Goal: Task Accomplishment & Management: Manage account settings

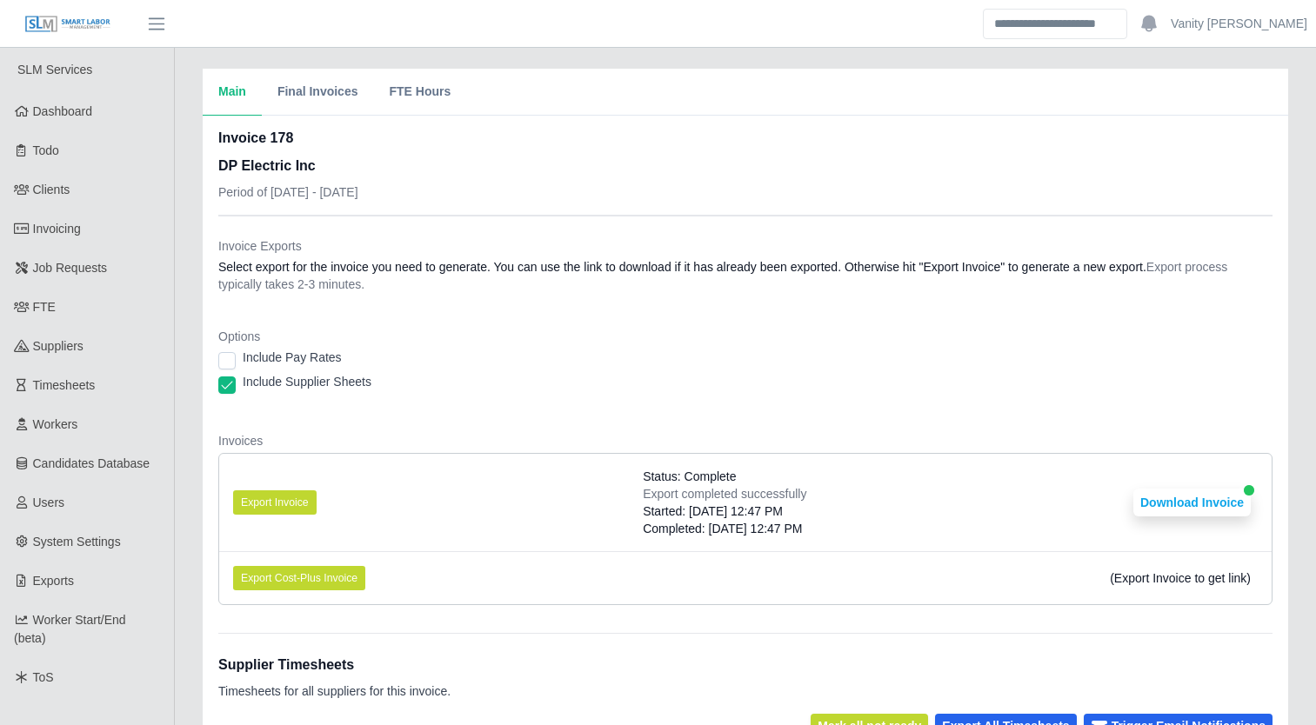
scroll to position [14, 0]
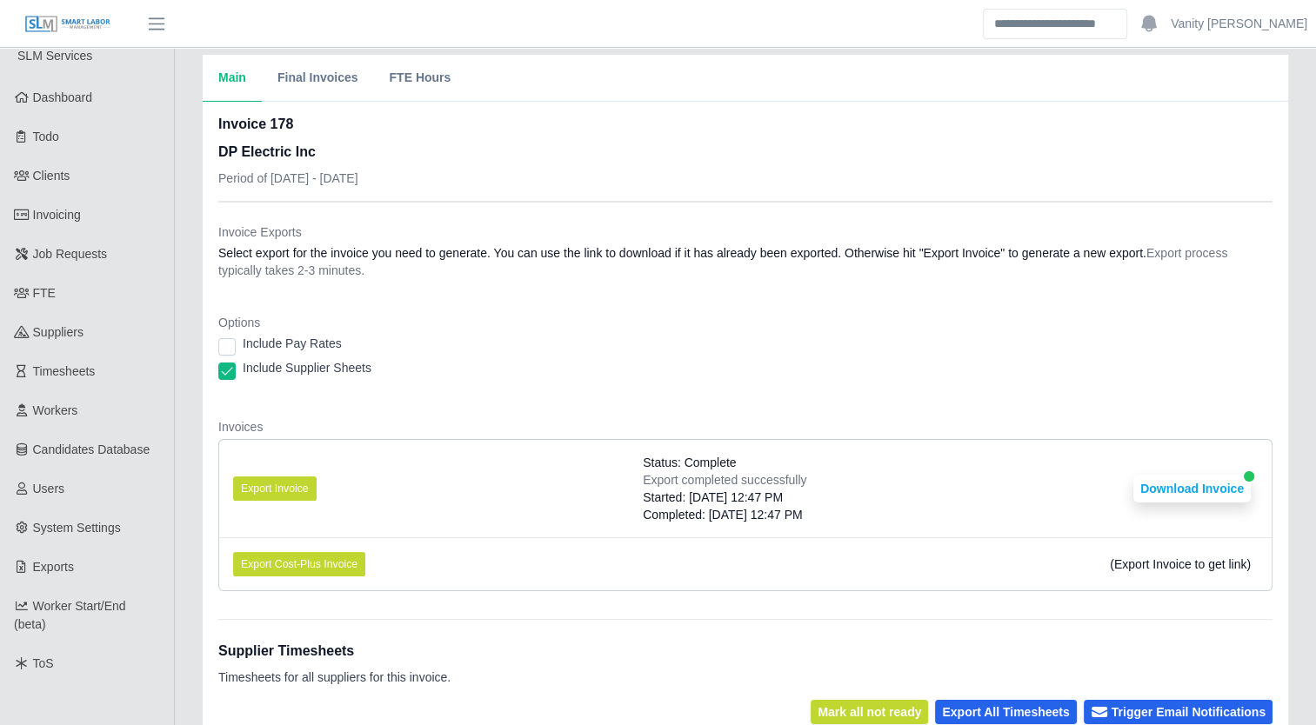
click at [389, 315] on dt "Options" at bounding box center [745, 322] width 1054 height 17
click at [46, 261] on span "Job Requests" at bounding box center [70, 254] width 75 height 14
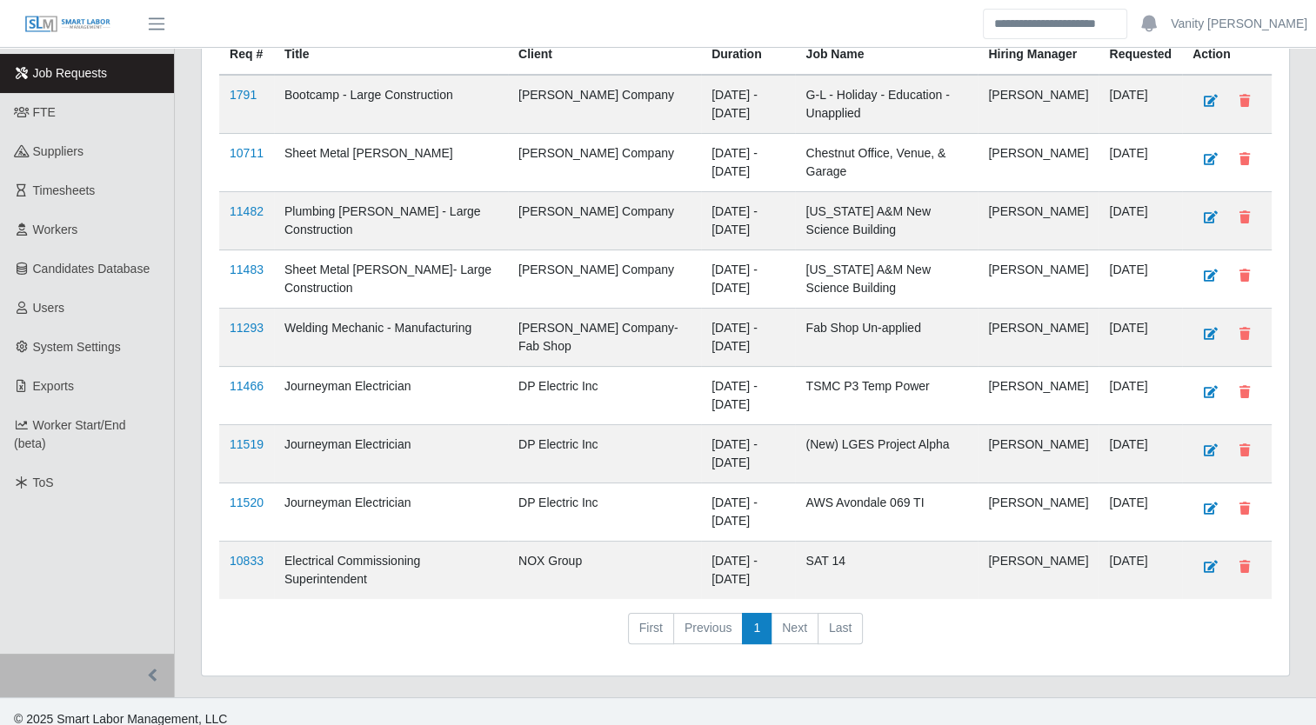
scroll to position [206, 0]
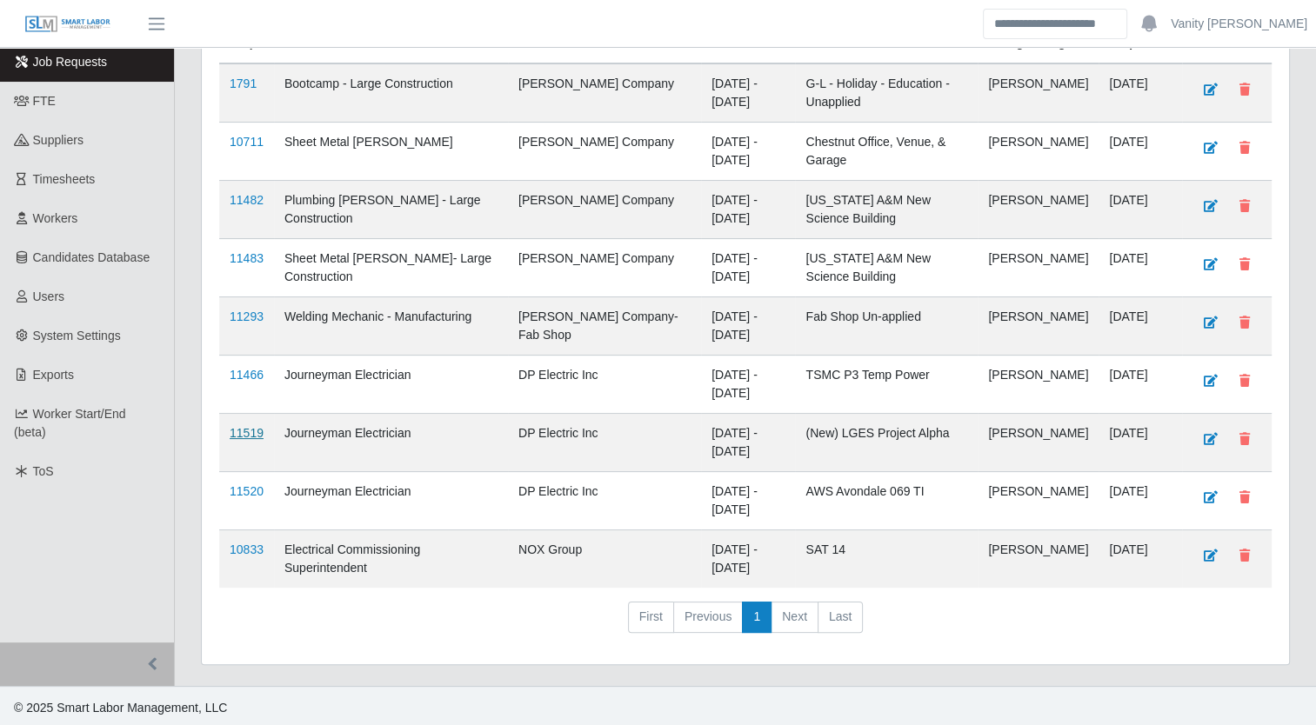
click at [243, 430] on link "11519" at bounding box center [247, 433] width 34 height 14
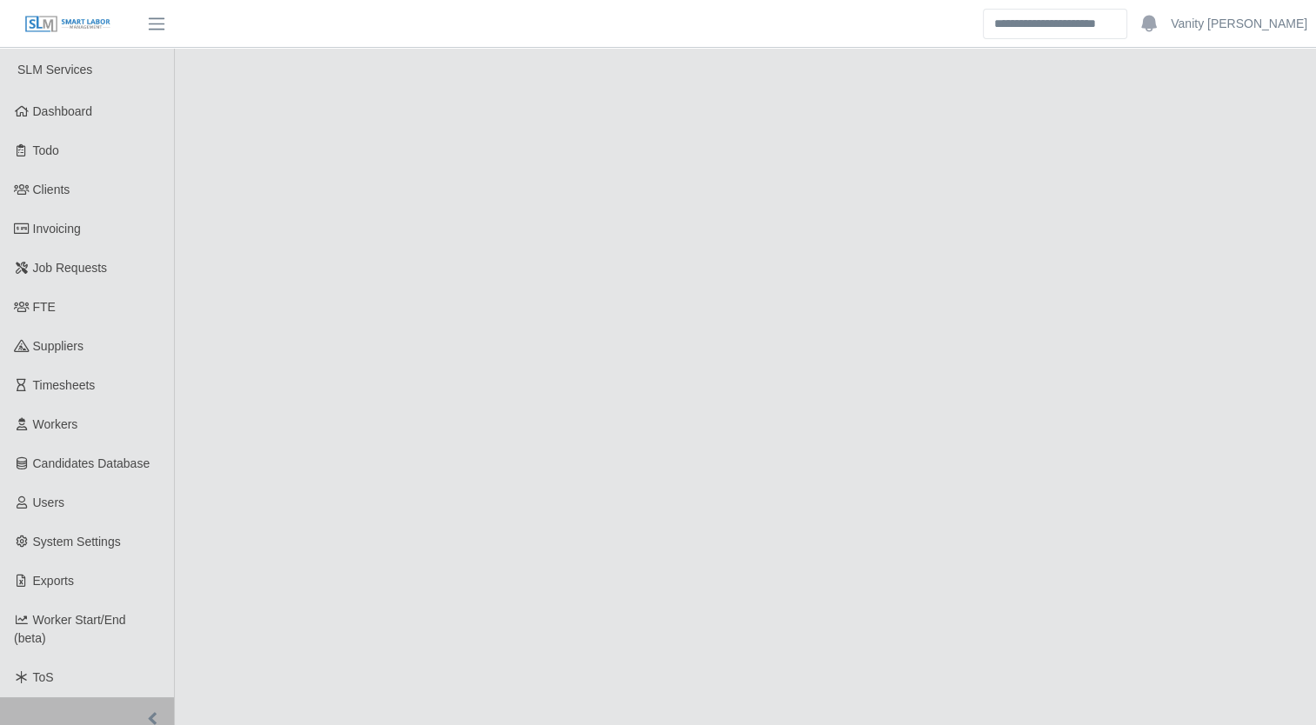
select select "****"
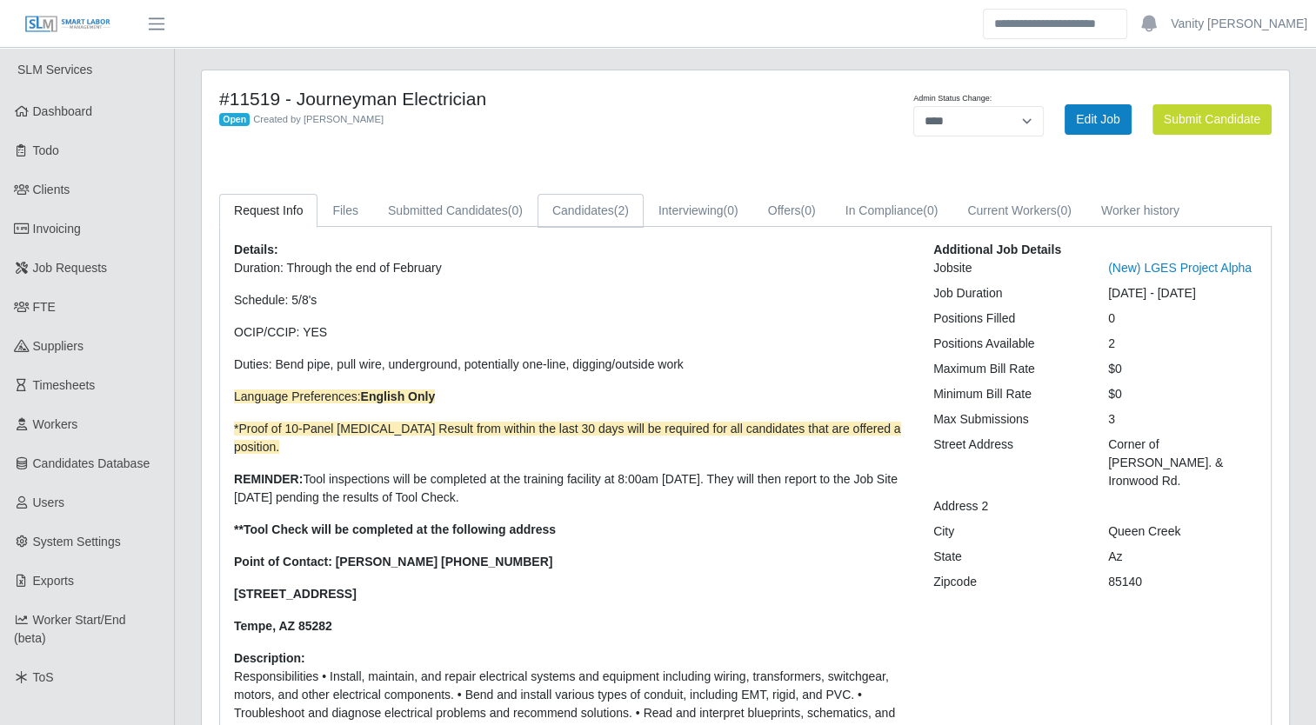
click at [551, 217] on link "Candidates (2)" at bounding box center [590, 211] width 106 height 34
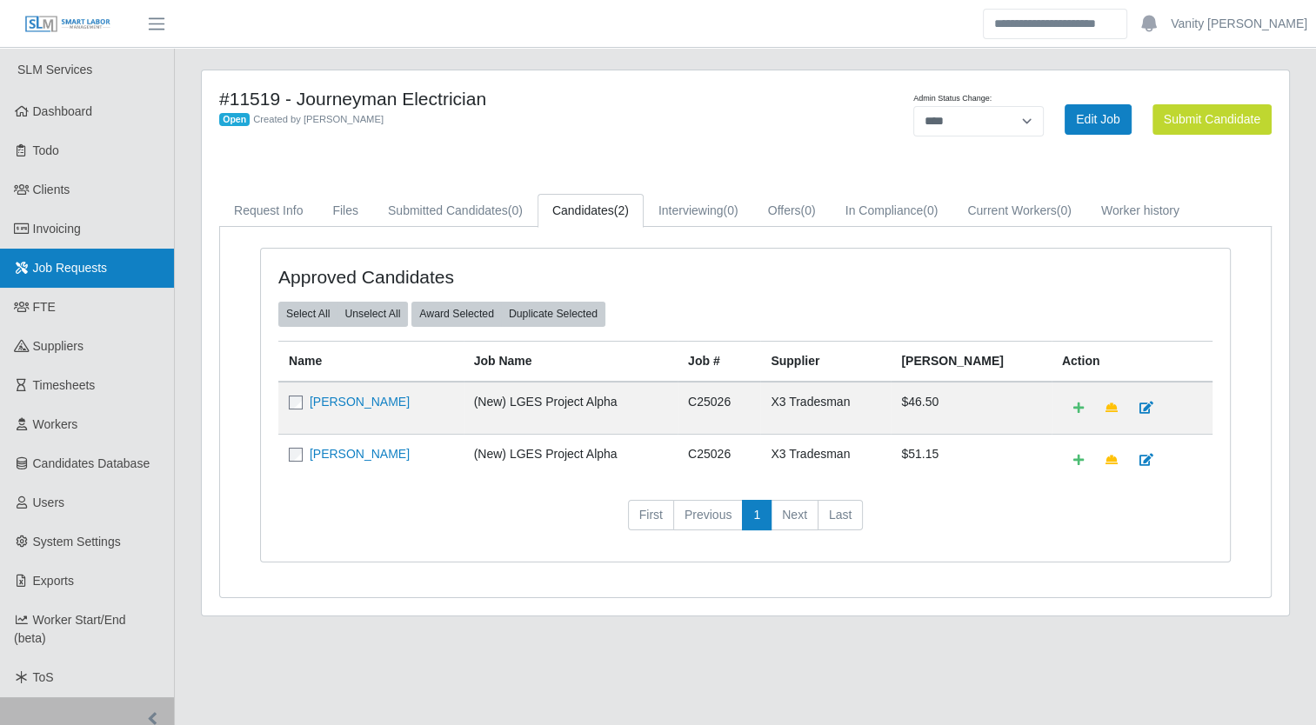
click at [56, 263] on span "Job Requests" at bounding box center [70, 268] width 75 height 14
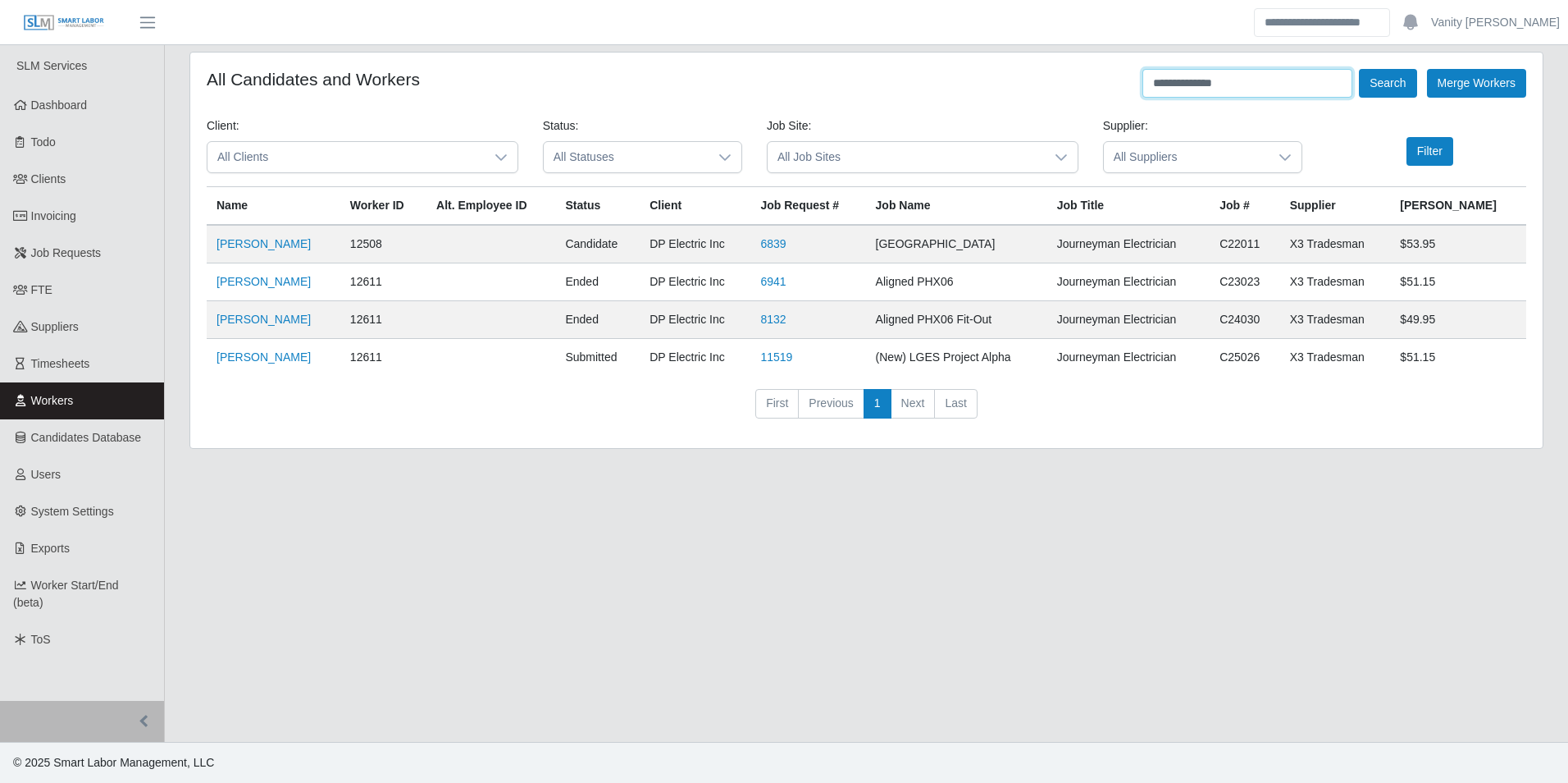
drag, startPoint x: 1326, startPoint y: 92, endPoint x: 888, endPoint y: 97, distance: 438.0
click at [888, 97] on div "**********" at bounding box center [866, 83] width 1319 height 28
click at [1359, 69] on button "Search" at bounding box center [1387, 83] width 58 height 28
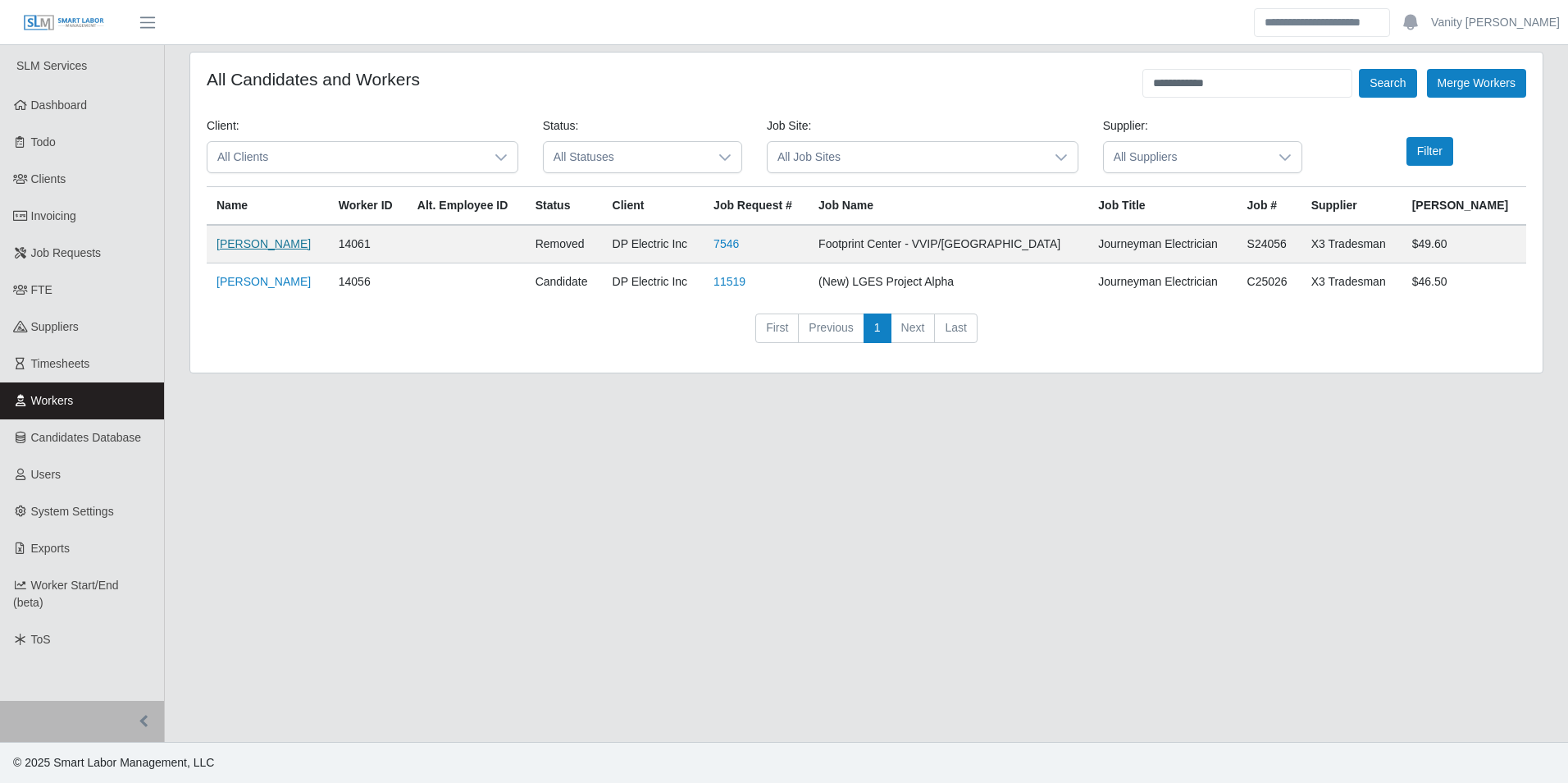
click at [235, 249] on link "Ricky Monroe" at bounding box center [264, 243] width 94 height 13
drag, startPoint x: 1246, startPoint y: 85, endPoint x: 1180, endPoint y: 86, distance: 66.0
click at [1180, 86] on input "**********" at bounding box center [1246, 83] width 210 height 28
type input "*"
type input "**********"
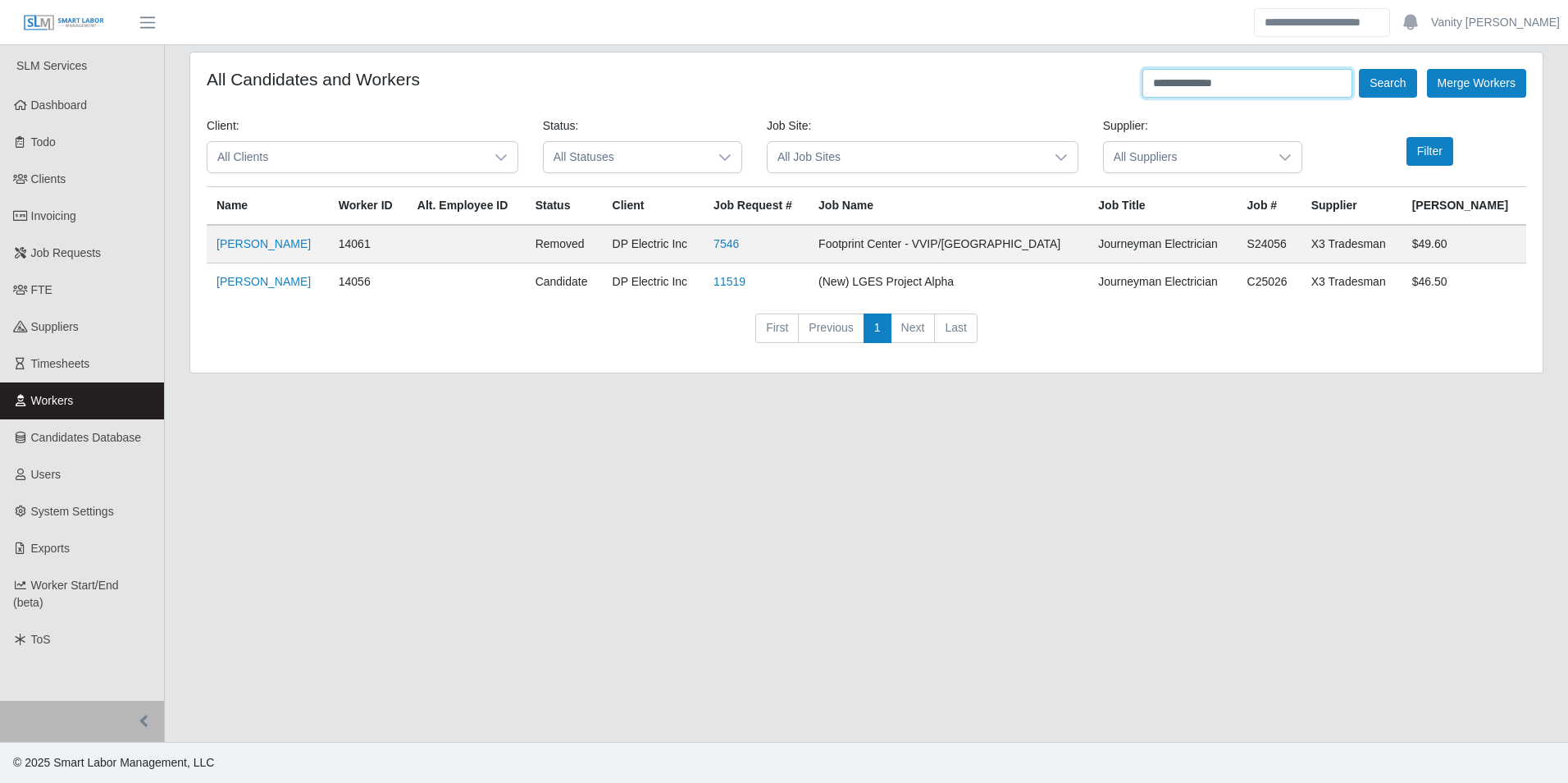
click at [1359, 69] on button "Search" at bounding box center [1387, 83] width 58 height 28
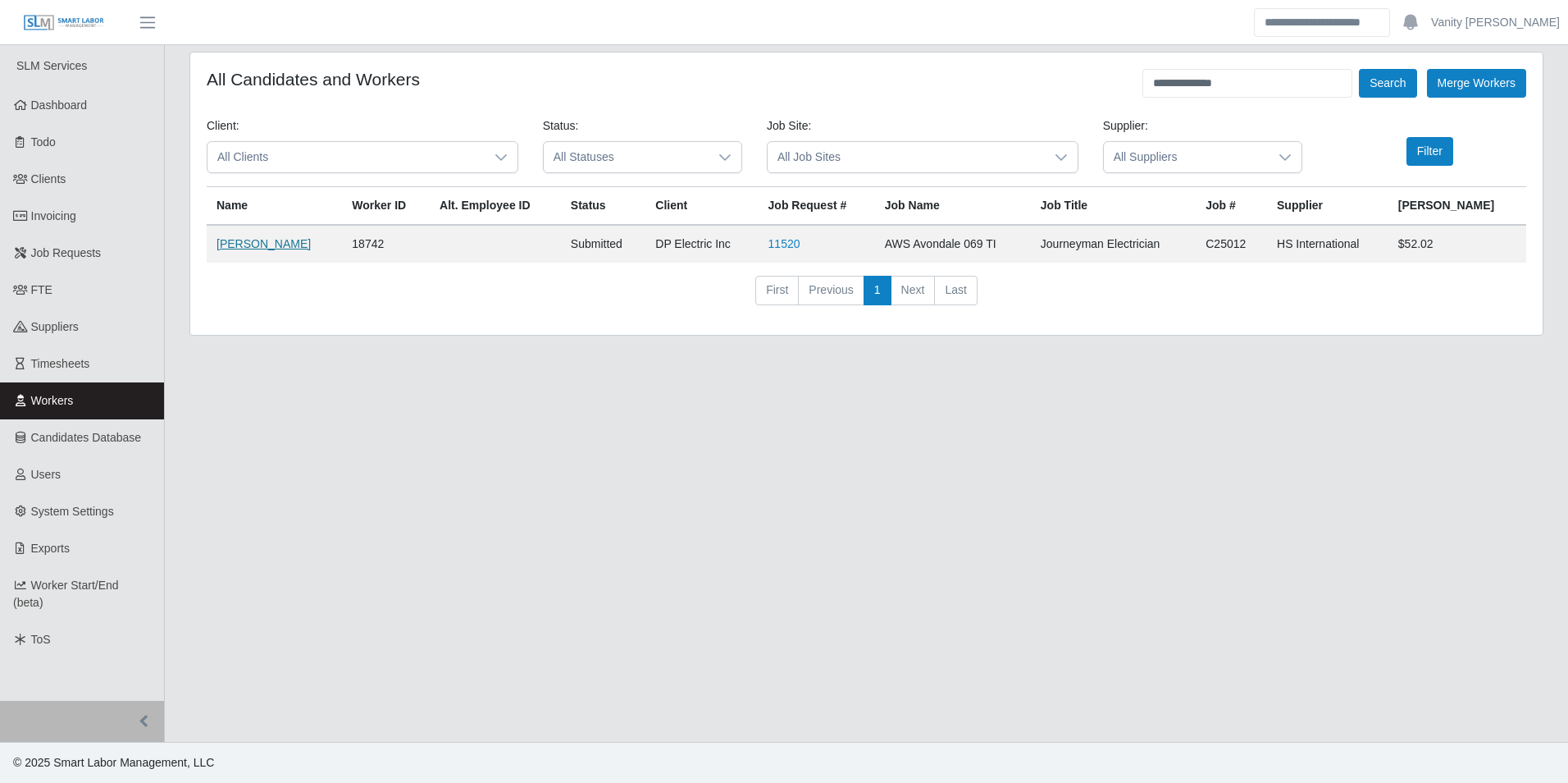
click at [261, 239] on link "Juan Gutierrez" at bounding box center [264, 243] width 94 height 13
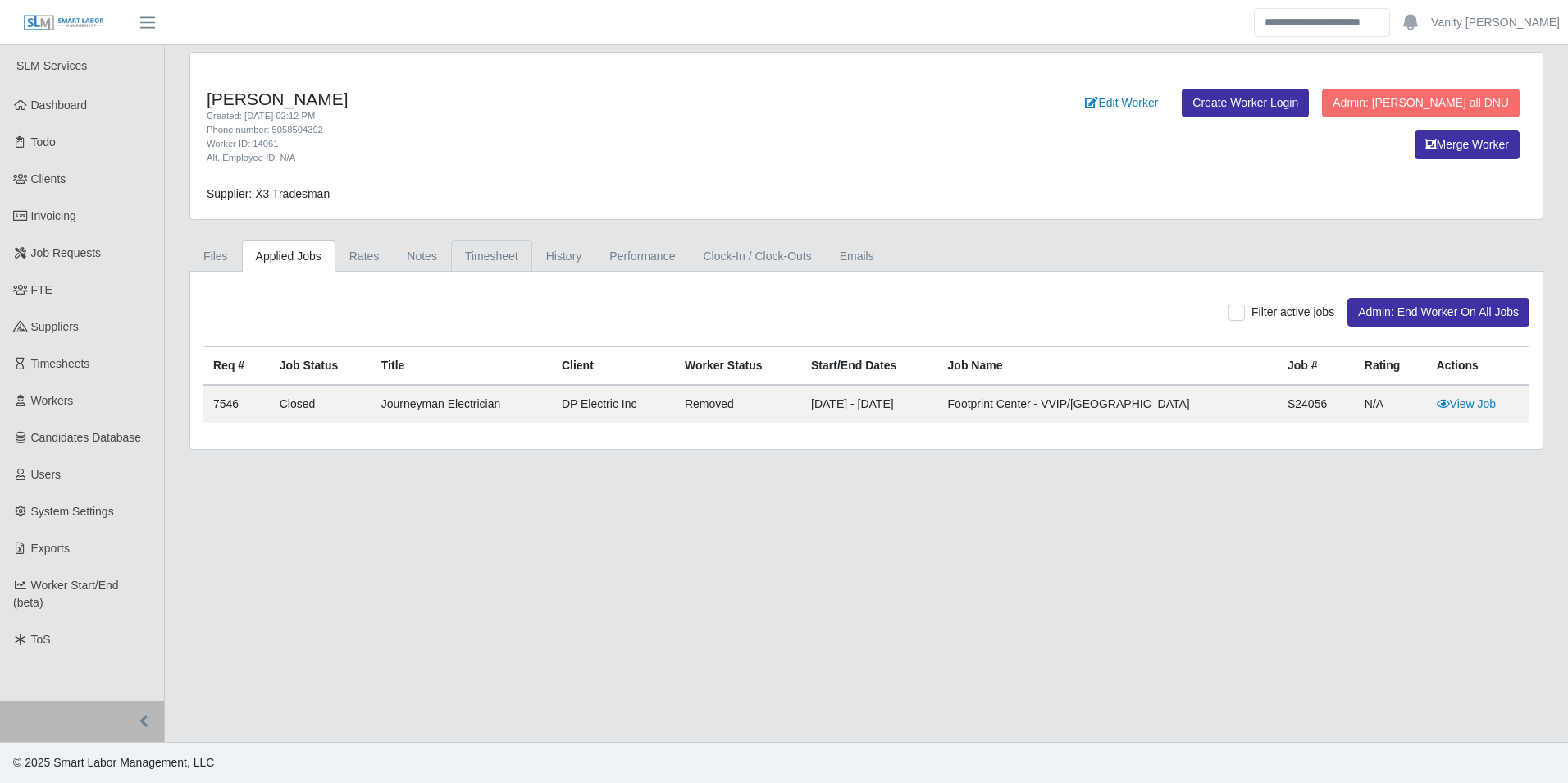
click at [474, 249] on link "Timesheet" at bounding box center [491, 257] width 81 height 32
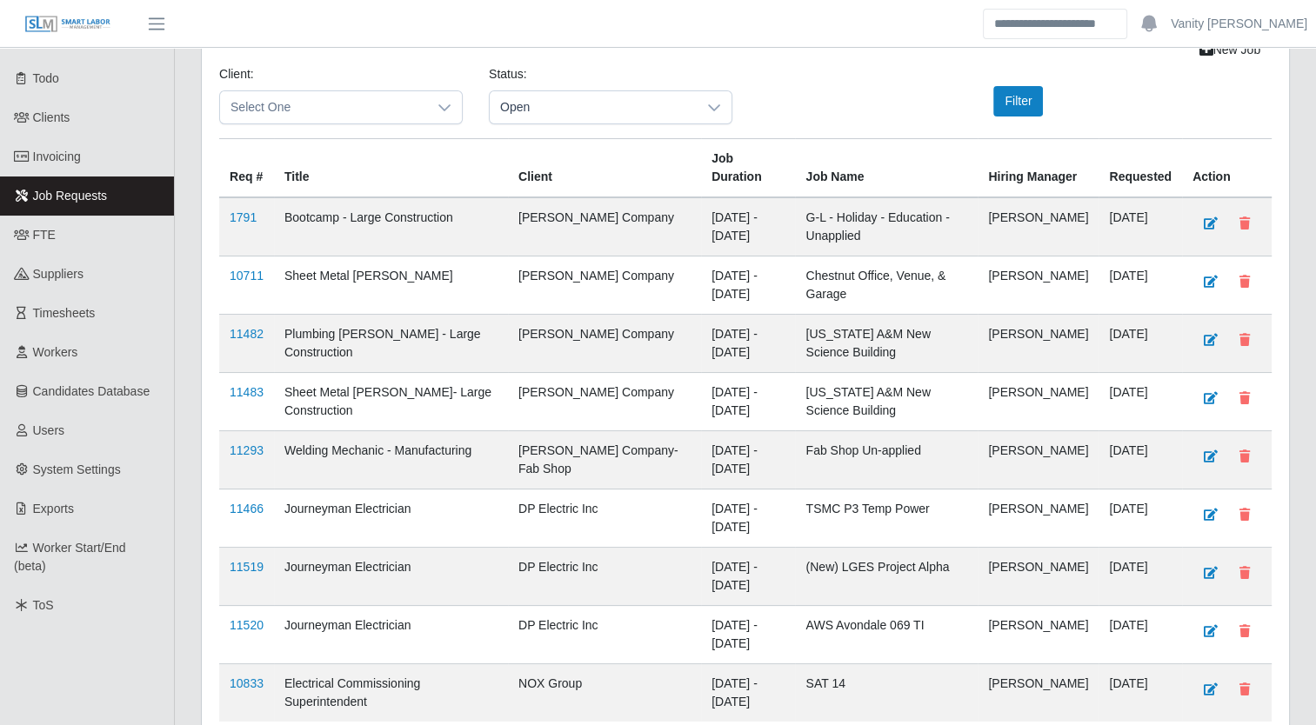
scroll to position [206, 0]
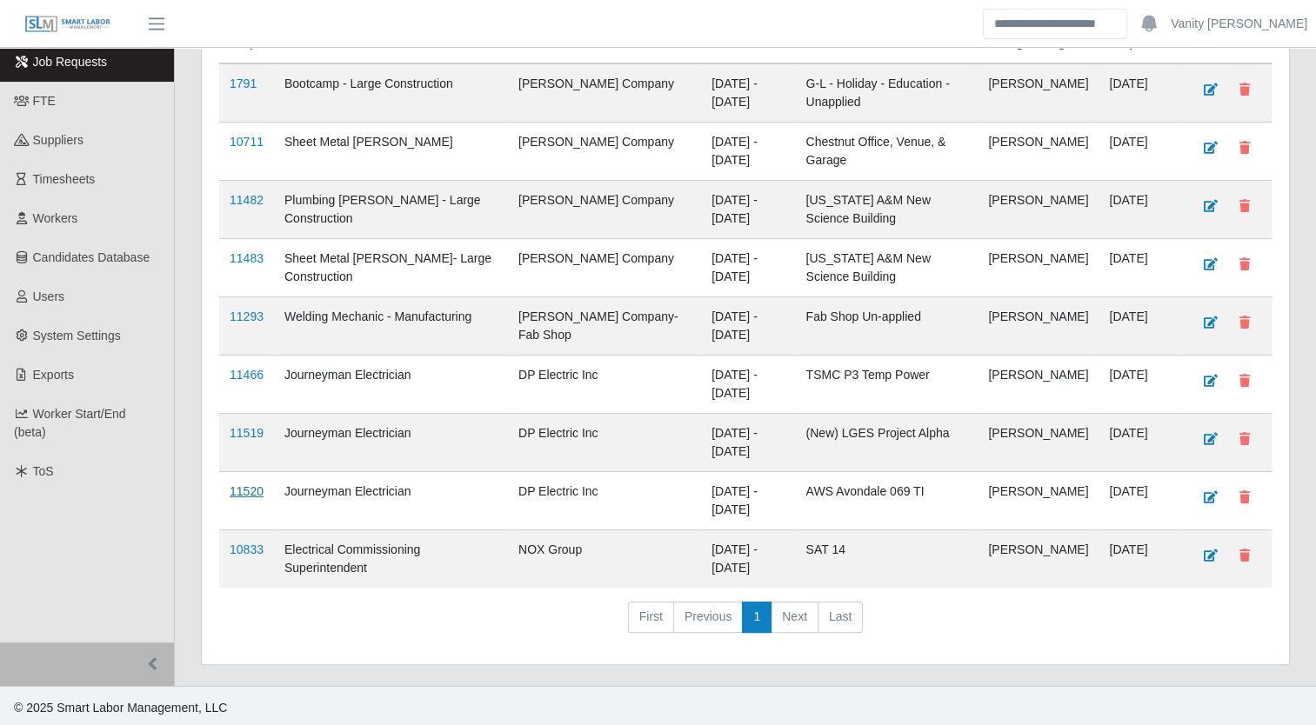
click at [248, 484] on link "11520" at bounding box center [247, 491] width 34 height 14
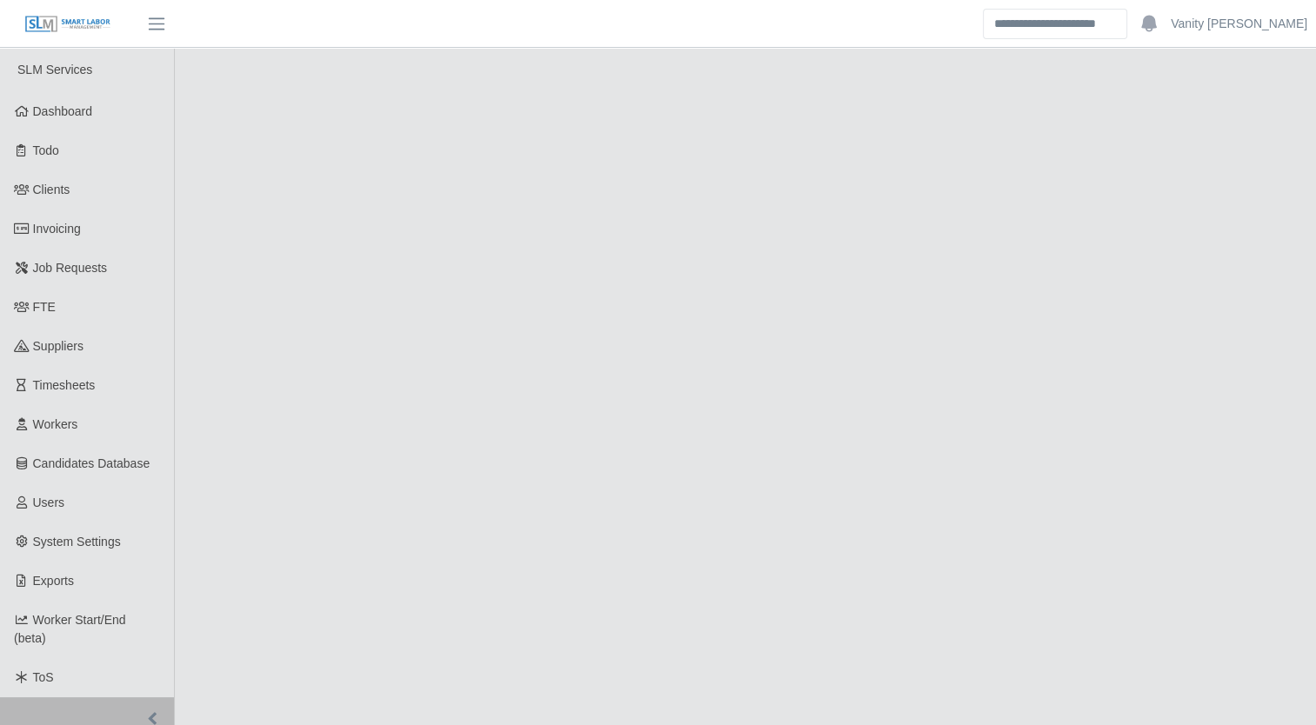
select select "****"
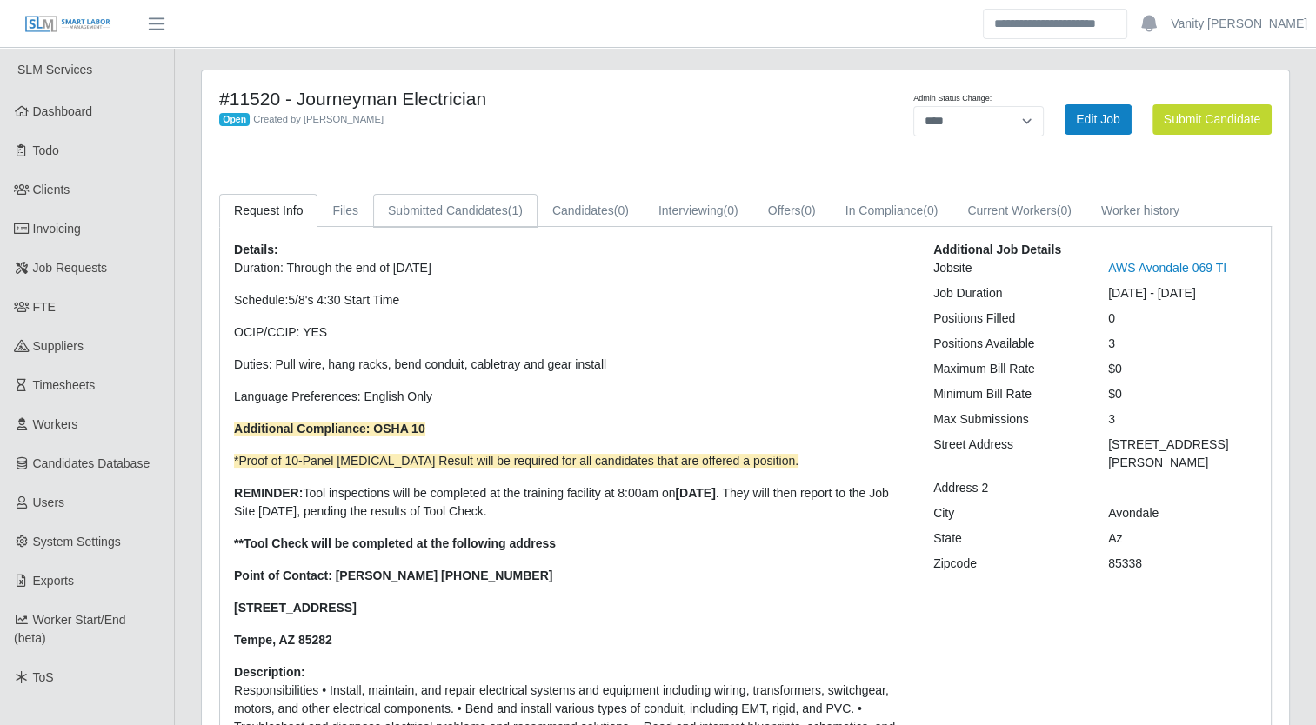
click at [424, 206] on link "Submitted Candidates (1)" at bounding box center [455, 211] width 164 height 34
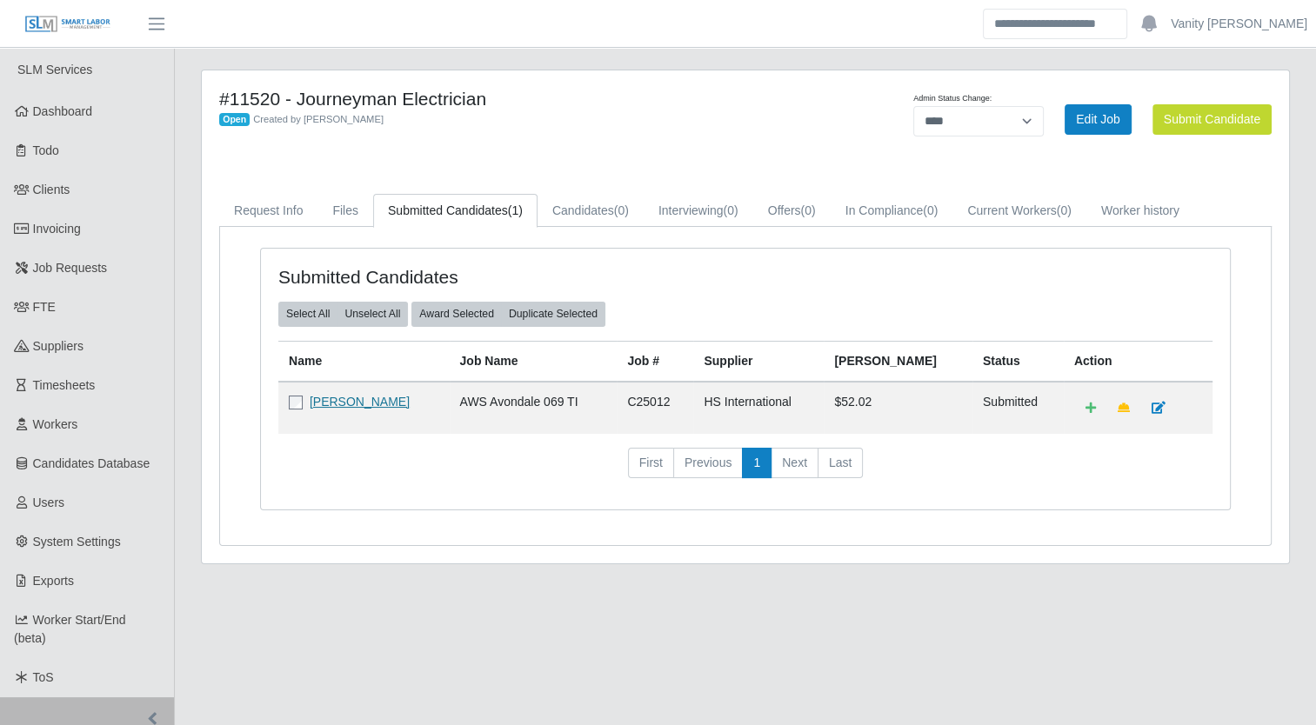
click at [371, 403] on link "[PERSON_NAME]" at bounding box center [360, 402] width 100 height 14
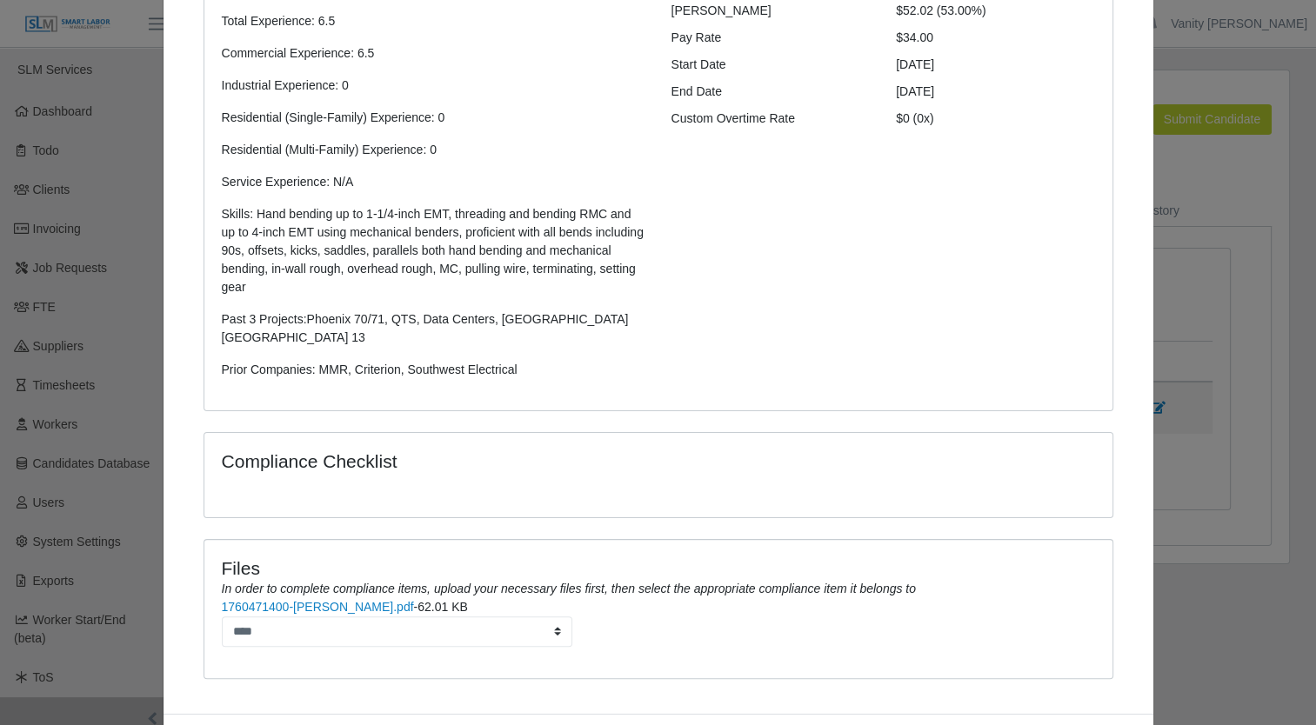
scroll to position [341, 0]
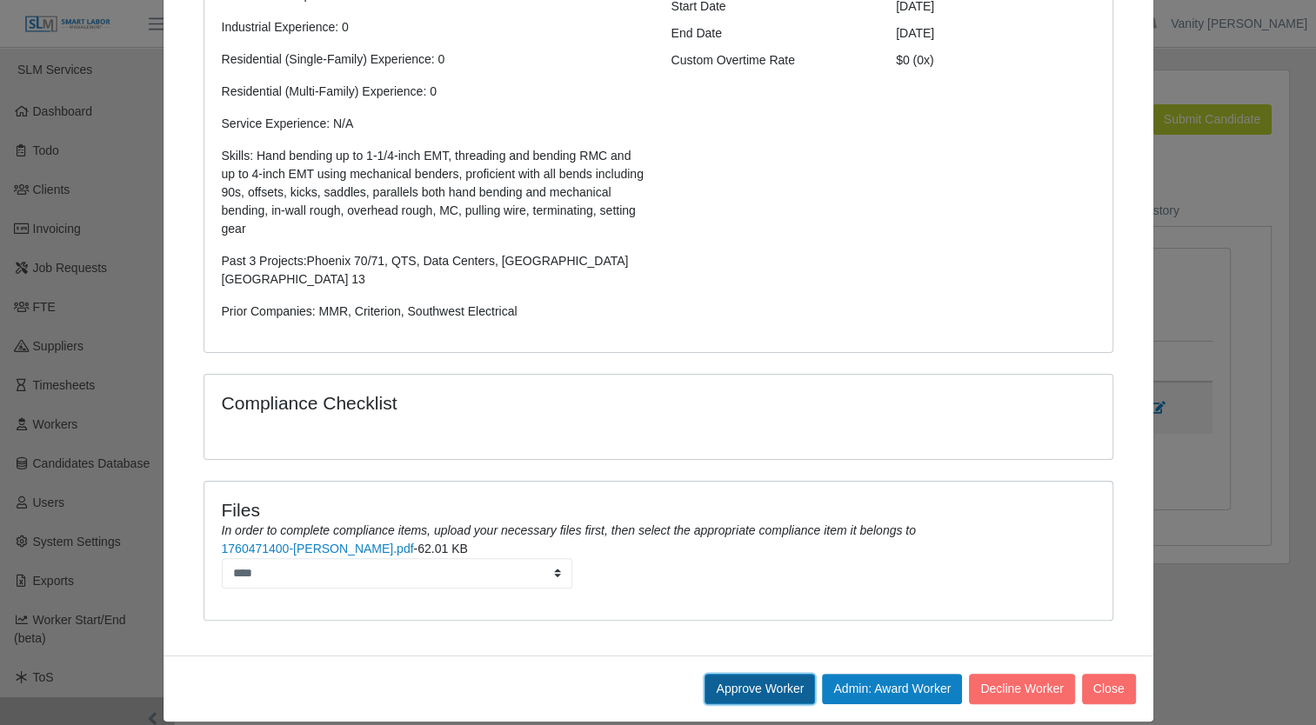
click at [763, 682] on button "Approve Worker" at bounding box center [759, 689] width 110 height 30
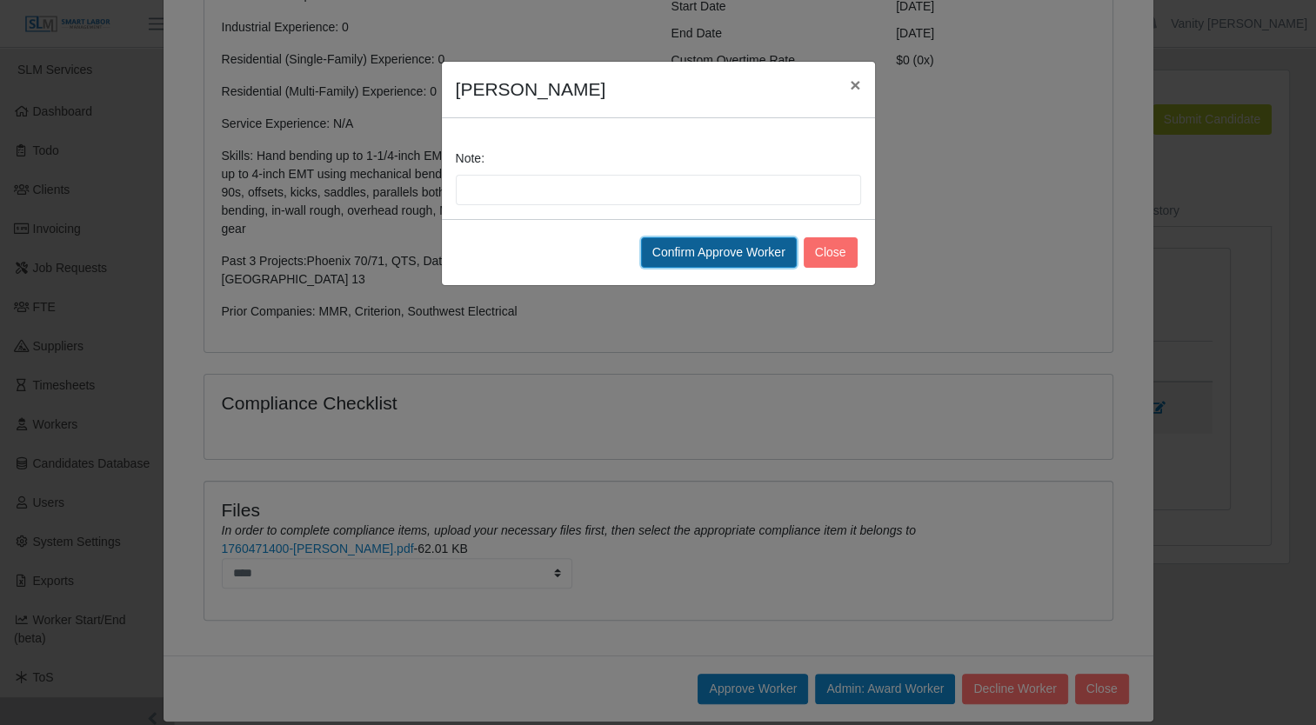
click at [704, 263] on button "Confirm Approve Worker" at bounding box center [719, 252] width 156 height 30
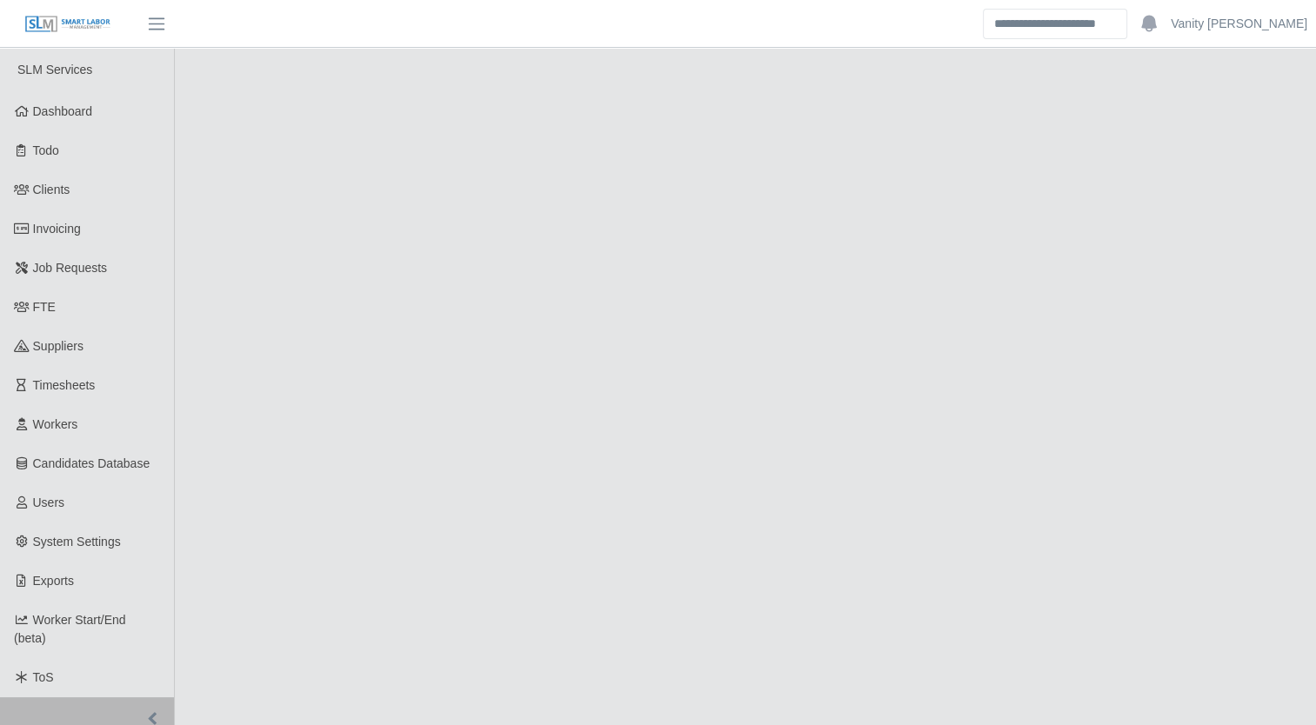
select select "****"
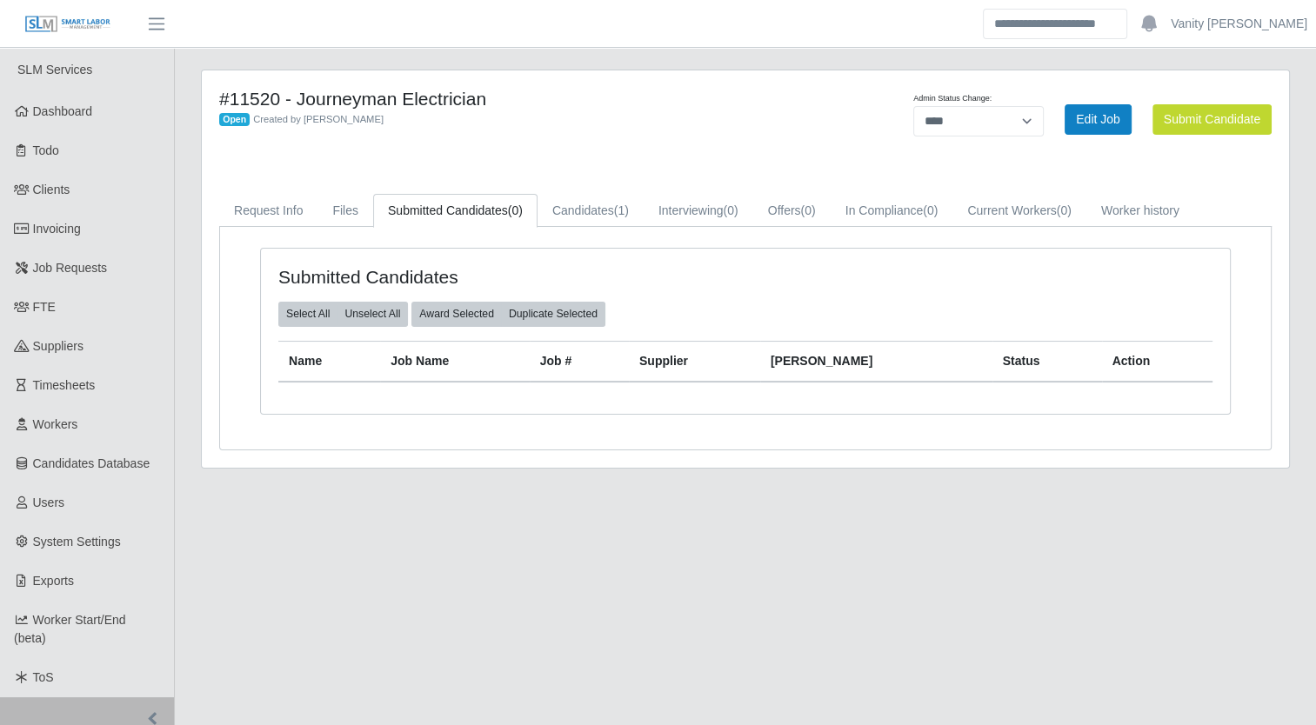
click at [319, 607] on main "#11520 - Journeyman Electrician Open Created by [PERSON_NAME] Admin Status Chan…" at bounding box center [745, 394] width 1141 height 693
click at [470, 520] on main "#11520 - Journeyman Electrician Open Created by Jerrin Jaramillo Admin Status C…" at bounding box center [745, 394] width 1141 height 693
click at [66, 277] on link "Job Requests" at bounding box center [87, 268] width 174 height 39
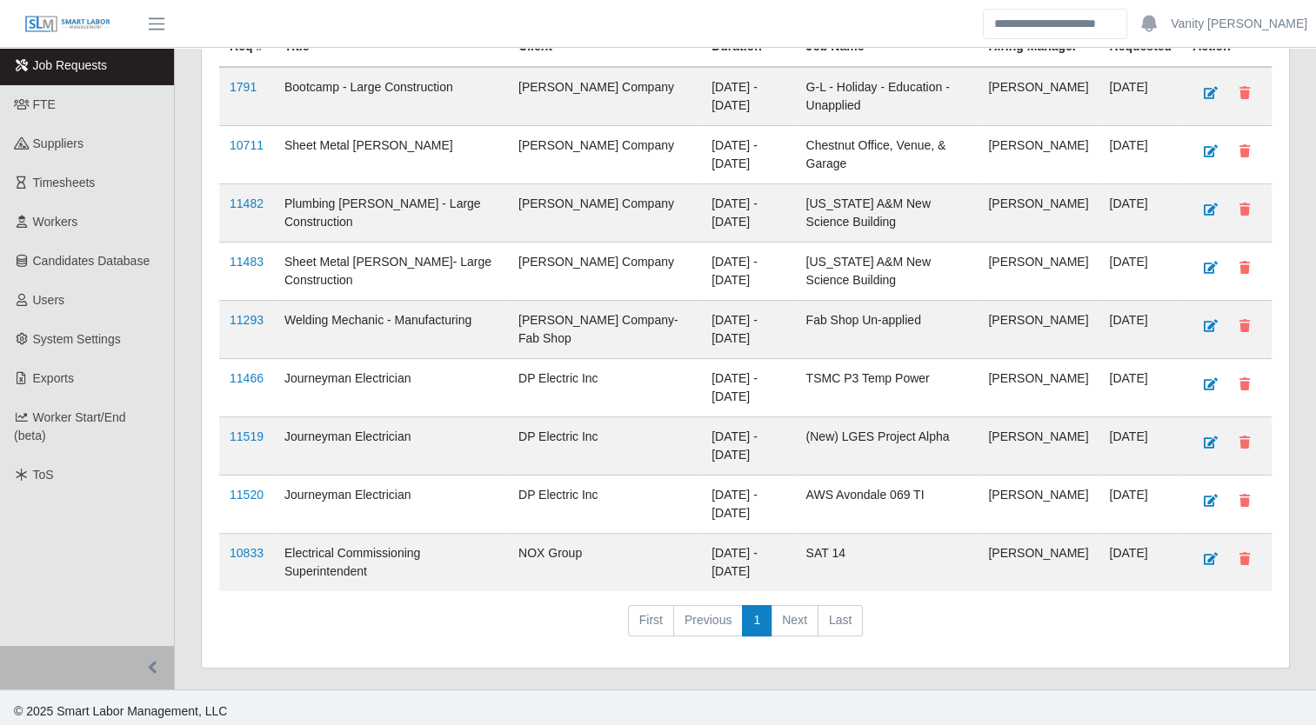
scroll to position [206, 0]
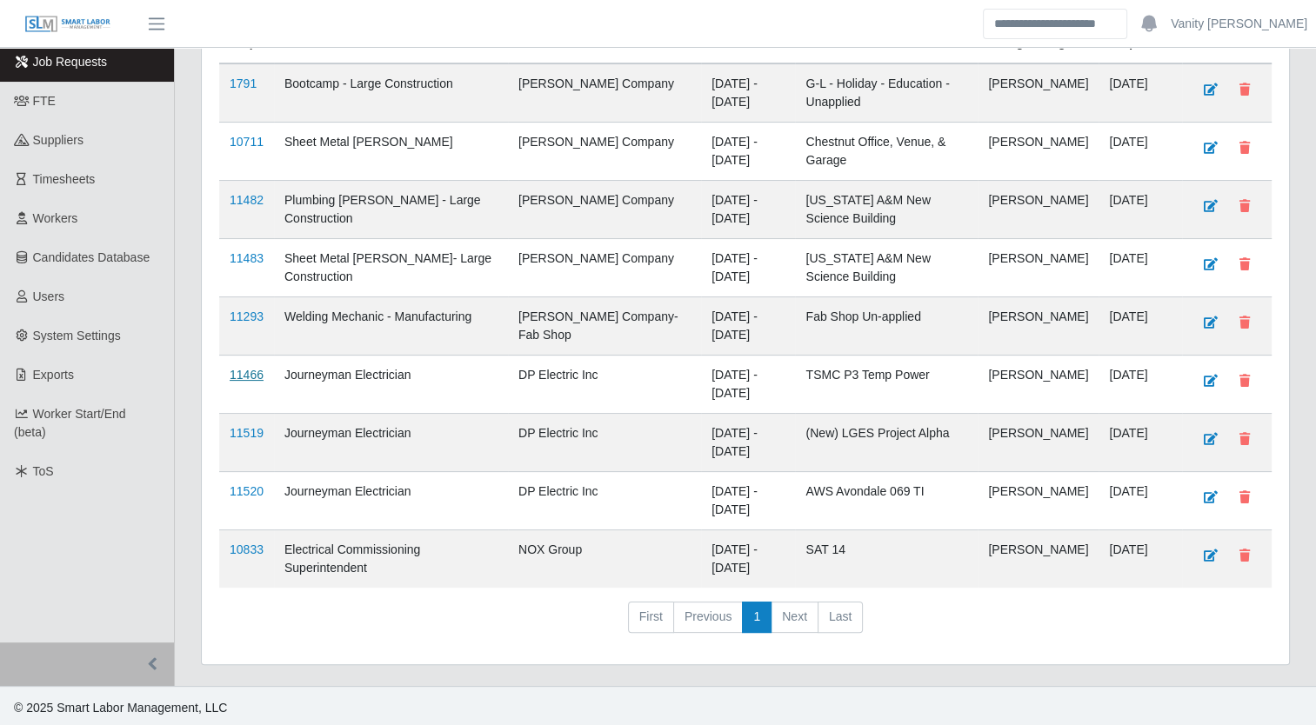
click at [256, 370] on link "11466" at bounding box center [247, 375] width 34 height 14
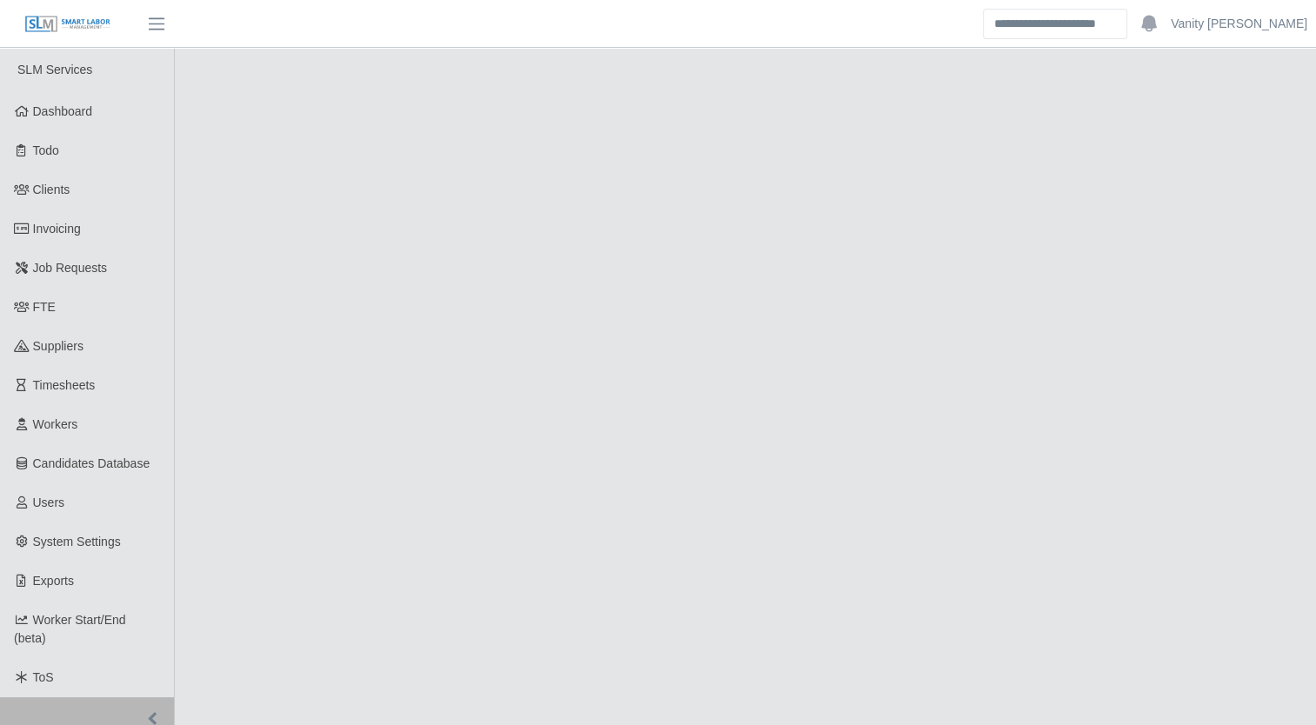
select select "****"
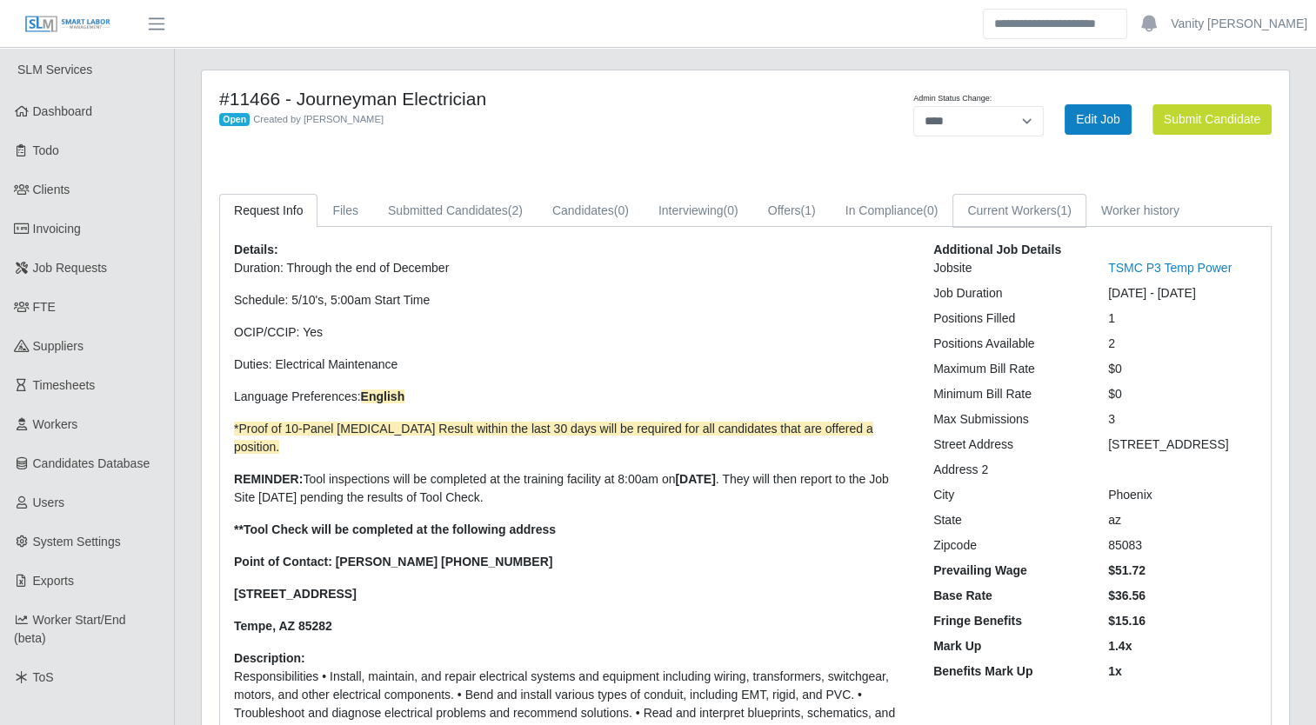
click at [960, 210] on link "Current Workers (1)" at bounding box center [1019, 211] width 134 height 34
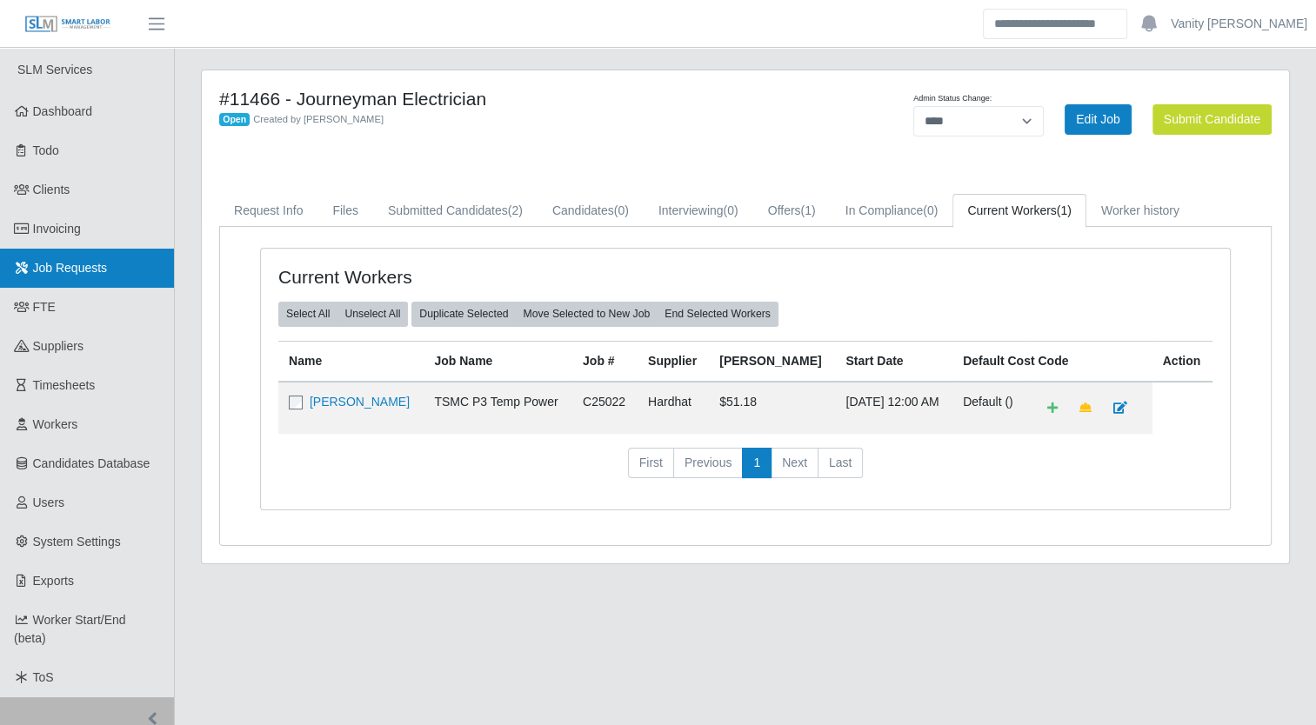
click at [42, 279] on link "Job Requests" at bounding box center [87, 268] width 174 height 39
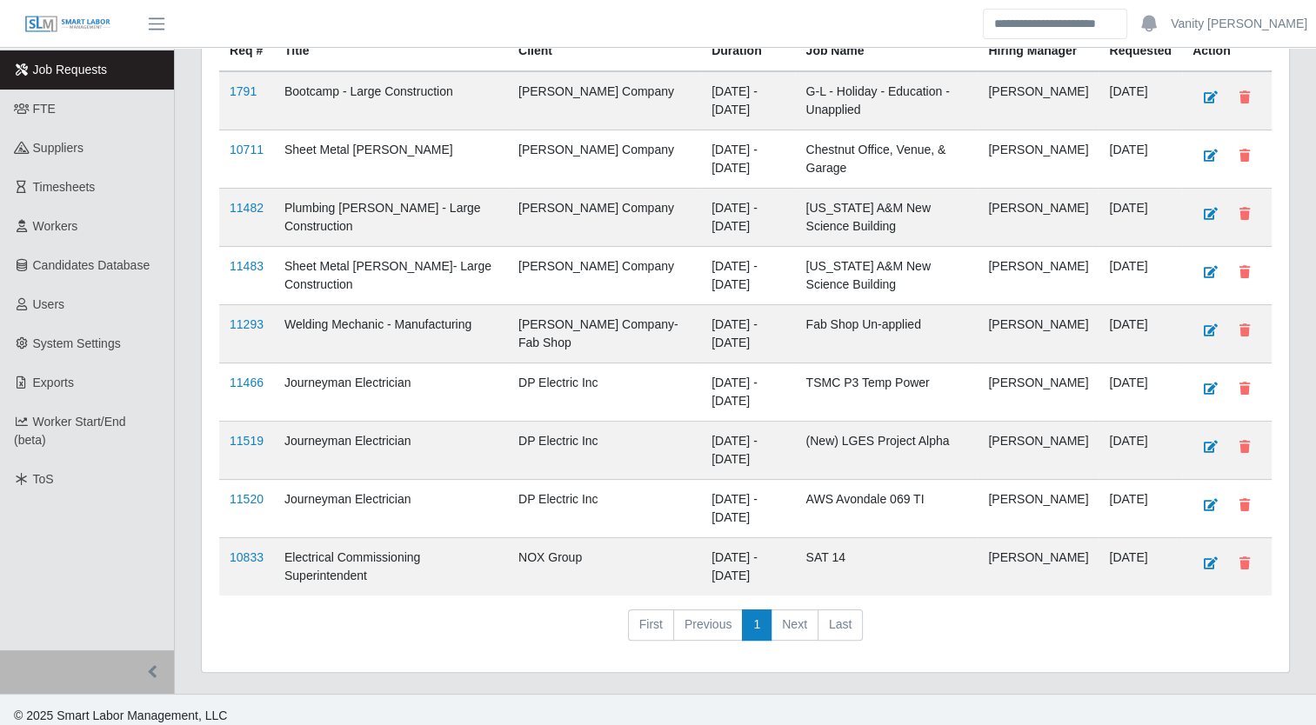
scroll to position [206, 0]
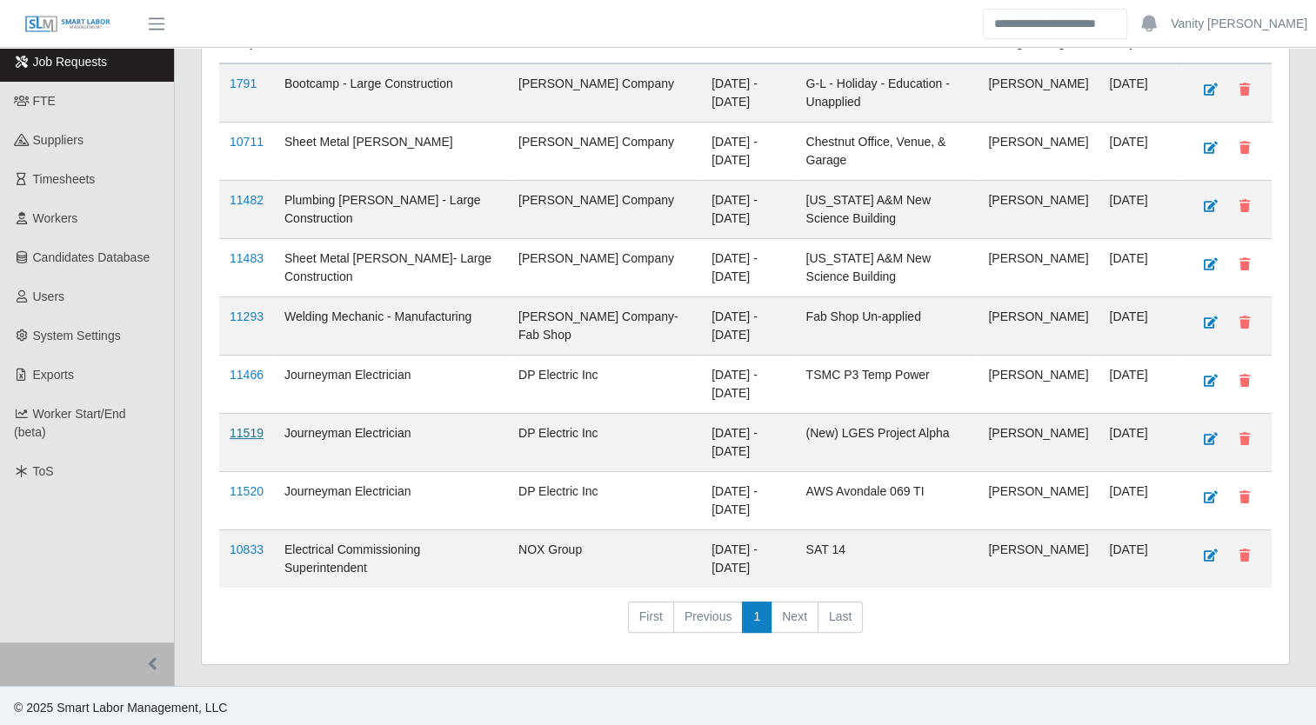
click at [255, 430] on link "11519" at bounding box center [247, 433] width 34 height 14
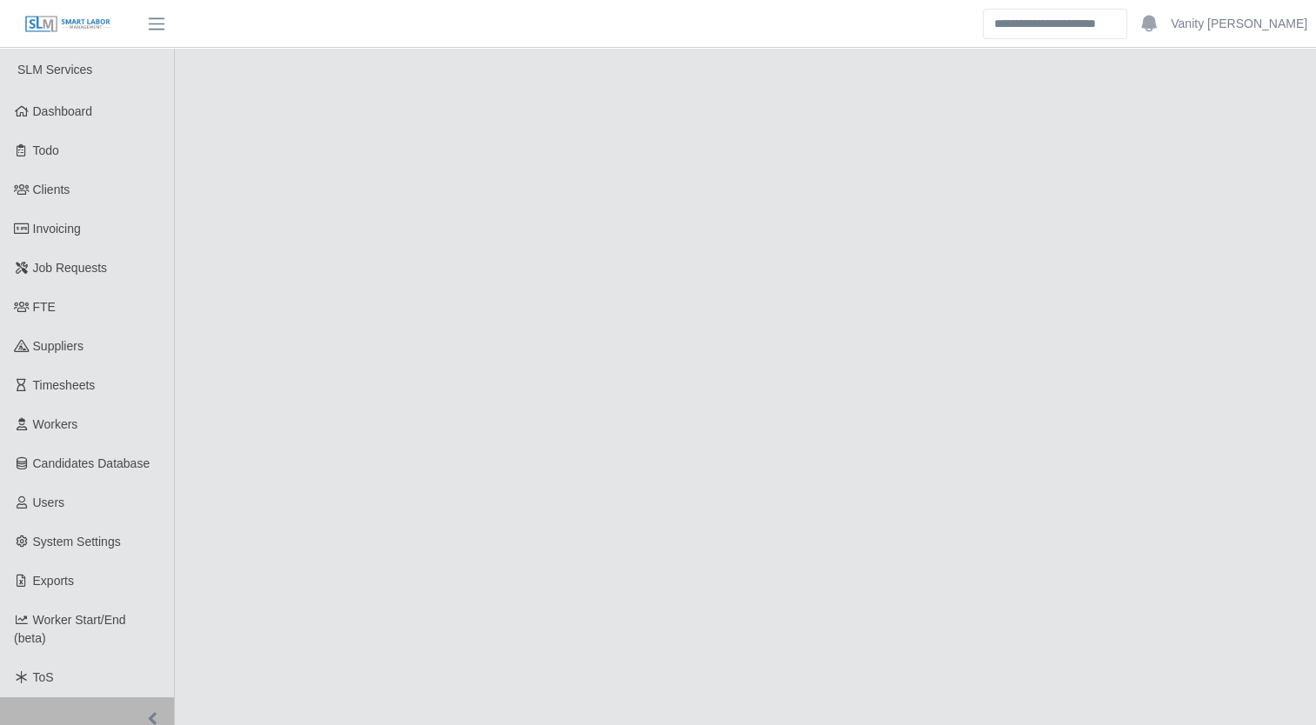
select select "****"
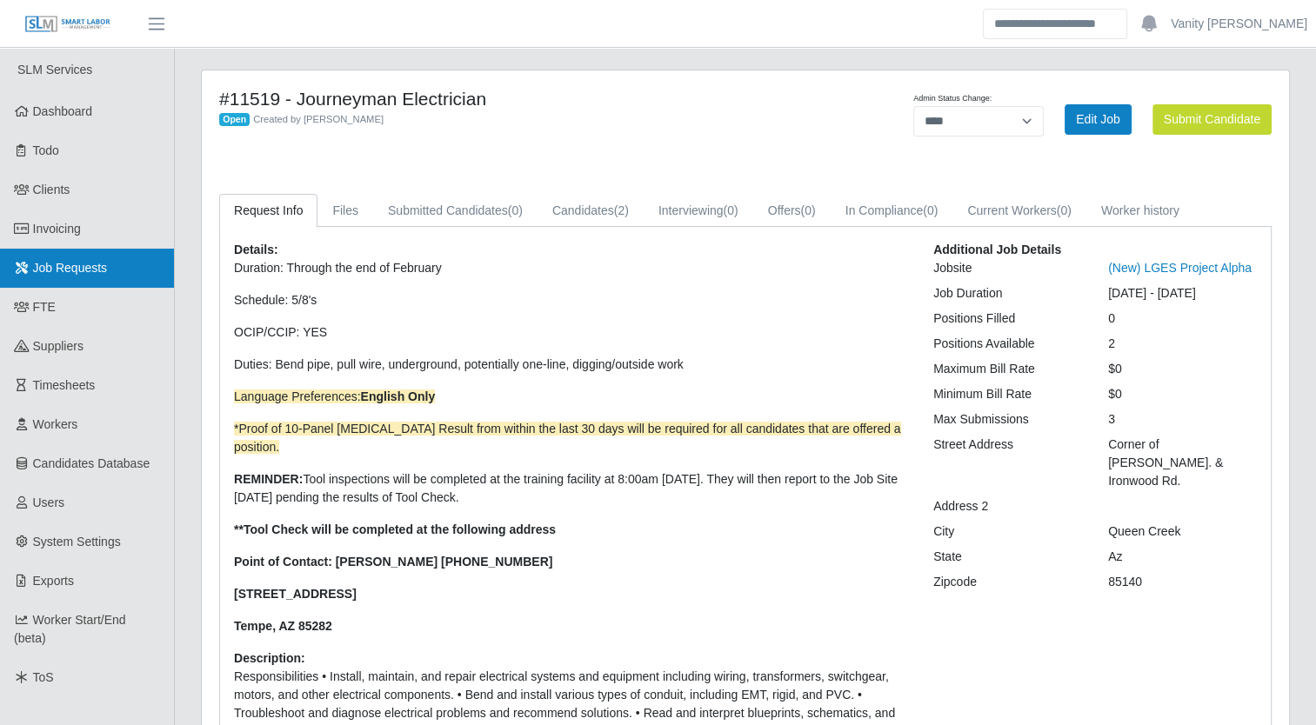
click at [97, 264] on span "Job Requests" at bounding box center [70, 268] width 75 height 14
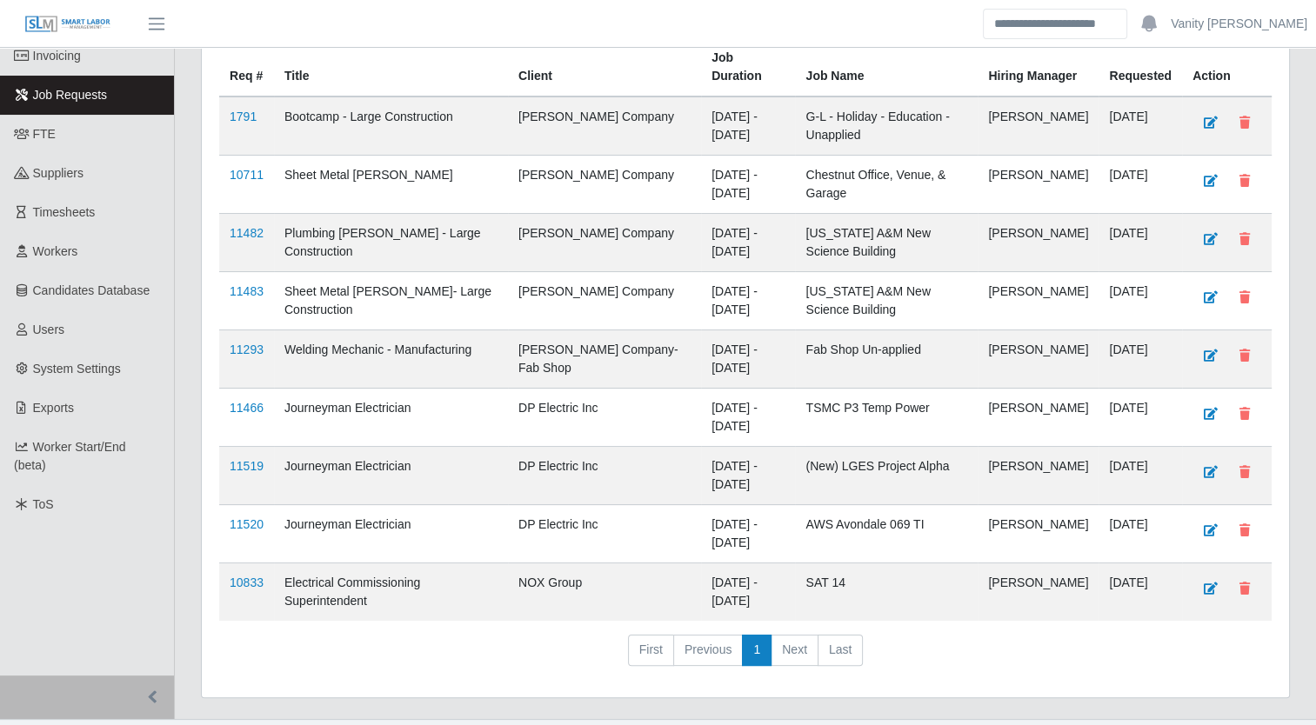
scroll to position [174, 0]
click at [243, 517] on link "11520" at bounding box center [247, 524] width 34 height 14
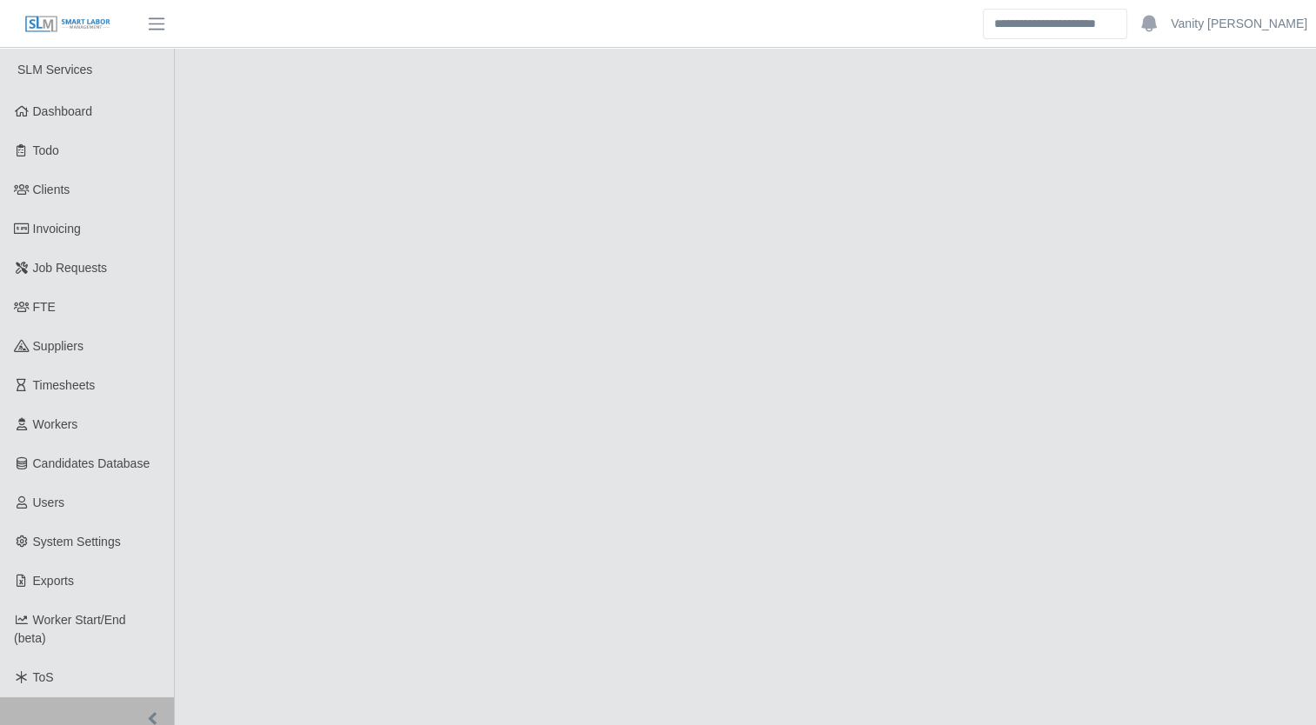
select select "****"
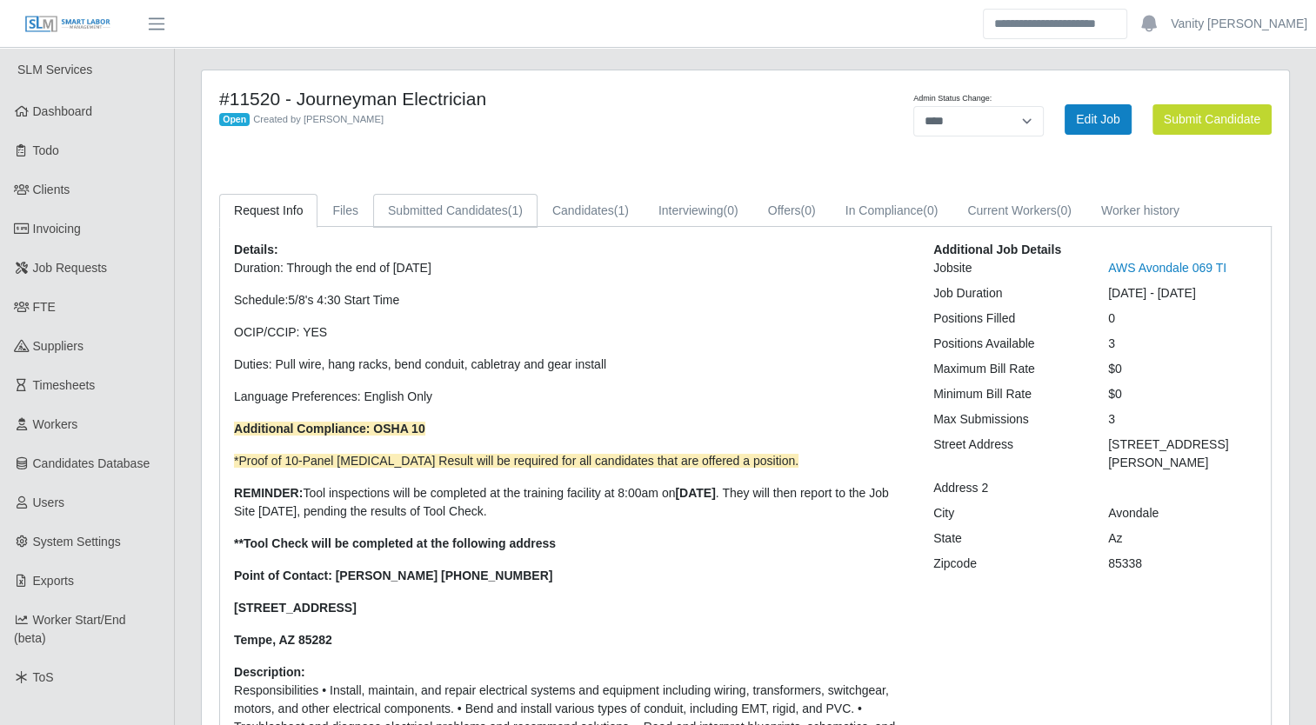
click at [441, 207] on link "Submitted Candidates (1)" at bounding box center [455, 211] width 164 height 34
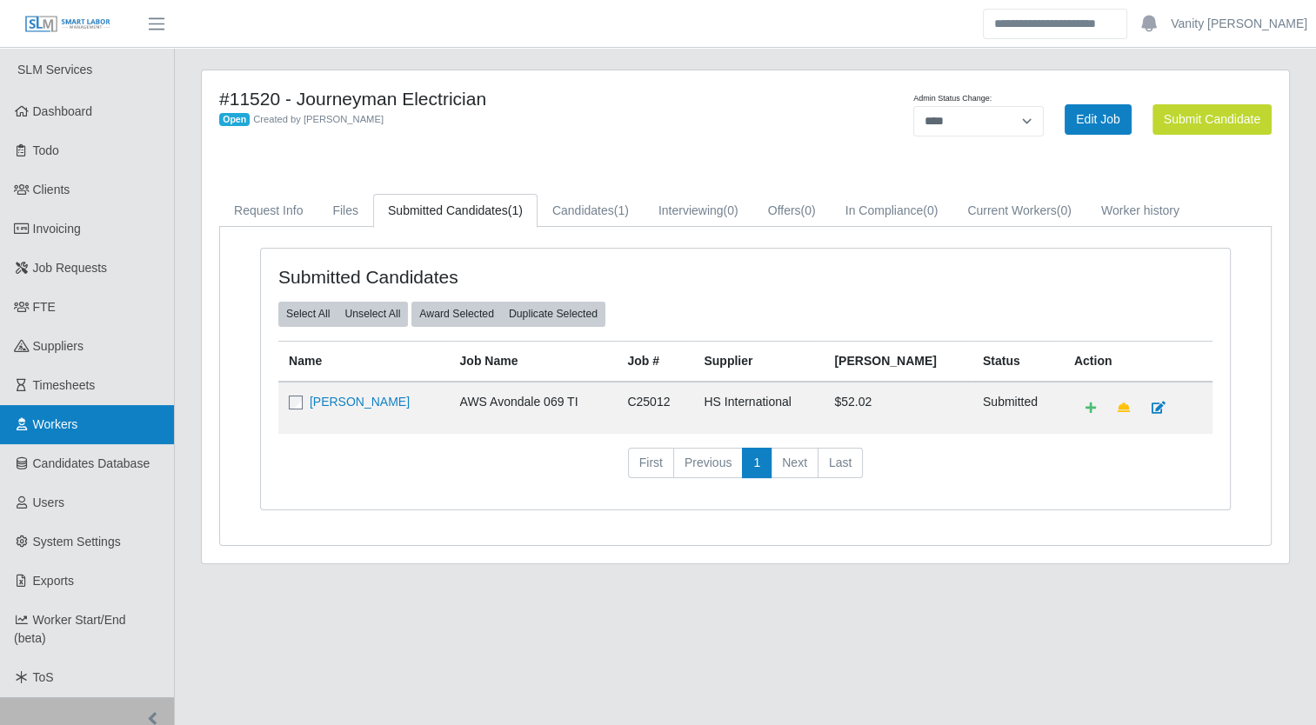
click at [75, 423] on span "Workers" at bounding box center [55, 424] width 45 height 14
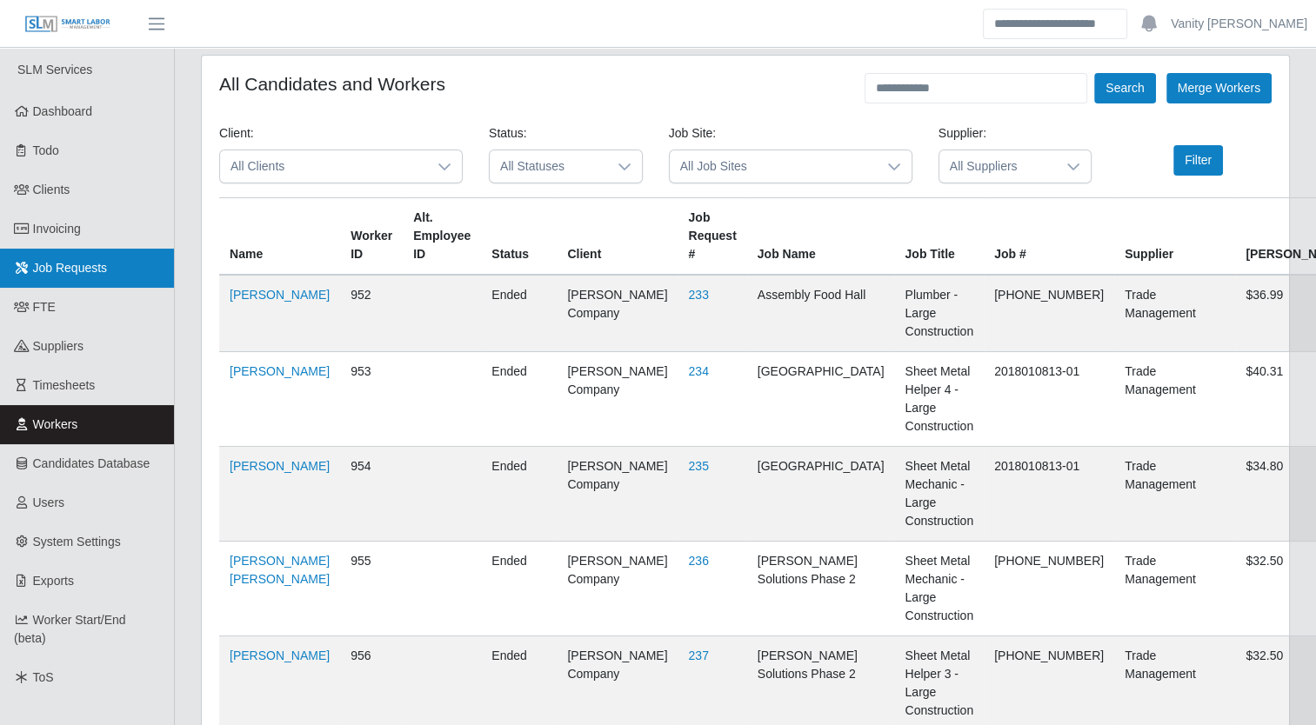
click at [61, 263] on span "Job Requests" at bounding box center [70, 268] width 75 height 14
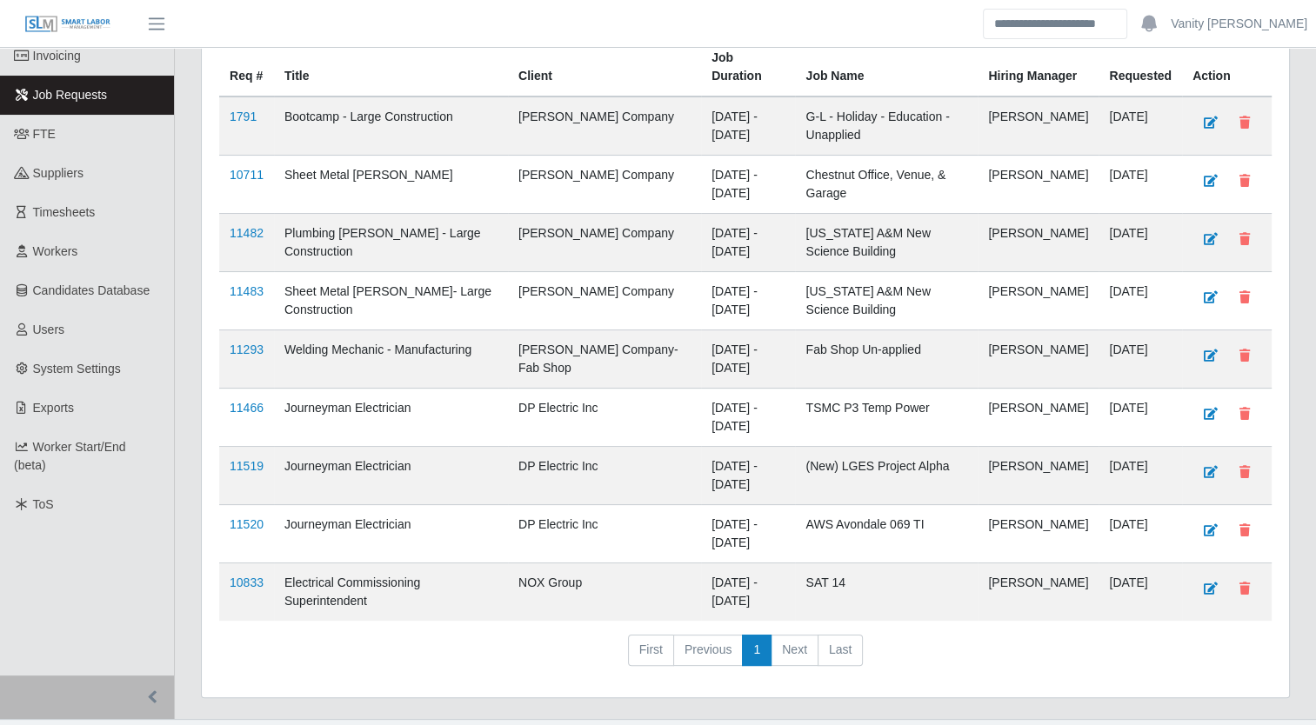
scroll to position [174, 0]
click at [257, 517] on link "11520" at bounding box center [247, 524] width 34 height 14
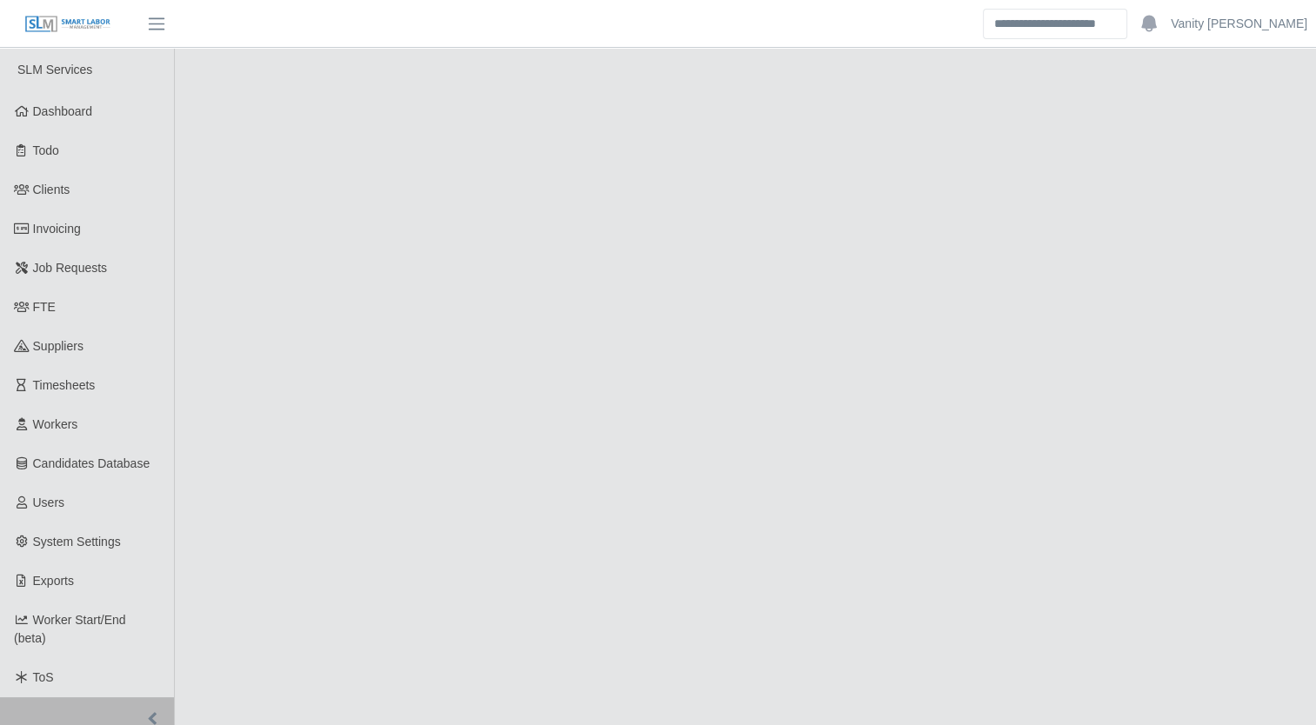
select select "****"
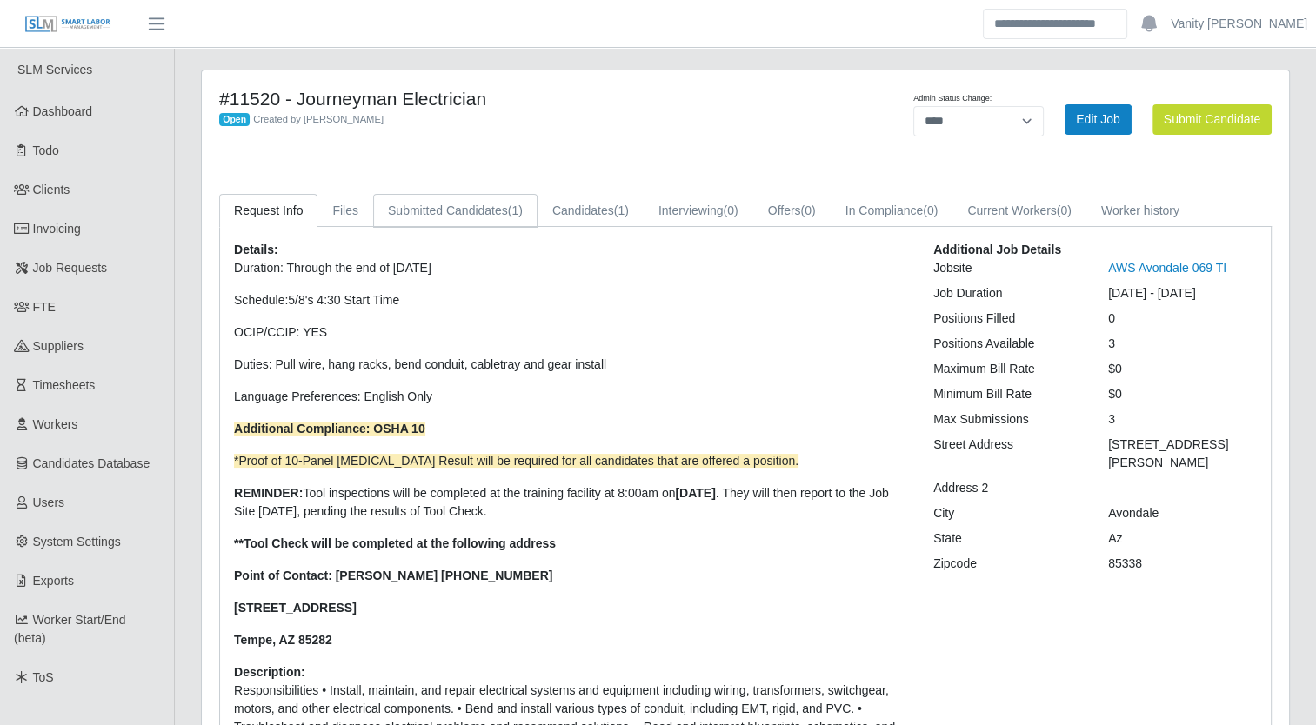
click at [463, 203] on link "Submitted Candidates (1)" at bounding box center [455, 211] width 164 height 34
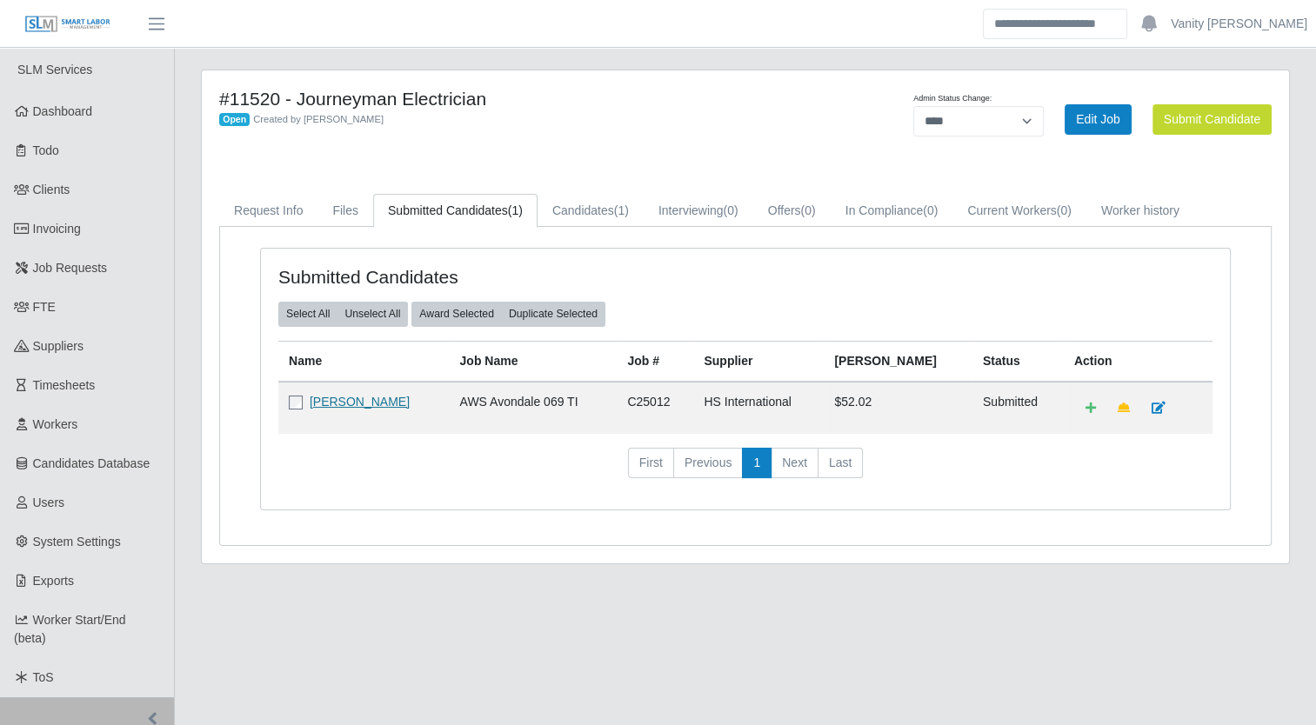
click at [369, 402] on link "[PERSON_NAME]" at bounding box center [360, 402] width 100 height 14
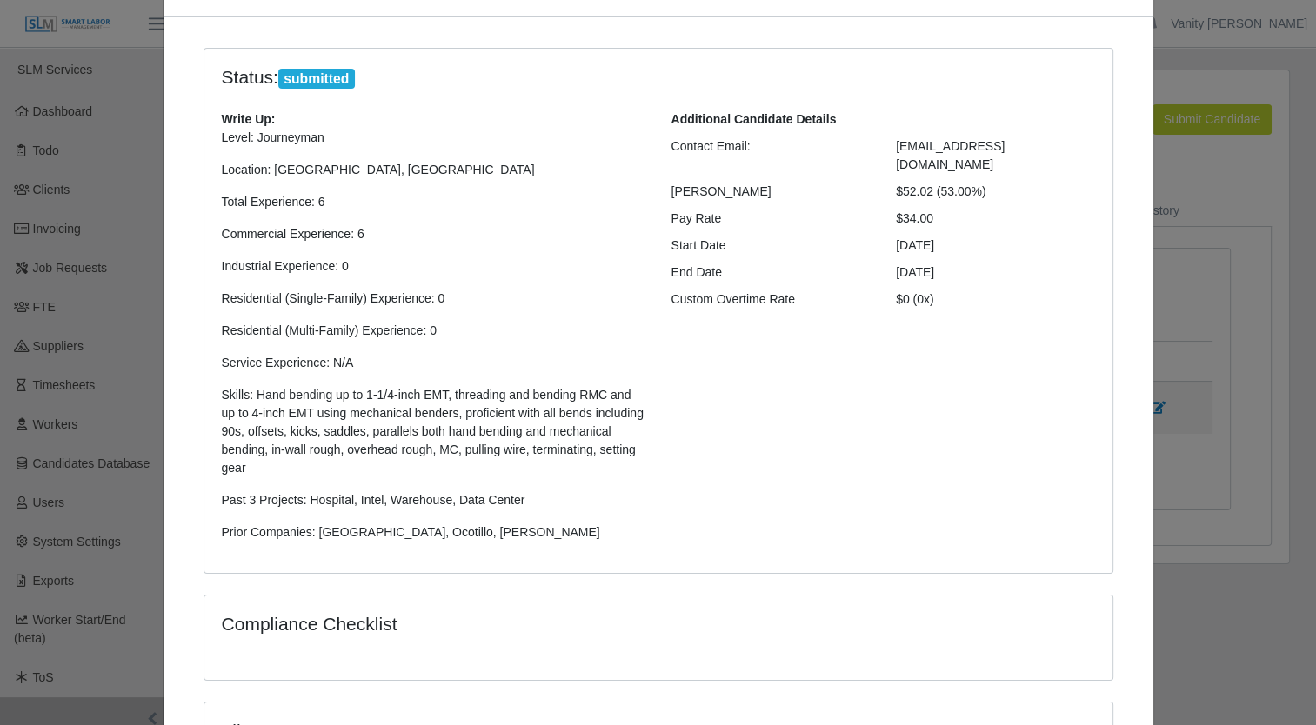
scroll to position [341, 0]
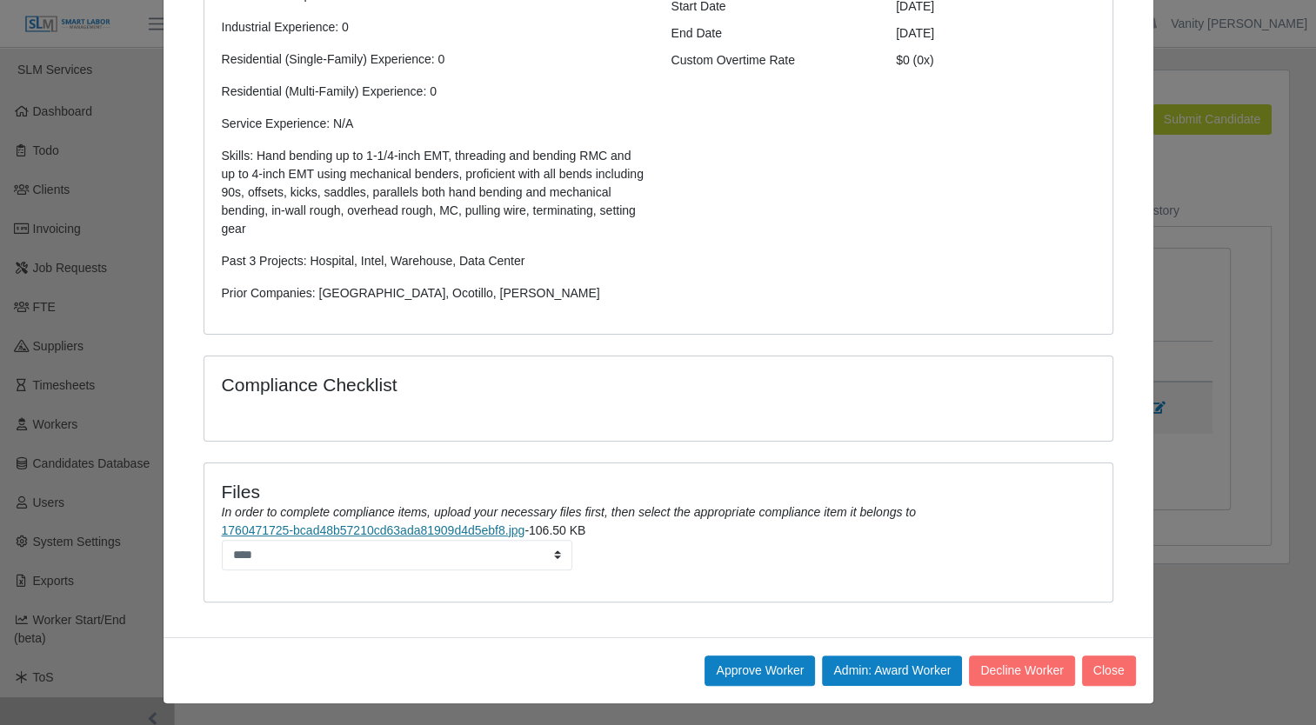
click at [491, 533] on link "1760471725-bcad48b57210cd63ada81909d4d5ebf8.jpg" at bounding box center [373, 531] width 303 height 14
click at [773, 659] on button "Approve Worker" at bounding box center [759, 671] width 110 height 30
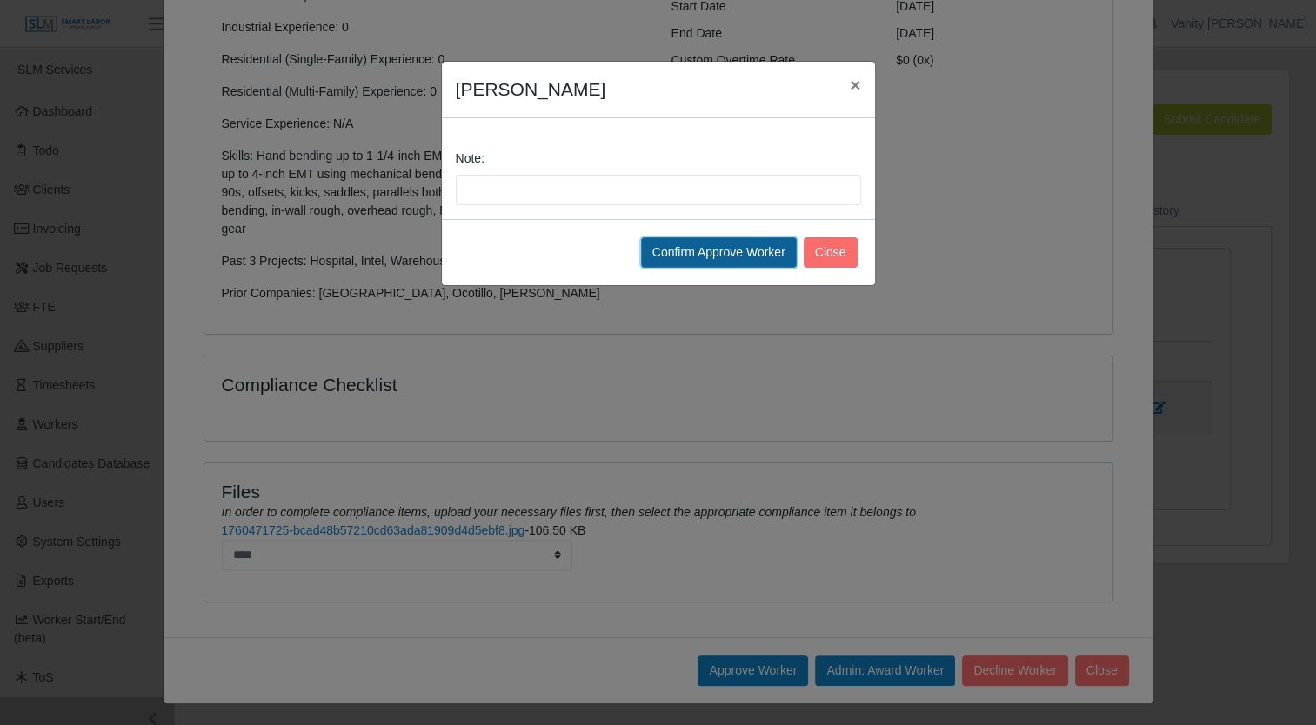
click at [743, 238] on button "Confirm Approve Worker" at bounding box center [719, 252] width 156 height 30
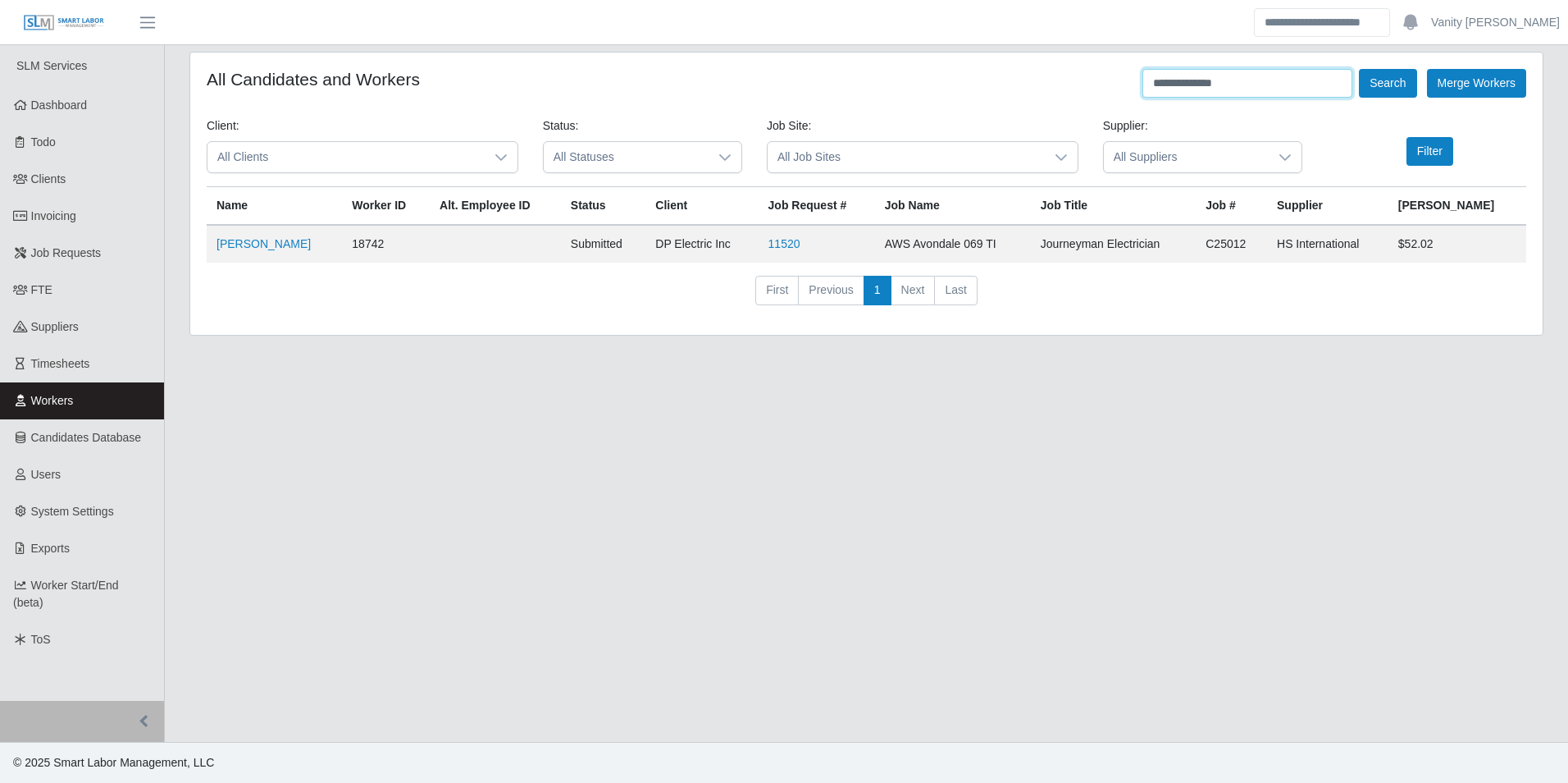
drag, startPoint x: 1279, startPoint y: 75, endPoint x: 924, endPoint y: 76, distance: 355.0
click at [924, 76] on div "**********" at bounding box center [866, 83] width 1319 height 28
drag, startPoint x: 1236, startPoint y: 87, endPoint x: 1051, endPoint y: 91, distance: 185.0
click at [1051, 91] on div "**********" at bounding box center [866, 83] width 1319 height 28
click at [1359, 69] on button "Search" at bounding box center [1387, 83] width 58 height 28
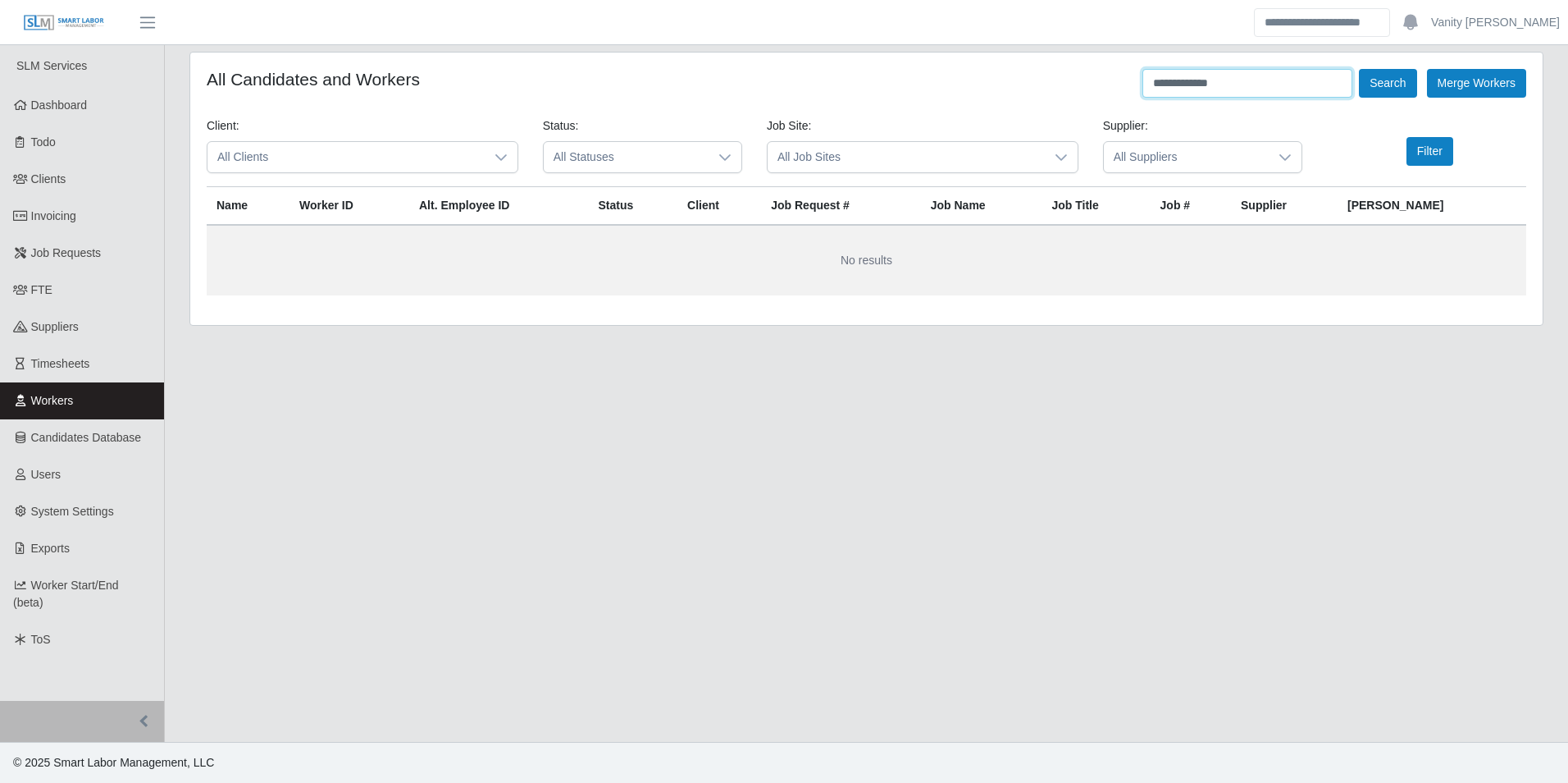
type input "**********"
click at [1359, 69] on button "Search" at bounding box center [1387, 83] width 58 height 28
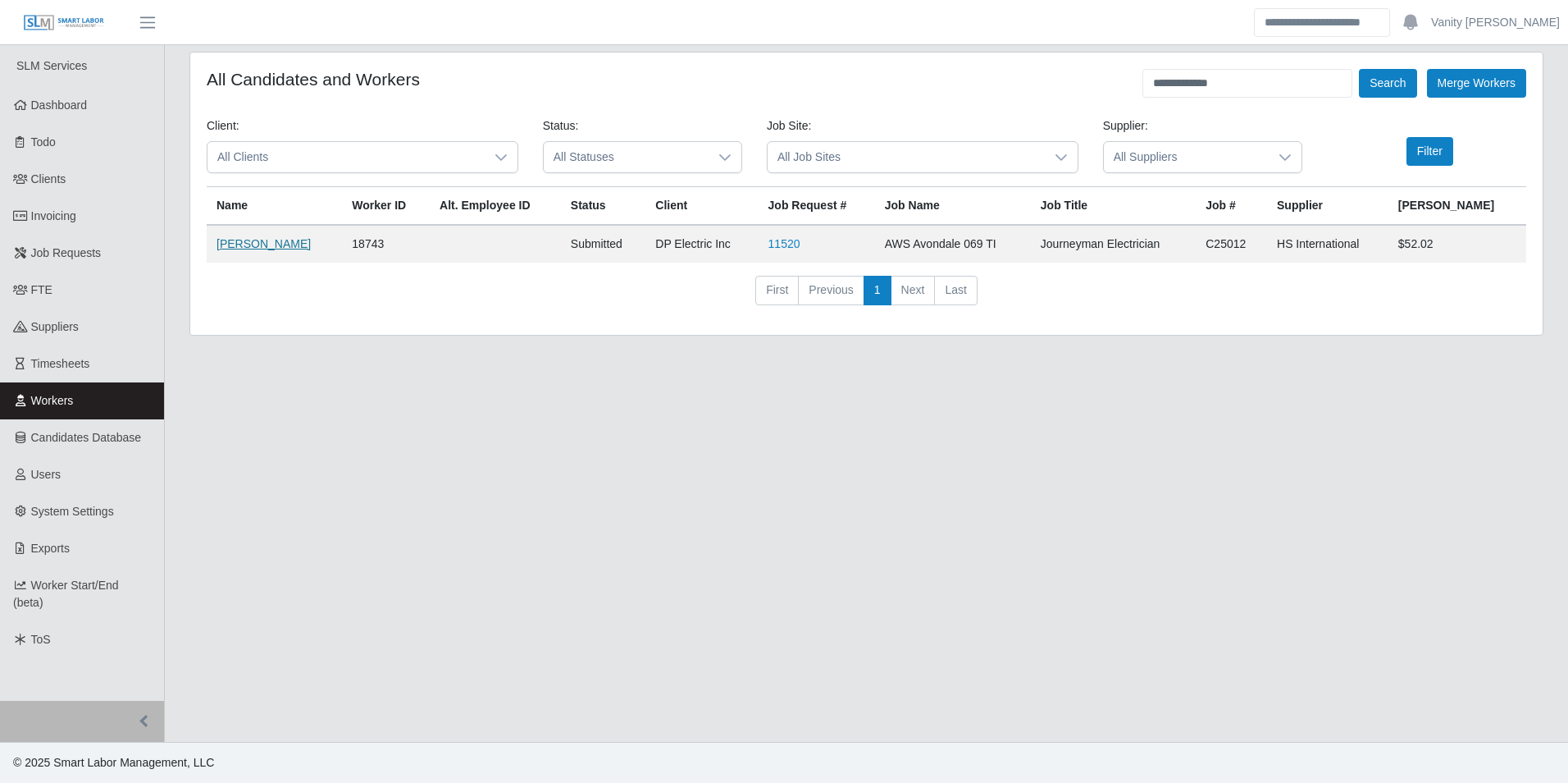
click at [265, 237] on link "Miguel Corral" at bounding box center [264, 243] width 94 height 13
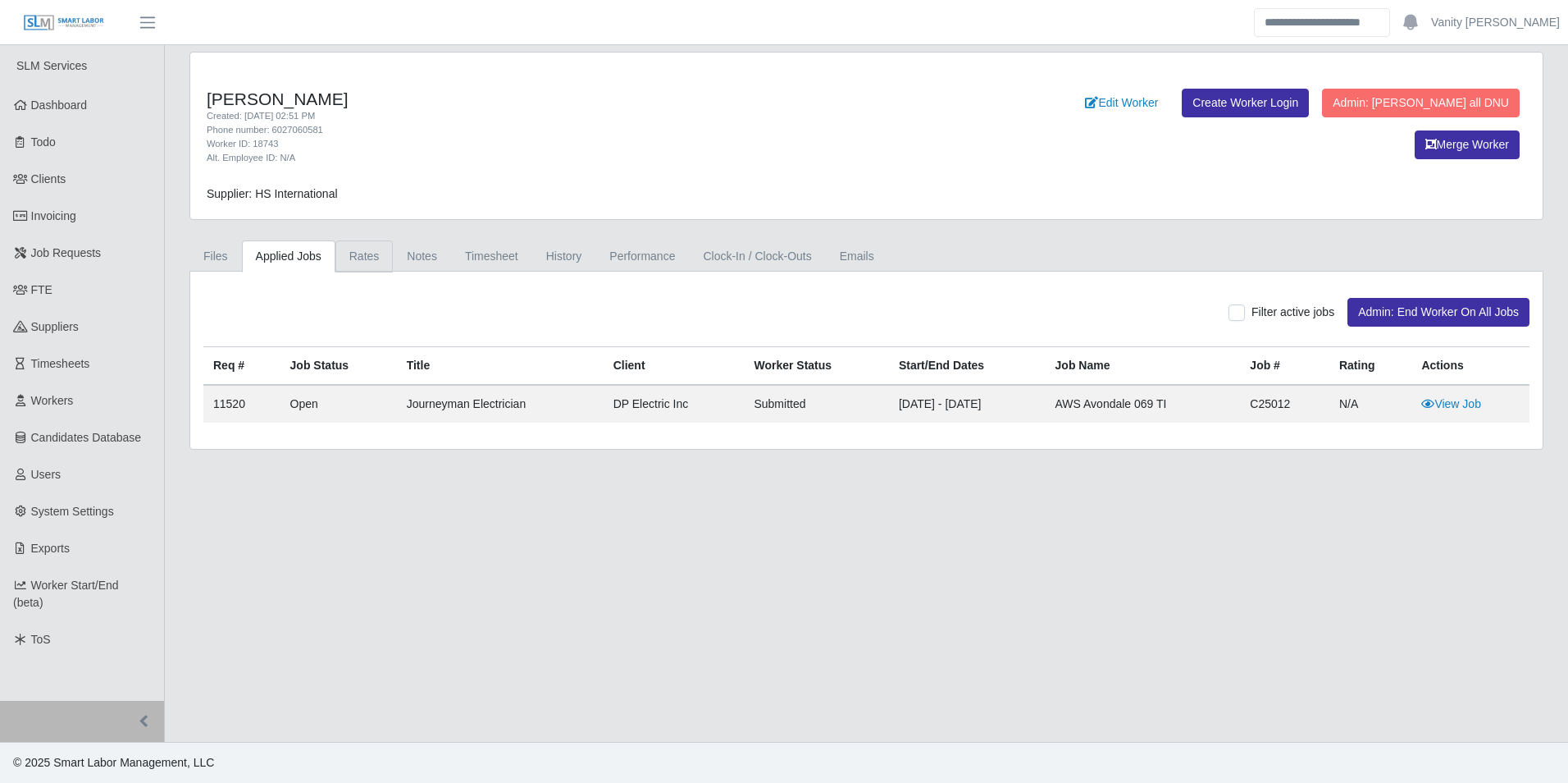
click at [387, 256] on link "Rates" at bounding box center [365, 257] width 58 height 32
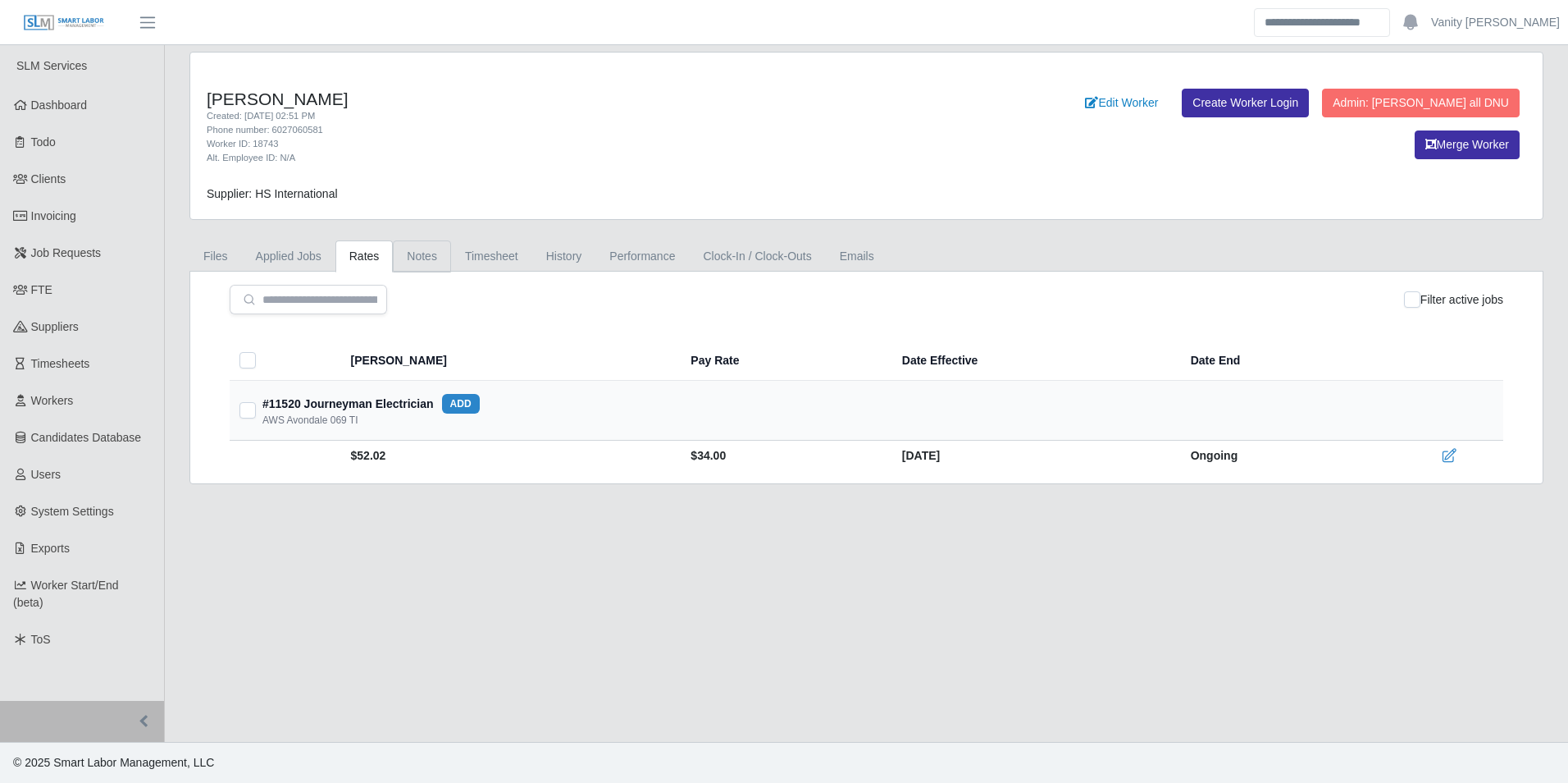
click at [404, 255] on link "Notes" at bounding box center [422, 257] width 58 height 32
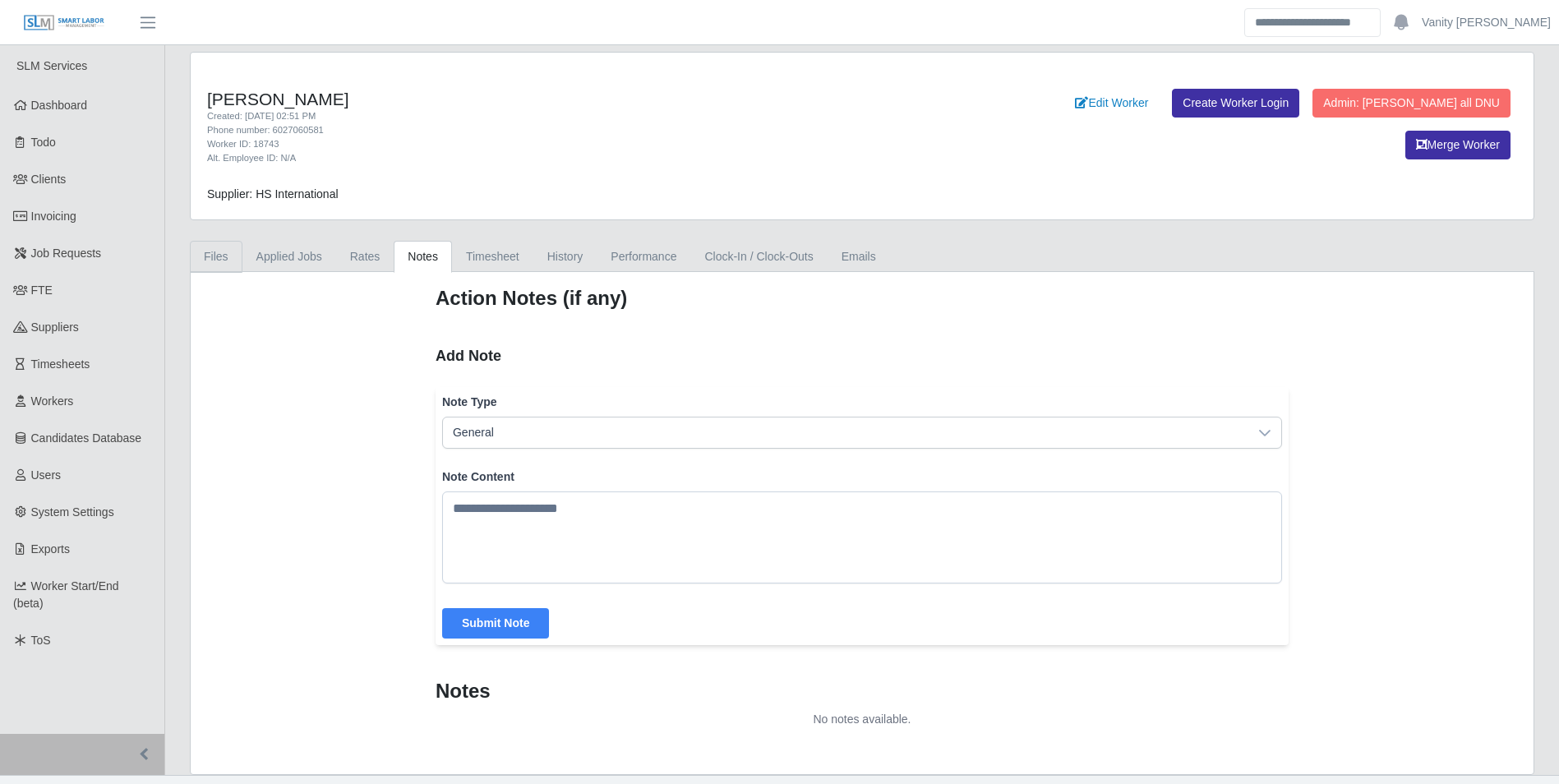
click at [207, 245] on link "Files" at bounding box center [216, 257] width 53 height 32
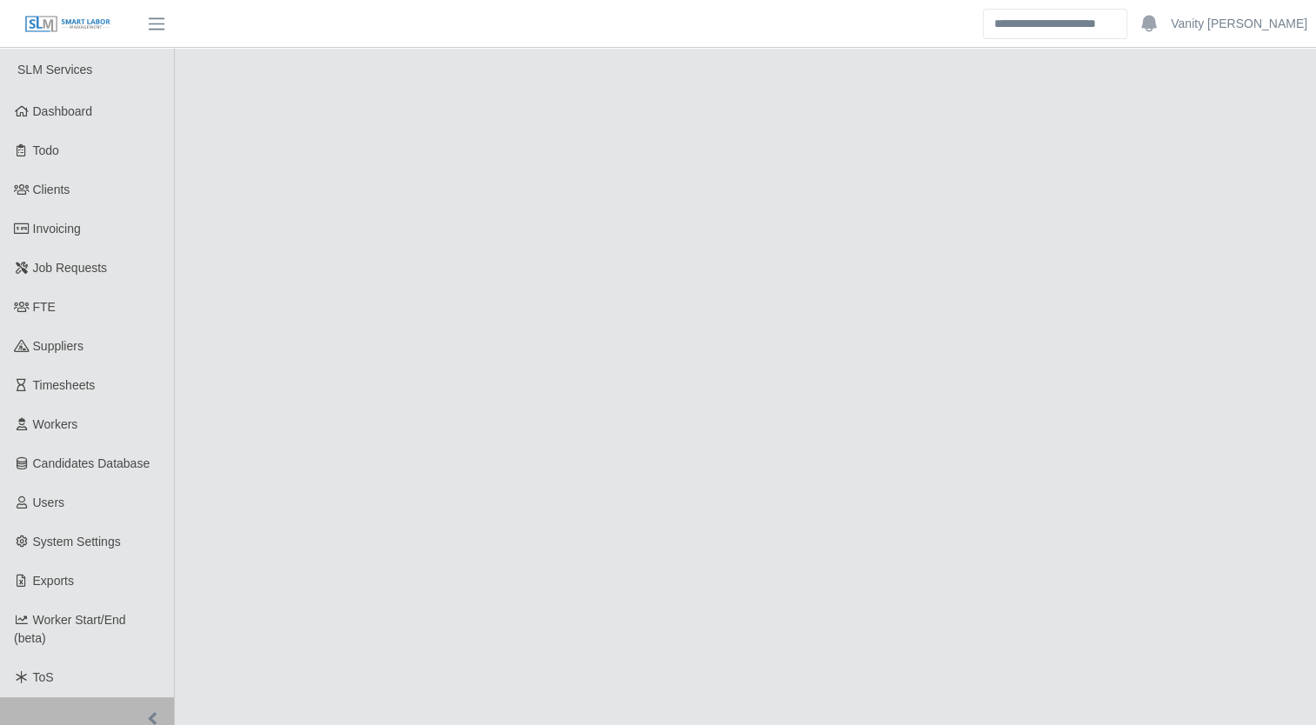
select select "****"
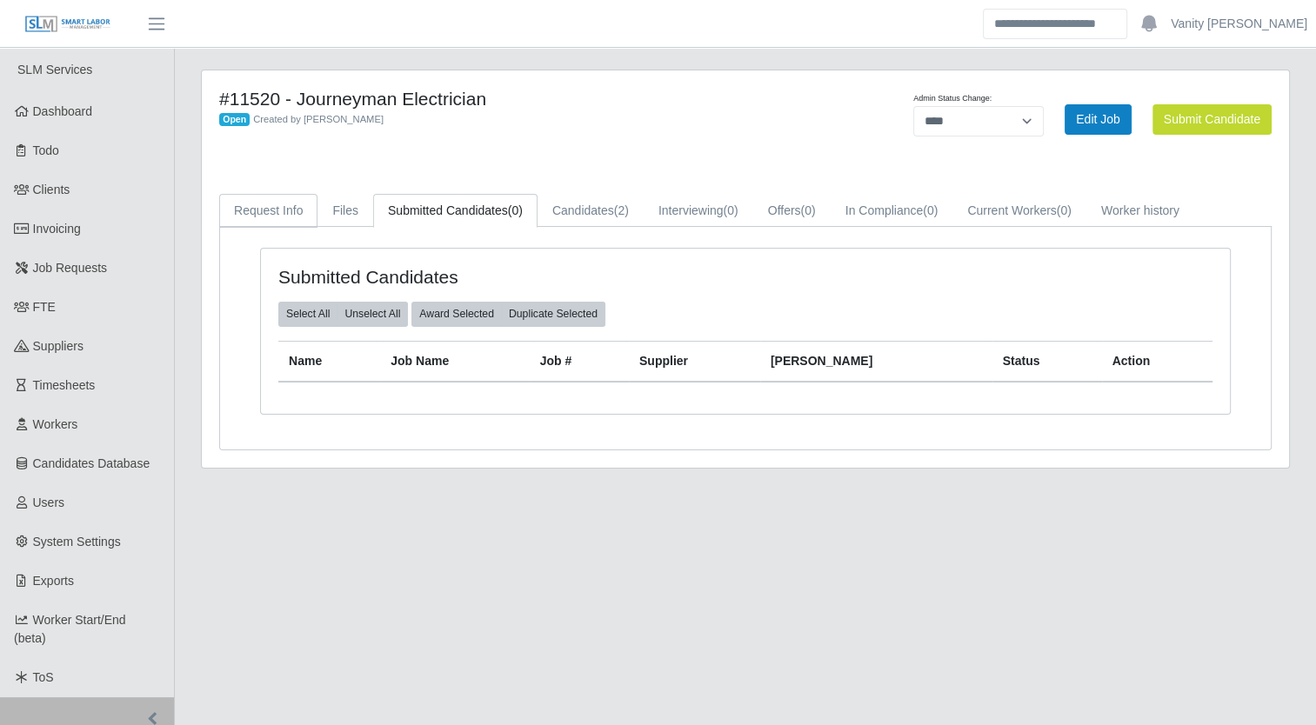
click at [251, 210] on link "Request Info" at bounding box center [268, 211] width 98 height 34
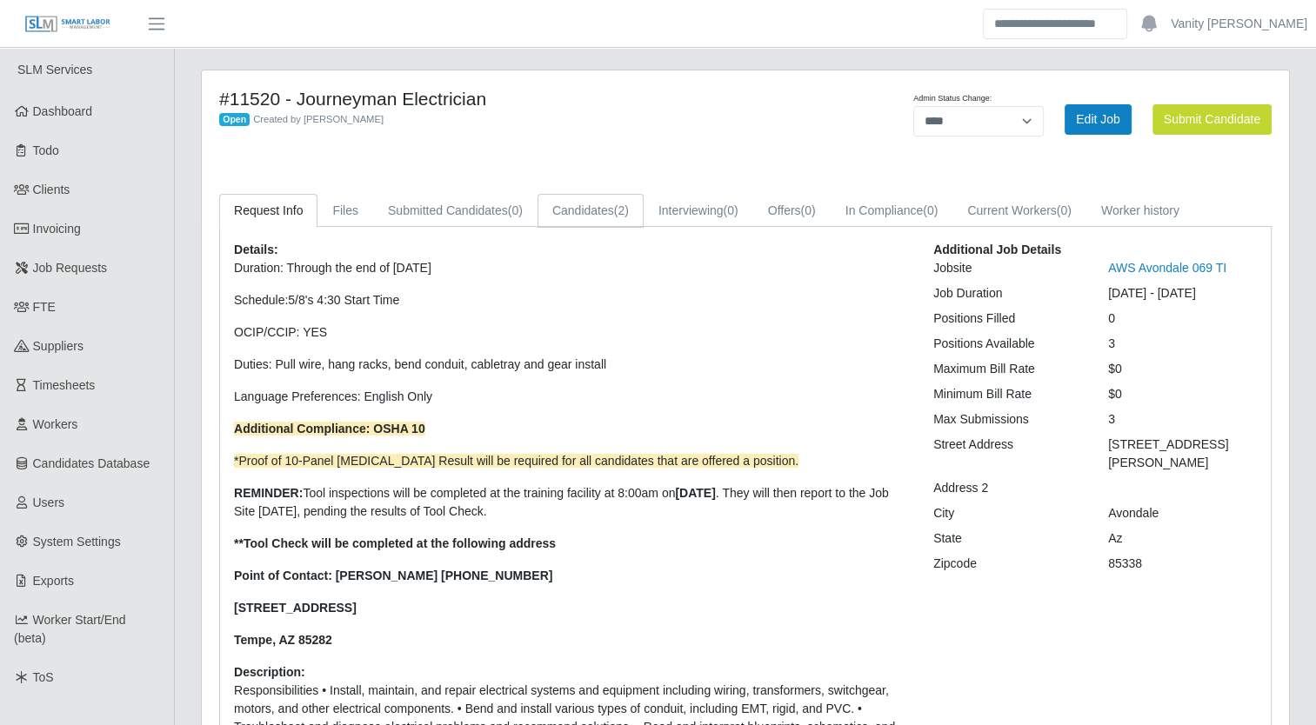
click at [589, 203] on link "Candidates (2)" at bounding box center [590, 211] width 106 height 34
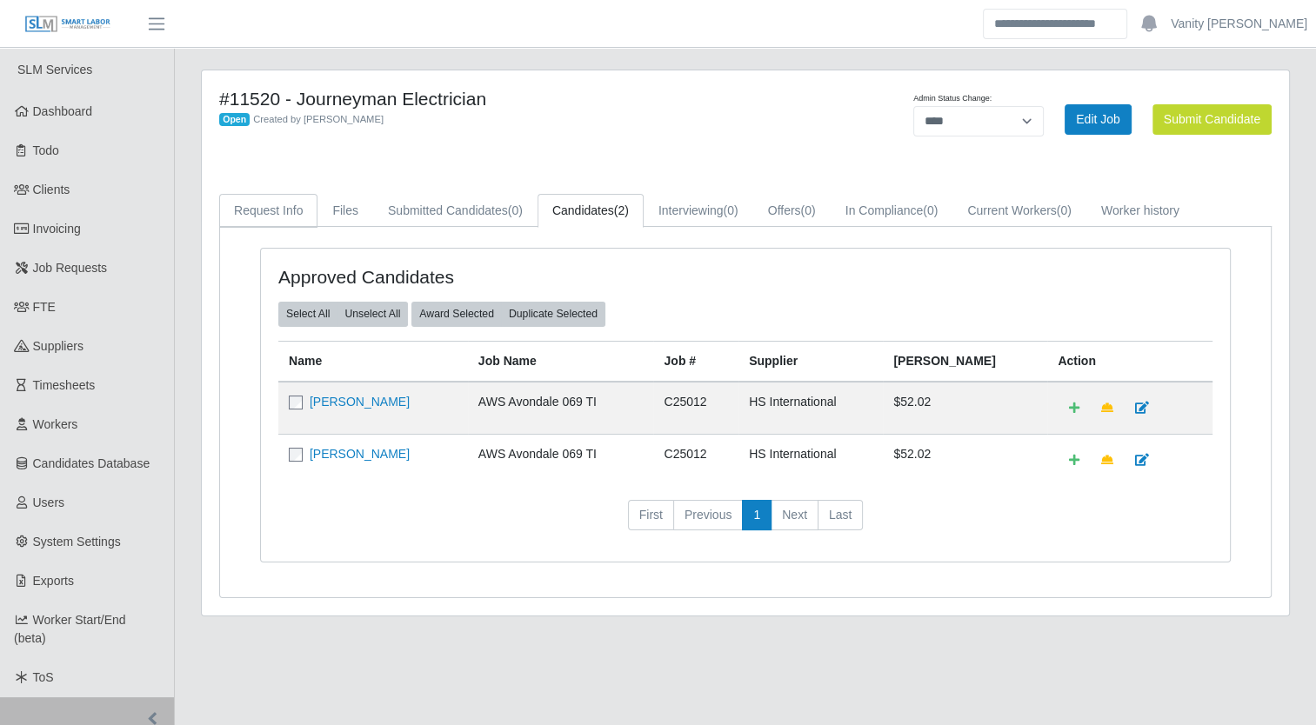
click at [255, 221] on link "Request Info" at bounding box center [268, 211] width 98 height 34
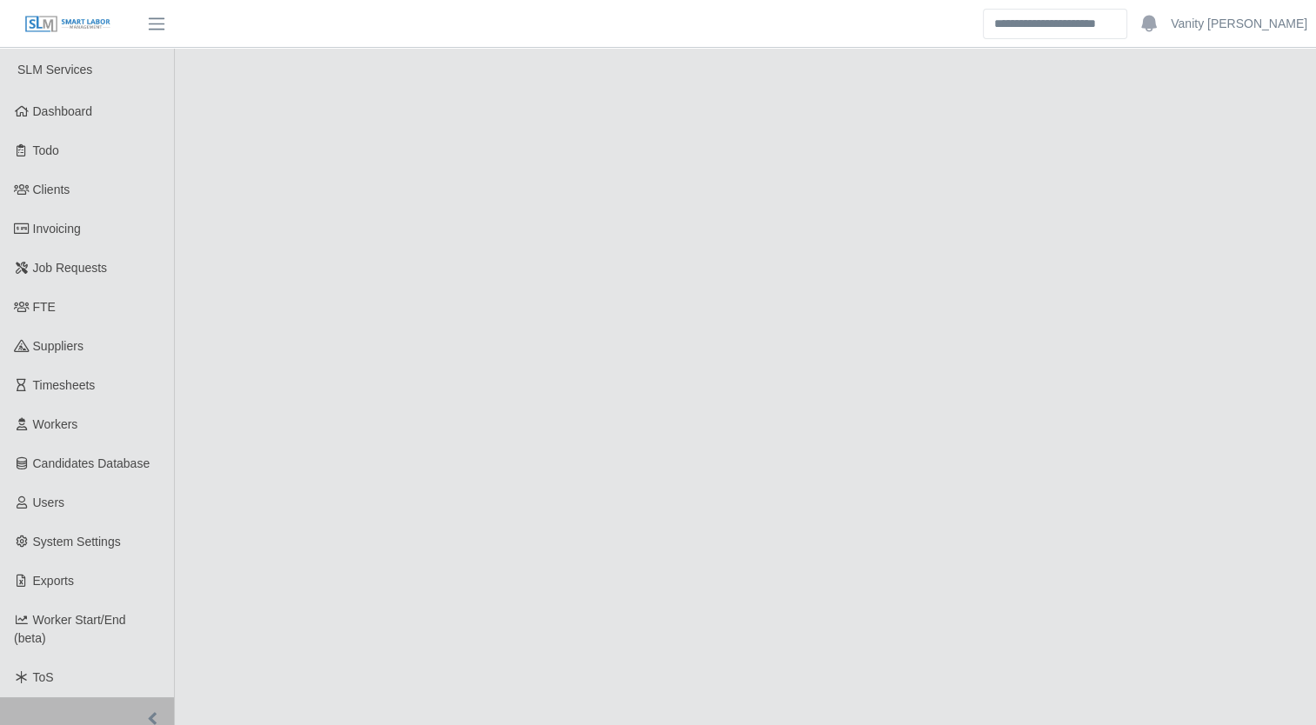
select select "****"
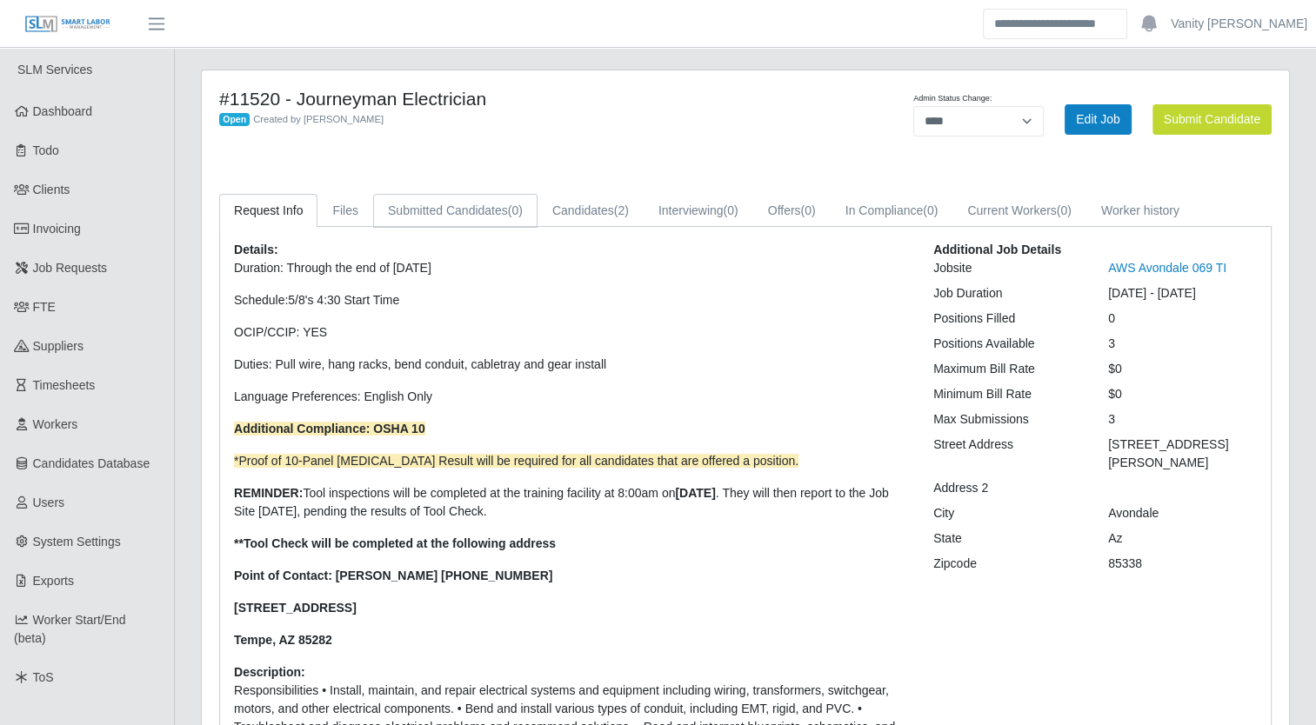
click at [490, 206] on link "Submitted Candidates (0)" at bounding box center [455, 211] width 164 height 34
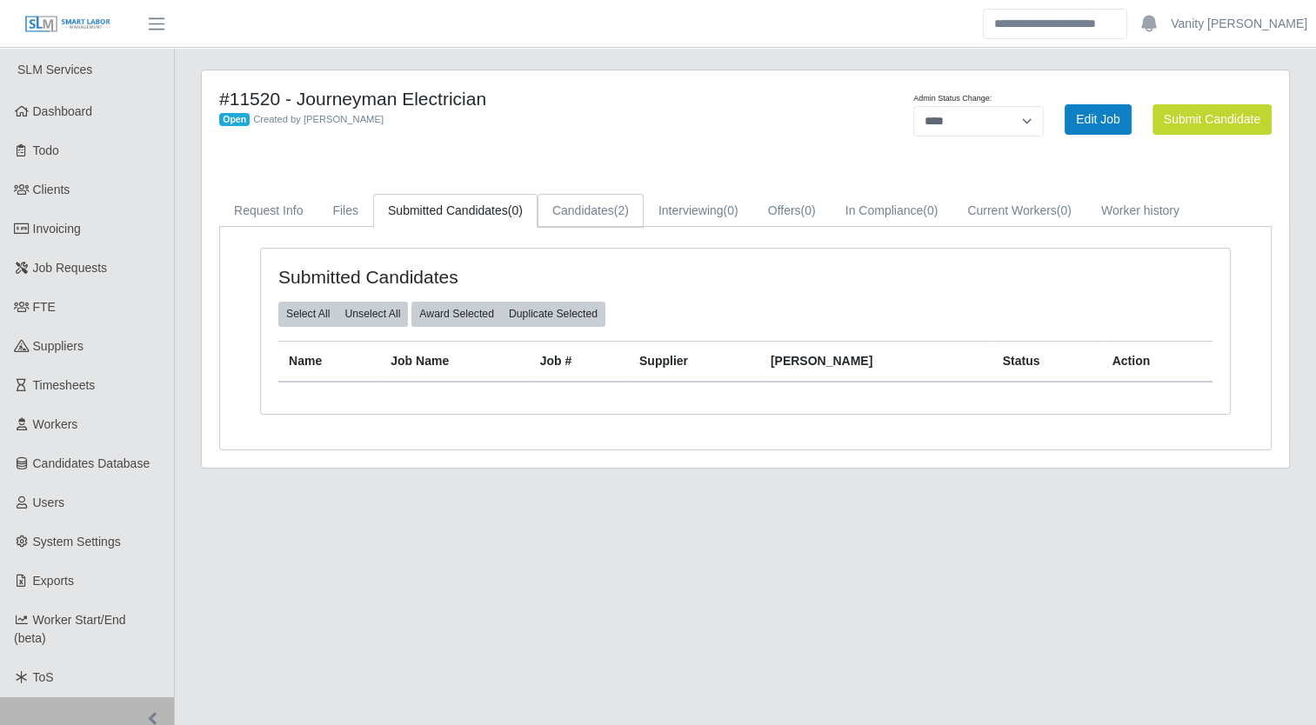
click at [580, 211] on link "Candidates (2)" at bounding box center [590, 211] width 106 height 34
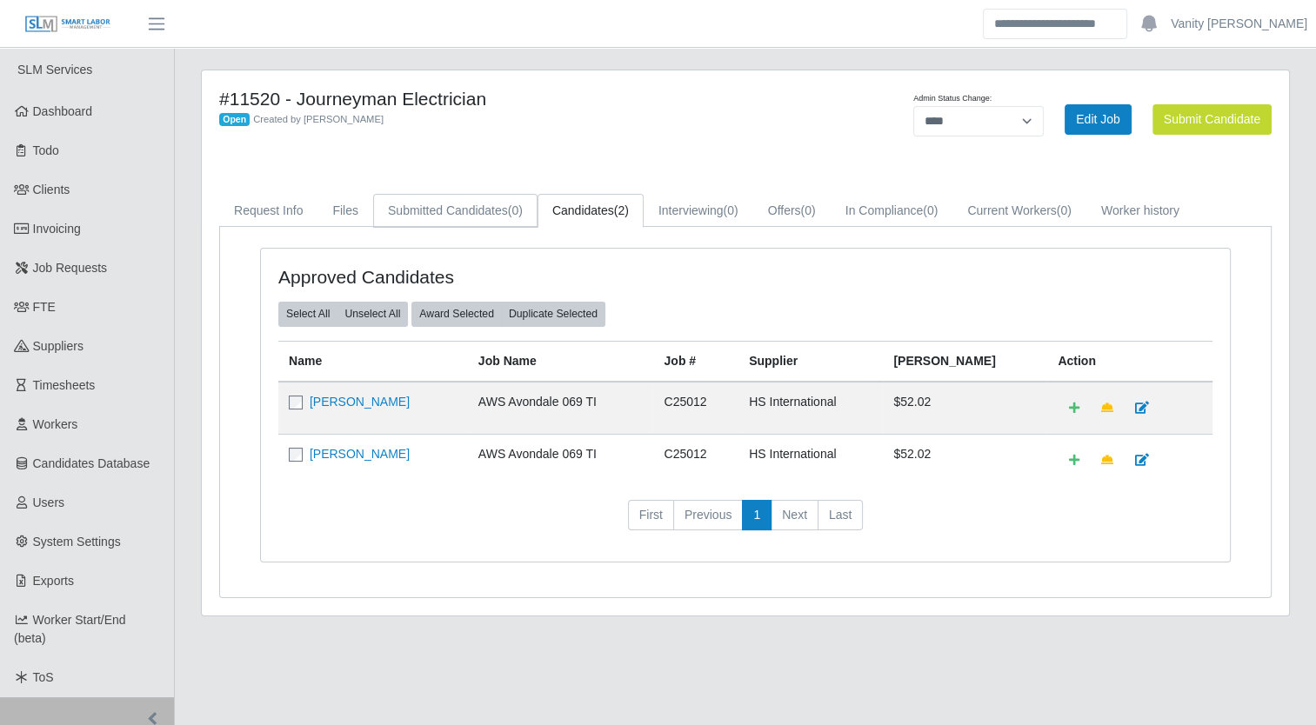
click at [409, 213] on link "Submitted Candidates (0)" at bounding box center [455, 211] width 164 height 34
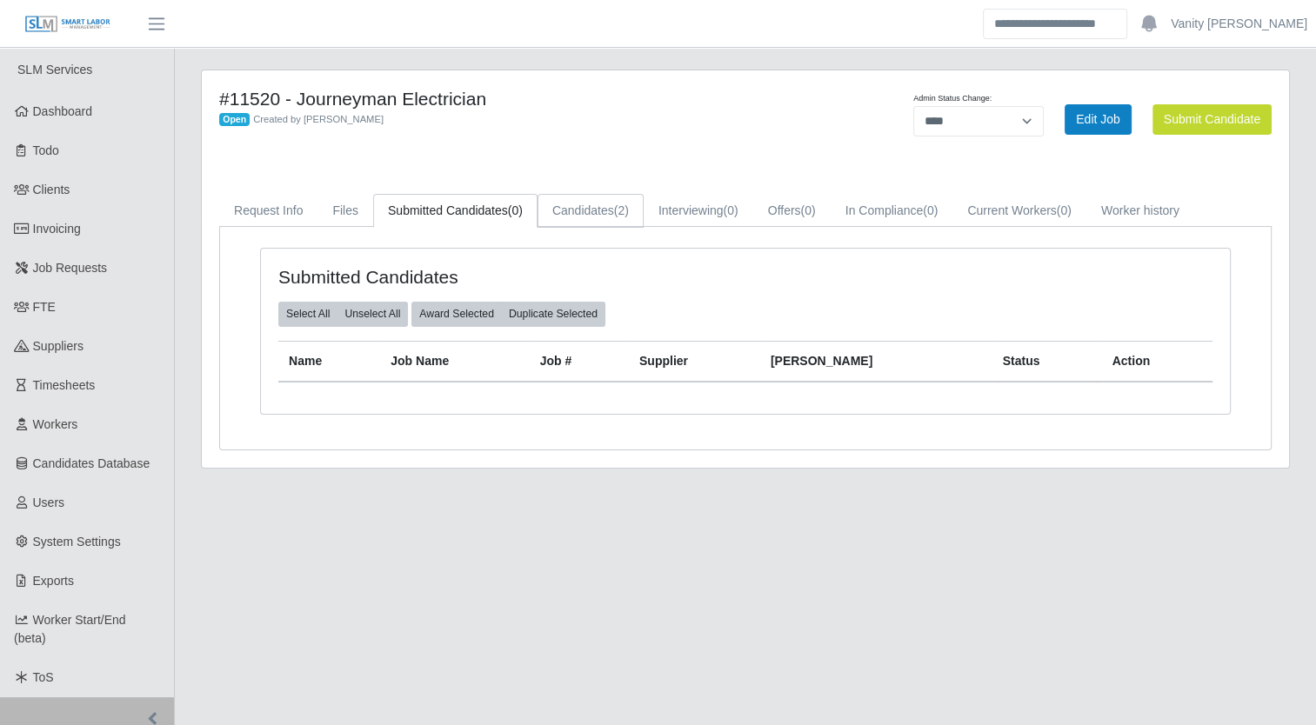
click at [601, 215] on link "Candidates (2)" at bounding box center [590, 211] width 106 height 34
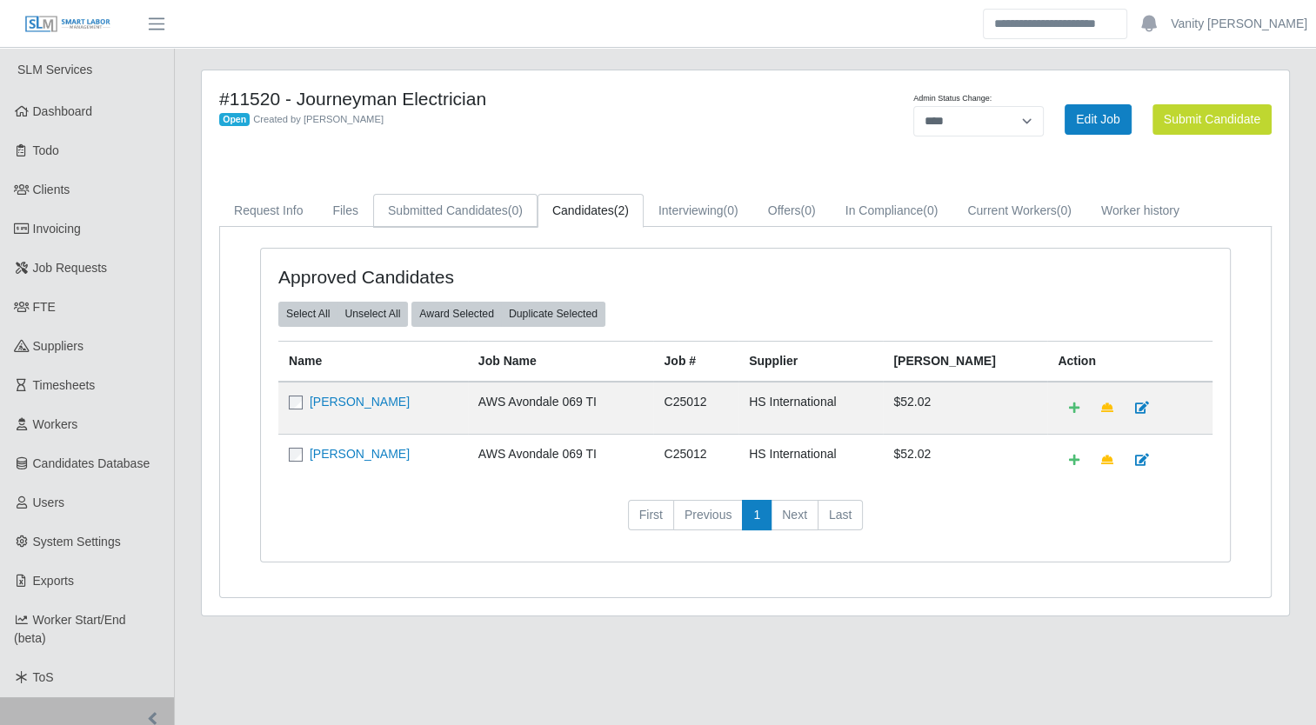
click at [468, 215] on link "Submitted Candidates (0)" at bounding box center [455, 211] width 164 height 34
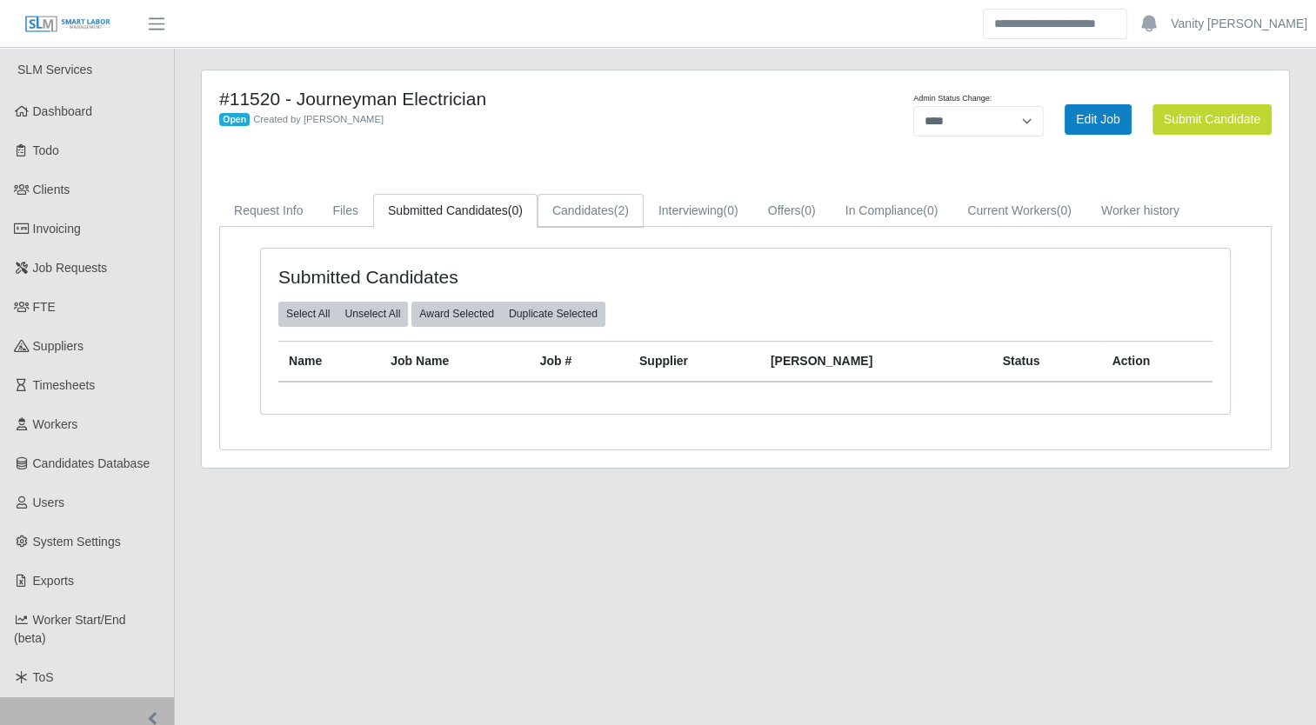
click at [553, 202] on link "Candidates (2)" at bounding box center [590, 211] width 106 height 34
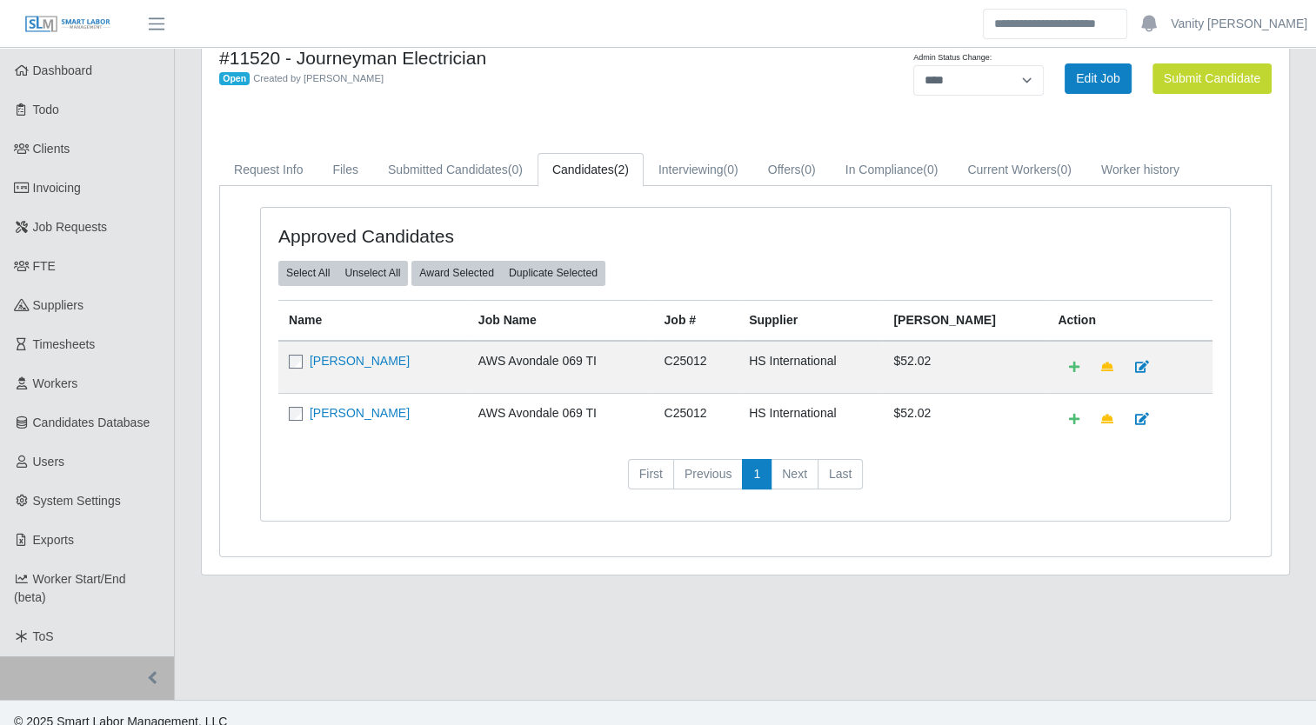
scroll to position [56, 0]
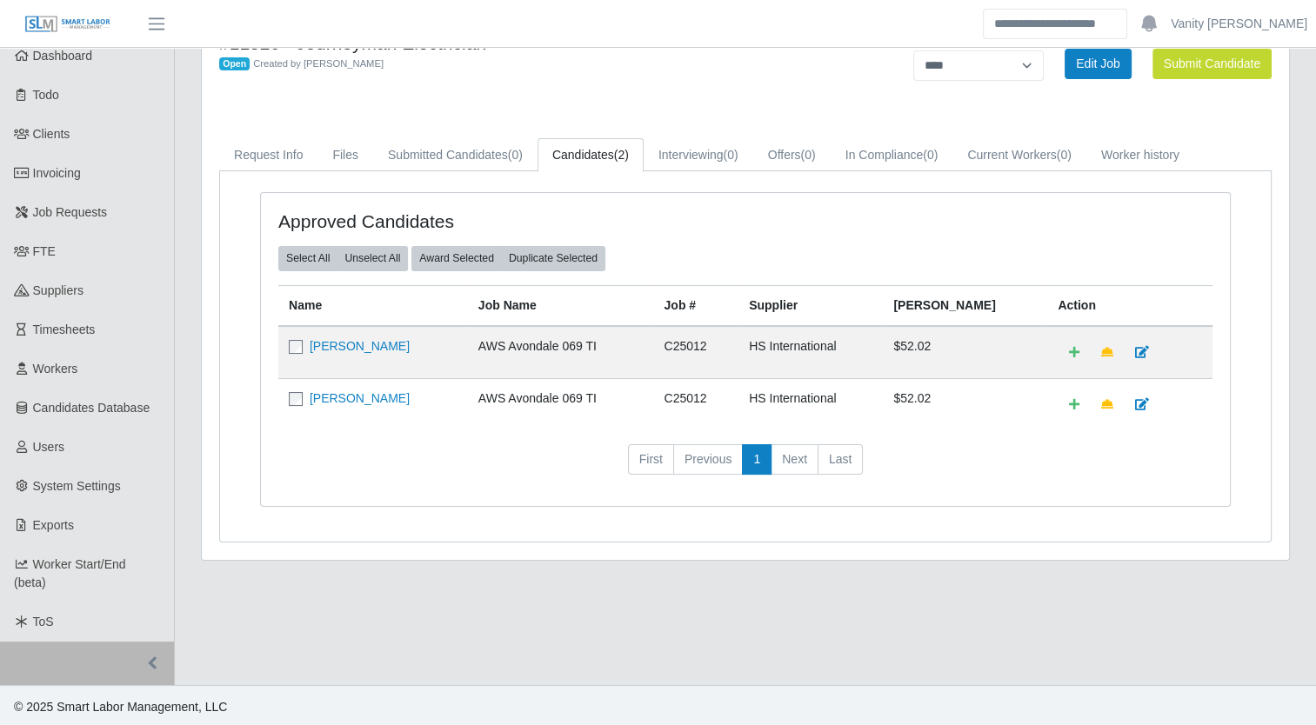
click at [1140, 664] on main "#11520 - Journeyman Electrician Open Created by Jerrin Jaramillo Admin Status C…" at bounding box center [745, 338] width 1141 height 693
click at [122, 211] on link "Job Requests" at bounding box center [87, 212] width 174 height 39
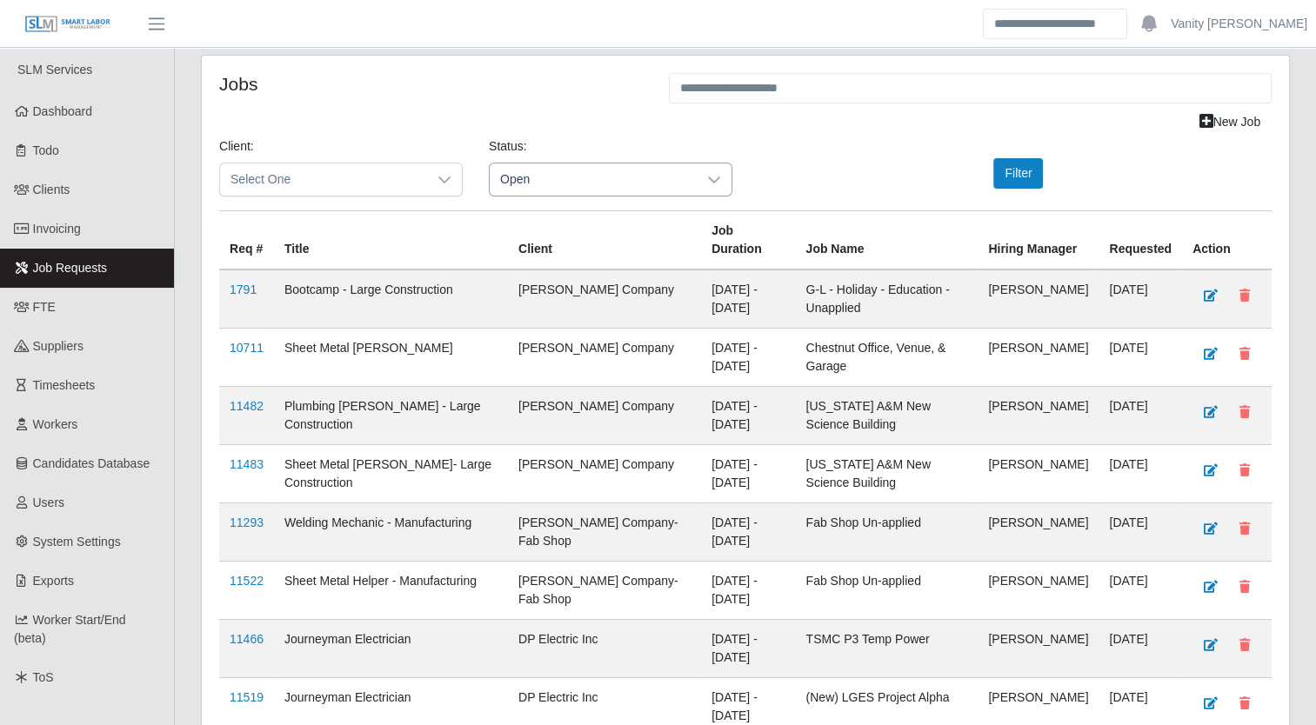
click at [713, 183] on icon at bounding box center [714, 180] width 14 height 14
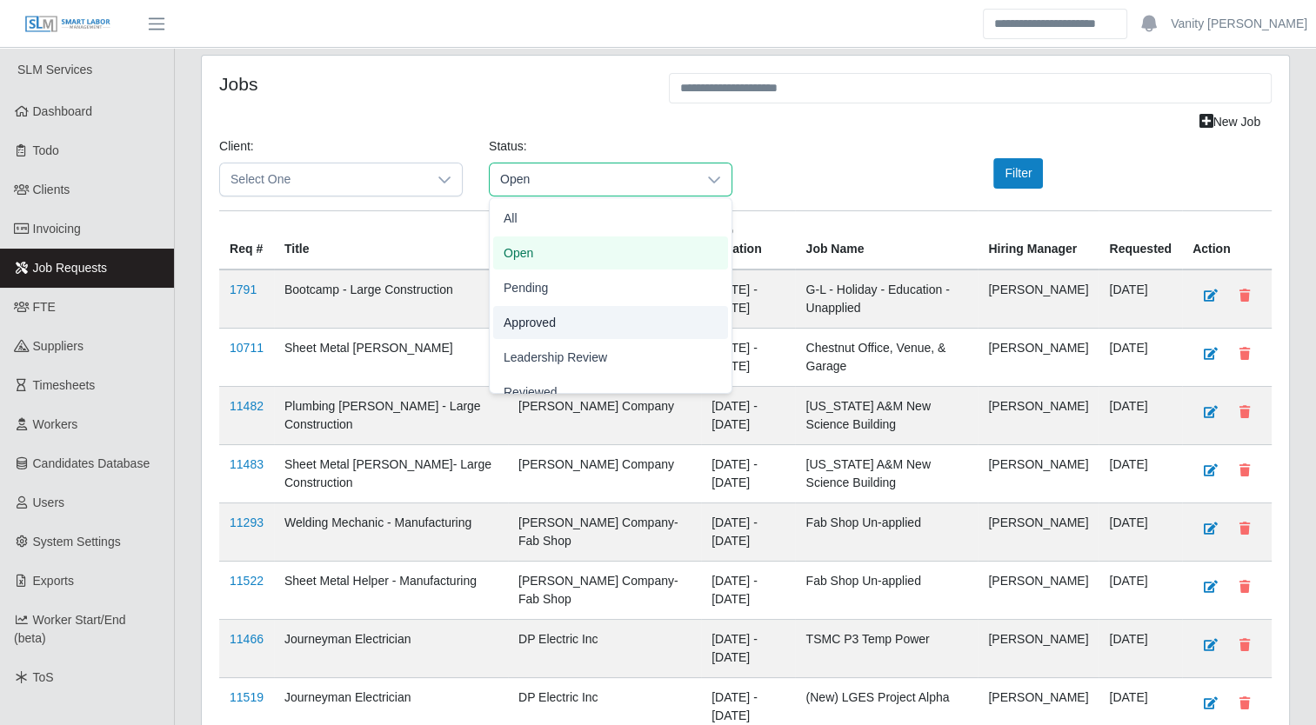
scroll to position [54, 0]
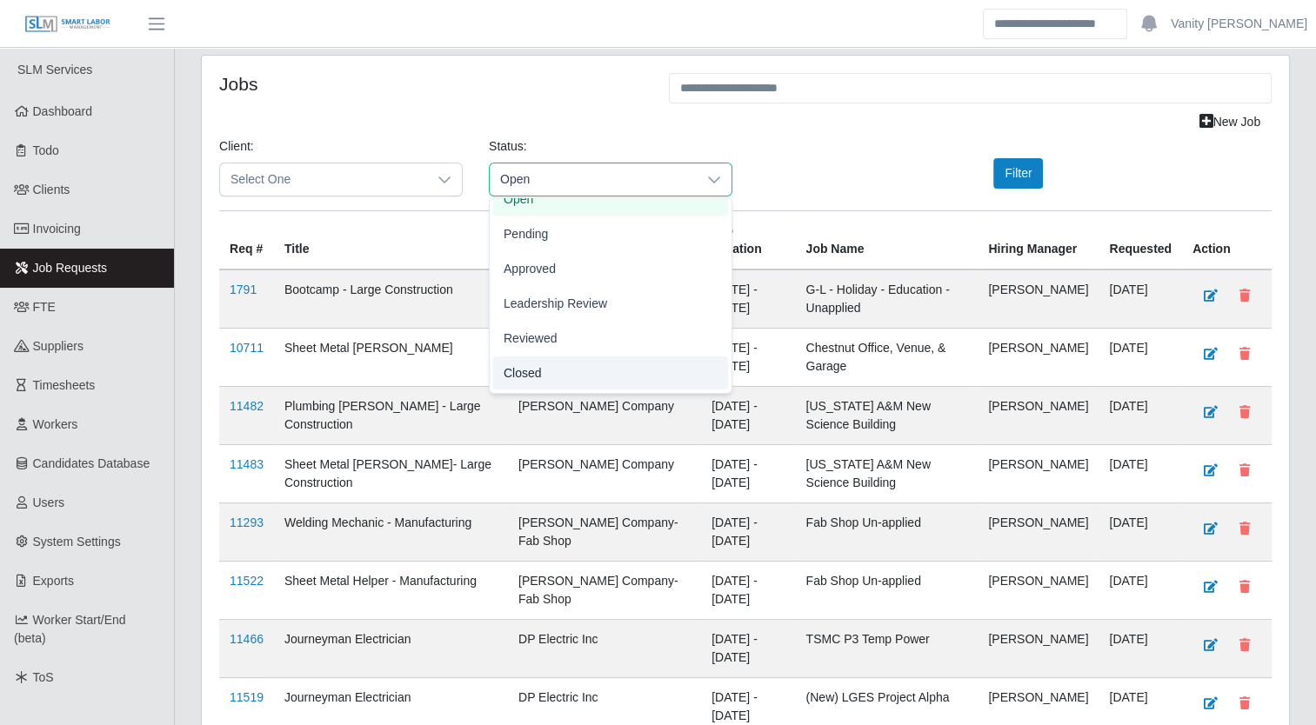
click at [524, 381] on span "Closed" at bounding box center [523, 373] width 38 height 18
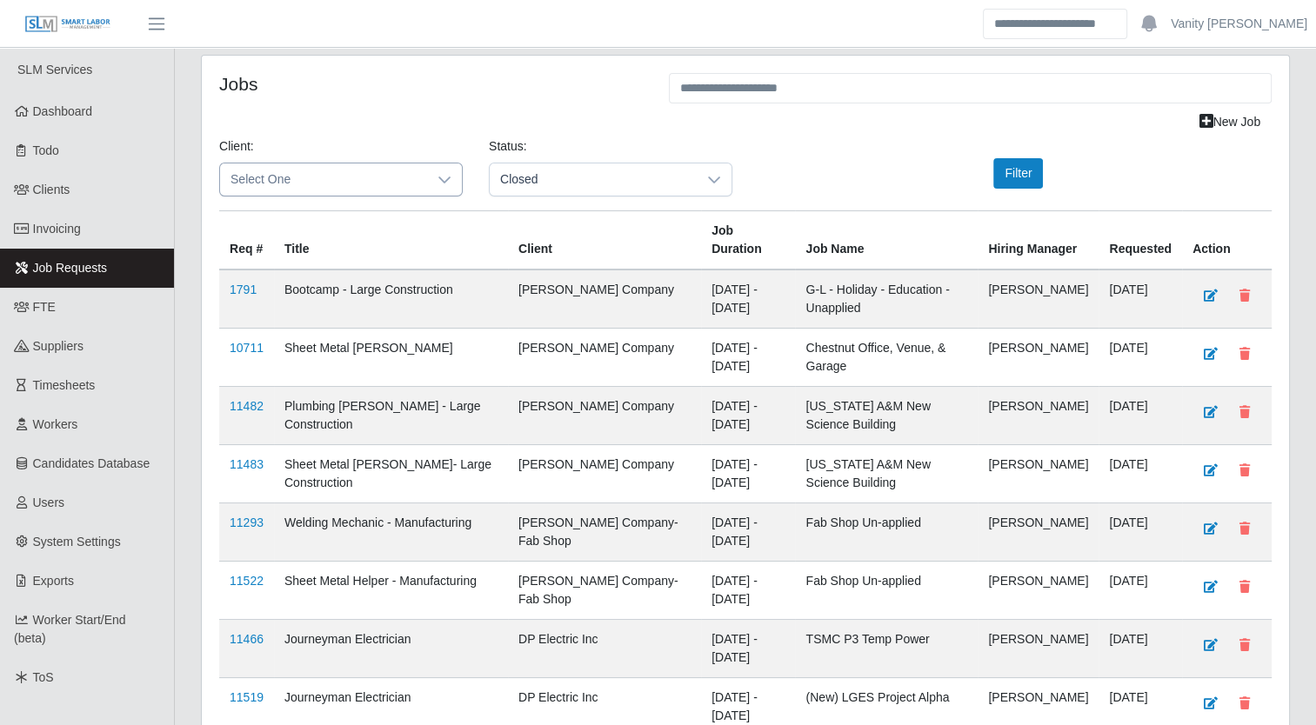
click at [438, 178] on icon at bounding box center [444, 180] width 14 height 14
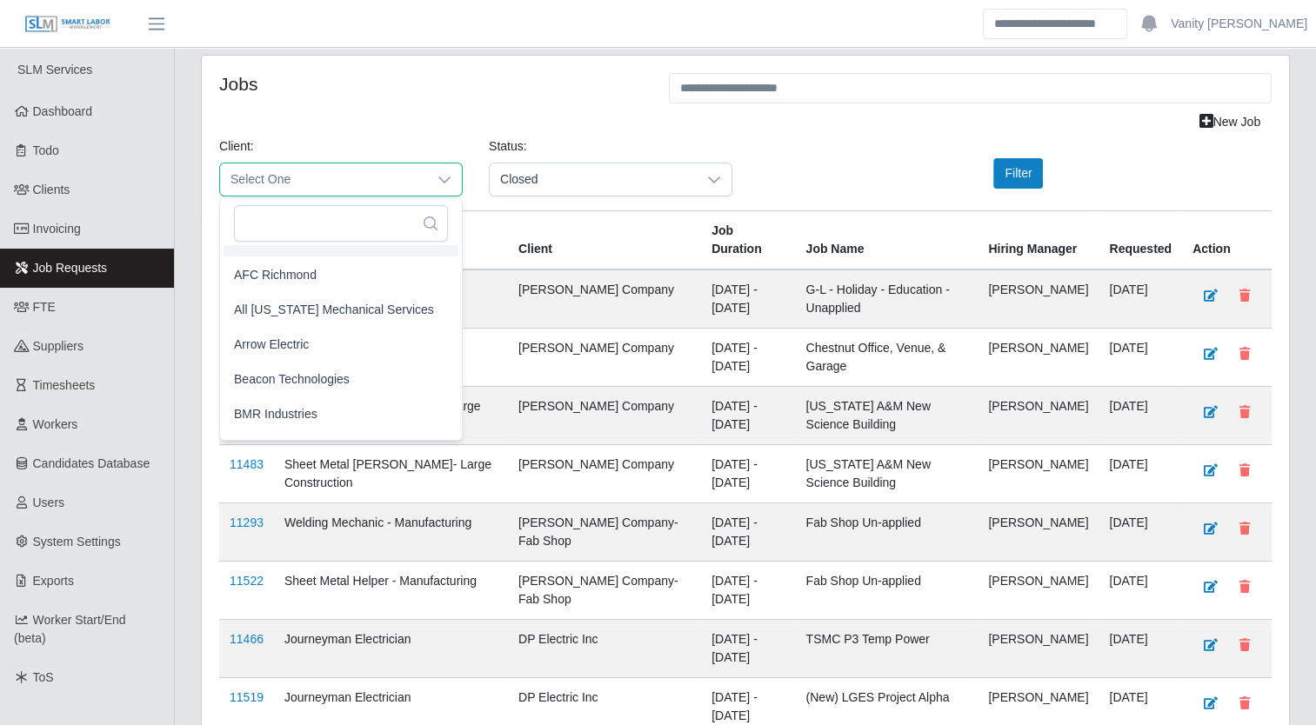
scroll to position [0, 0]
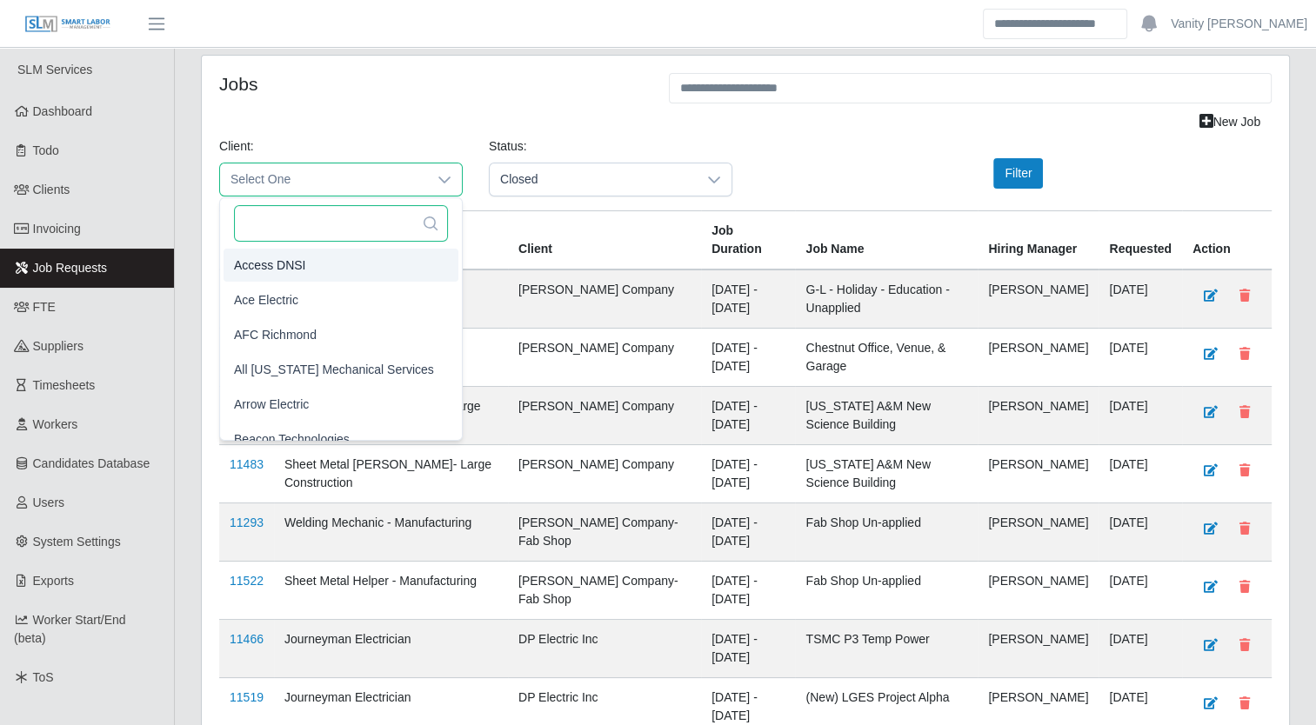
click at [326, 223] on input "text" at bounding box center [341, 223] width 214 height 37
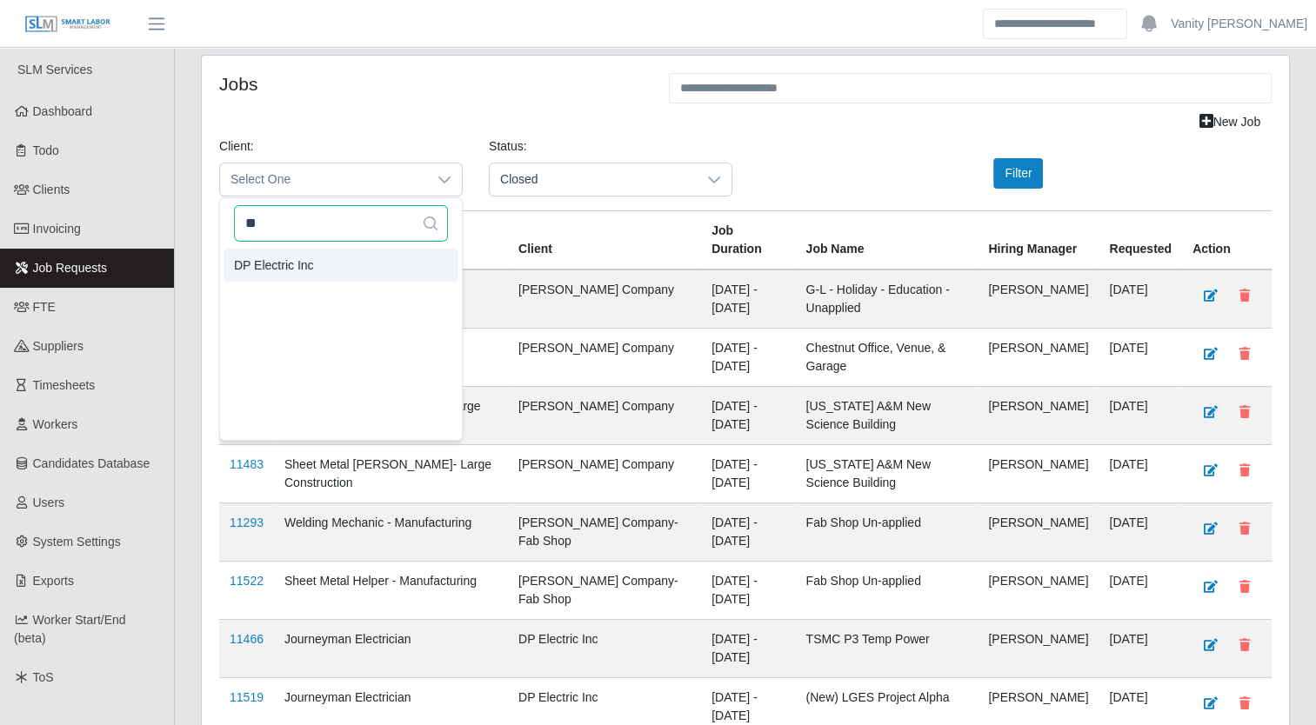
type input "**"
click at [315, 263] on li "DP Electric Inc" at bounding box center [340, 265] width 235 height 33
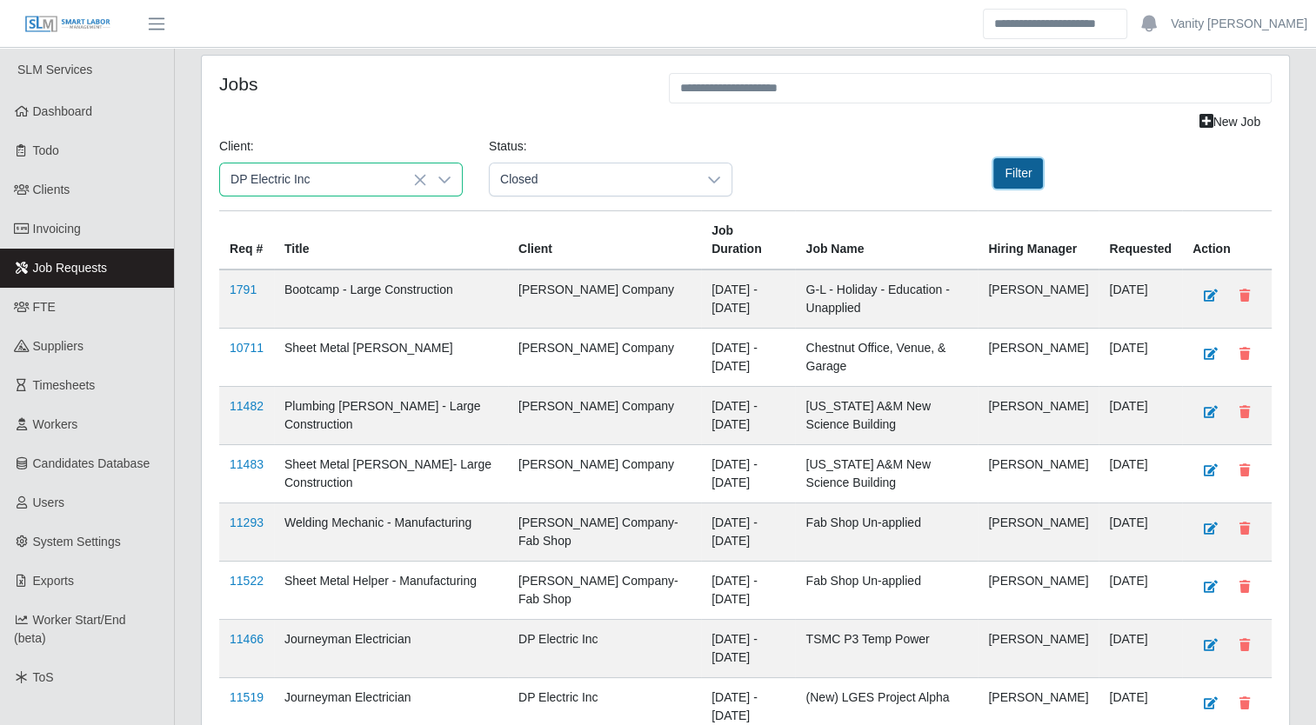
click at [1016, 179] on button "Filter" at bounding box center [1018, 173] width 50 height 30
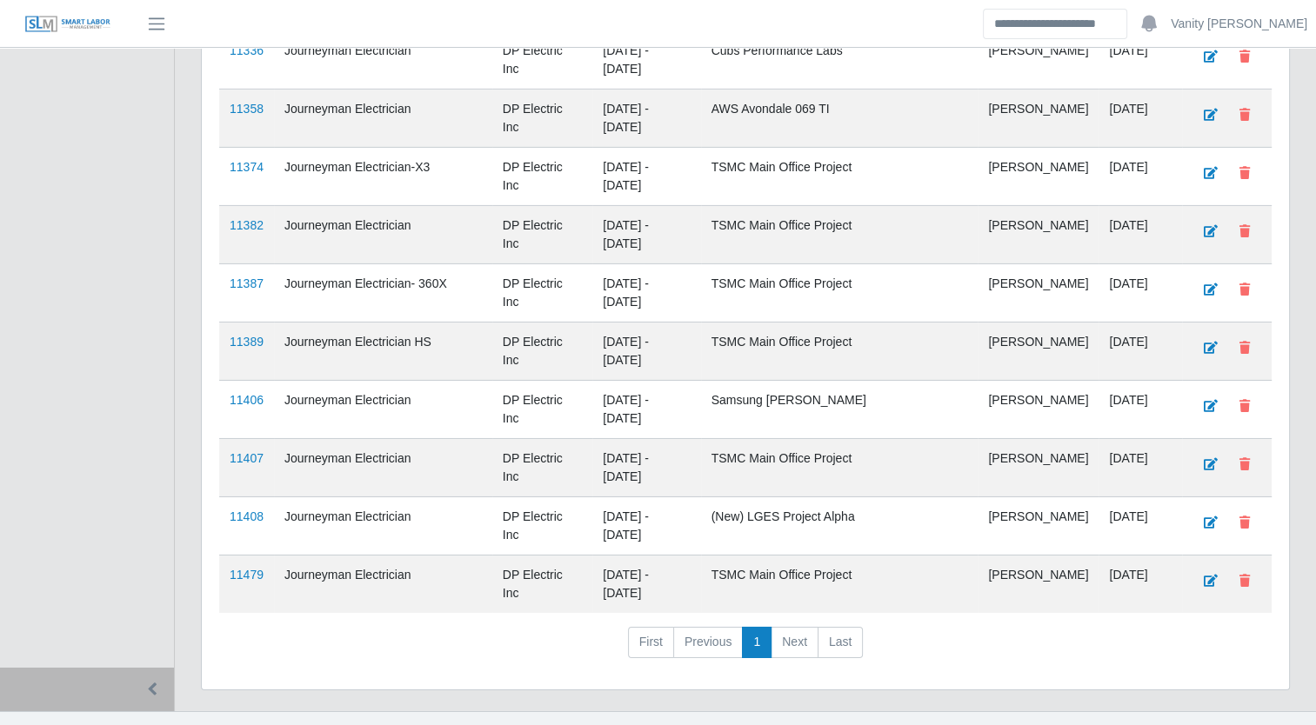
scroll to position [12289, 0]
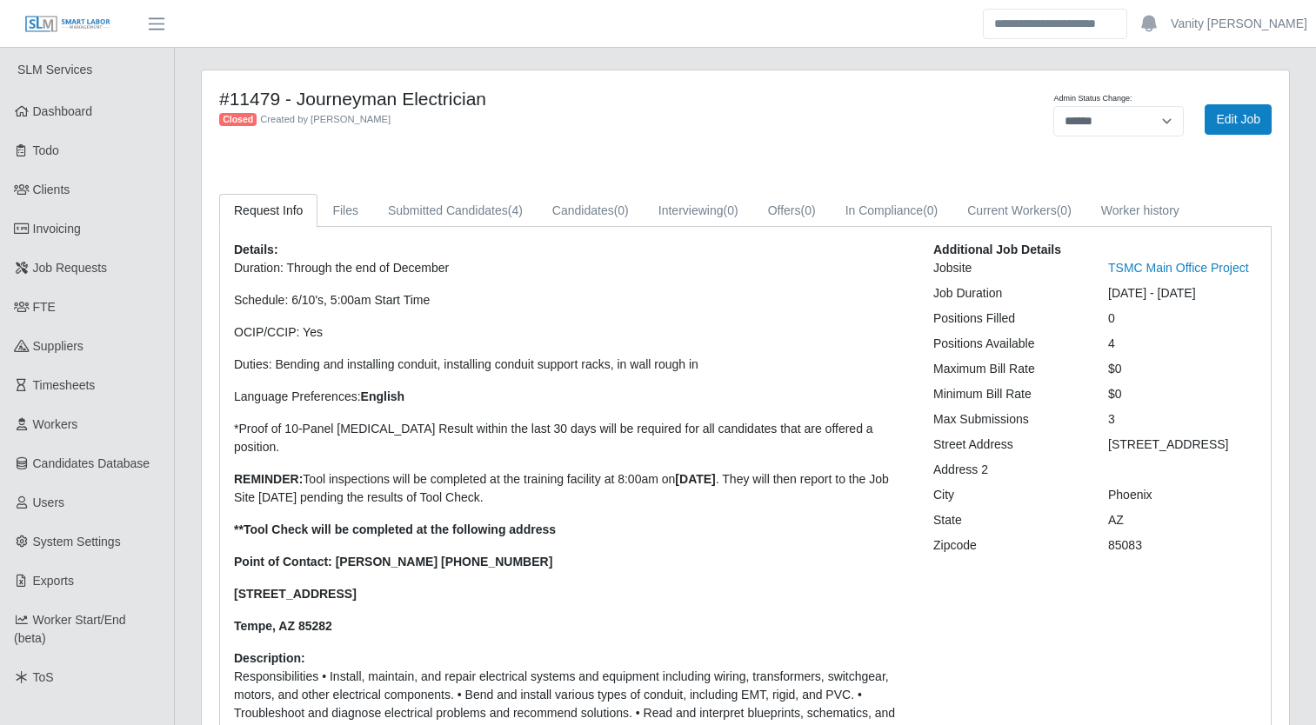
select select "******"
click at [460, 197] on link "Submitted Candidates (4)" at bounding box center [455, 211] width 164 height 34
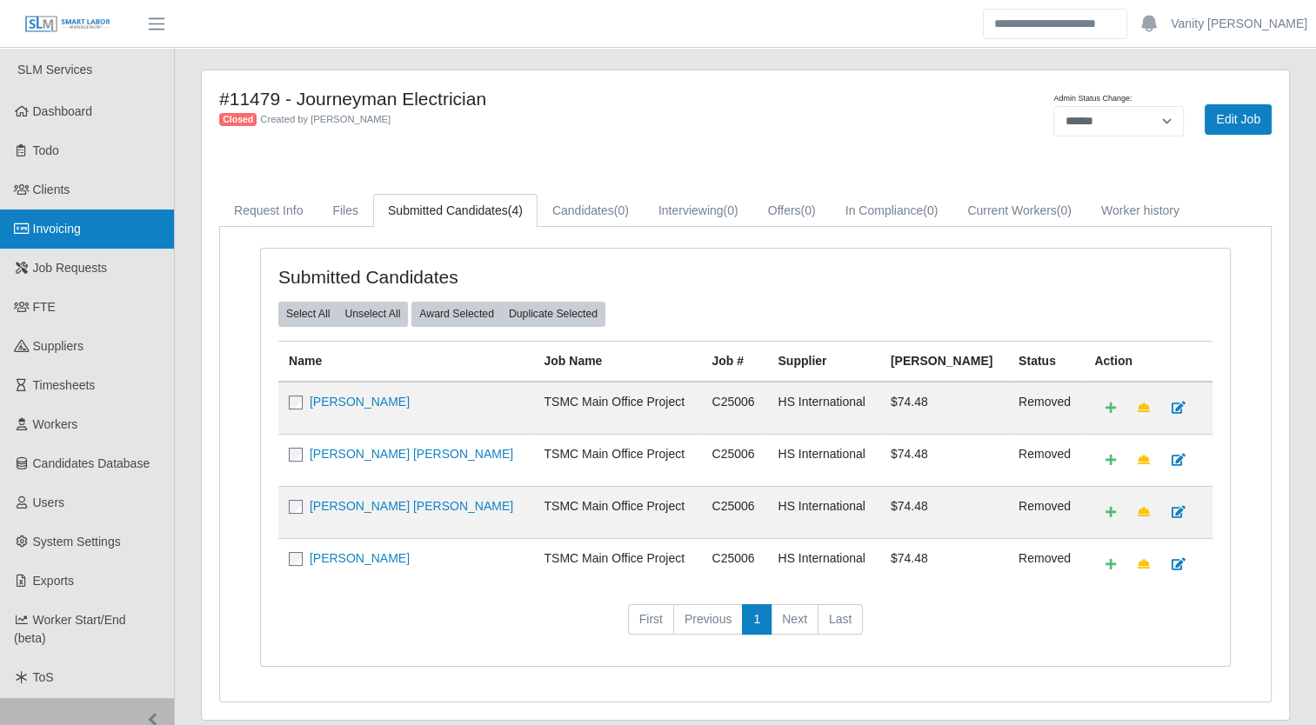
click at [104, 223] on link "Invoicing" at bounding box center [87, 229] width 174 height 39
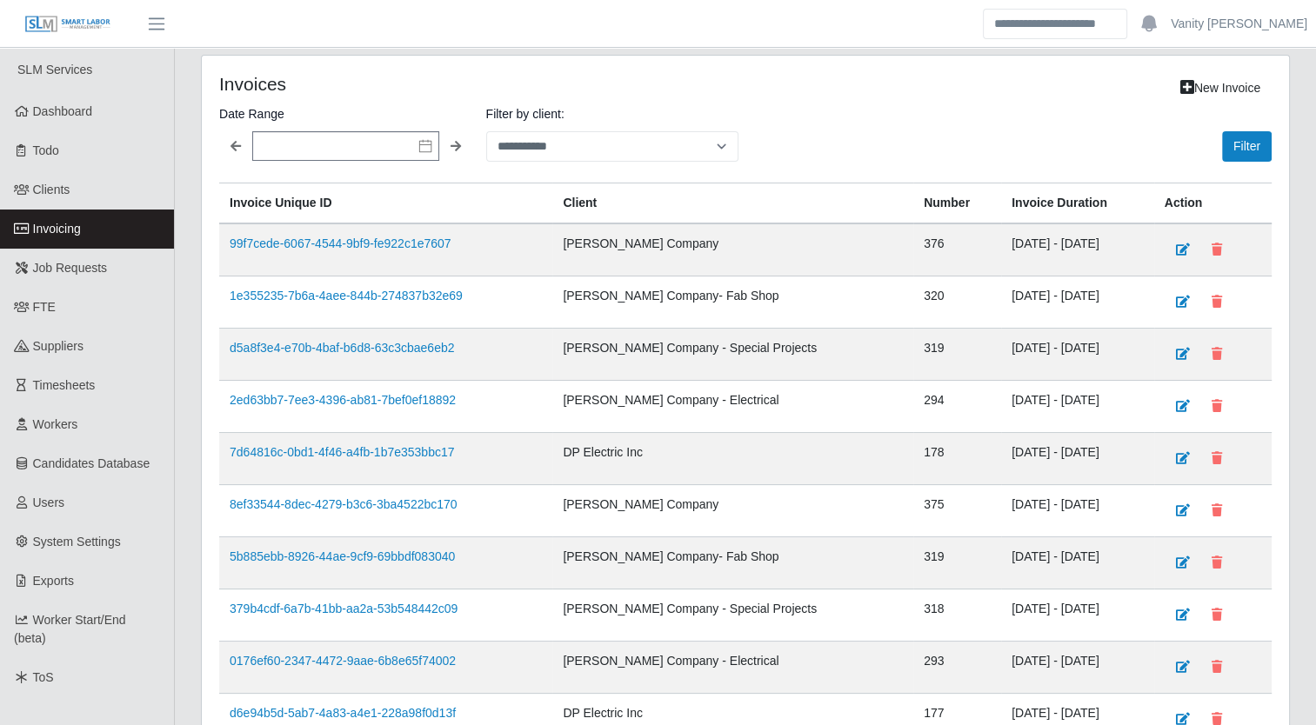
scroll to position [87, 0]
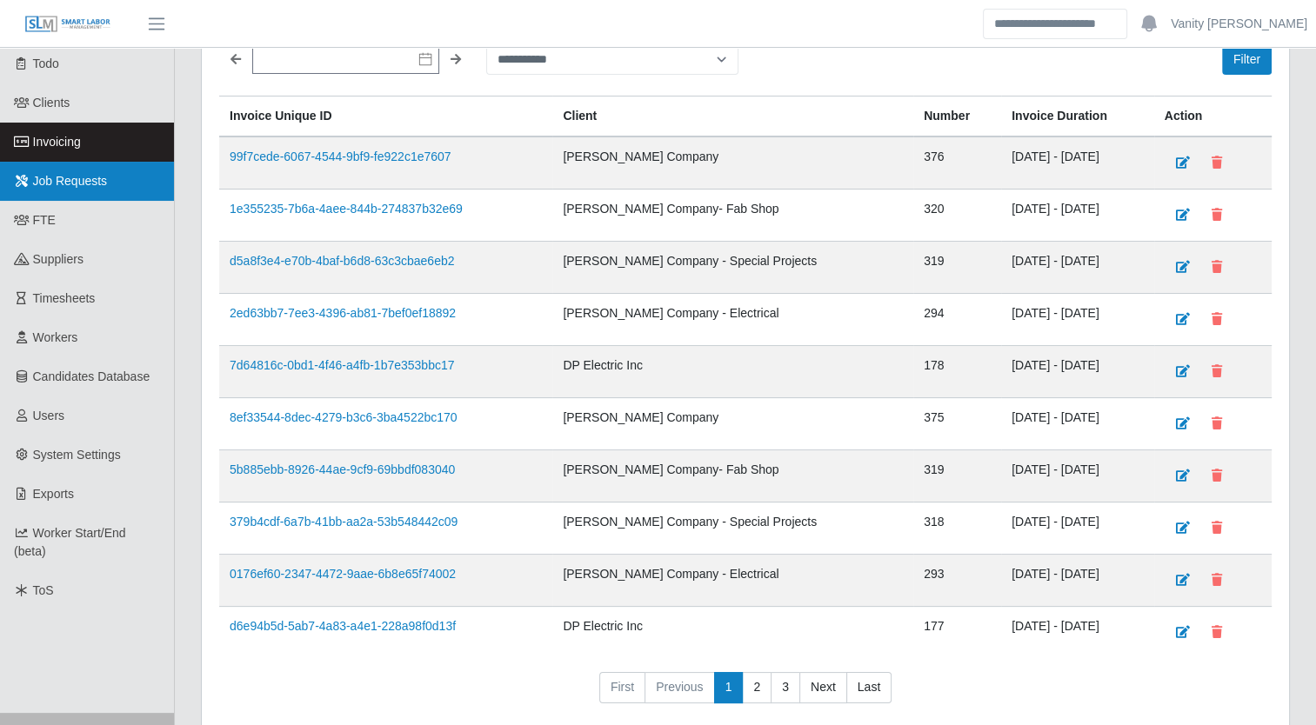
click at [57, 188] on span "Job Requests" at bounding box center [70, 181] width 75 height 14
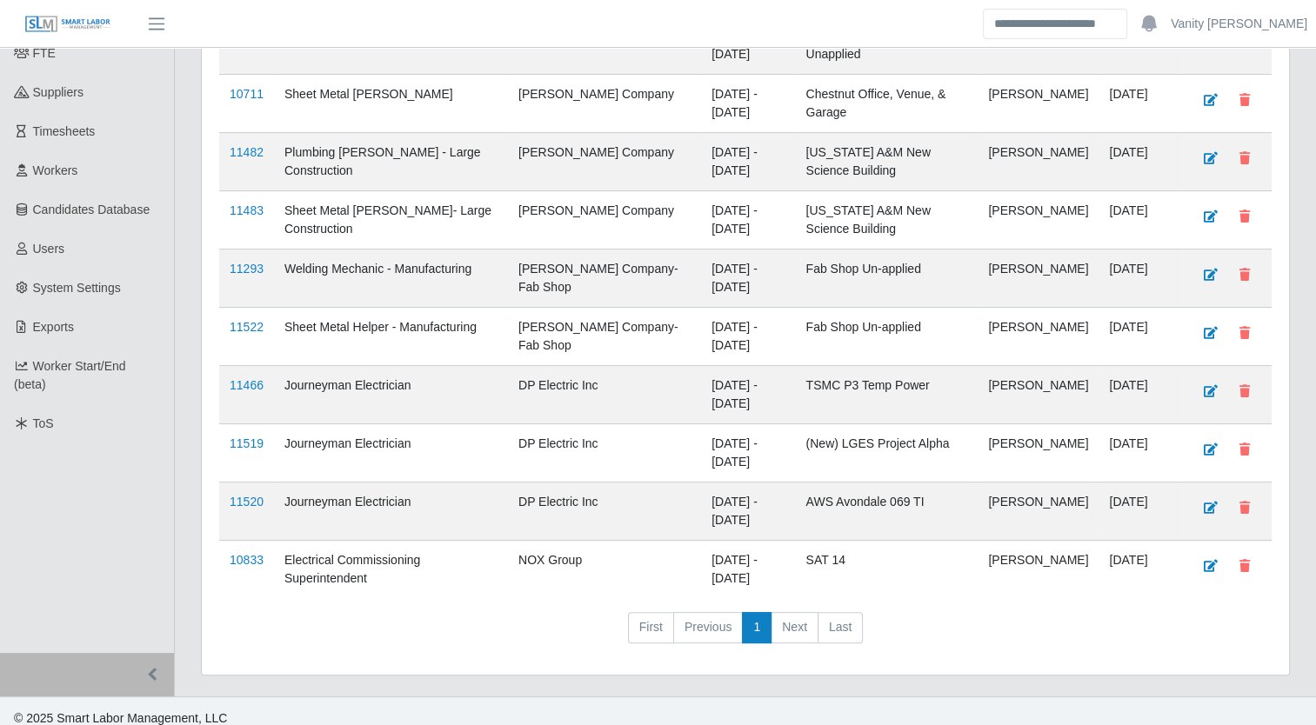
scroll to position [261, 0]
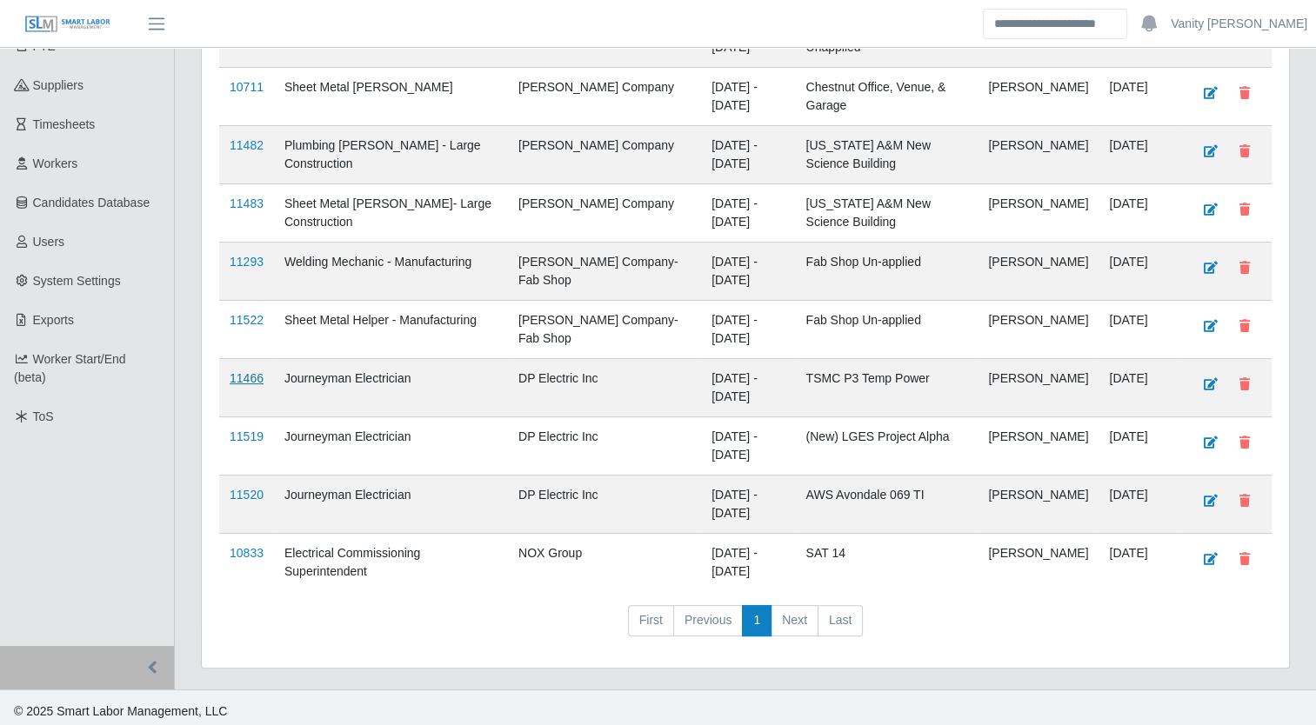
click at [237, 376] on link "11466" at bounding box center [247, 378] width 34 height 14
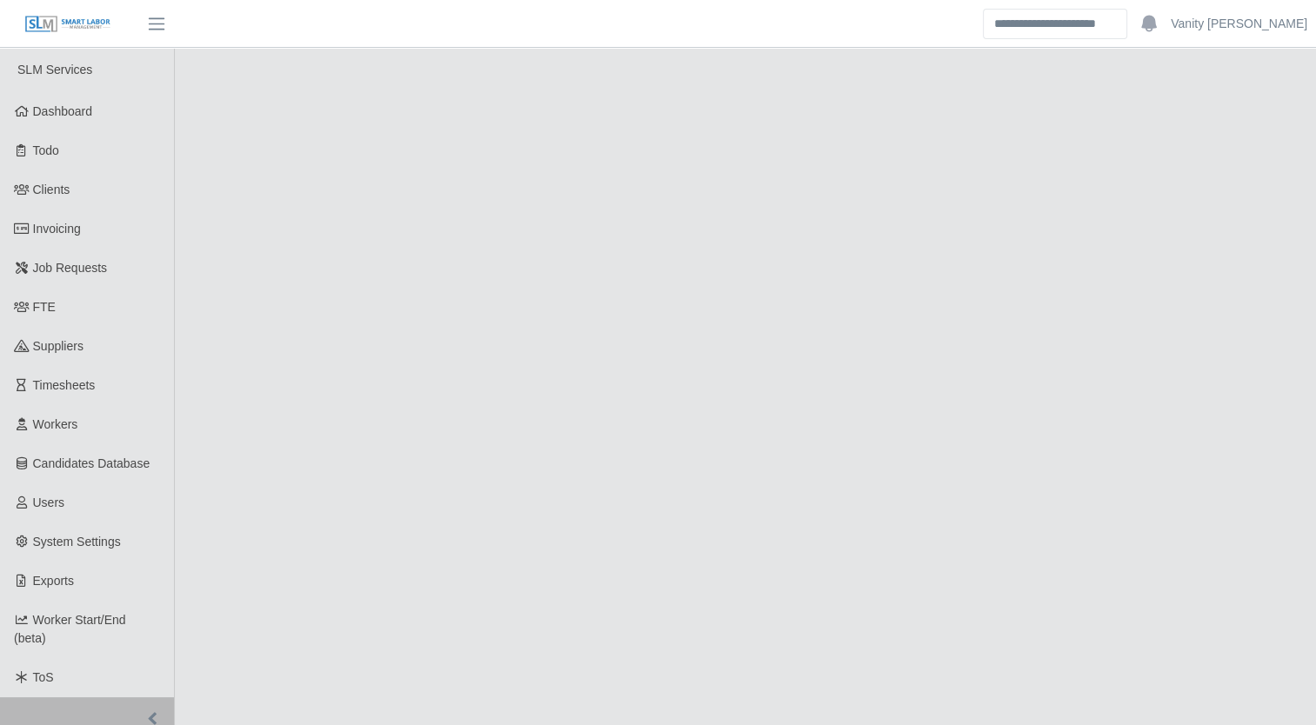
select select "****"
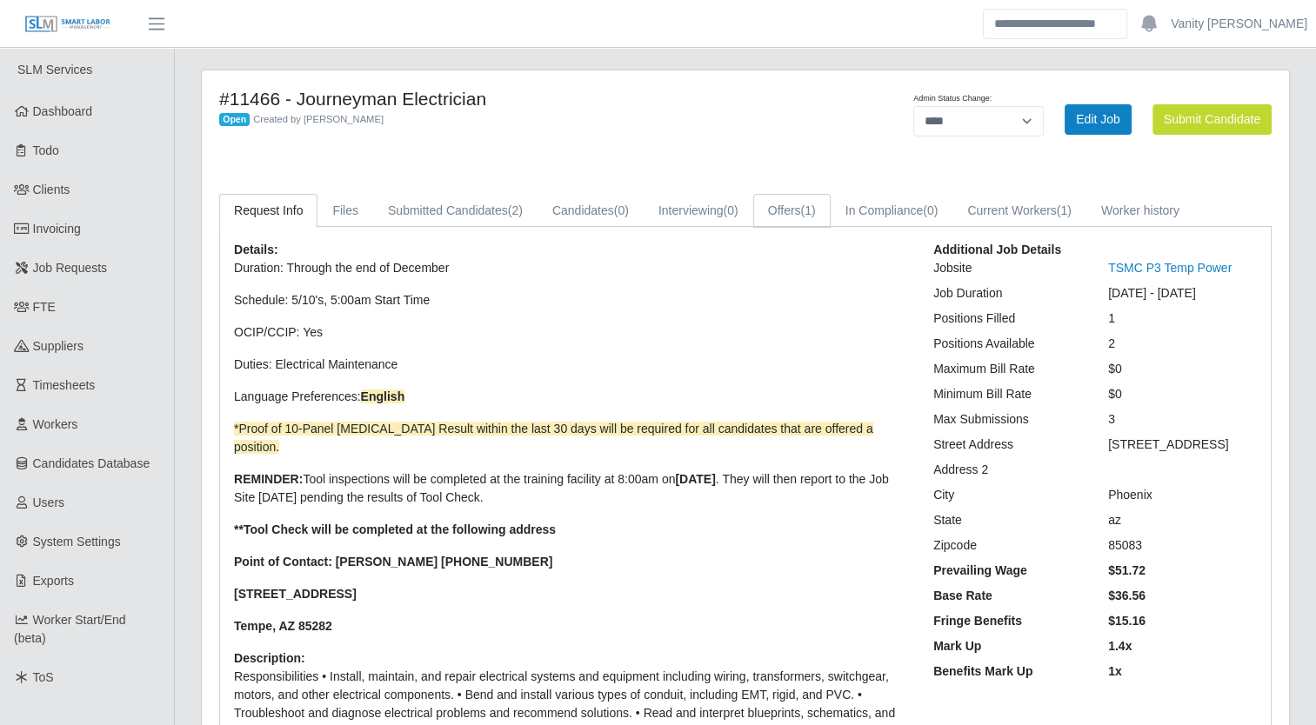
click at [772, 213] on link "Offers (1)" at bounding box center [791, 211] width 77 height 34
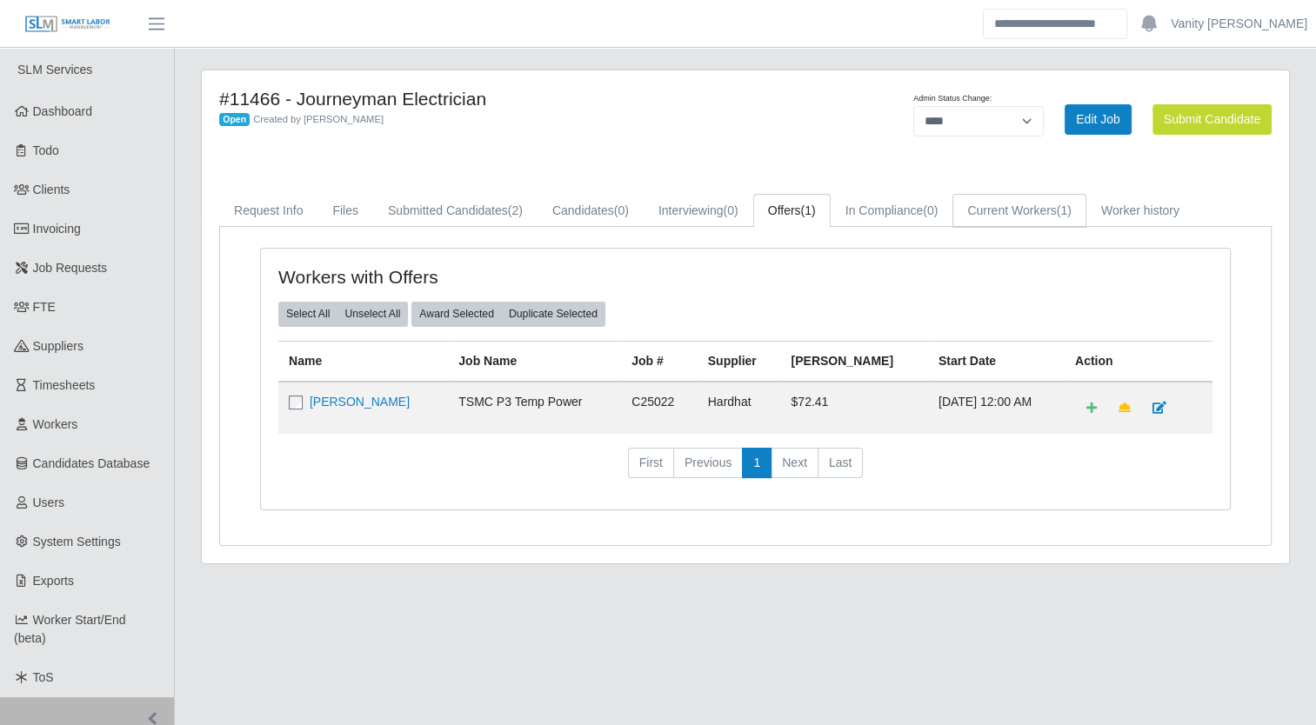
click at [1011, 205] on link "Current Workers (1)" at bounding box center [1019, 211] width 134 height 34
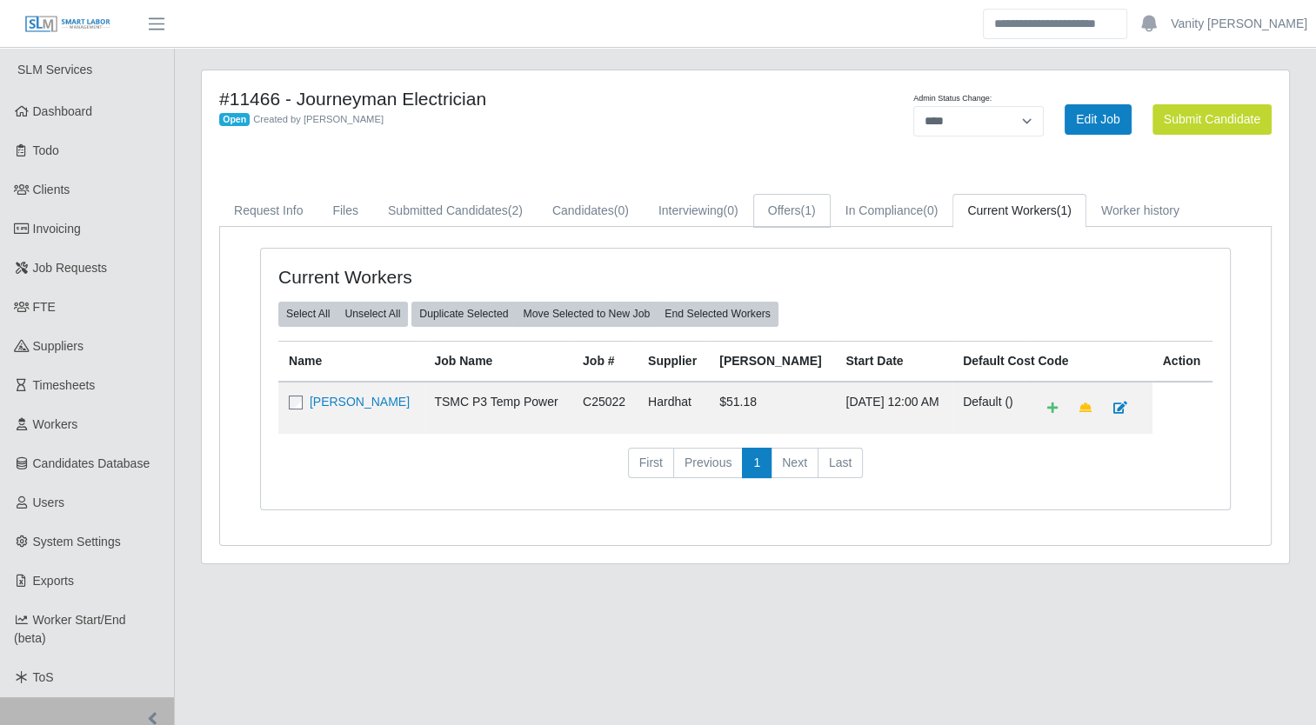
click at [774, 220] on link "Offers (1)" at bounding box center [791, 211] width 77 height 34
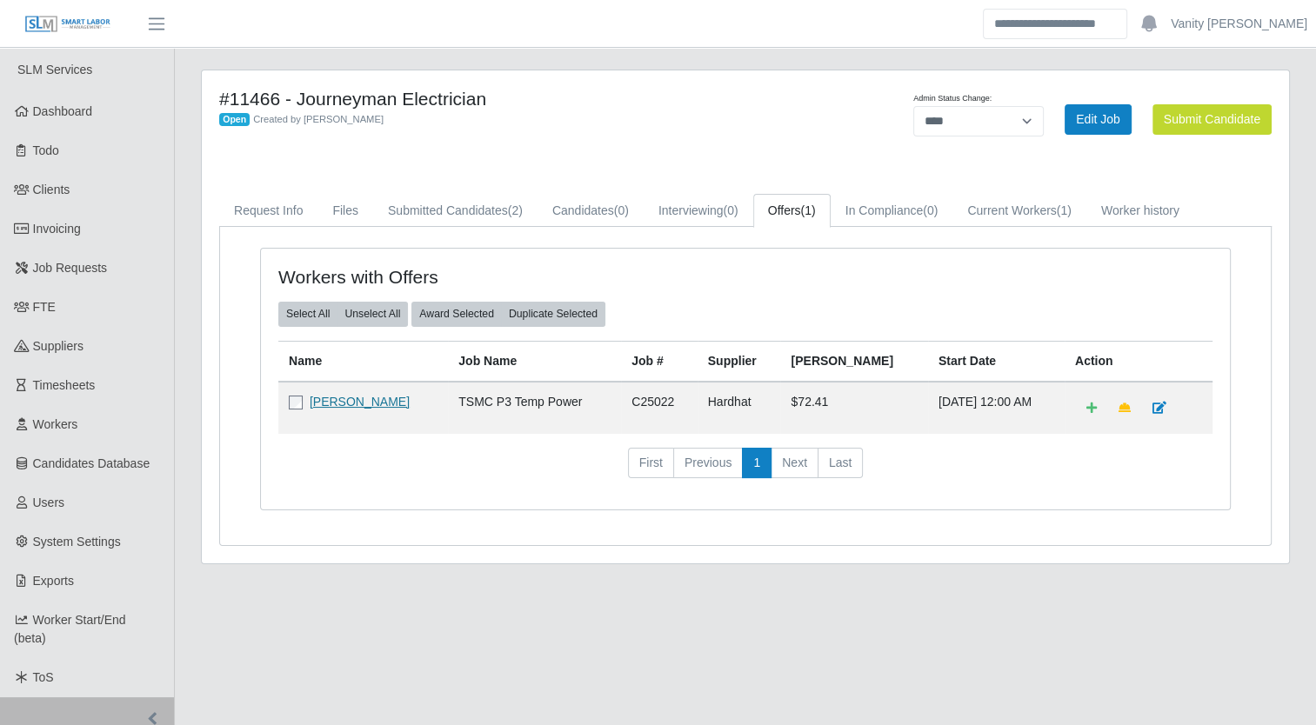
click at [340, 397] on link "[PERSON_NAME]" at bounding box center [360, 402] width 100 height 14
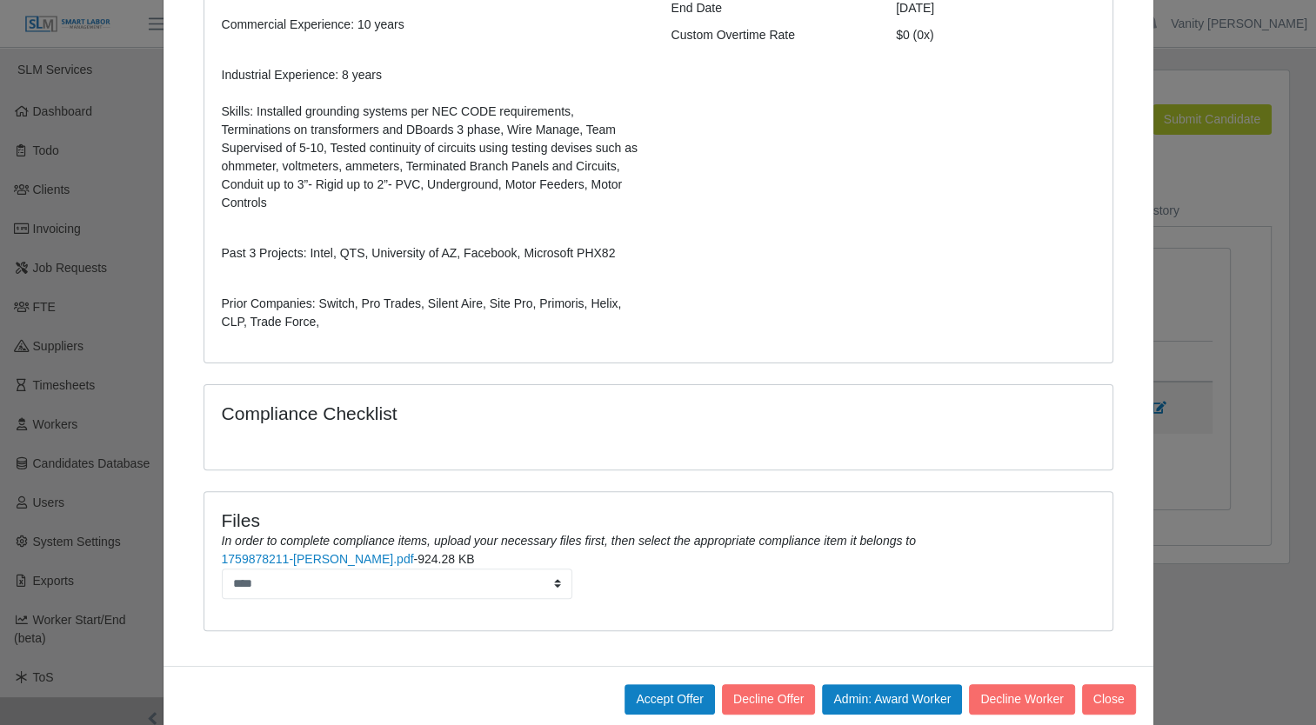
scroll to position [377, 0]
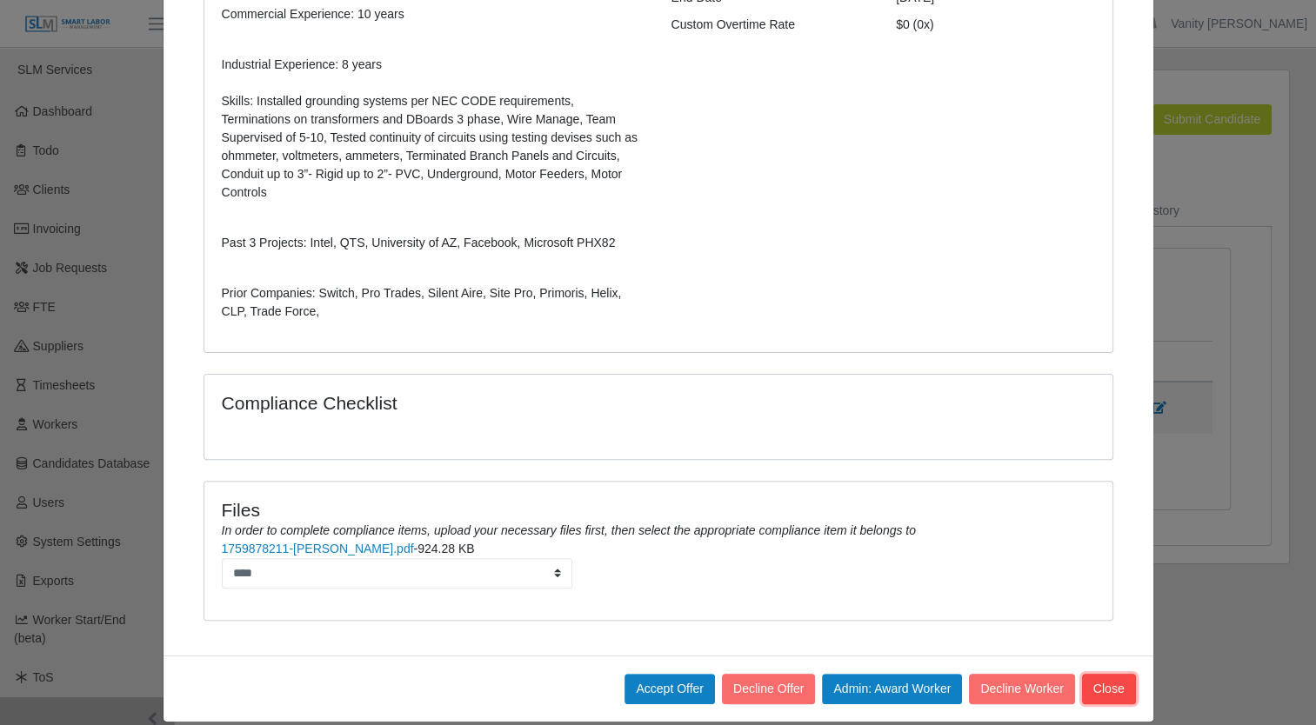
click at [1095, 674] on button "Close" at bounding box center [1109, 689] width 54 height 30
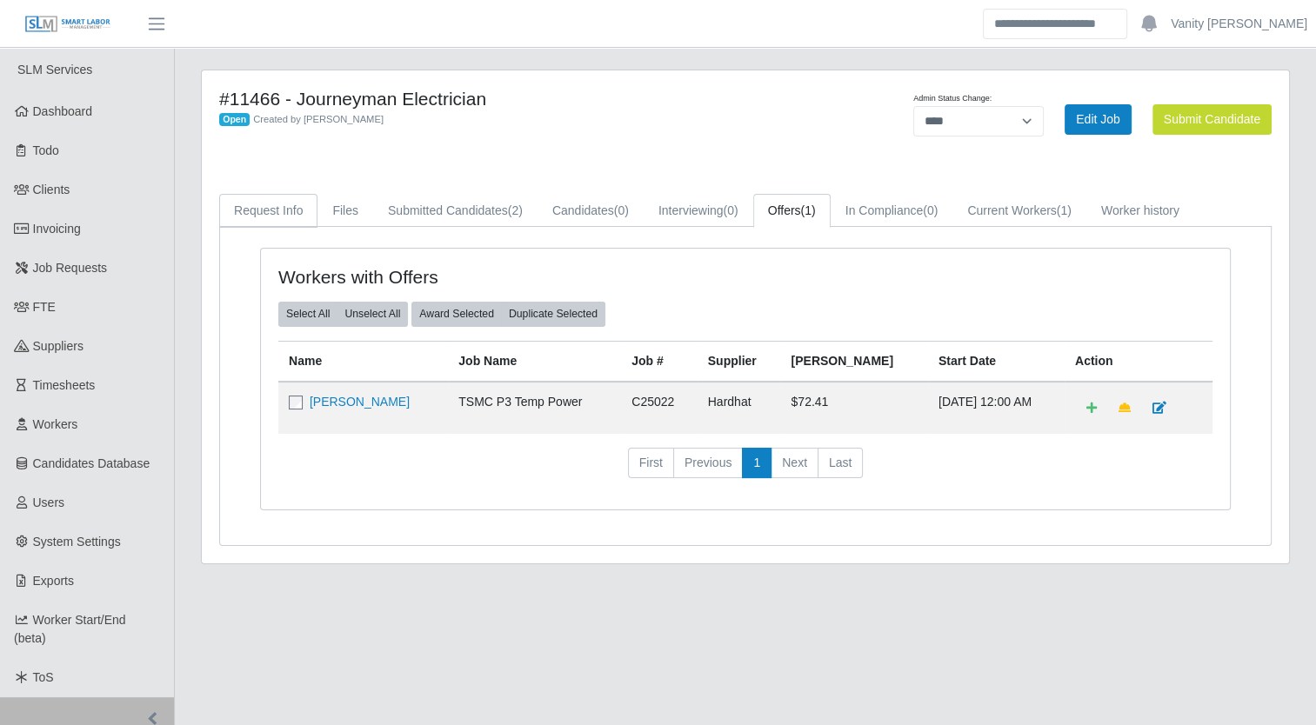
click at [297, 208] on link "Request Info" at bounding box center [268, 211] width 98 height 34
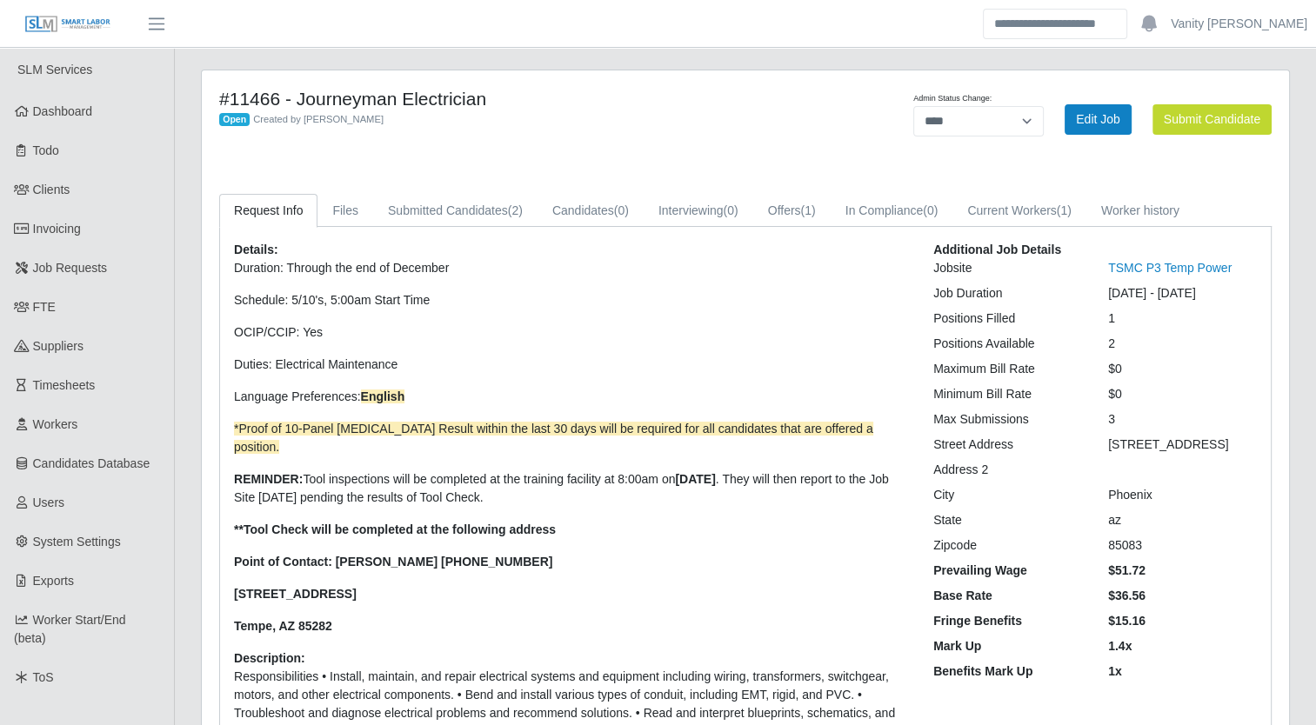
click at [684, 137] on div "#11466 - Journeyman Electrician Open Created by Jerrin Jaramillo" at bounding box center [520, 119] width 629 height 63
click at [448, 207] on link "Submitted Candidates (2)" at bounding box center [455, 211] width 164 height 34
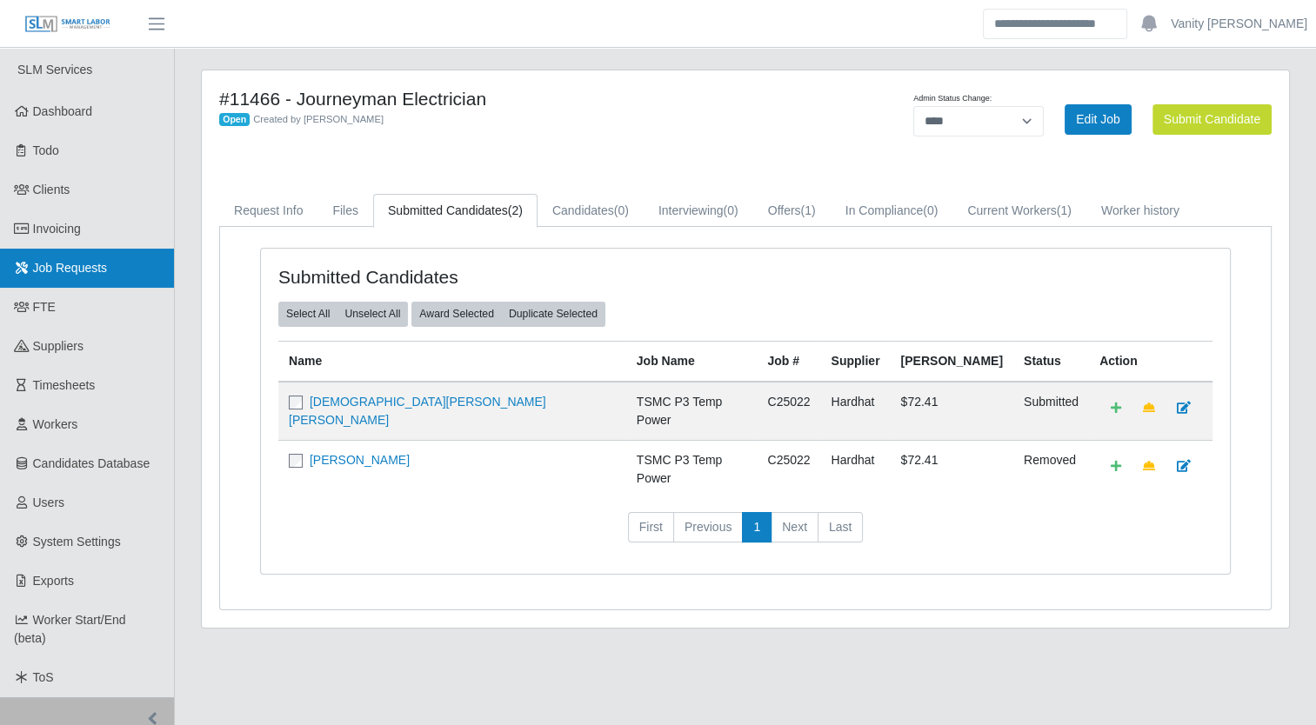
click at [127, 272] on link "Job Requests" at bounding box center [87, 268] width 174 height 39
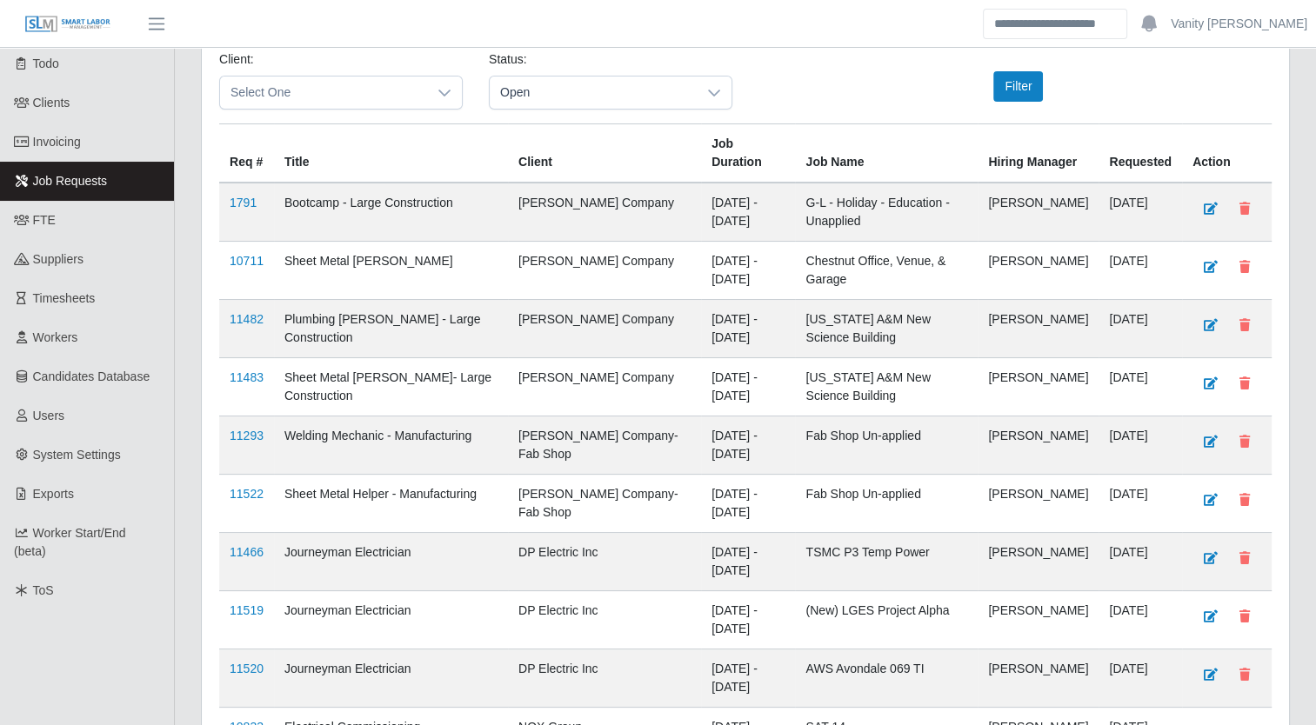
scroll to position [174, 0]
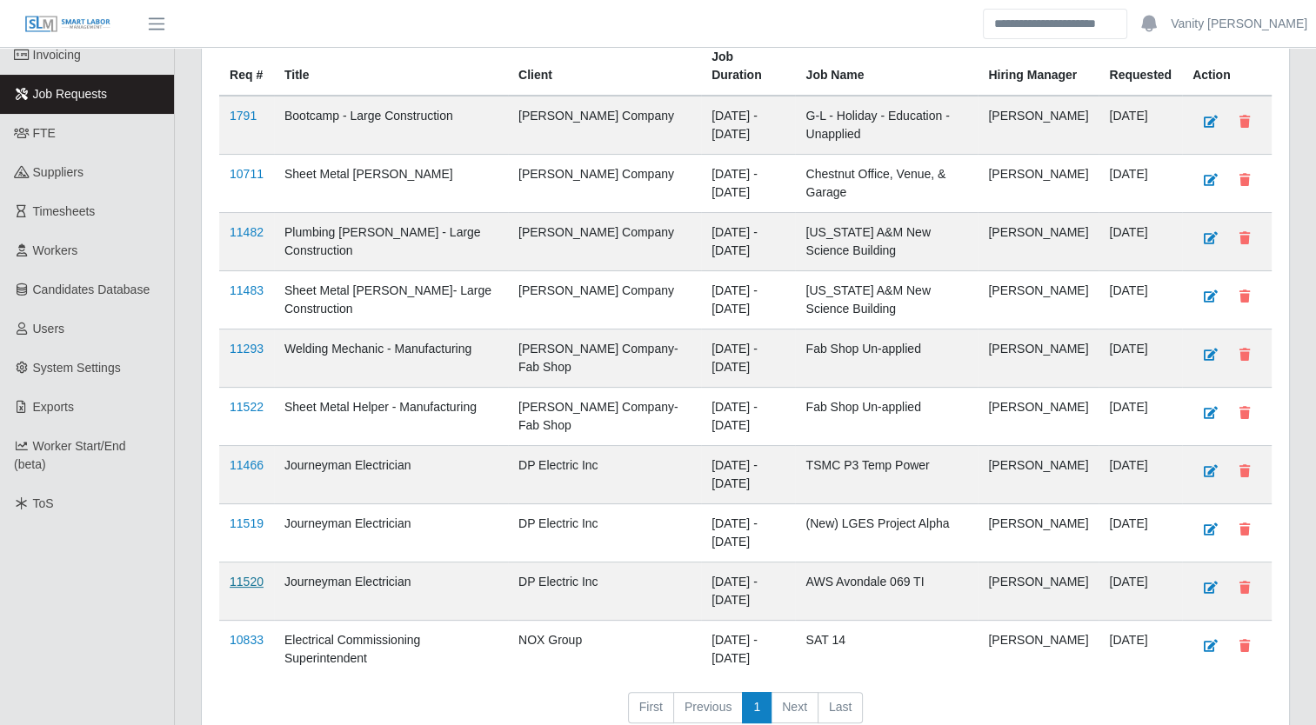
click at [250, 575] on link "11520" at bounding box center [247, 582] width 34 height 14
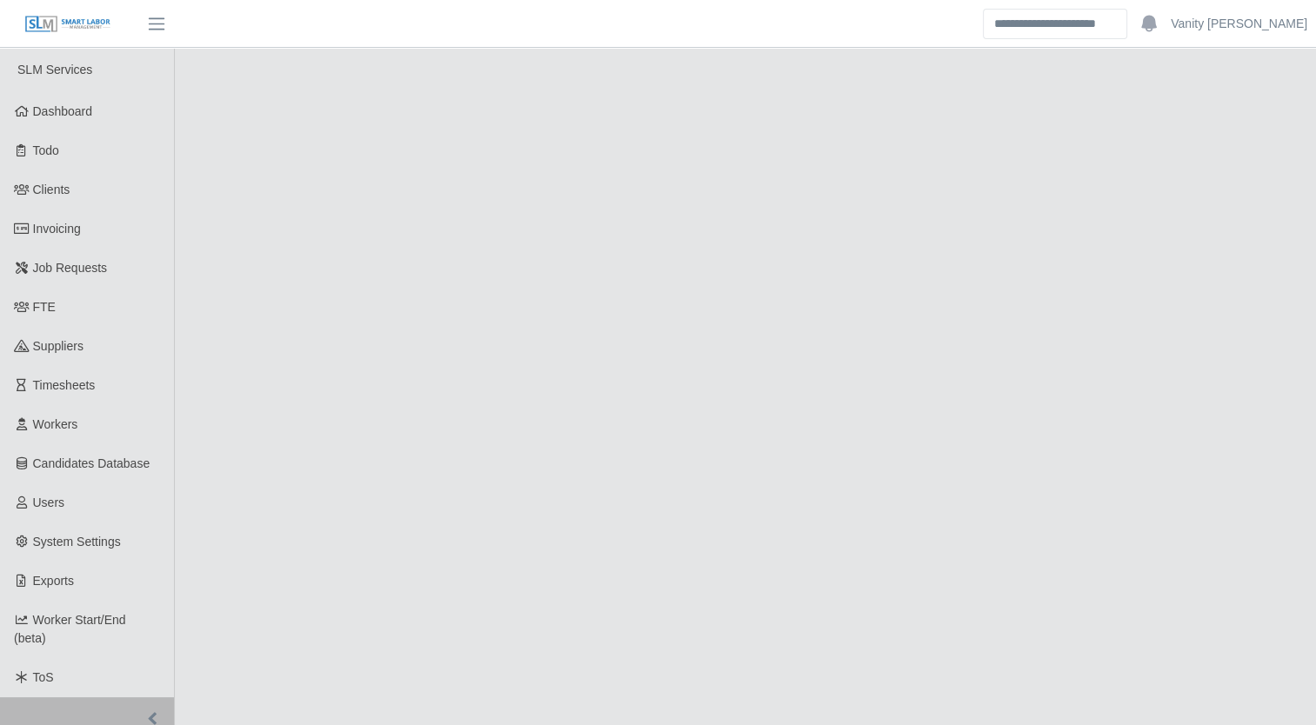
select select "****"
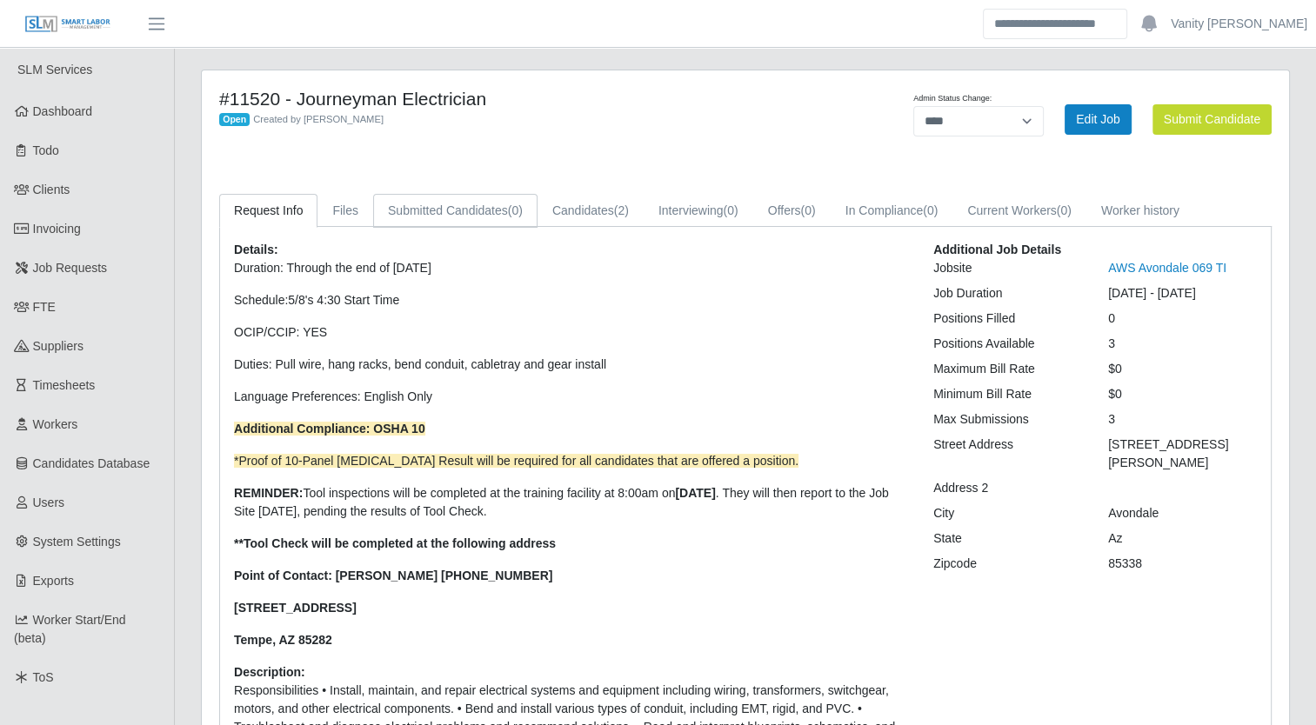
click at [507, 201] on link "Submitted Candidates (0)" at bounding box center [455, 211] width 164 height 34
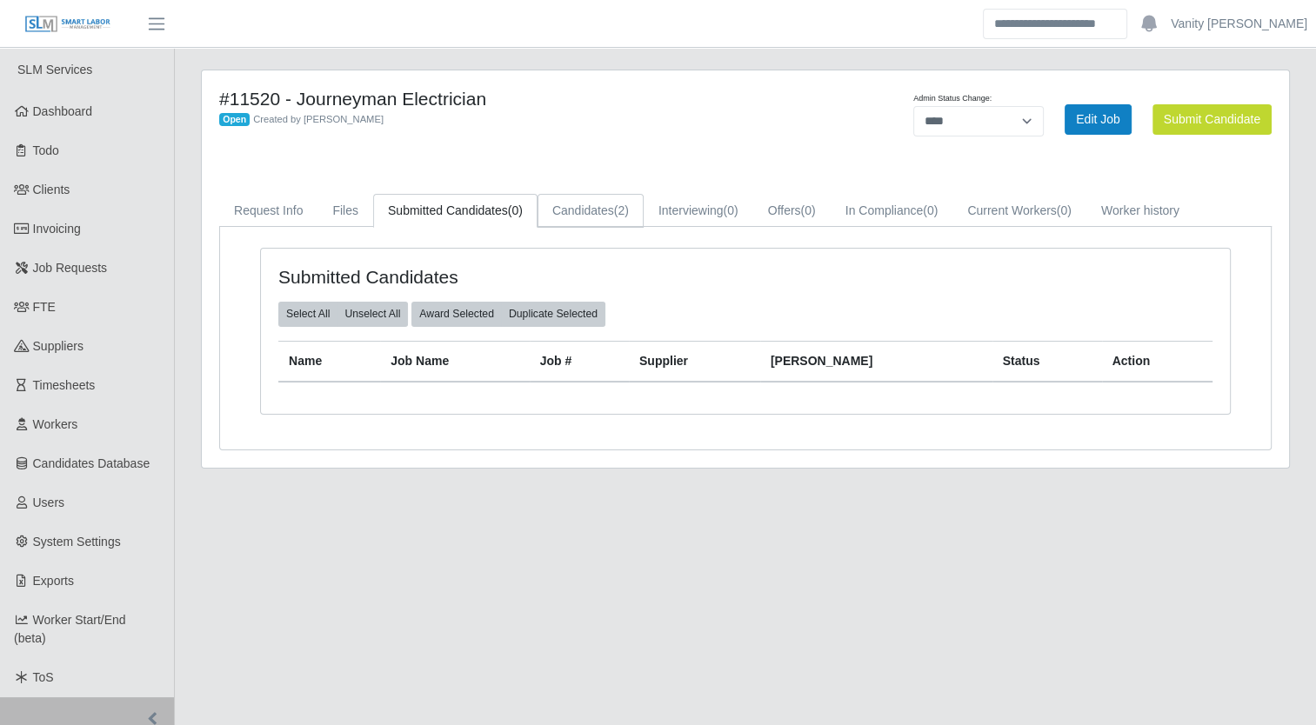
click at [563, 204] on link "Candidates (2)" at bounding box center [590, 211] width 106 height 34
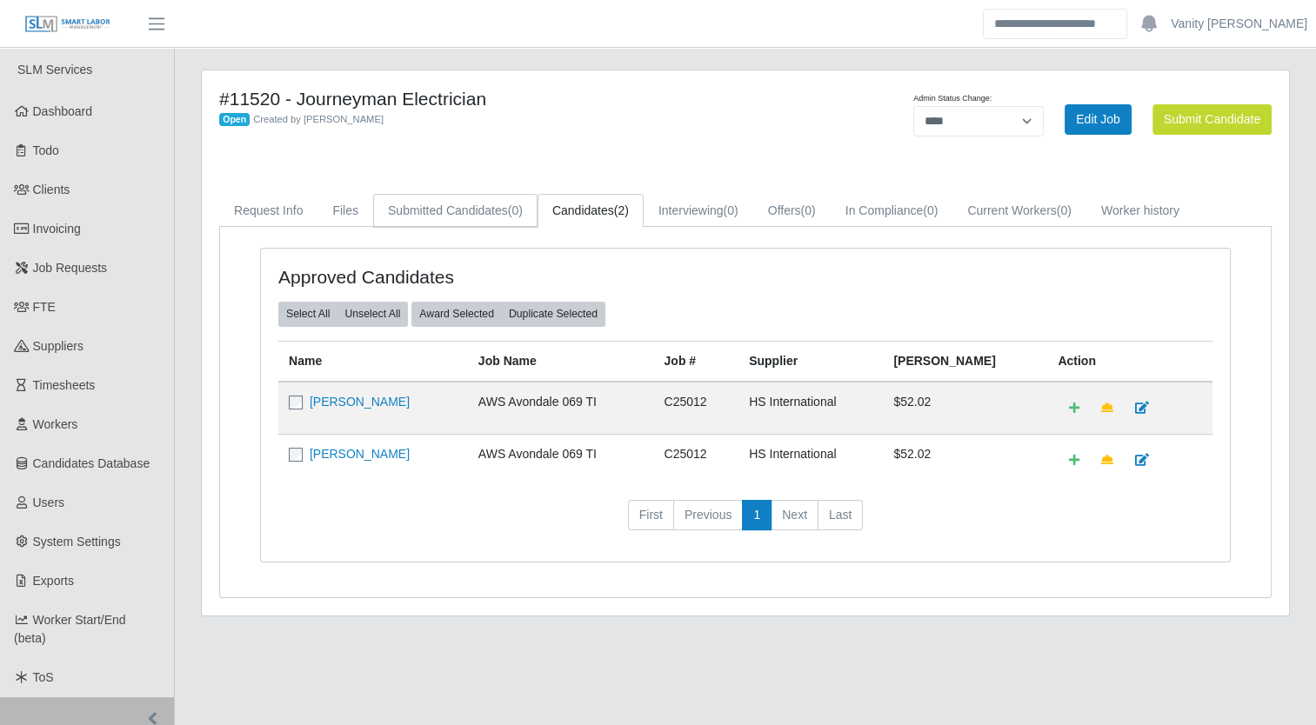
click at [484, 207] on link "Submitted Candidates (0)" at bounding box center [455, 211] width 164 height 34
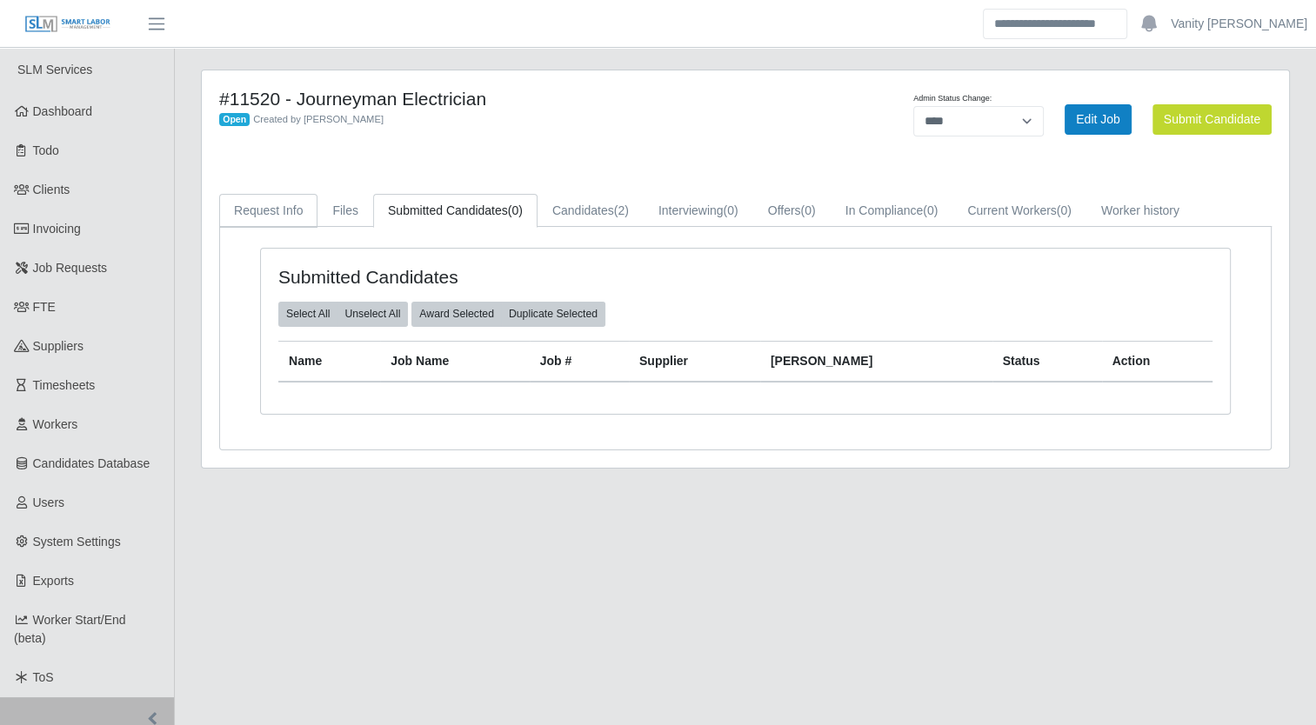
click at [289, 210] on link "Request Info" at bounding box center [268, 211] width 98 height 34
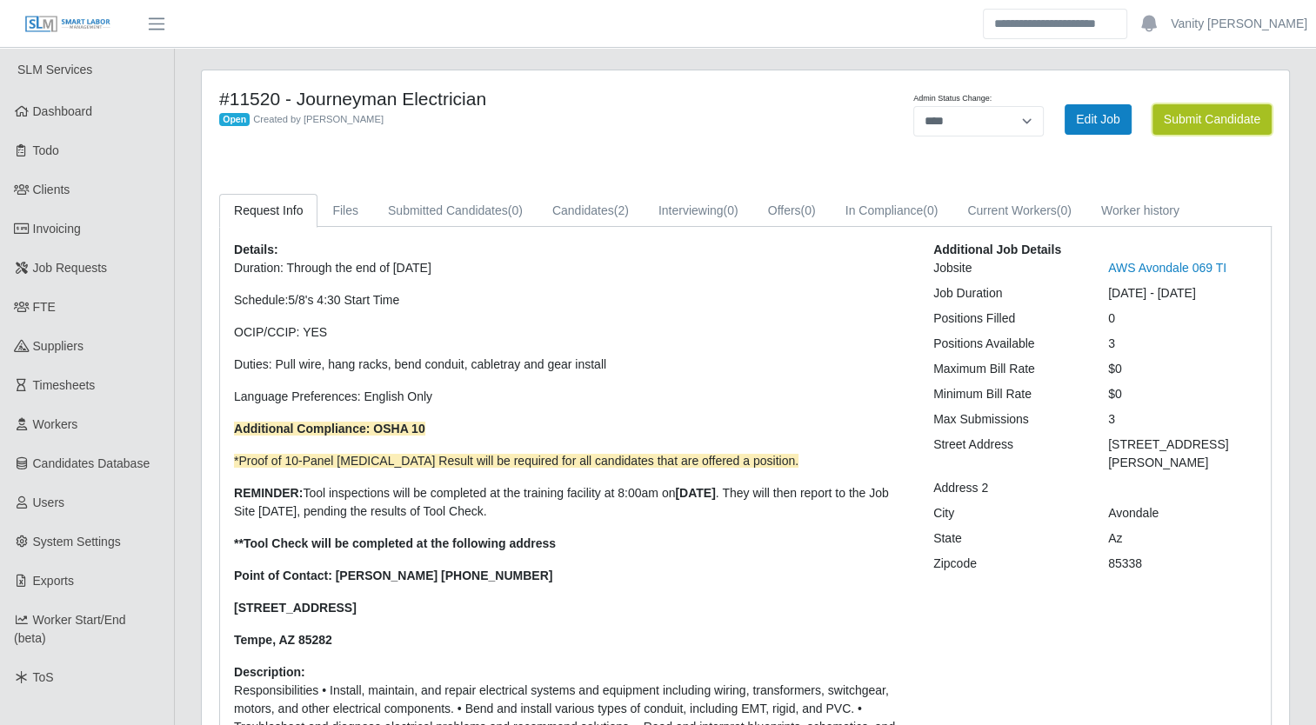
click at [1180, 123] on button "Submit Candidate" at bounding box center [1211, 119] width 119 height 30
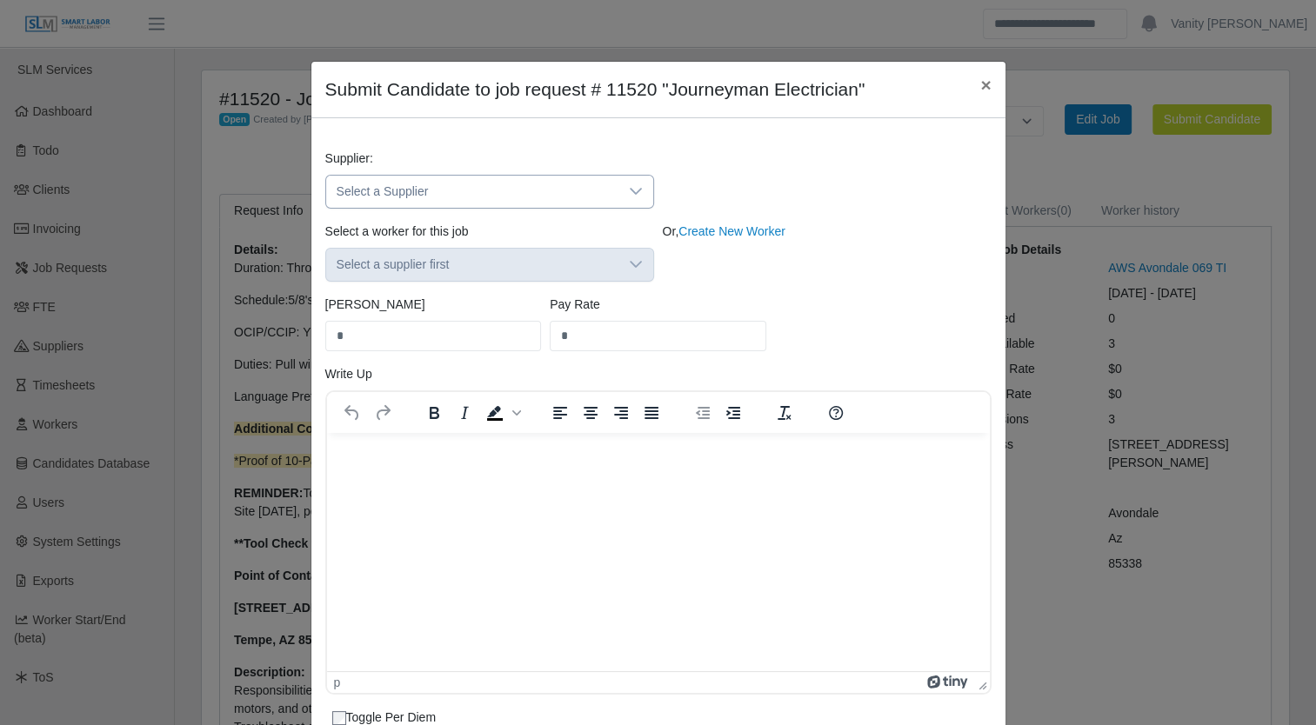
click at [618, 190] on div at bounding box center [635, 192] width 35 height 32
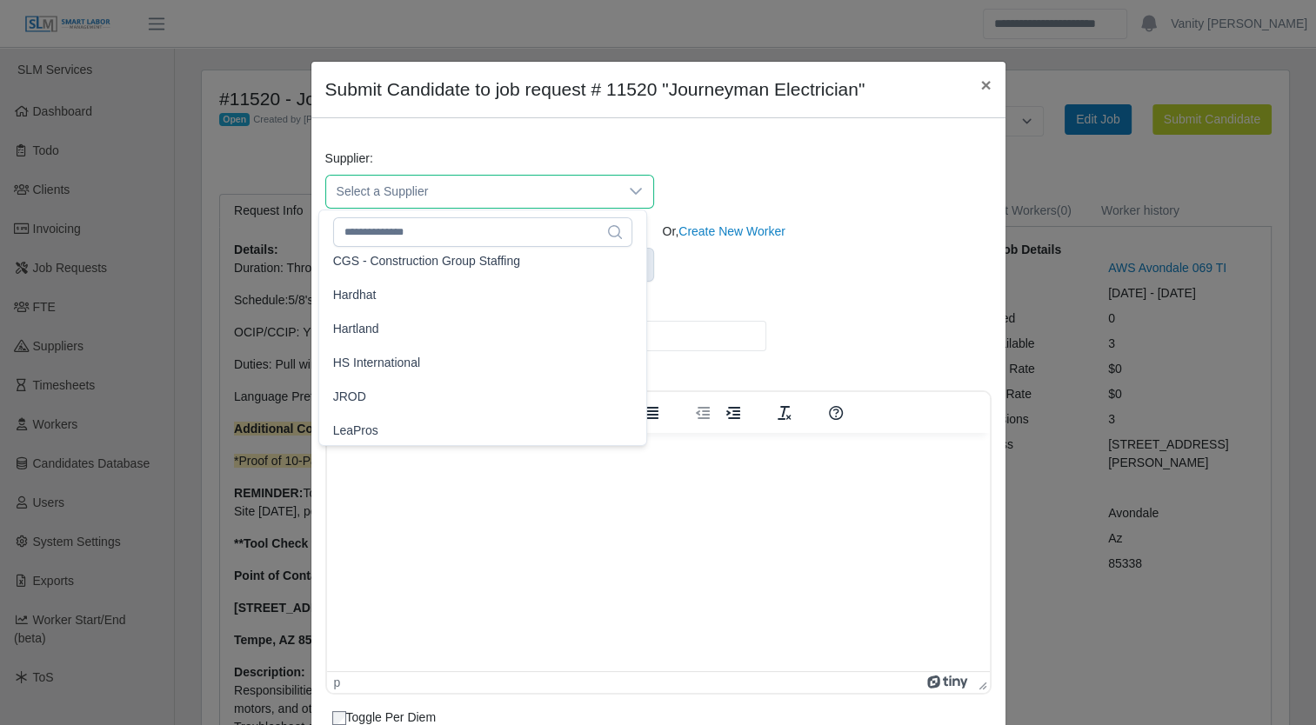
scroll to position [174, 0]
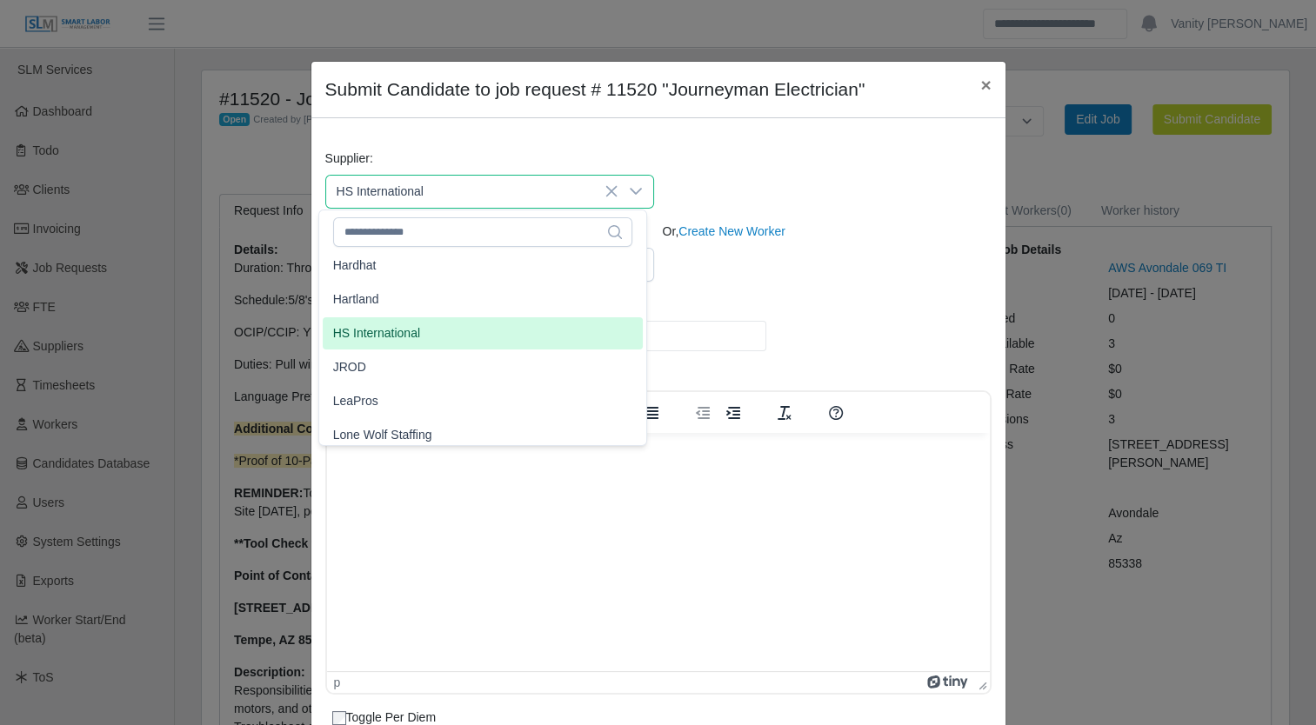
click at [358, 336] on span "HS International" at bounding box center [376, 333] width 87 height 18
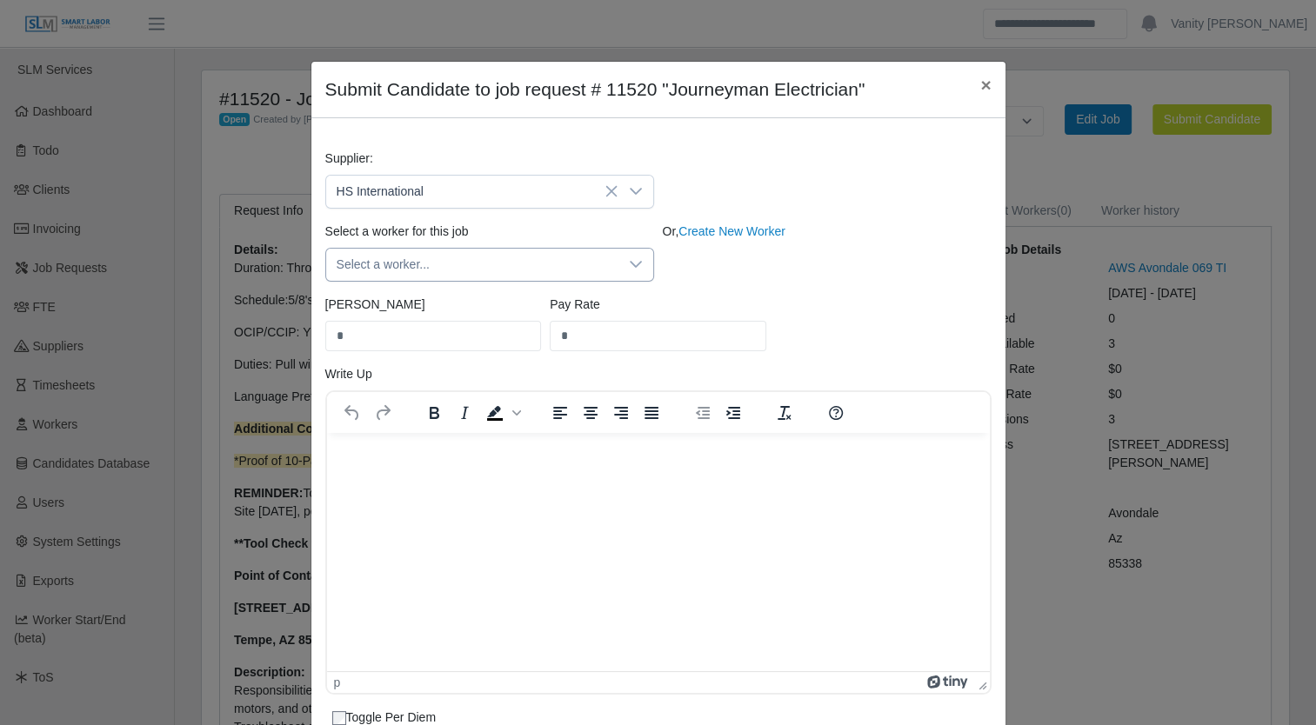
click at [462, 263] on span "Select a worker..." at bounding box center [472, 265] width 292 height 32
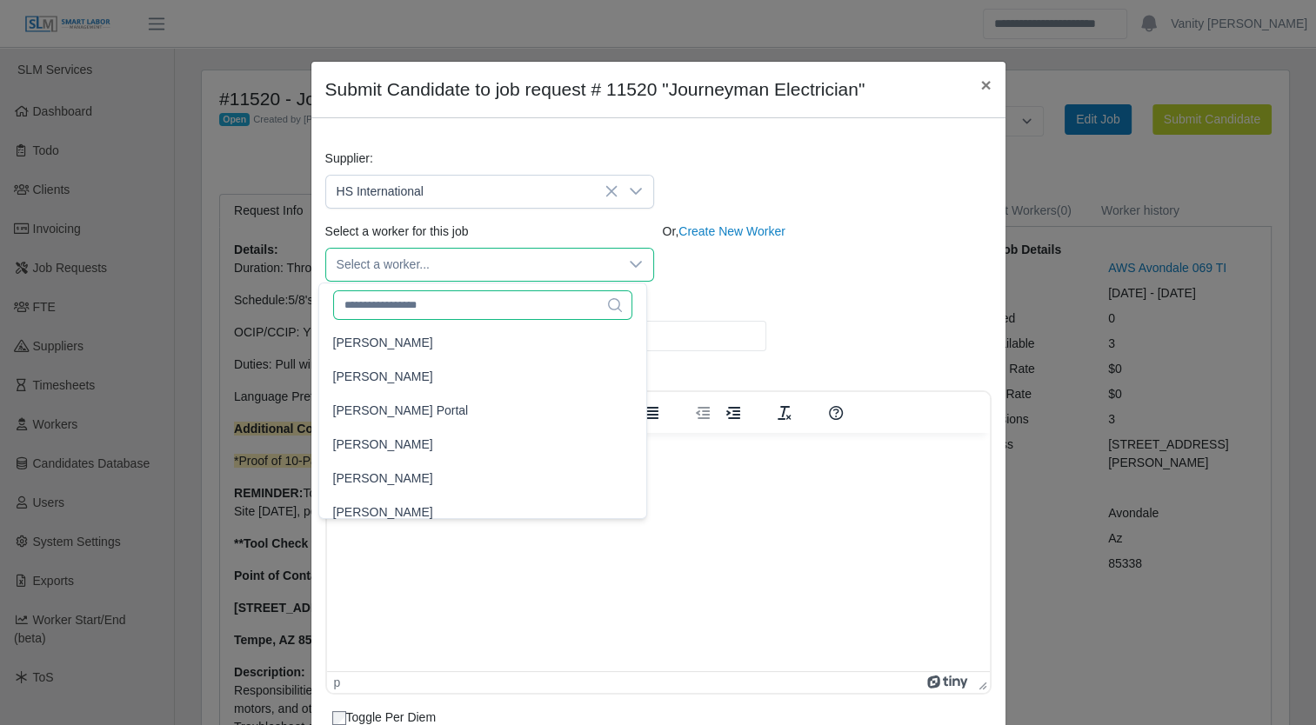
click at [454, 304] on input "text" at bounding box center [482, 305] width 299 height 30
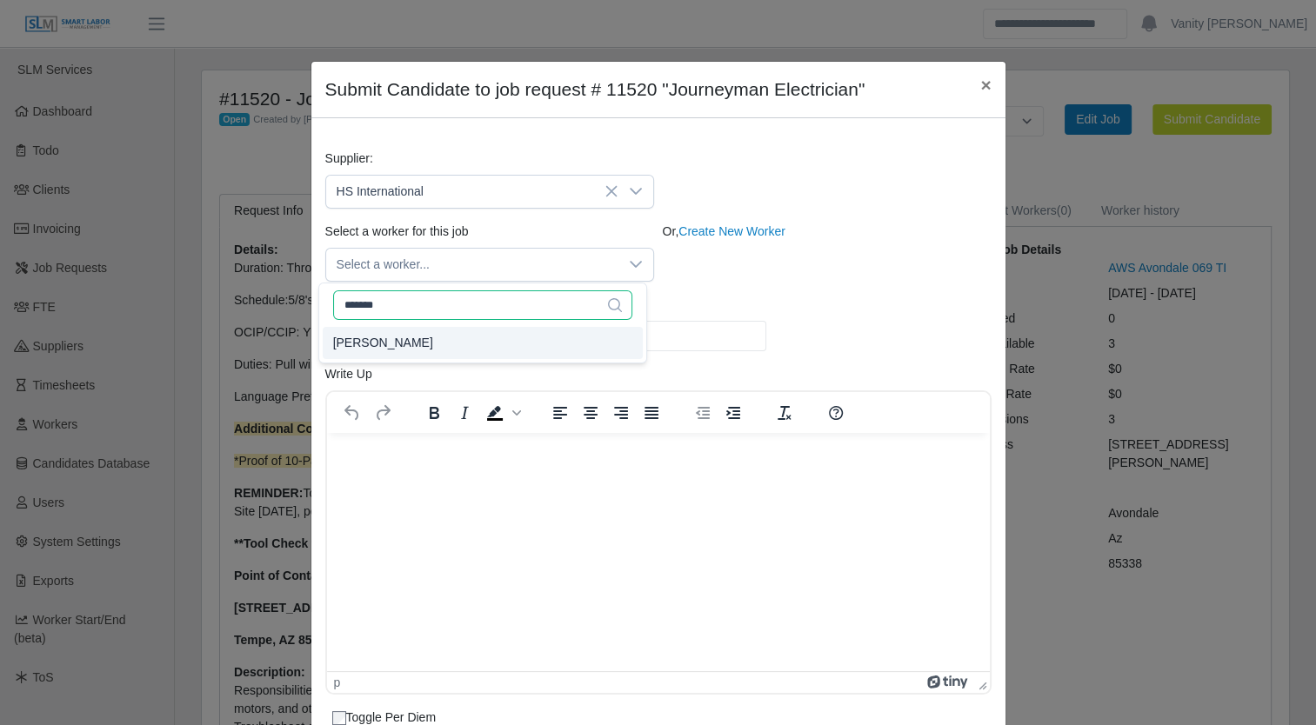
type input "*******"
click at [428, 357] on li "[PERSON_NAME]" at bounding box center [483, 343] width 320 height 32
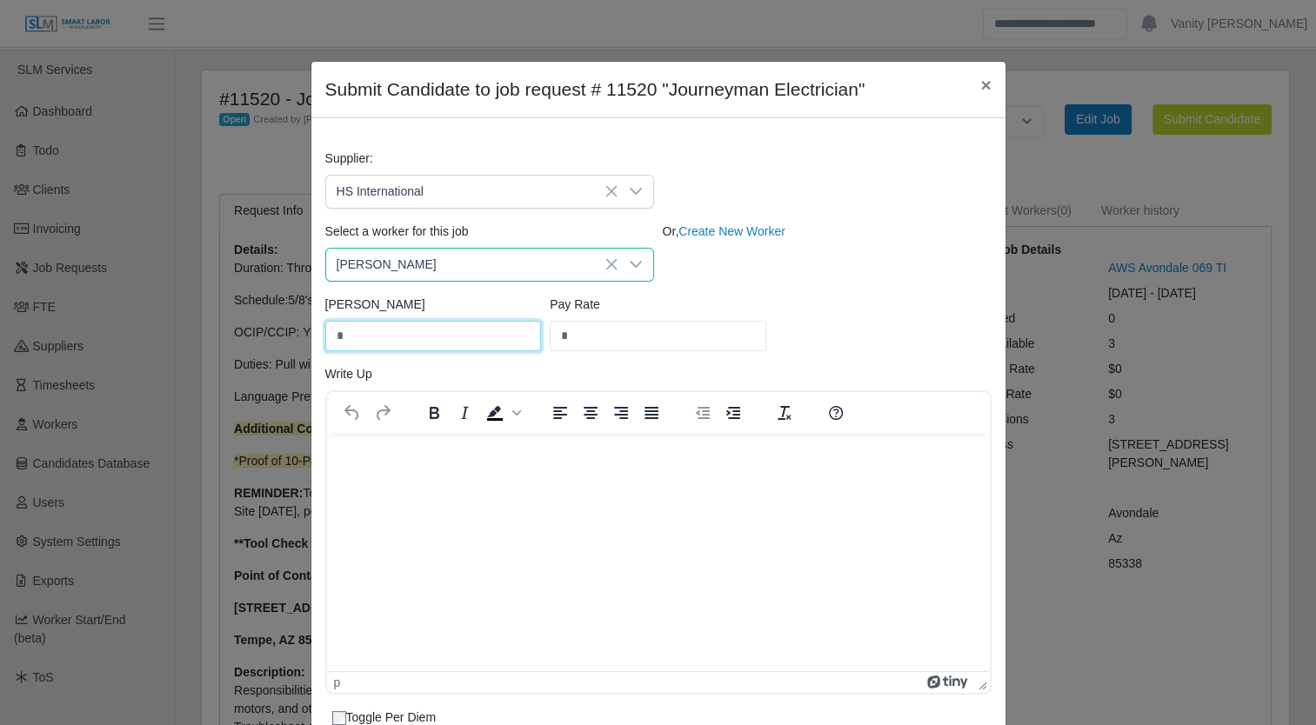
click at [417, 346] on input "*" at bounding box center [433, 336] width 217 height 30
drag, startPoint x: 417, startPoint y: 343, endPoint x: 283, endPoint y: 337, distance: 133.2
click at [282, 337] on div "Submit Candidate to job request # 11520 "Journeyman Electrician" × Supplier: HS…" at bounding box center [658, 362] width 1316 height 725
type input "*****"
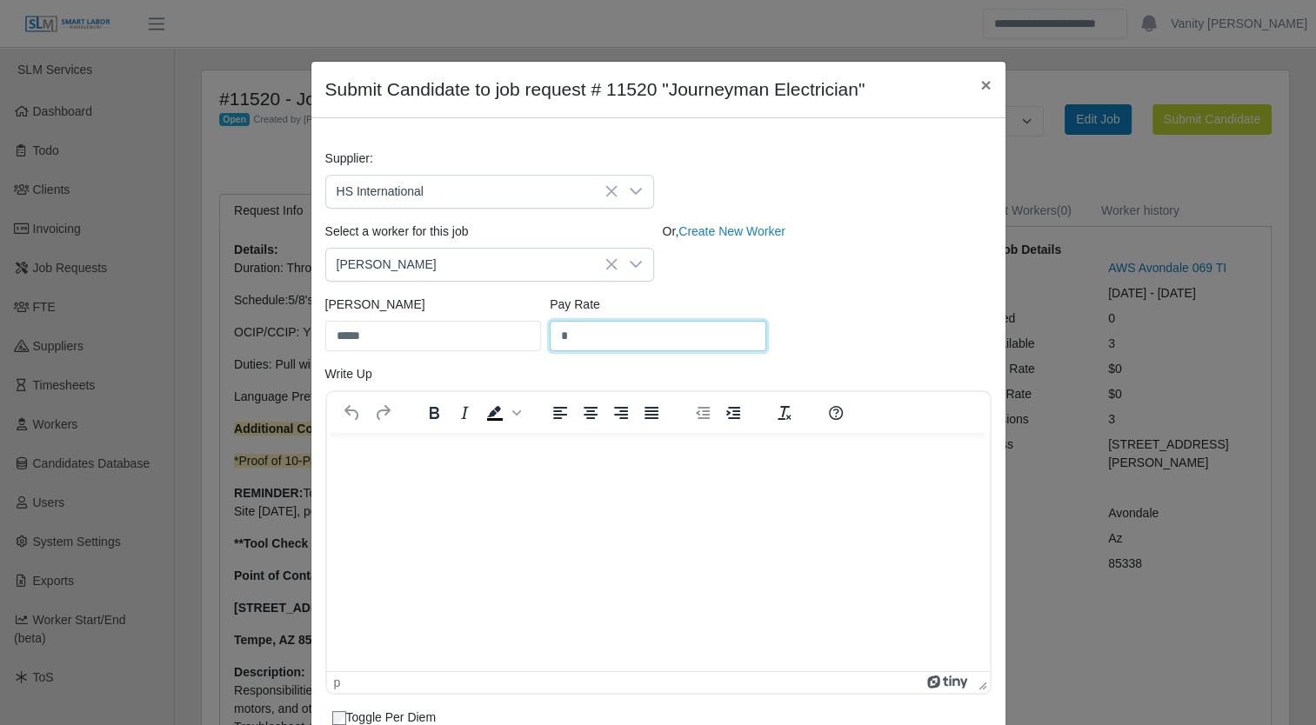
drag, startPoint x: 602, startPoint y: 339, endPoint x: 532, endPoint y: 332, distance: 69.9
click at [532, 332] on div "Bill Rate ***** Pay Rate *" at bounding box center [658, 331] width 675 height 70
type input "*****"
click at [454, 479] on html at bounding box center [657, 455] width 663 height 47
click at [390, 457] on p "To enrich screen reader interactions, please activate Accessibility in Grammarl…" at bounding box center [657, 455] width 635 height 19
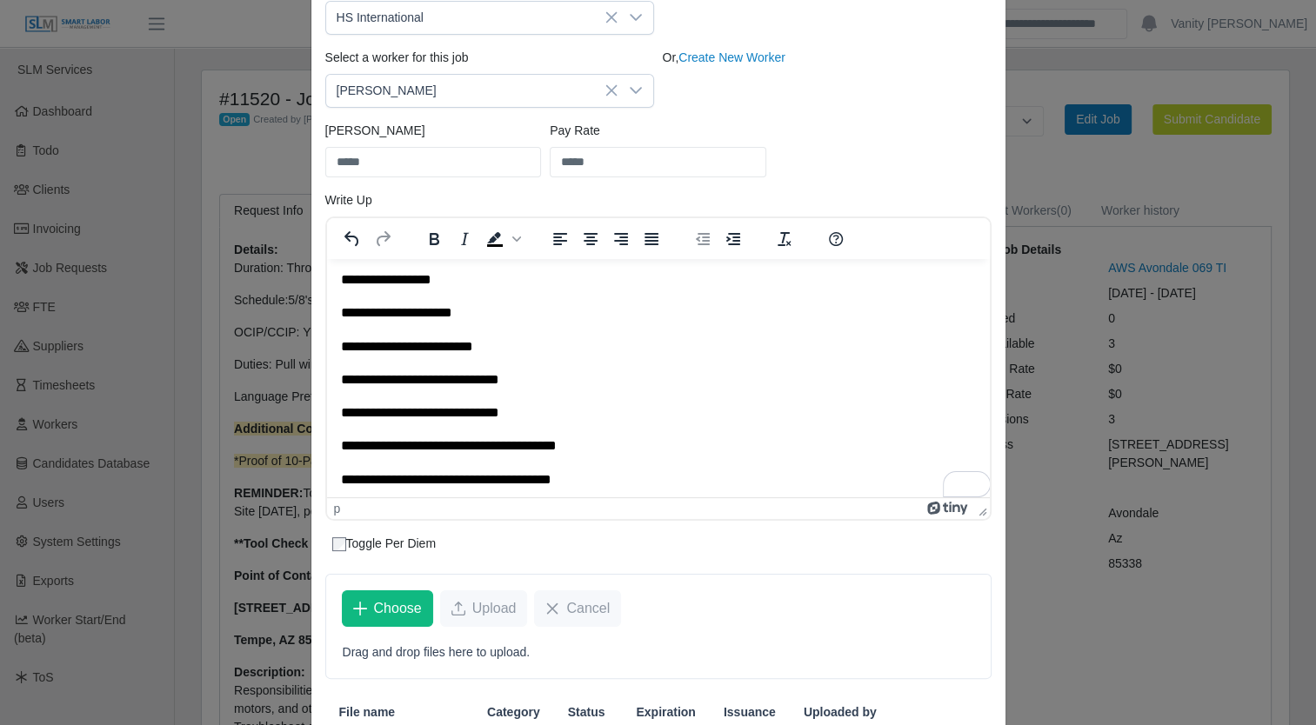
scroll to position [0, 0]
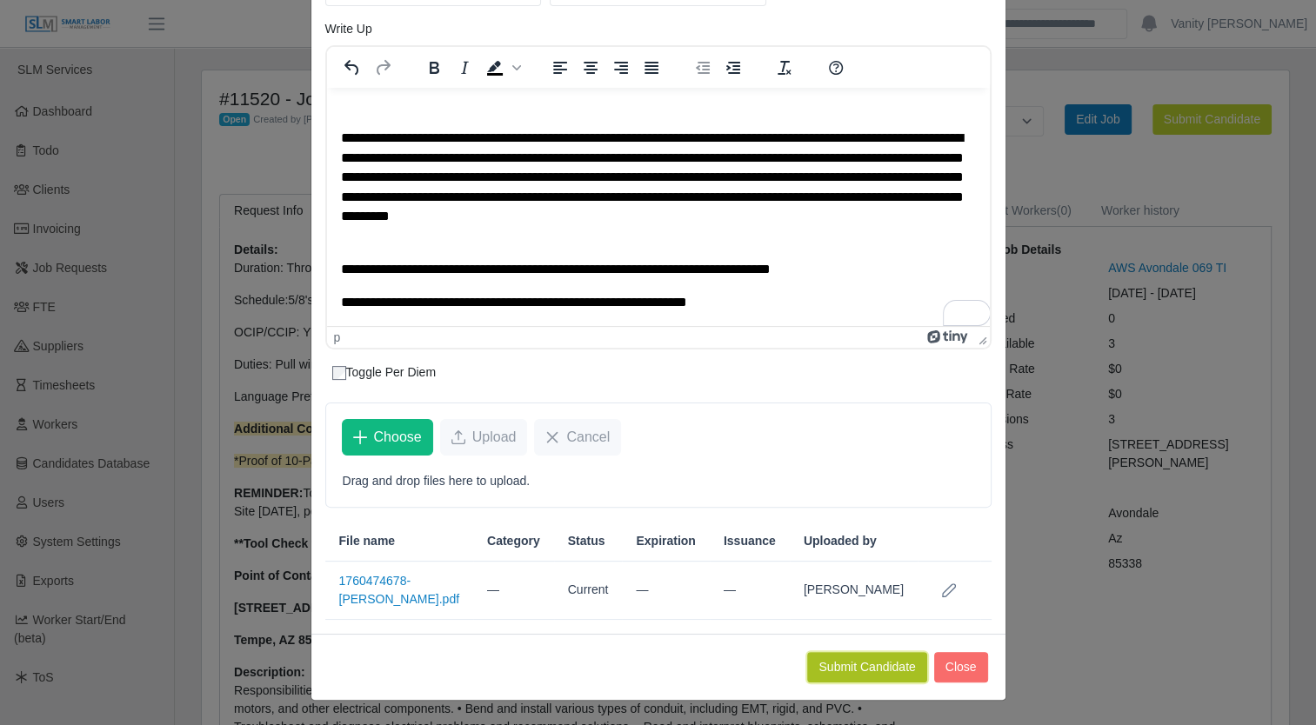
click at [845, 670] on button "Submit Candidate" at bounding box center [866, 667] width 119 height 30
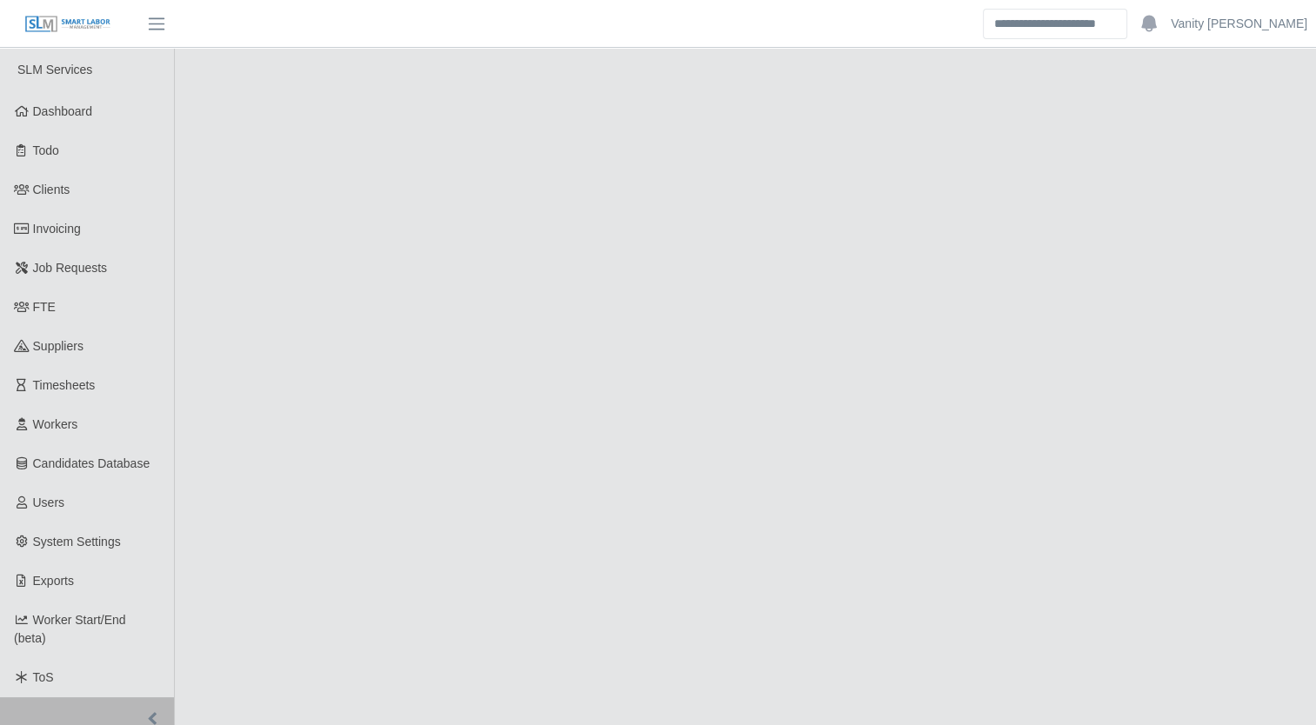
select select "****"
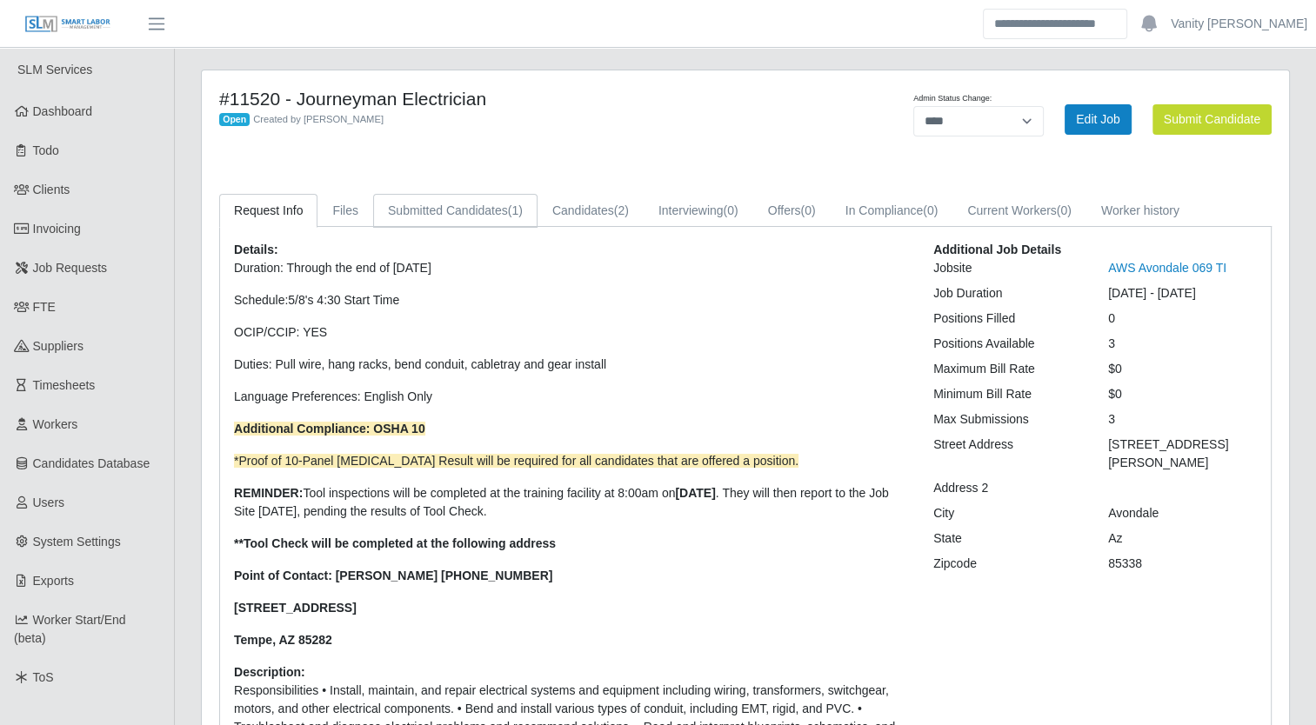
click at [474, 210] on link "Submitted Candidates (1)" at bounding box center [455, 211] width 164 height 34
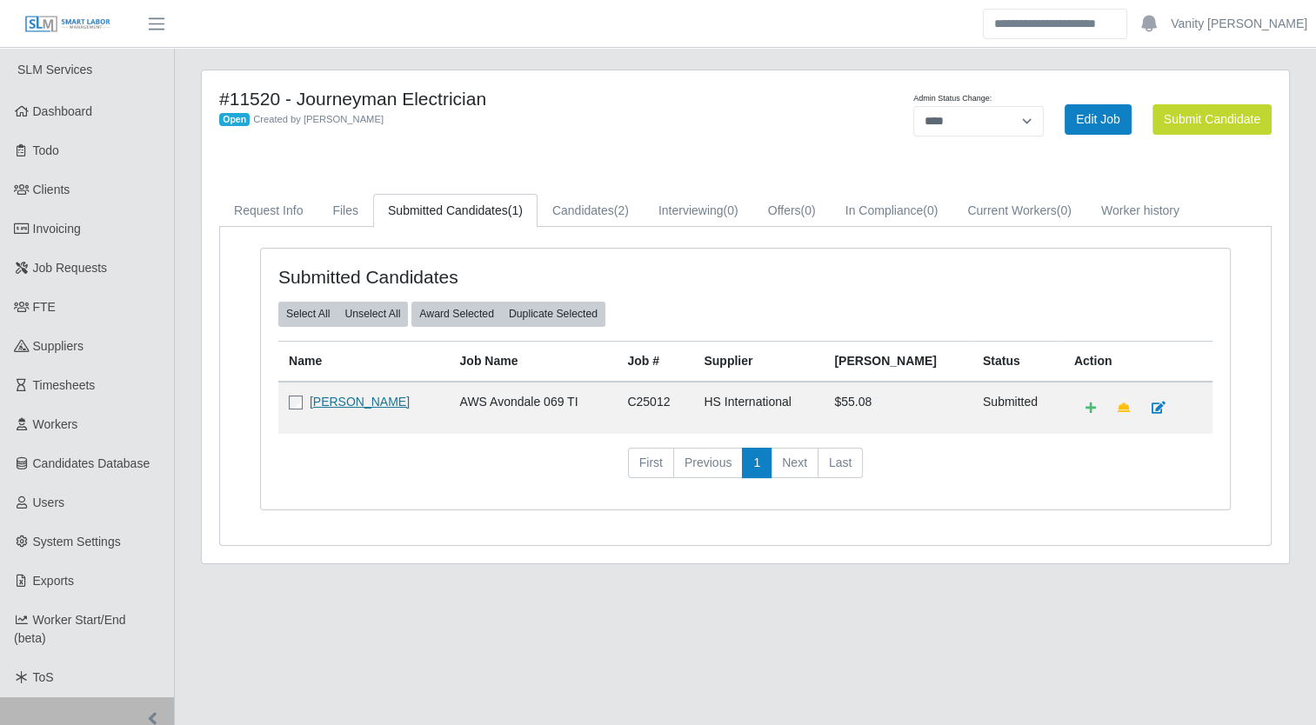
click at [351, 395] on link "[PERSON_NAME]" at bounding box center [360, 402] width 100 height 14
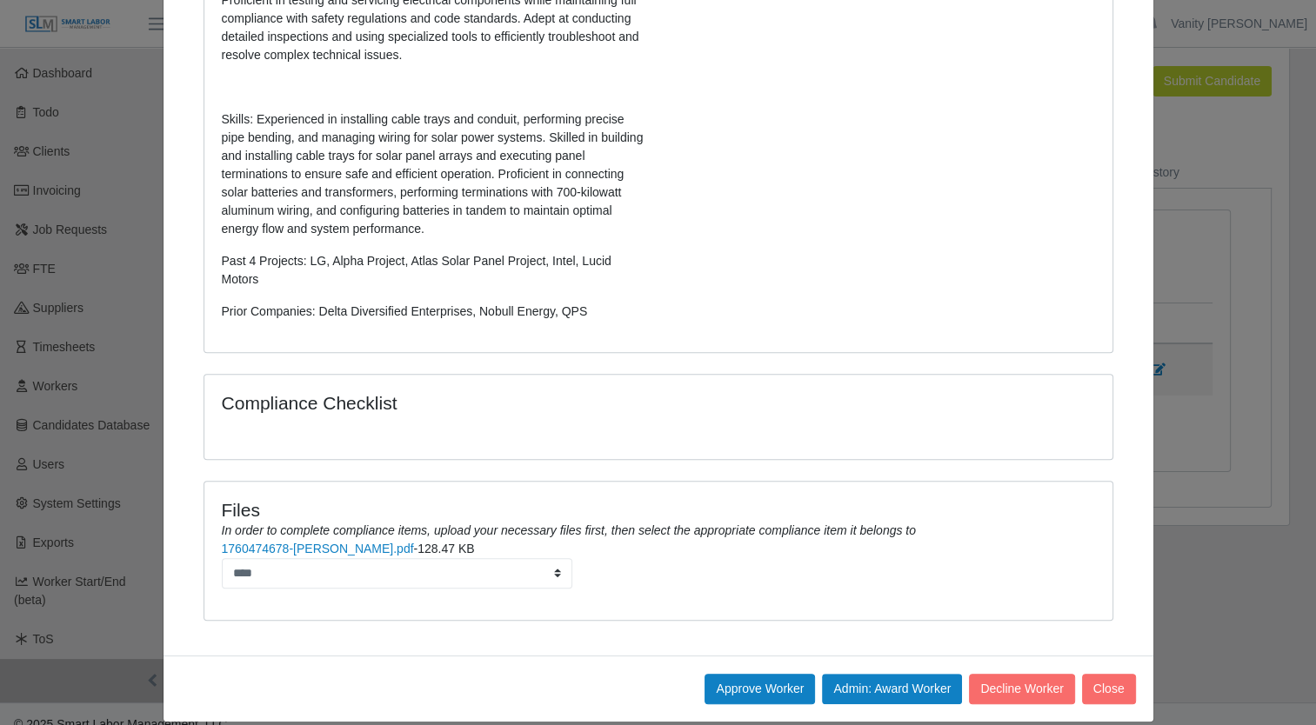
scroll to position [59, 0]
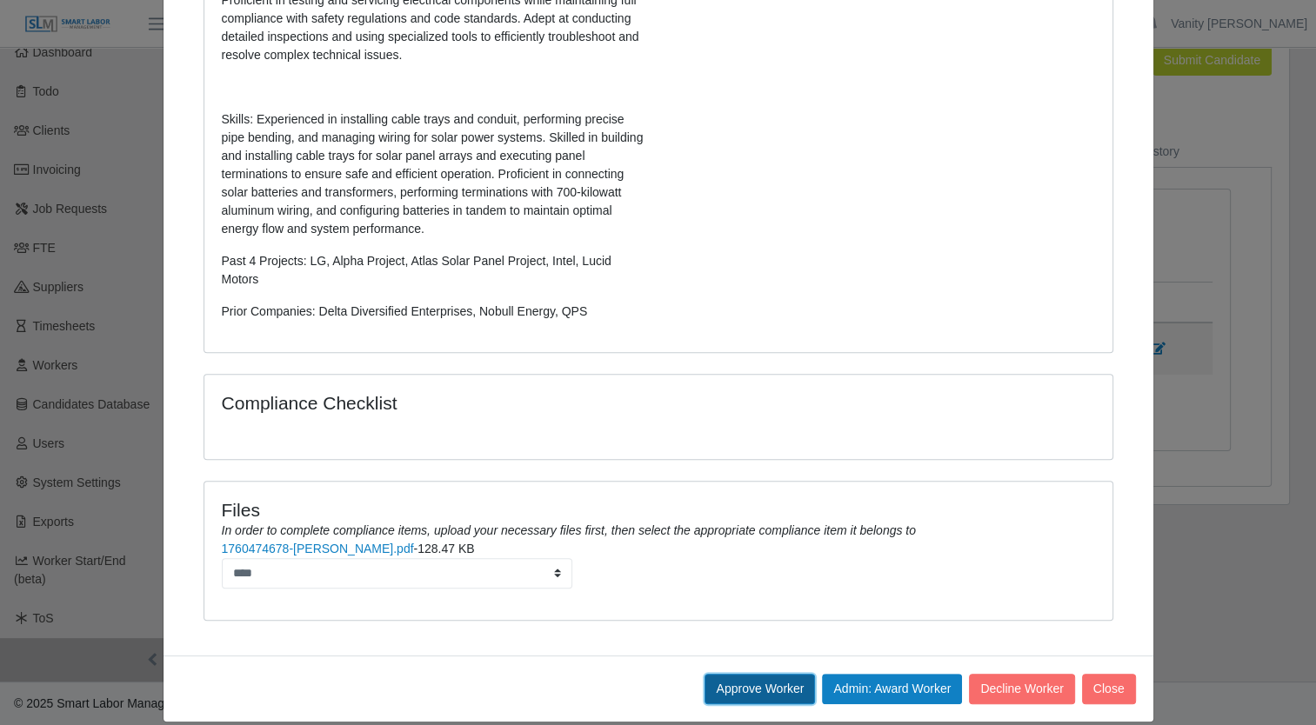
click at [727, 674] on button "Approve Worker" at bounding box center [759, 689] width 110 height 30
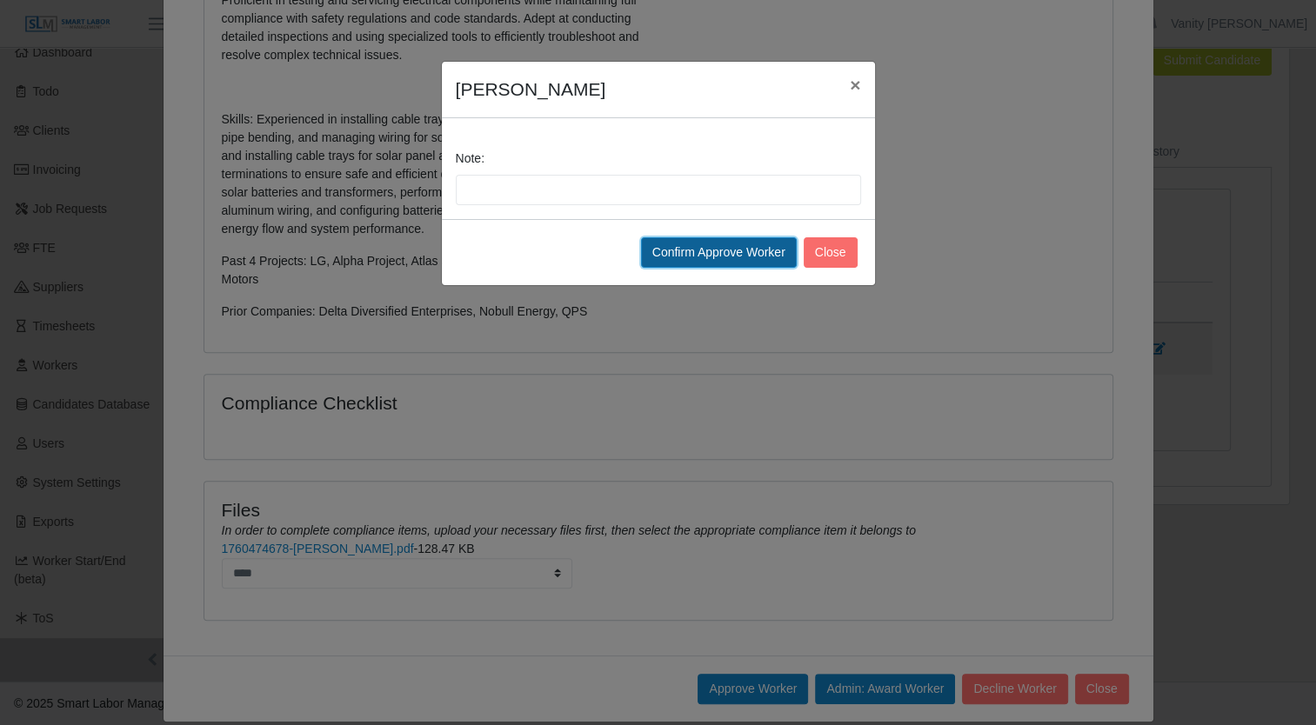
click at [756, 254] on button "Confirm Approve Worker" at bounding box center [719, 252] width 156 height 30
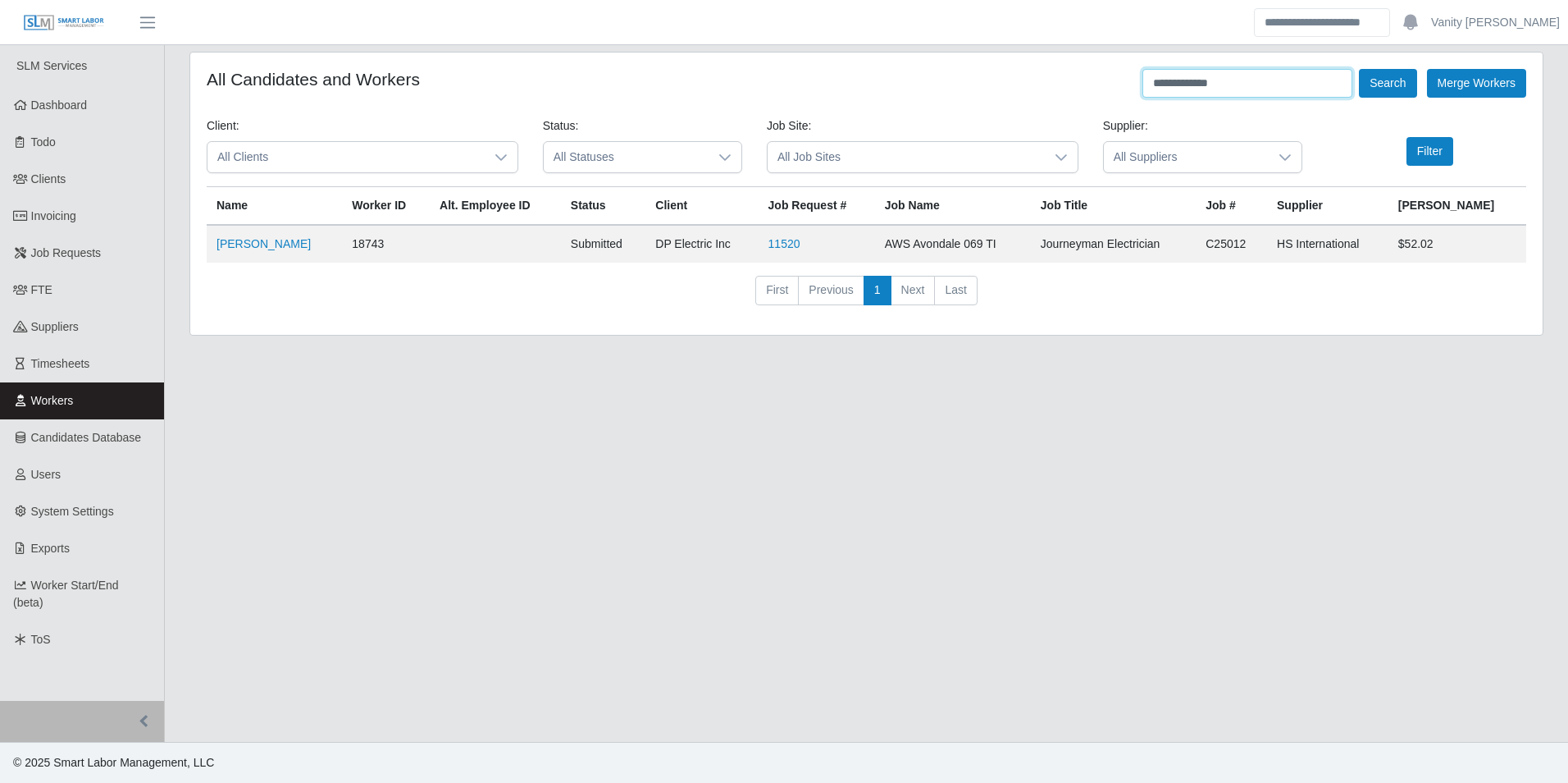
drag, startPoint x: 1251, startPoint y: 83, endPoint x: 1060, endPoint y: 115, distance: 193.7
click at [1060, 115] on form "**********" at bounding box center [866, 193] width 1319 height 249
click at [1359, 69] on button "Search" at bounding box center [1387, 83] width 58 height 28
click at [259, 247] on link "Jose Marin" at bounding box center [264, 243] width 94 height 13
drag, startPoint x: 1219, startPoint y: 82, endPoint x: 990, endPoint y: 105, distance: 230.2
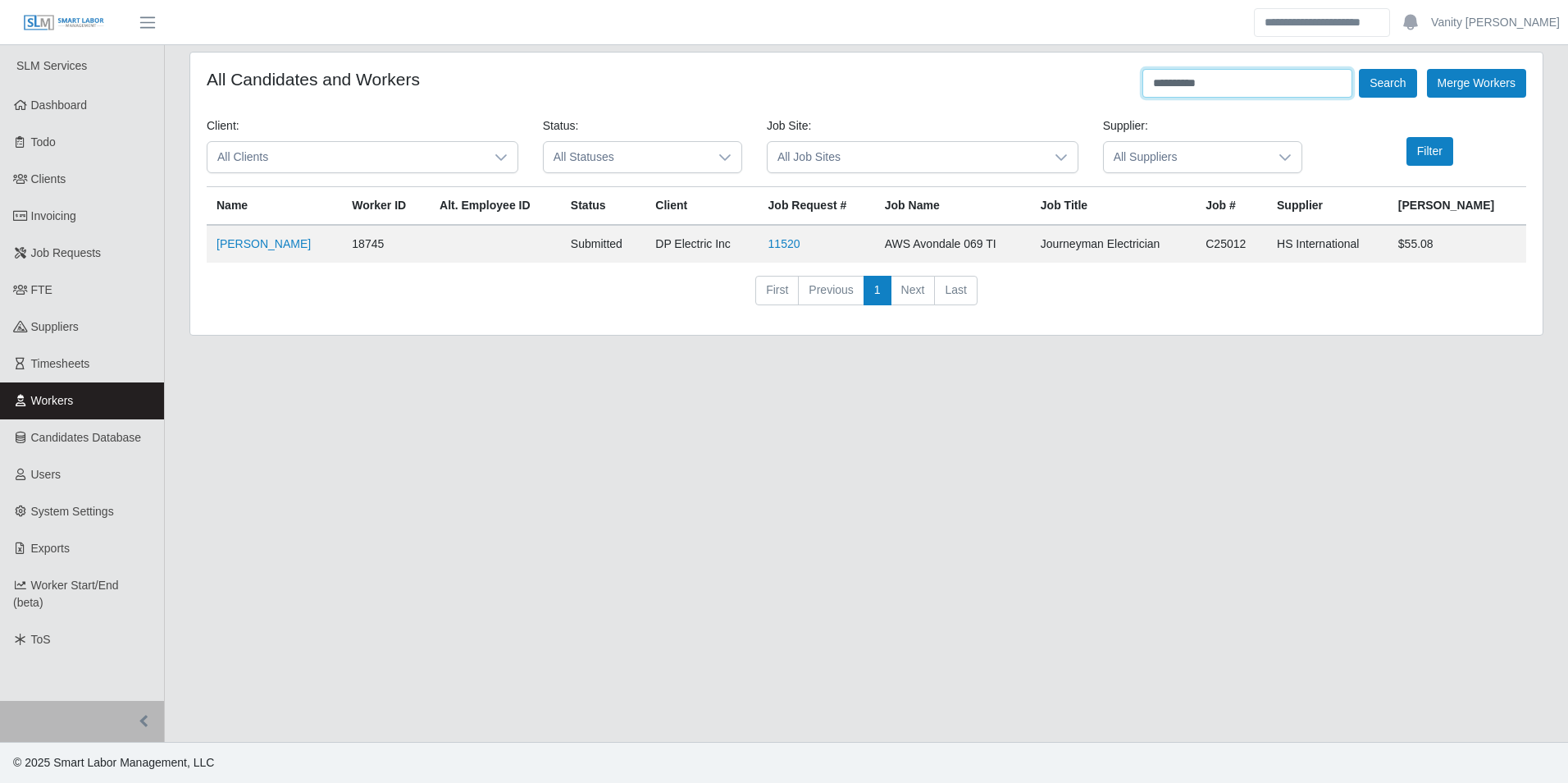
click at [988, 106] on form "**********" at bounding box center [866, 193] width 1319 height 249
click at [1359, 69] on button "Search" at bounding box center [1387, 83] width 58 height 28
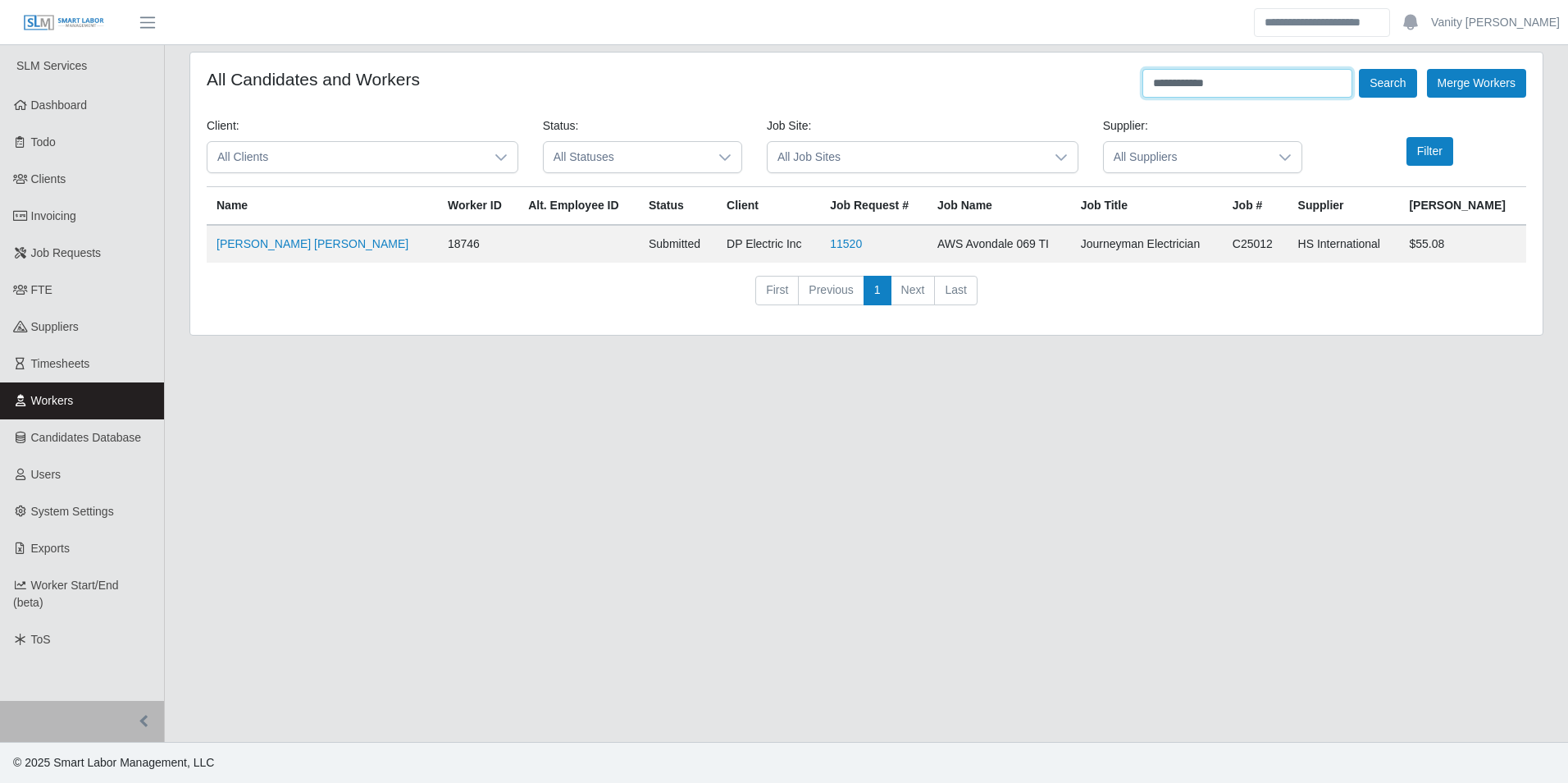
drag, startPoint x: 1245, startPoint y: 92, endPoint x: 1175, endPoint y: 89, distance: 70.1
click at [1175, 89] on input "**********" at bounding box center [1246, 83] width 210 height 28
type input "********"
click at [1359, 69] on button "Search" at bounding box center [1387, 83] width 58 height 28
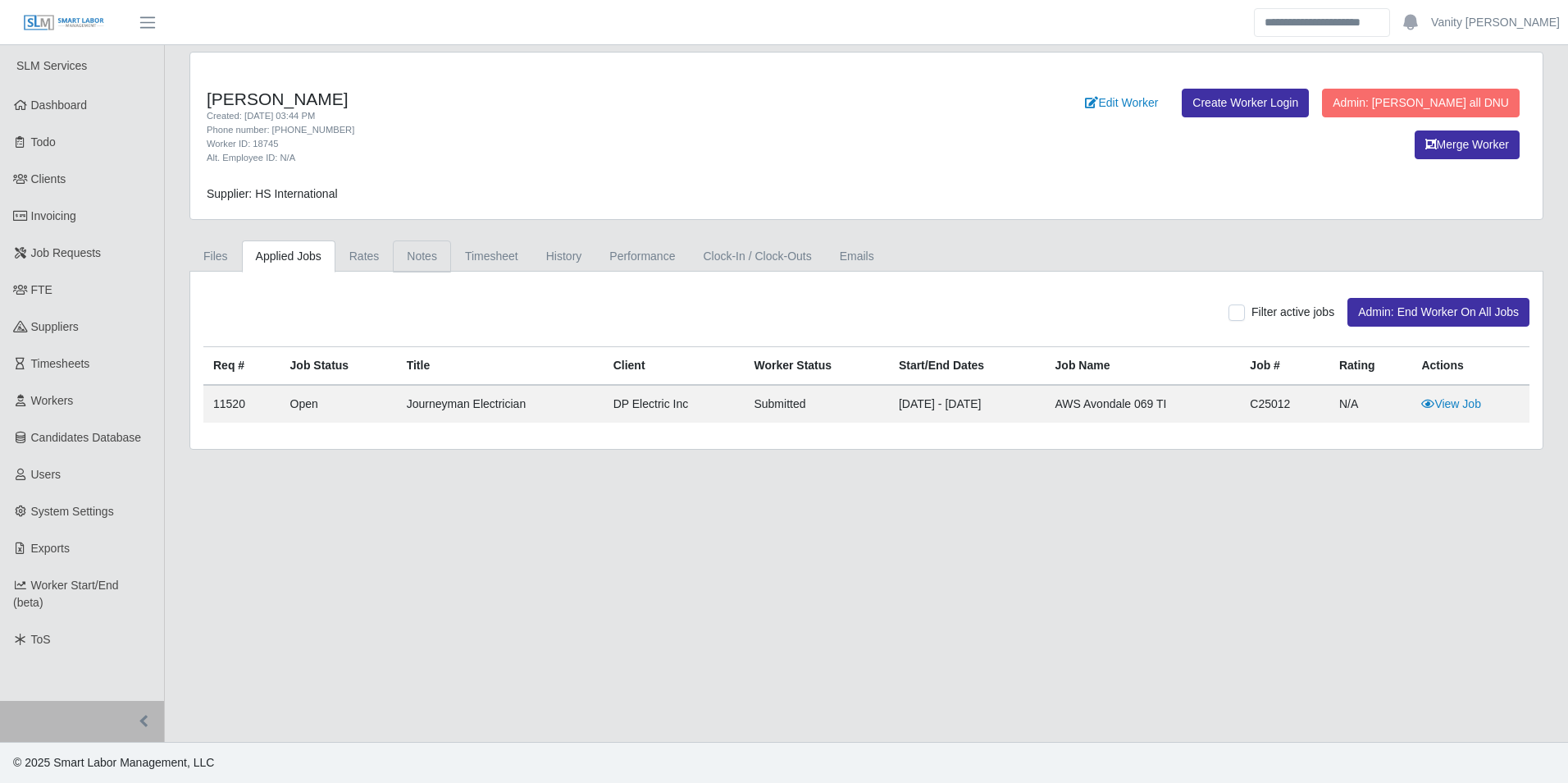
click at [437, 251] on link "Notes" at bounding box center [422, 257] width 58 height 32
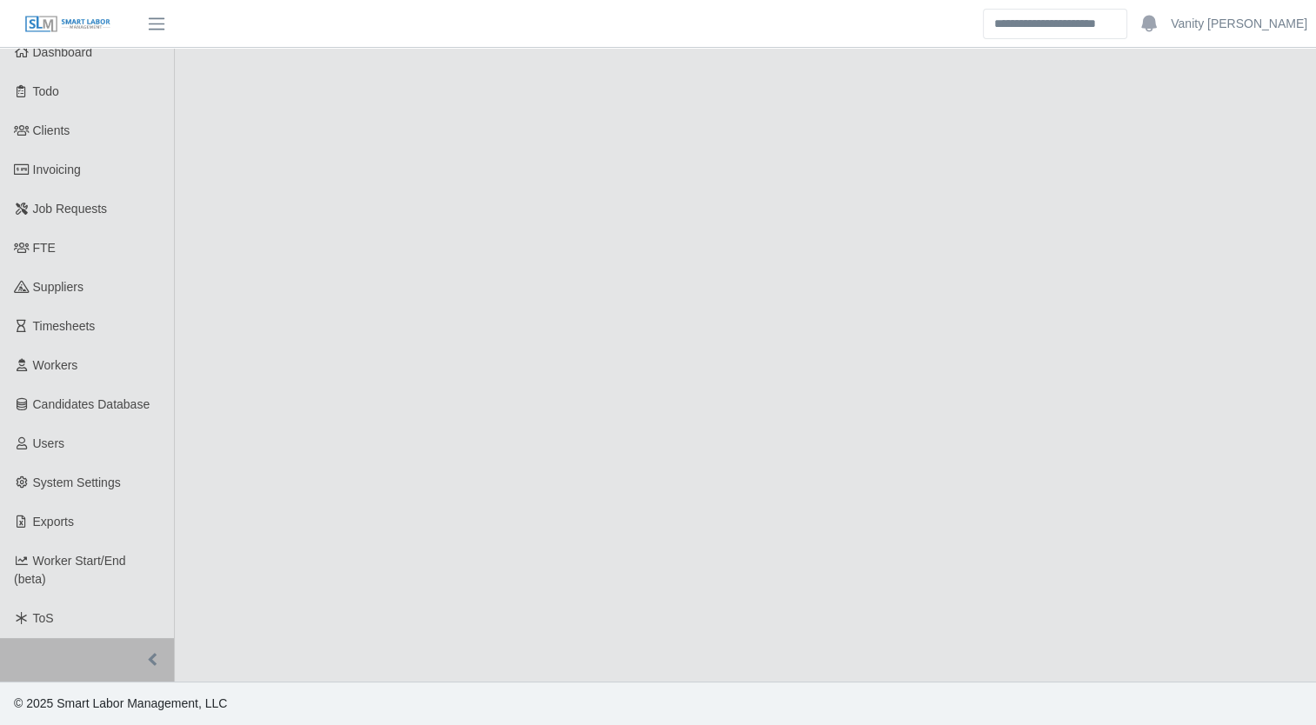
select select "****"
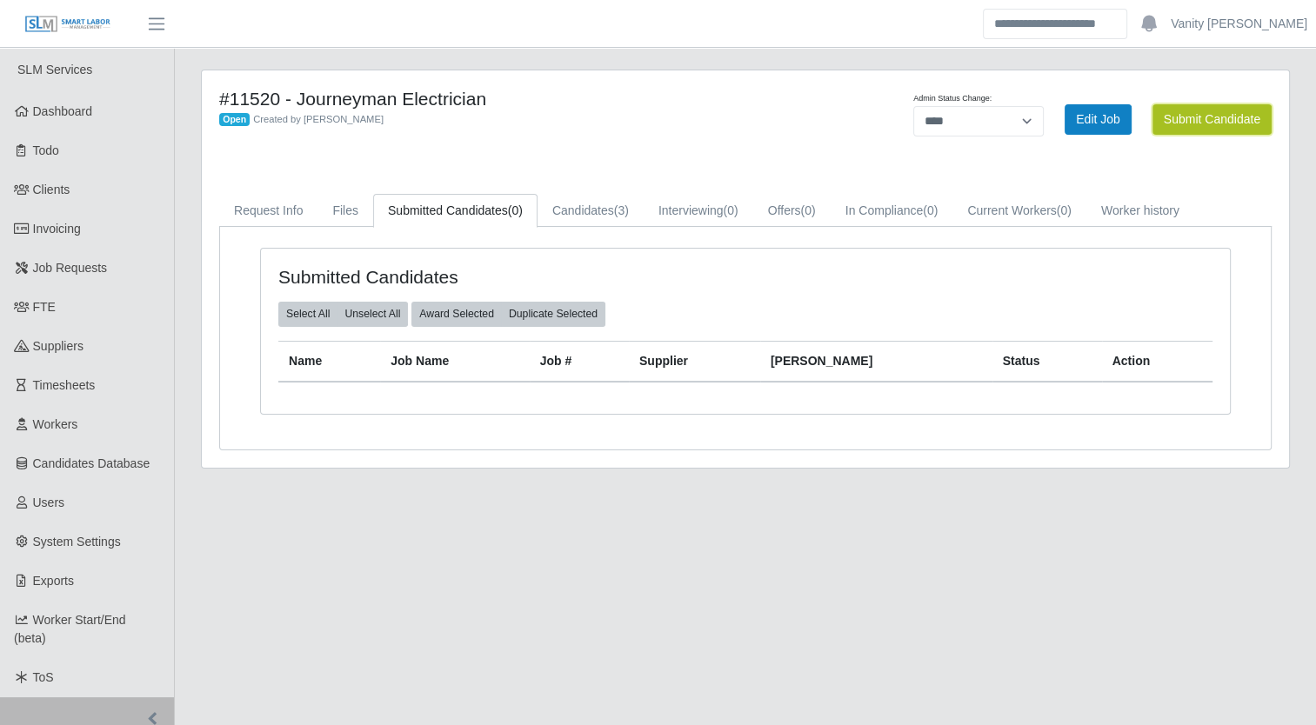
click at [1197, 123] on button "Submit Candidate" at bounding box center [1211, 119] width 119 height 30
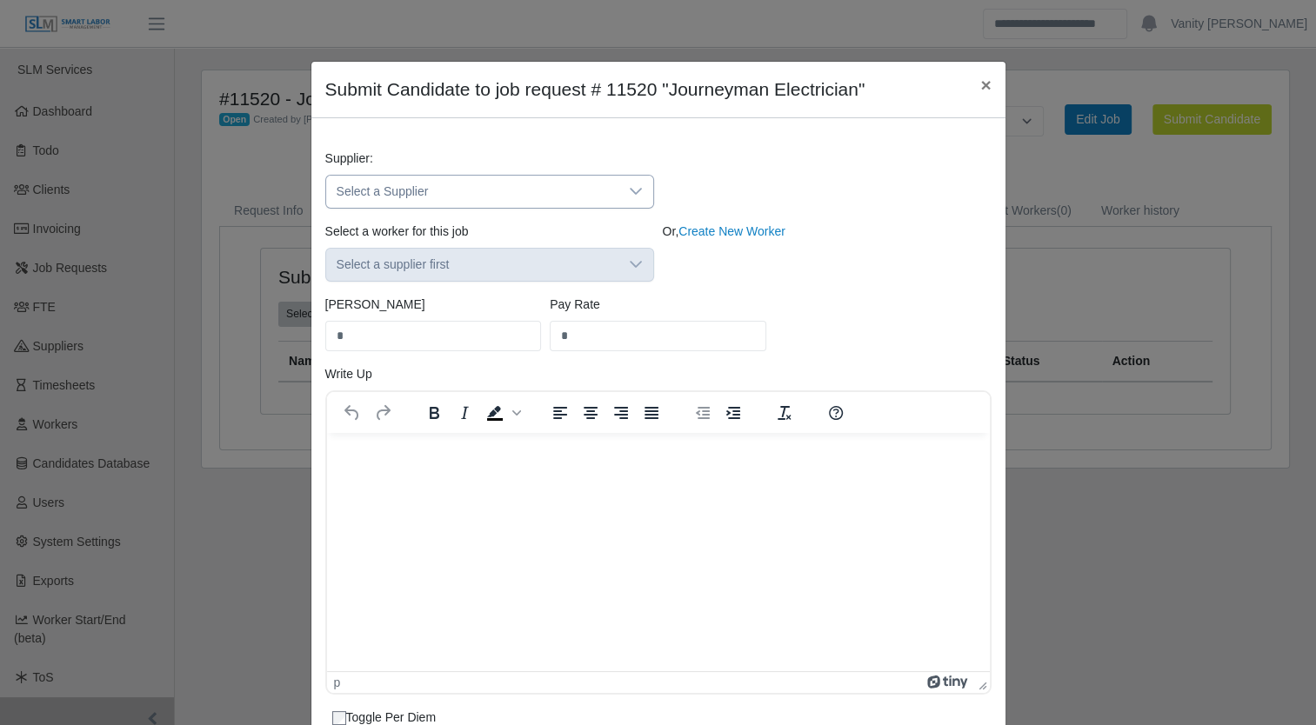
click at [539, 190] on span "Select a Supplier" at bounding box center [472, 192] width 292 height 32
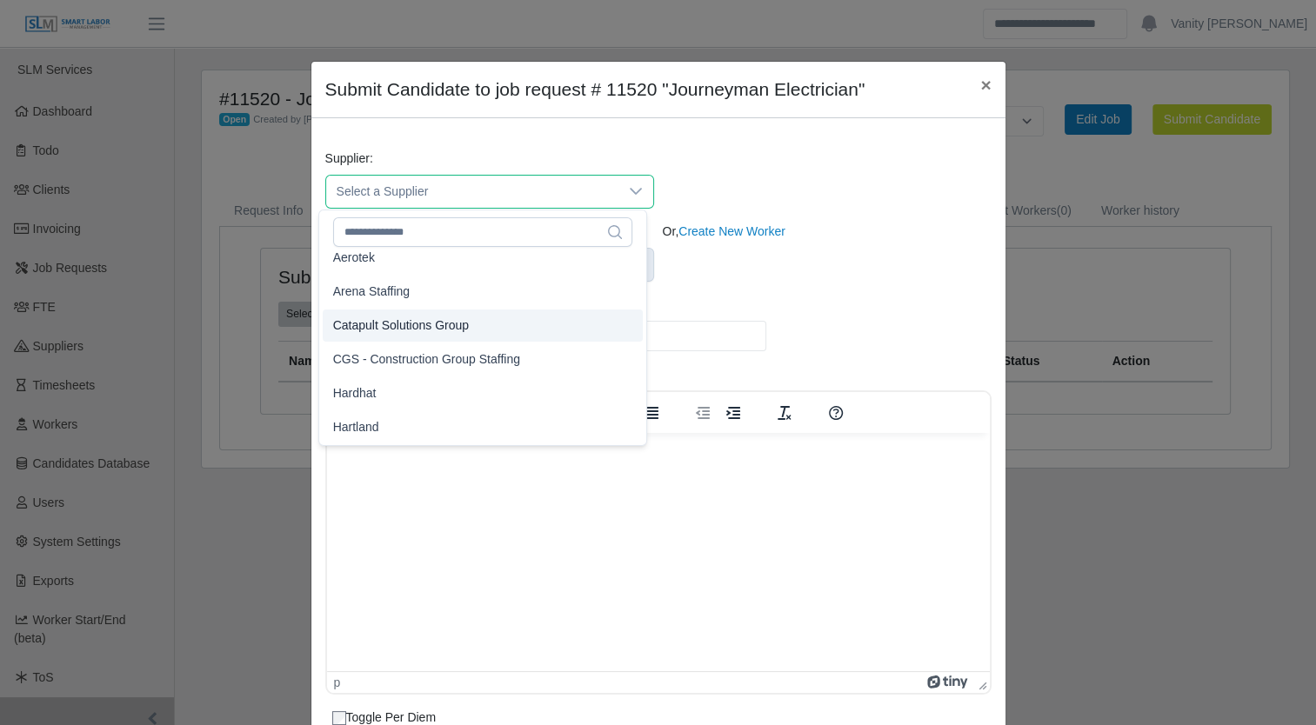
scroll to position [174, 0]
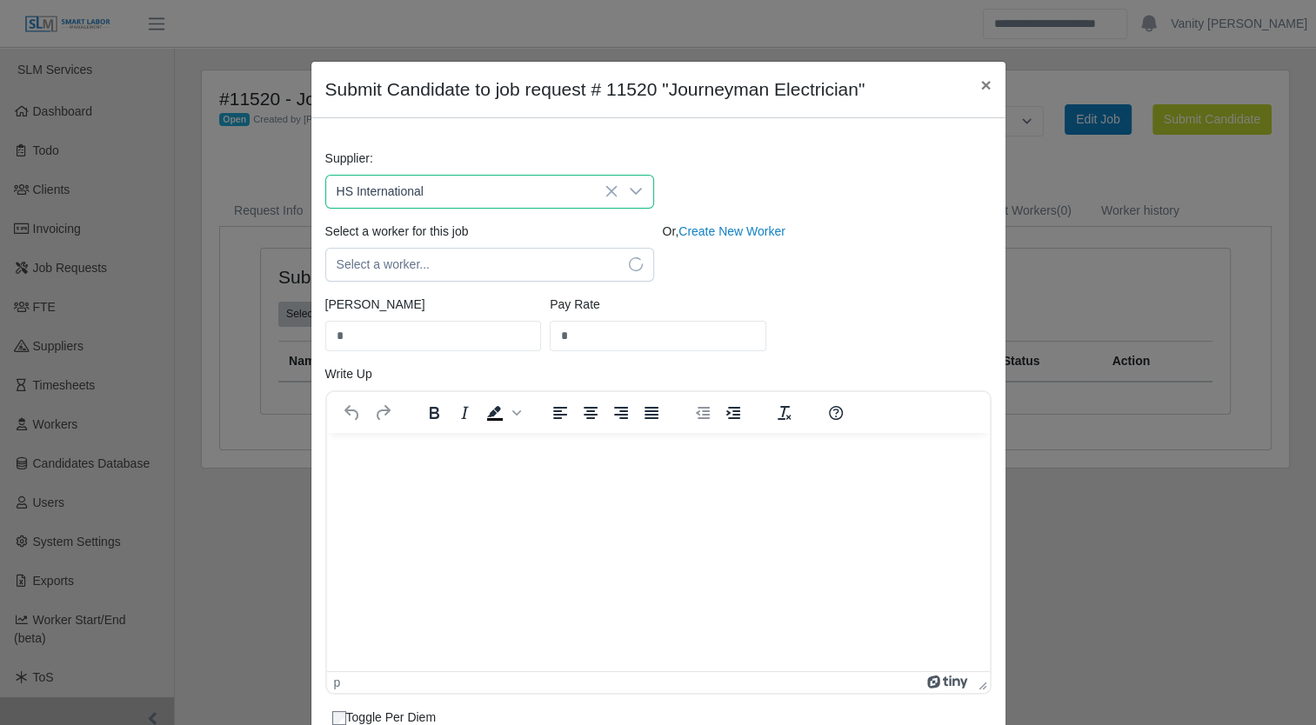
click at [403, 331] on span "HS International" at bounding box center [376, 333] width 87 height 18
click at [450, 273] on span "Select a worker..." at bounding box center [472, 265] width 292 height 32
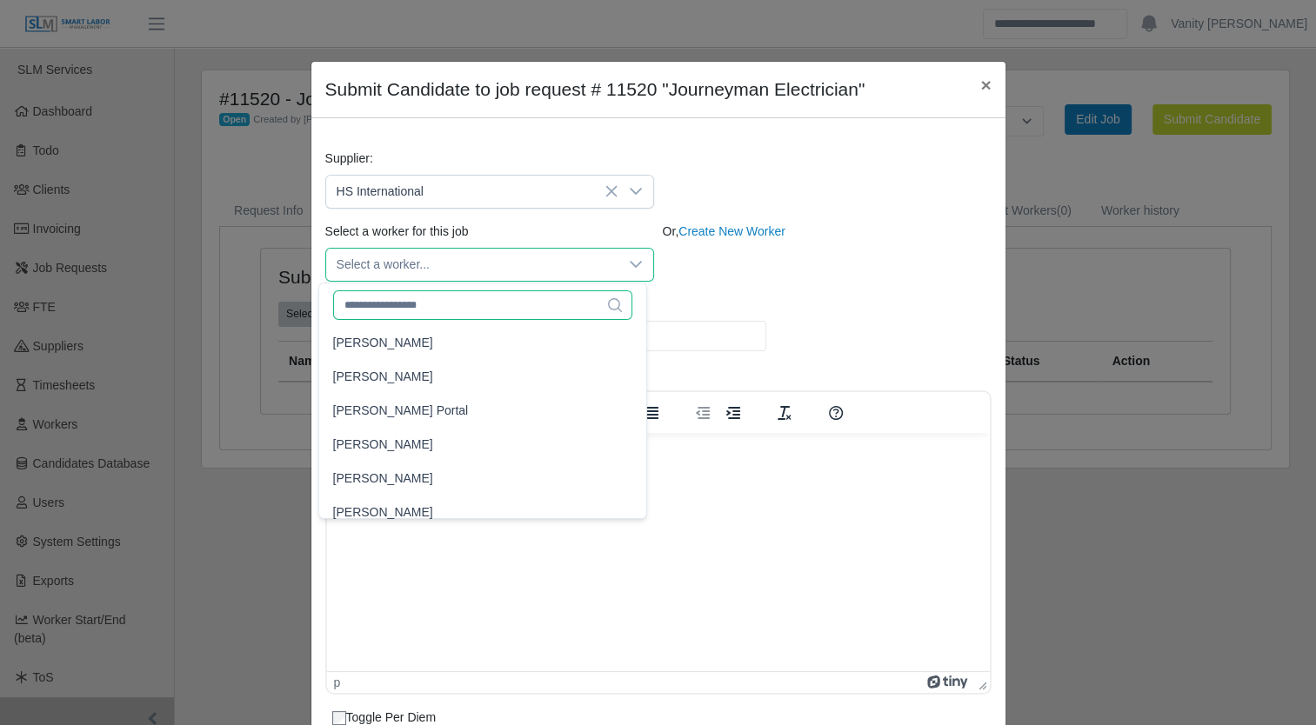
click at [449, 315] on input "text" at bounding box center [482, 305] width 299 height 30
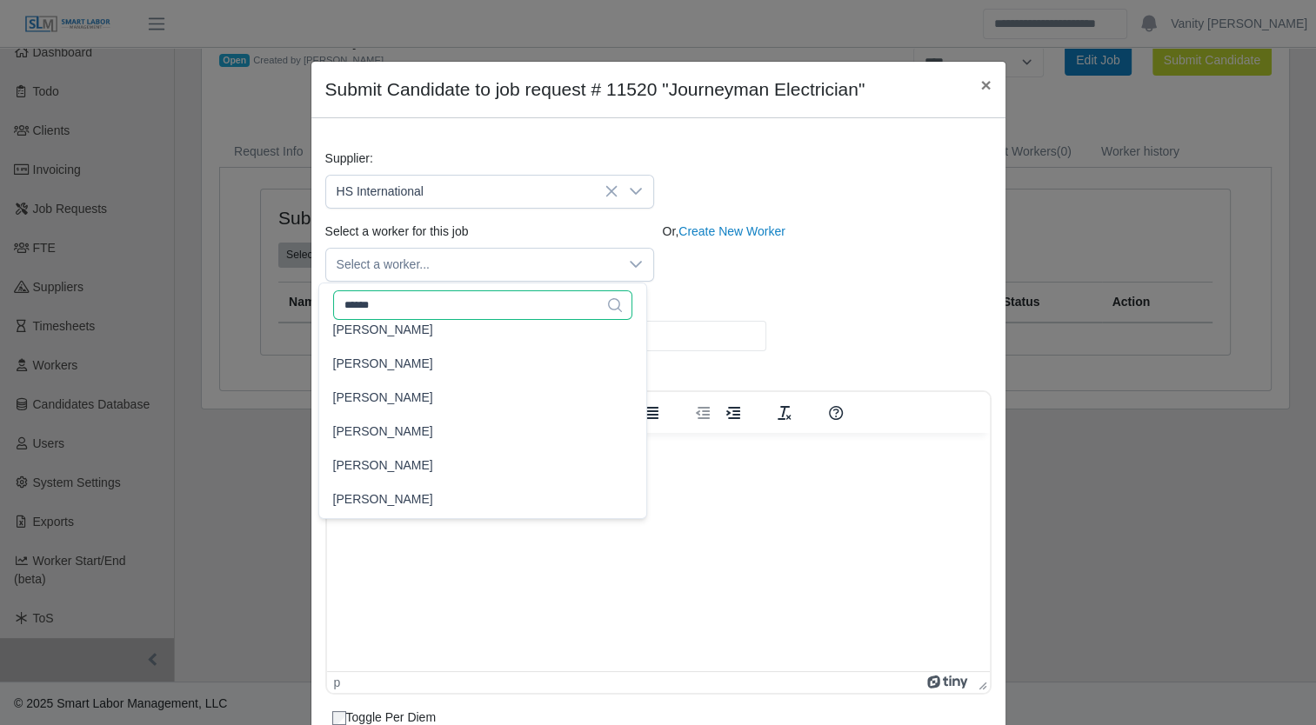
scroll to position [0, 0]
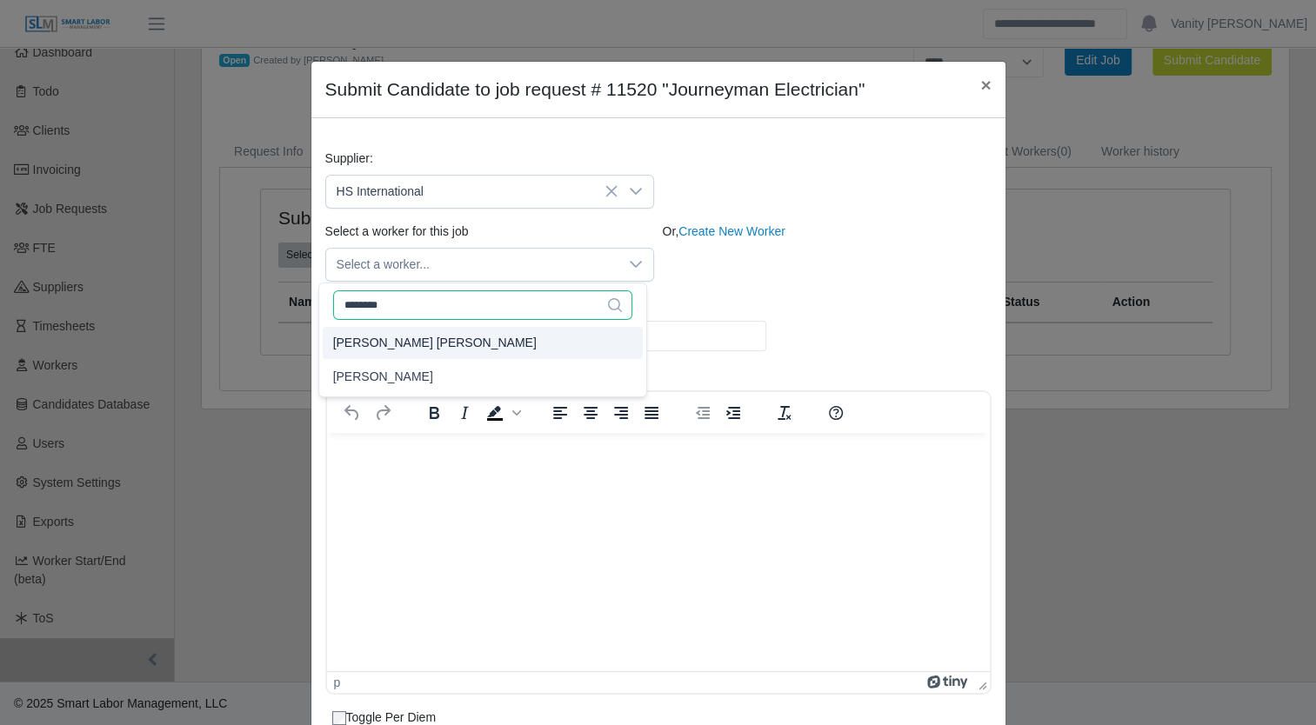
type input "********"
click at [391, 341] on span "Luis Marcano Gil" at bounding box center [434, 343] width 203 height 18
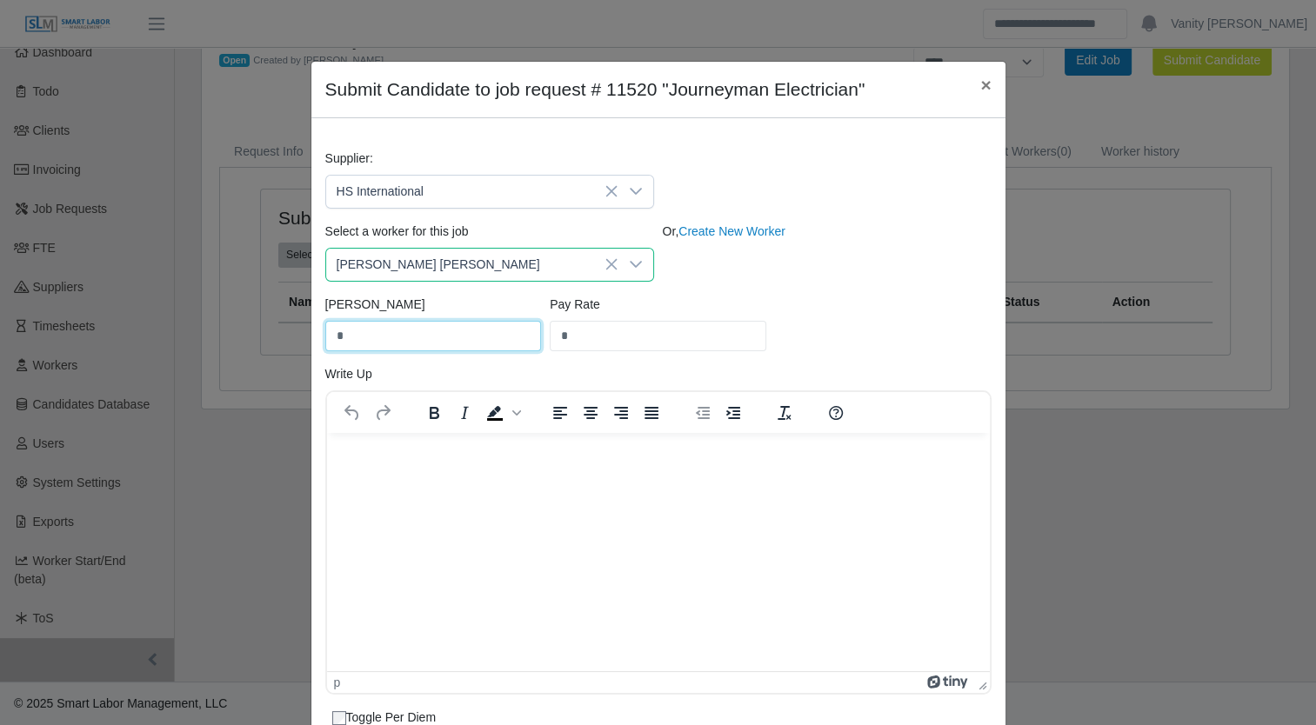
click at [391, 341] on input "*" at bounding box center [433, 336] width 217 height 30
drag, startPoint x: 391, startPoint y: 341, endPoint x: 306, endPoint y: 346, distance: 85.4
click at [312, 346] on div "Supplier: HS International Select a worker for this job Luis Marcano Gil Or, Cr…" at bounding box center [658, 558] width 692 height 816
type input "*****"
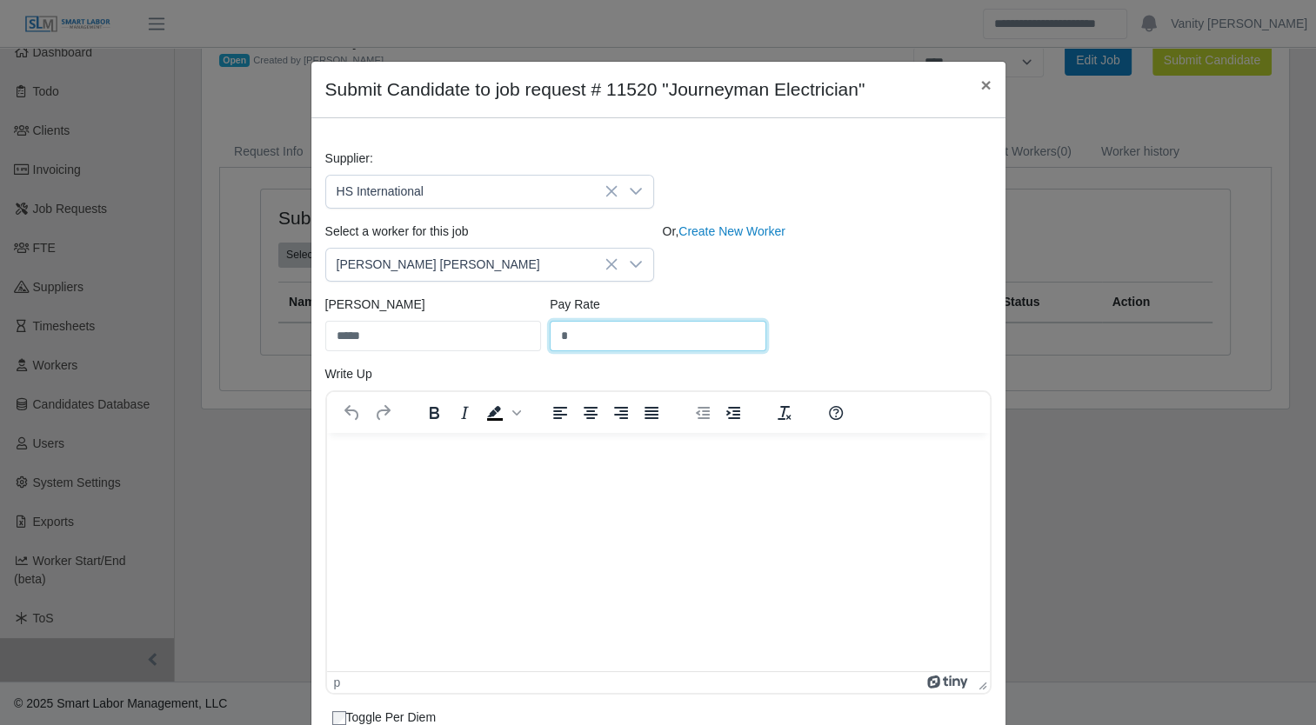
drag, startPoint x: 555, startPoint y: 337, endPoint x: 520, endPoint y: 337, distance: 34.8
click at [520, 337] on div "Bill Rate ***** Pay Rate *" at bounding box center [658, 331] width 675 height 70
type input "*****"
click at [425, 479] on html at bounding box center [657, 455] width 663 height 47
click at [396, 442] on html at bounding box center [657, 455] width 663 height 47
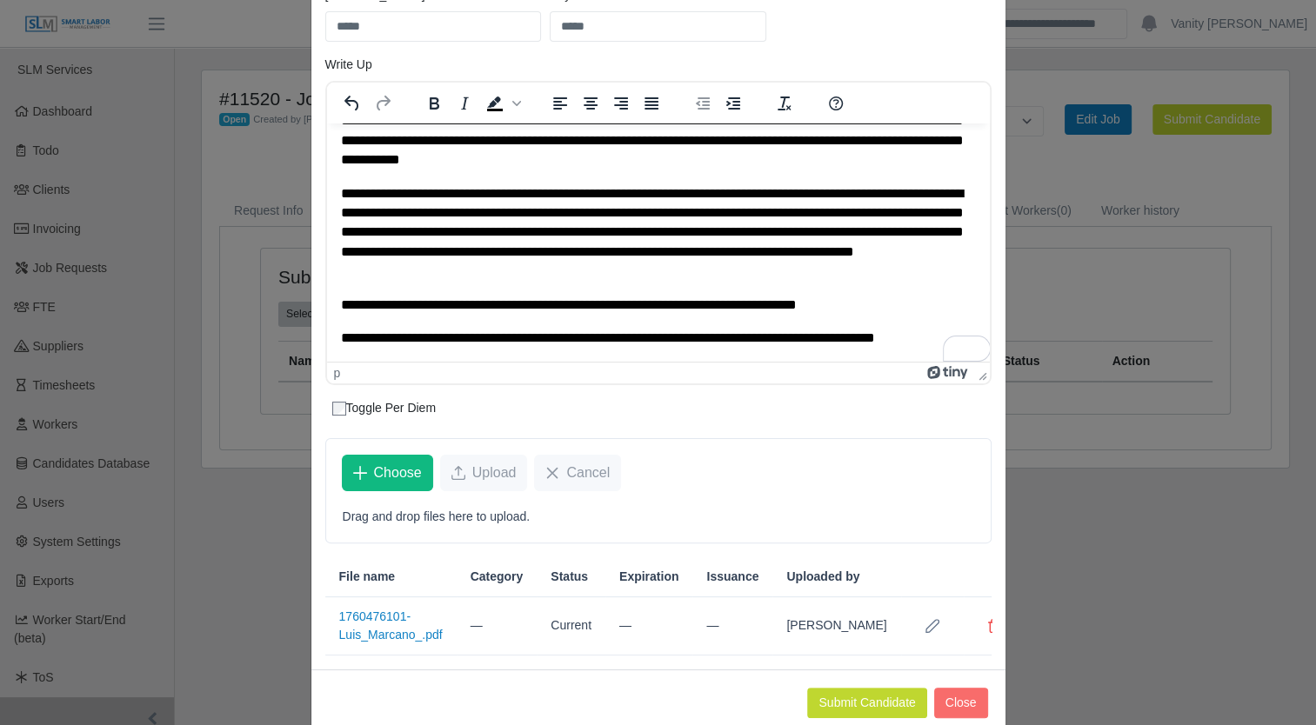
scroll to position [359, 0]
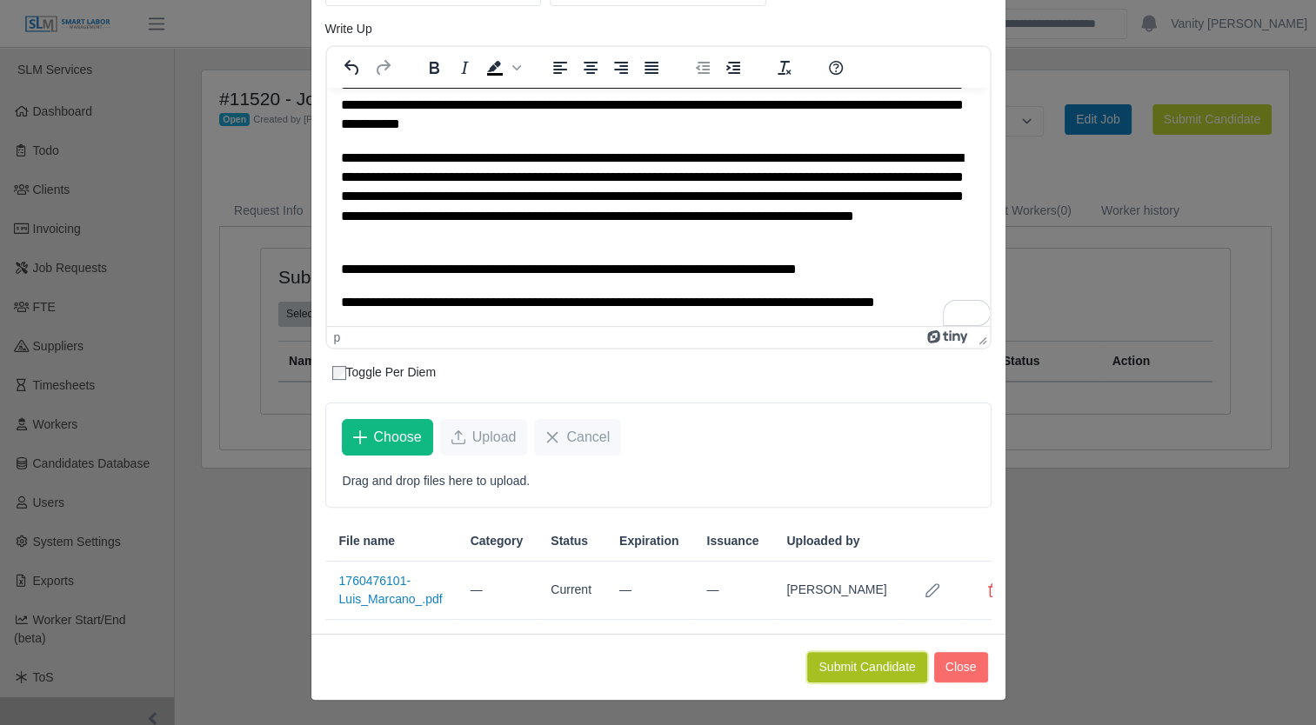
click at [813, 666] on button "Submit Candidate" at bounding box center [866, 667] width 119 height 30
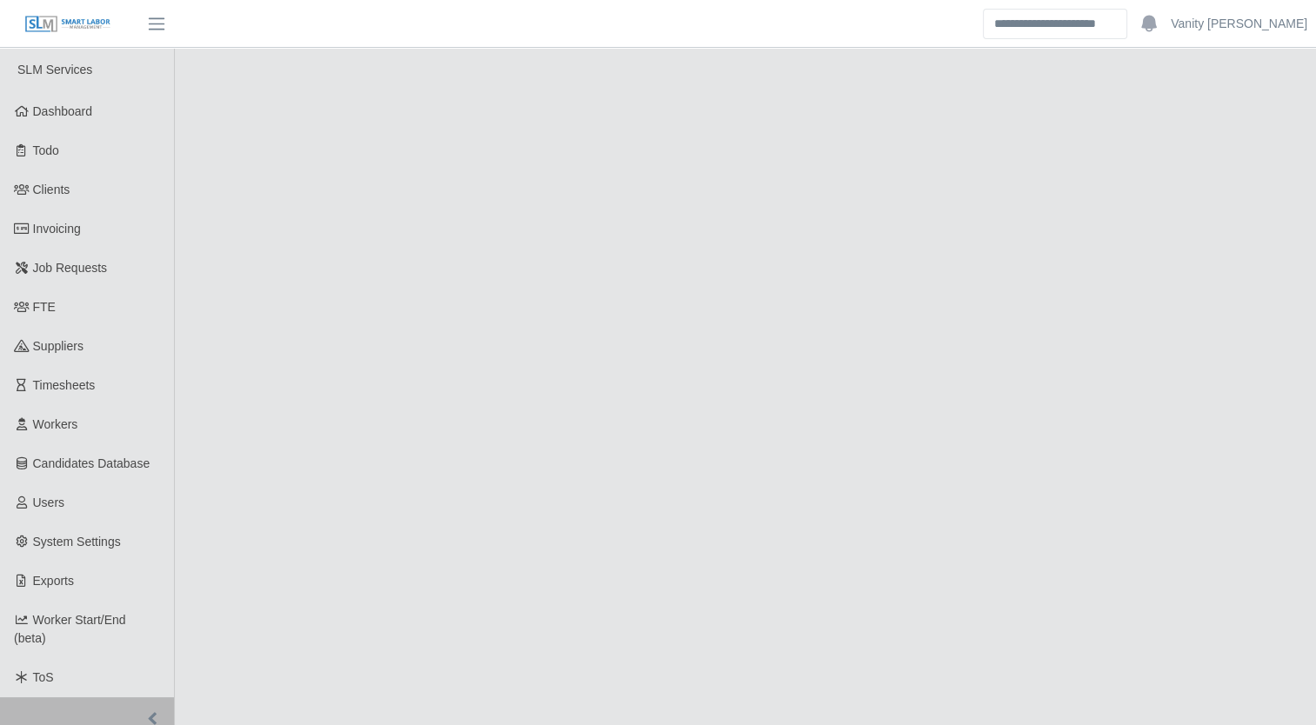
select select "****"
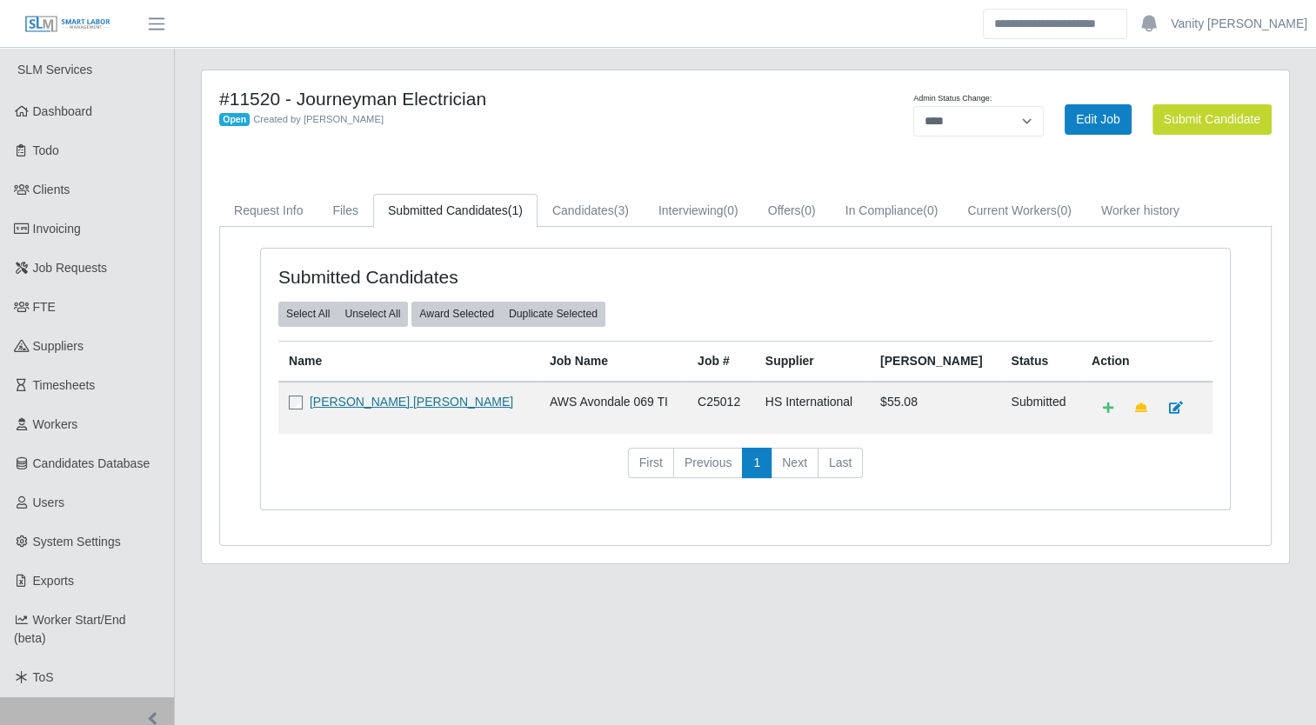
click at [330, 395] on link "[PERSON_NAME] [PERSON_NAME]" at bounding box center [411, 402] width 203 height 14
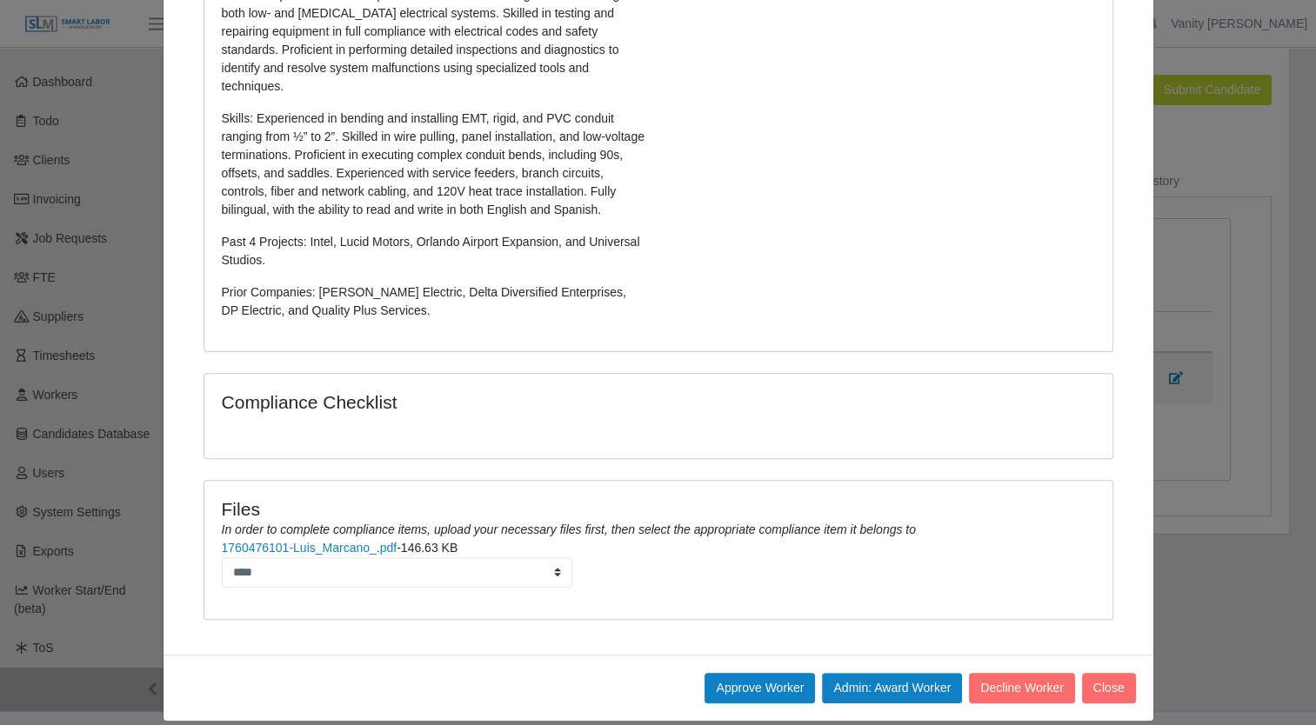
scroll to position [59, 0]
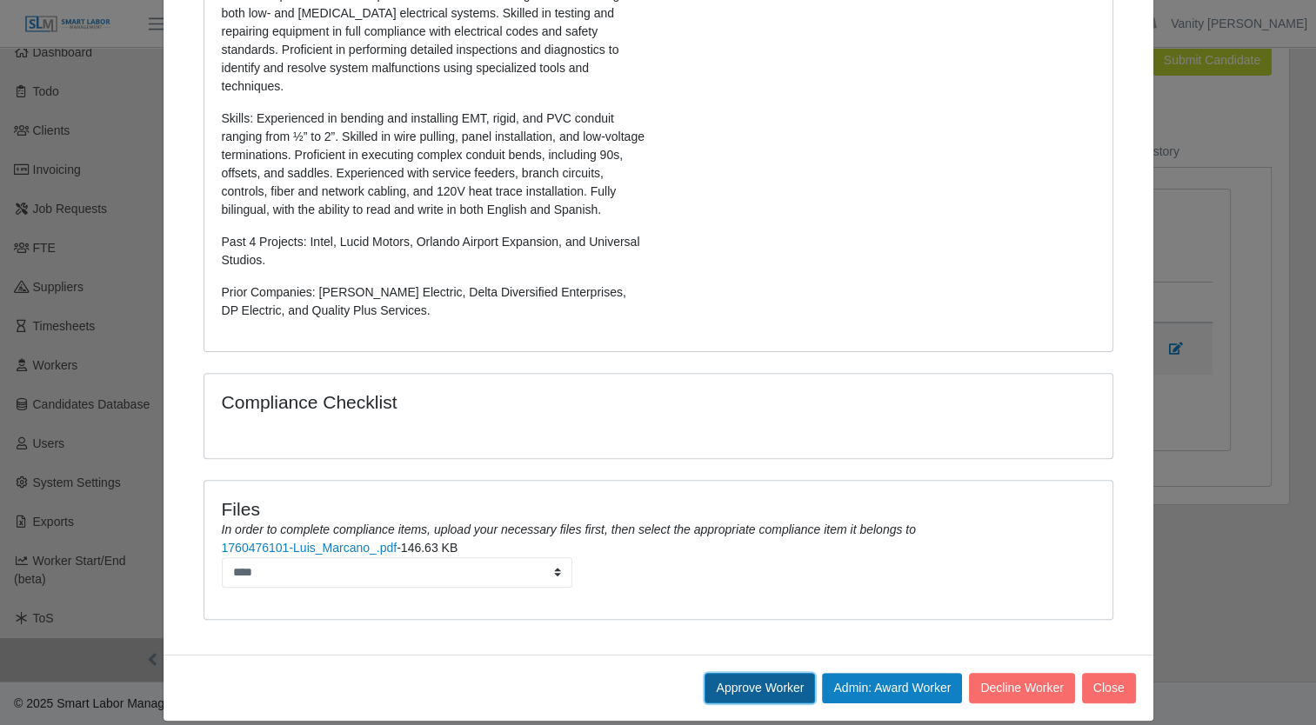
click at [727, 673] on button "Approve Worker" at bounding box center [759, 688] width 110 height 30
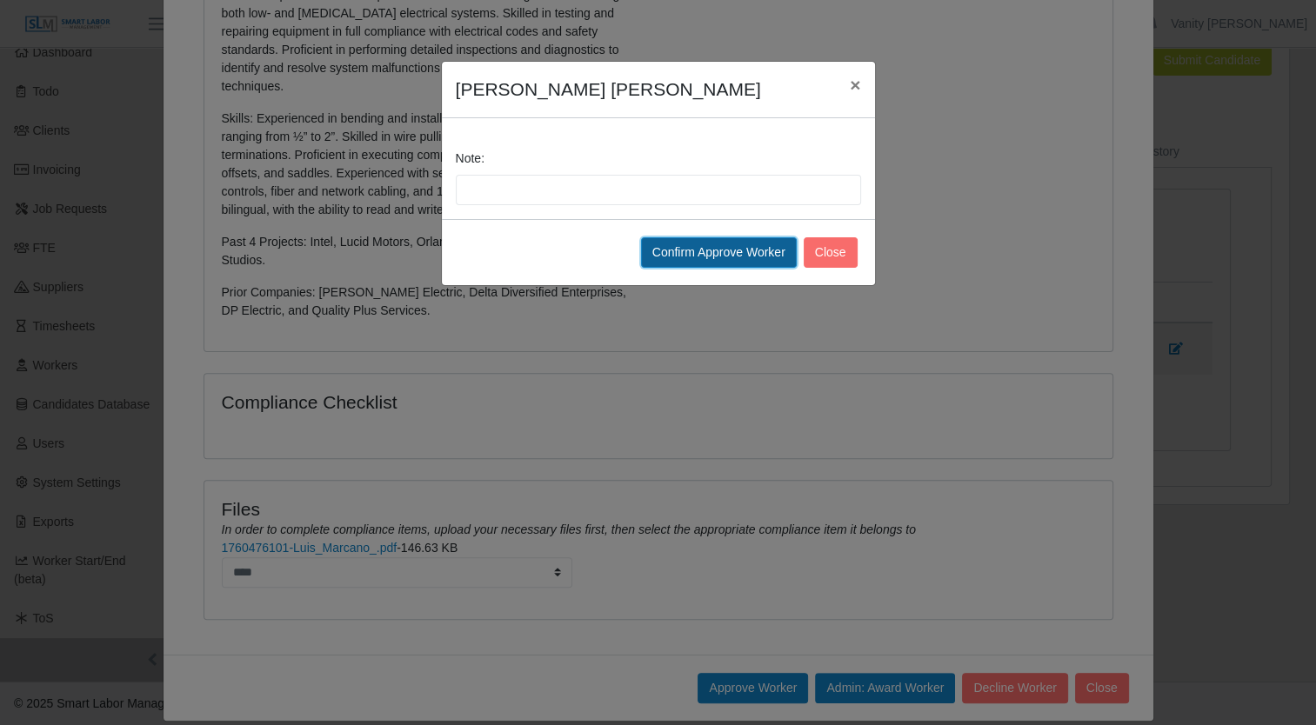
click at [700, 255] on button "Confirm Approve Worker" at bounding box center [719, 252] width 156 height 30
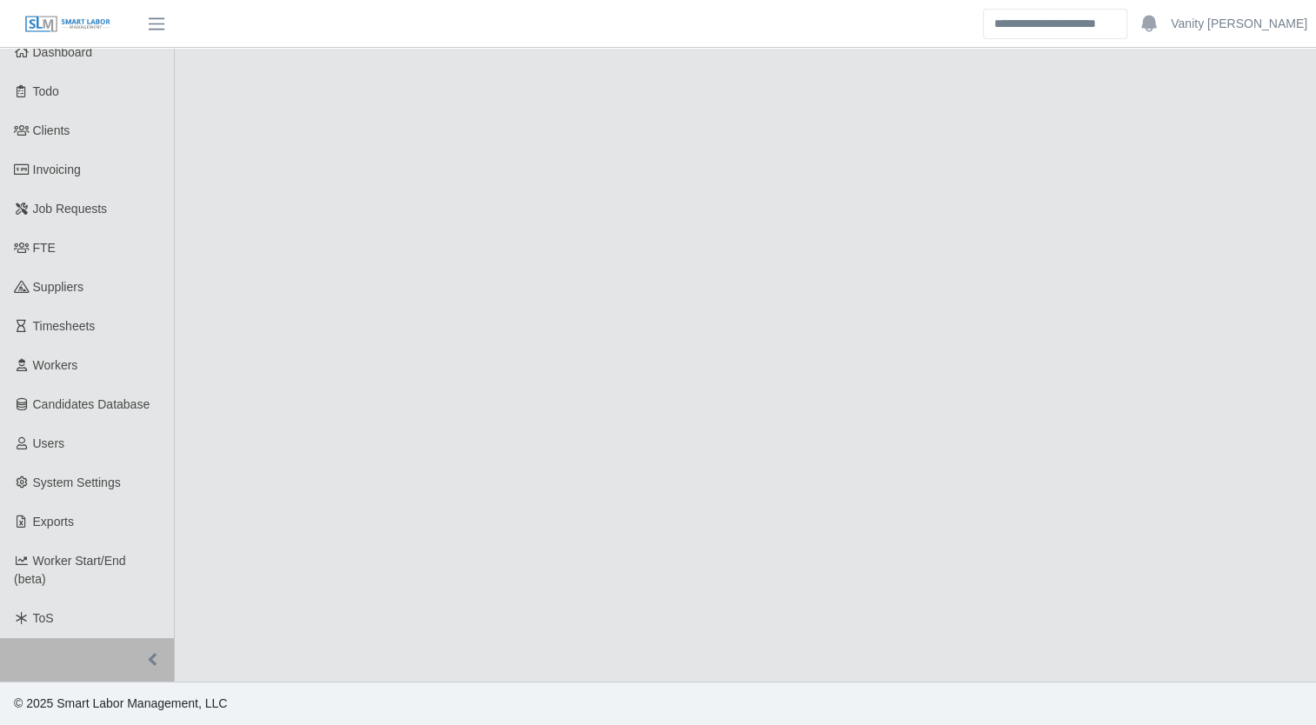
select select "****"
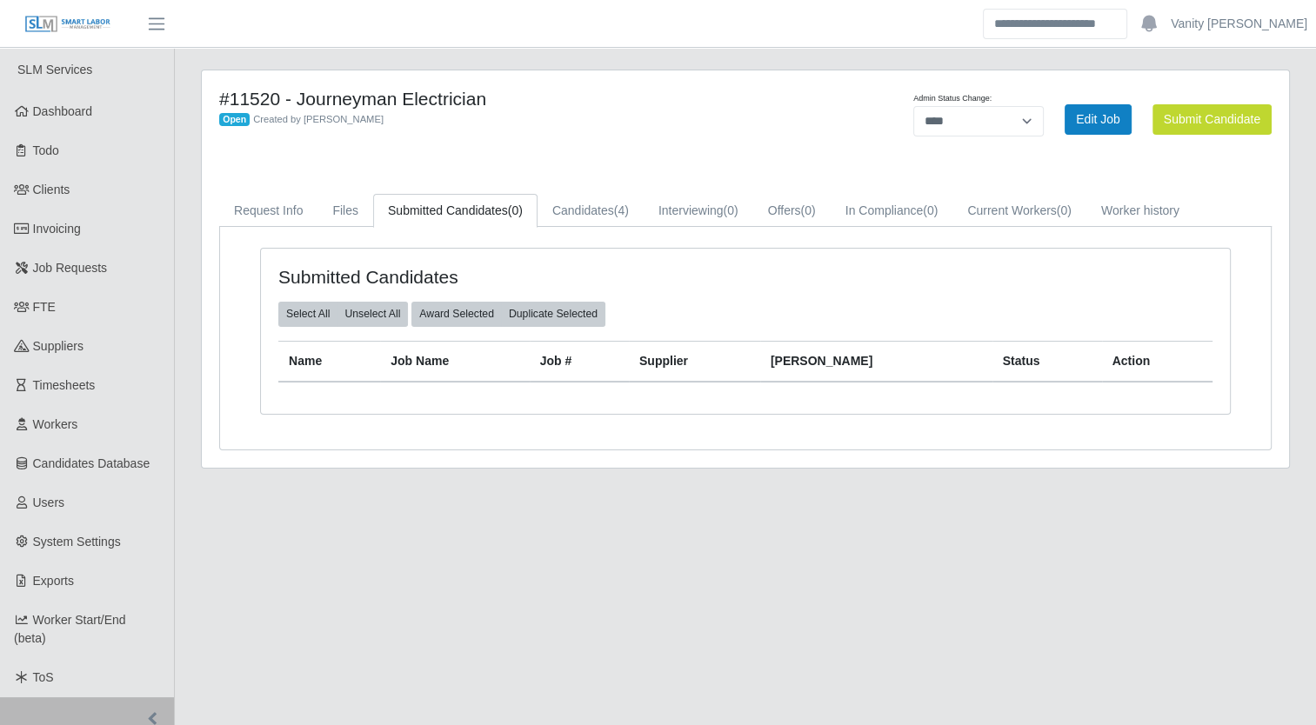
click at [455, 555] on main "#11520 - Journeyman Electrician Open Created by Jerrin Jaramillo Admin Status C…" at bounding box center [745, 394] width 1141 height 693
click at [412, 513] on main "#11520 - Journeyman Electrician Open Created by Jerrin Jaramillo Admin Status C…" at bounding box center [745, 394] width 1141 height 693
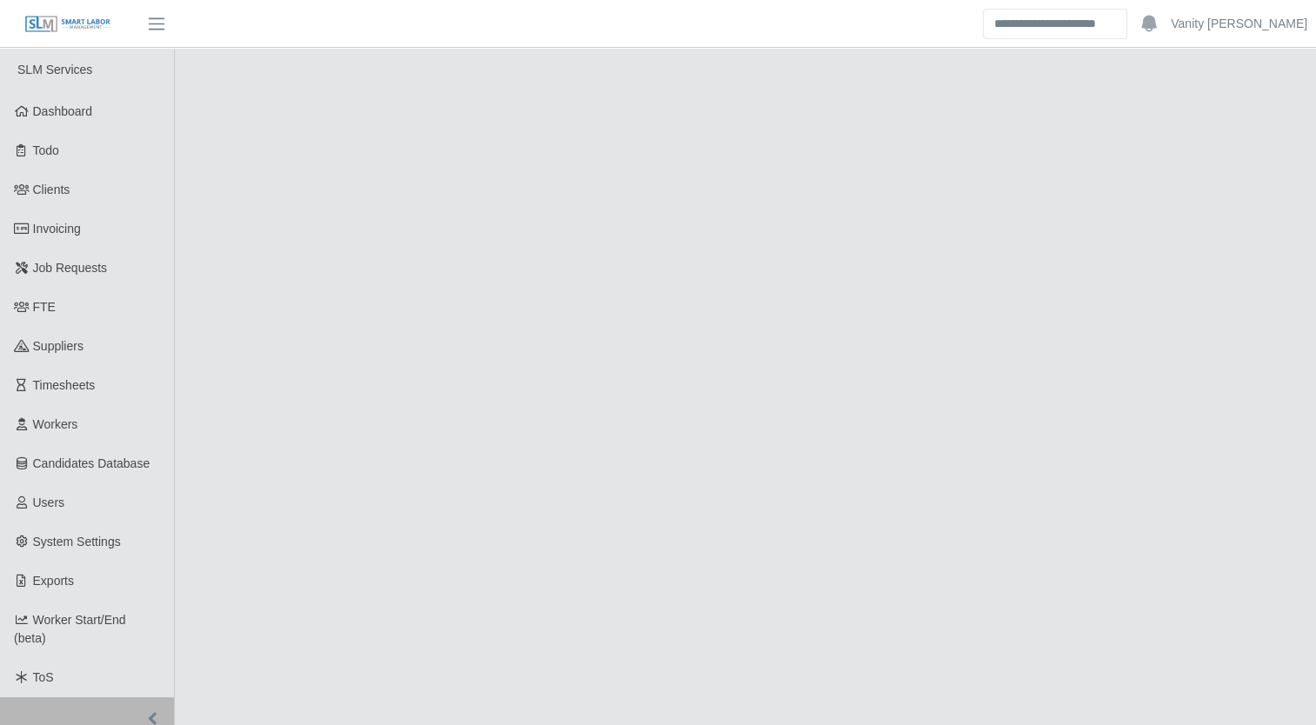
select select "****"
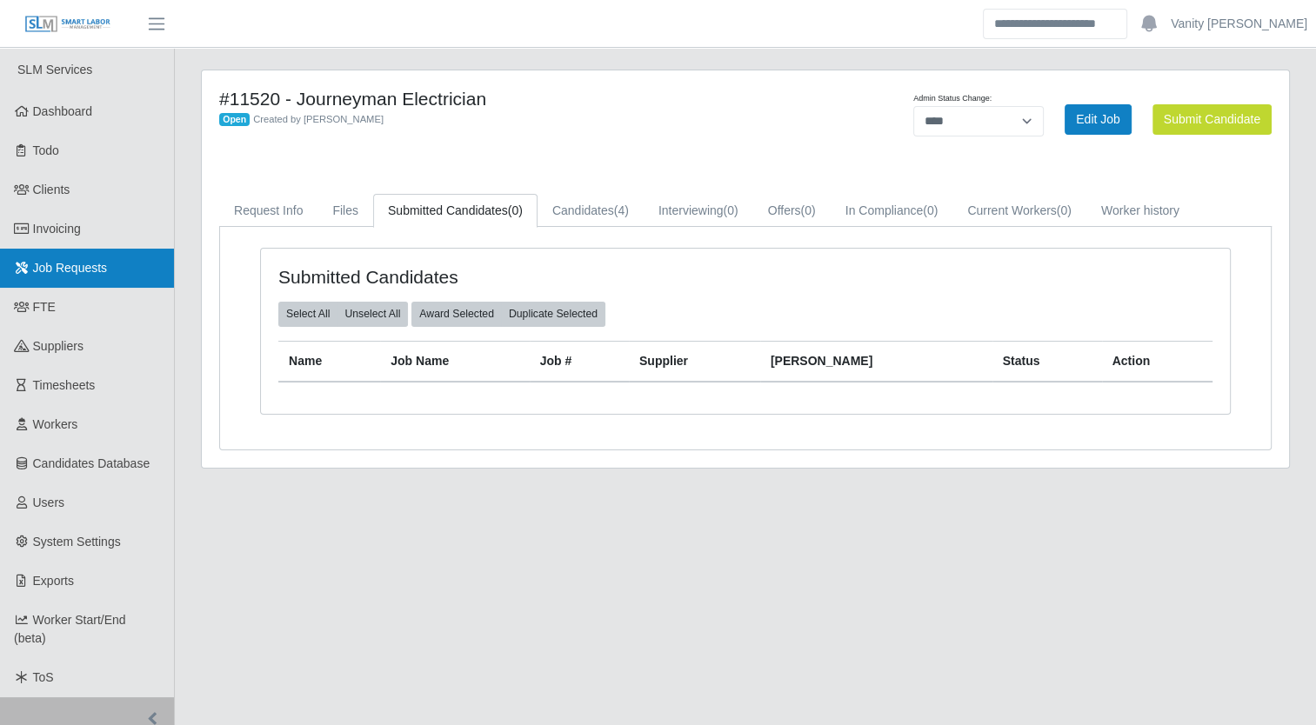
click at [65, 270] on span "Job Requests" at bounding box center [70, 268] width 75 height 14
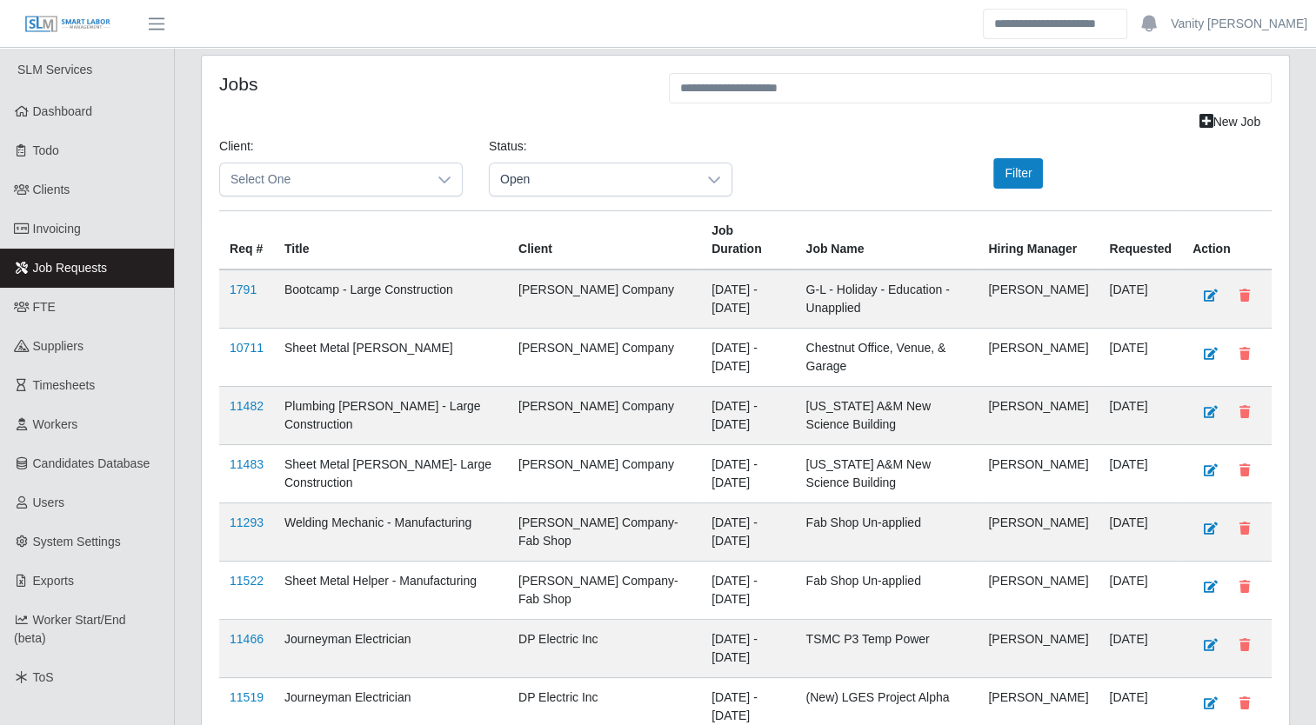
scroll to position [174, 0]
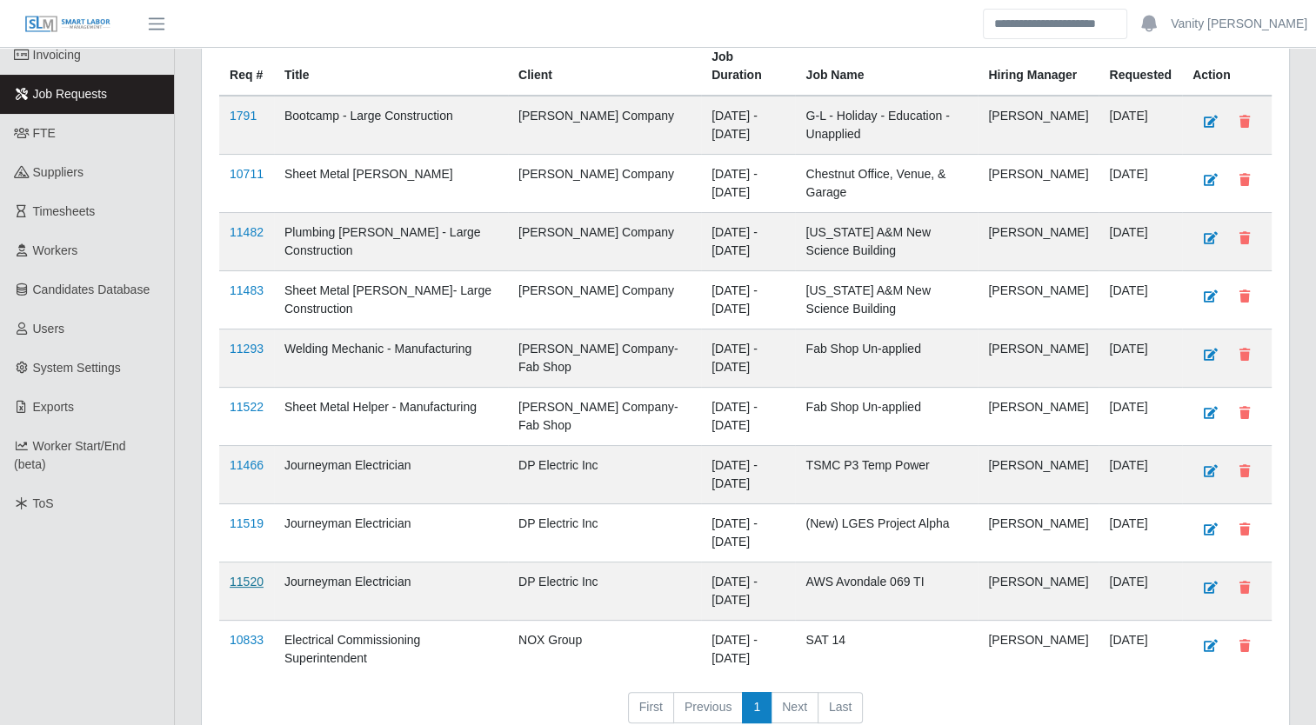
click at [241, 576] on link "11520" at bounding box center [247, 582] width 34 height 14
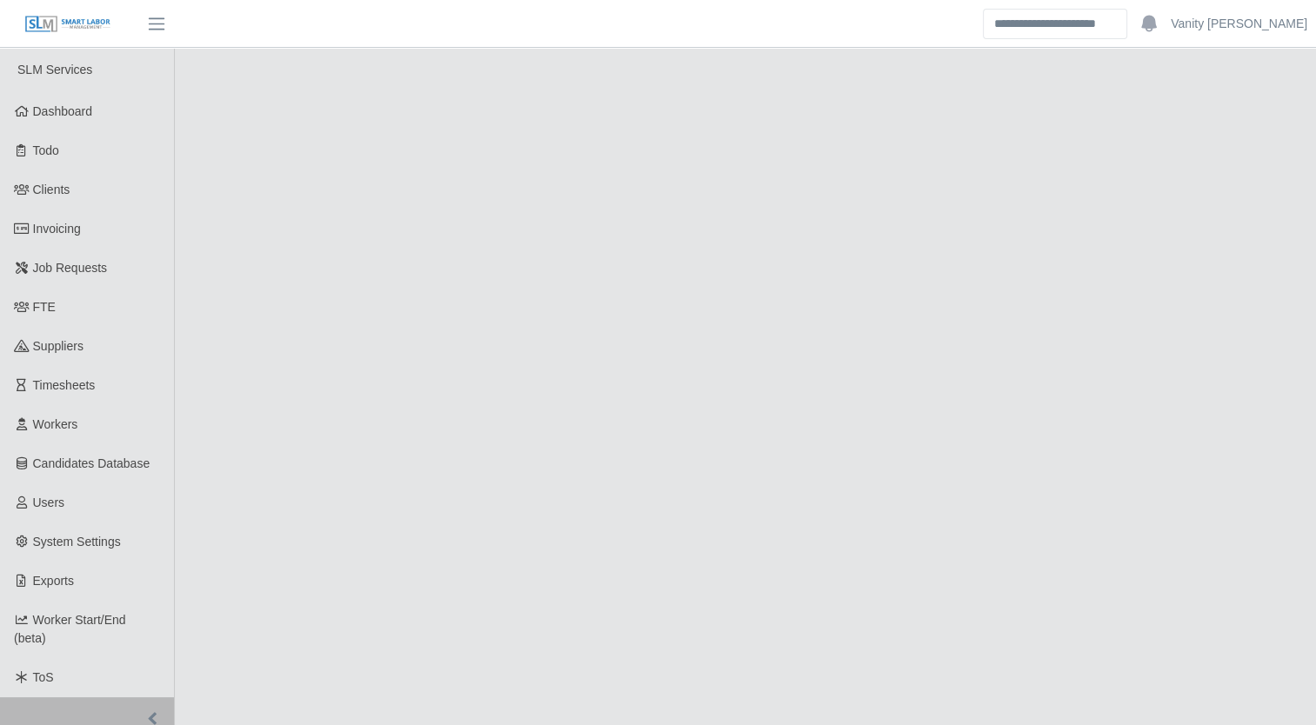
select select "****"
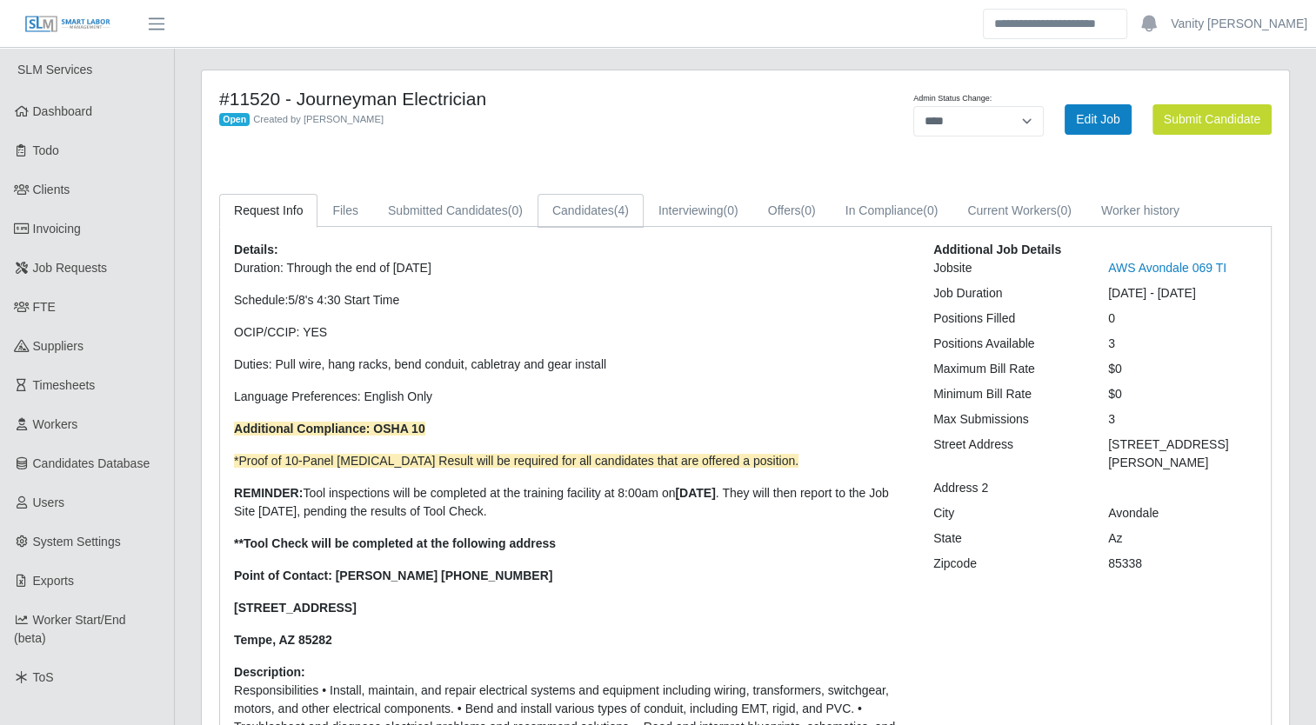
click at [609, 218] on link "Candidates (4)" at bounding box center [590, 211] width 106 height 34
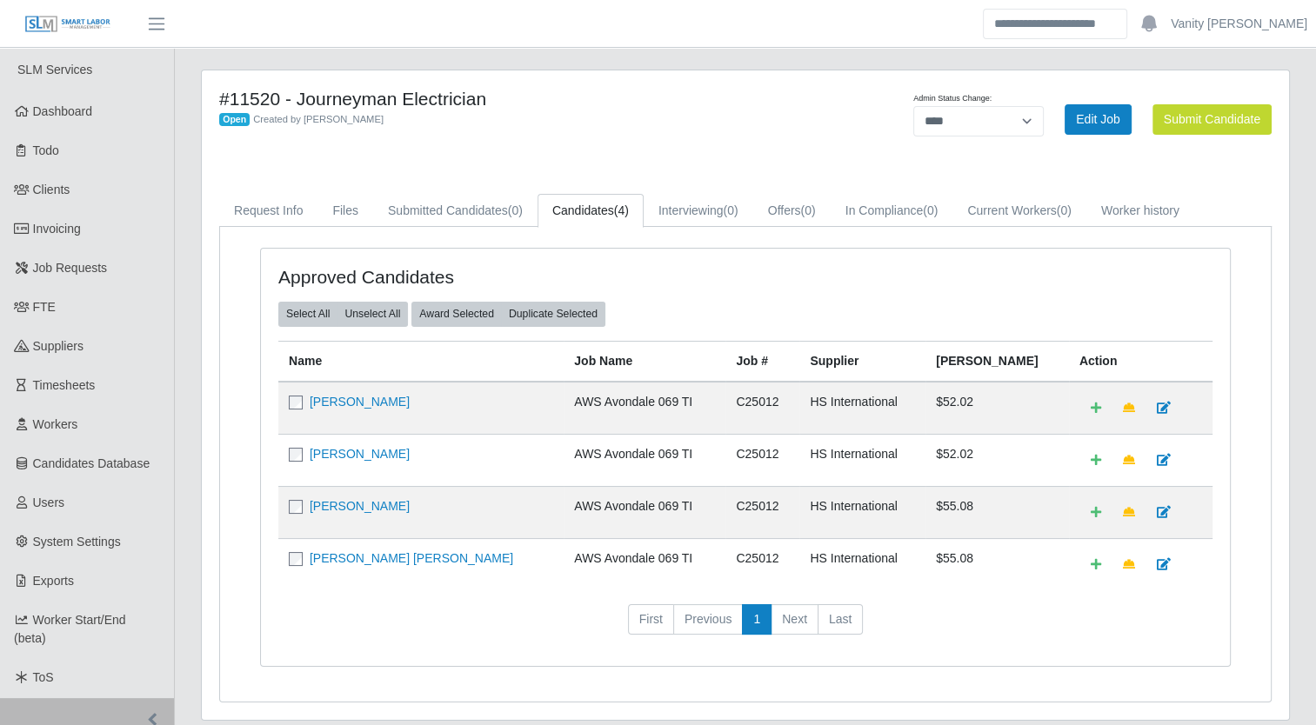
click at [630, 103] on h4 "#11520 - Journeyman Electrician" at bounding box center [520, 99] width 603 height 22
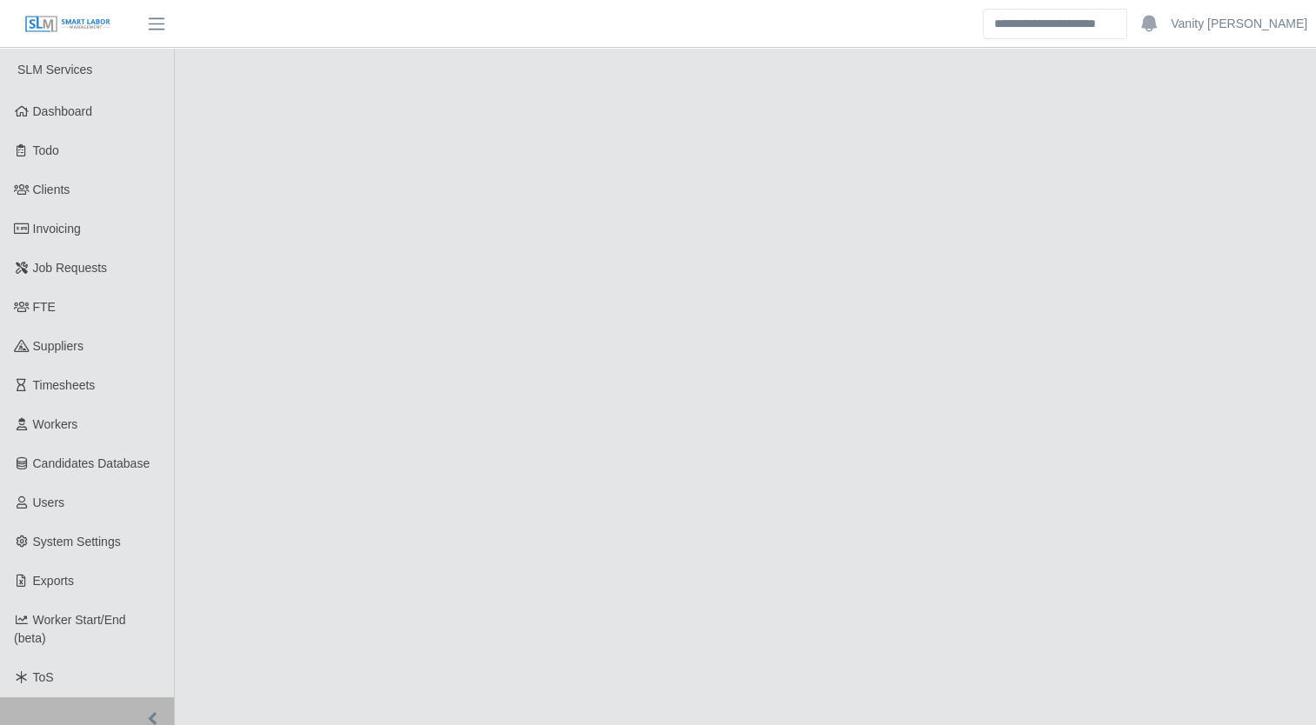
select select "****"
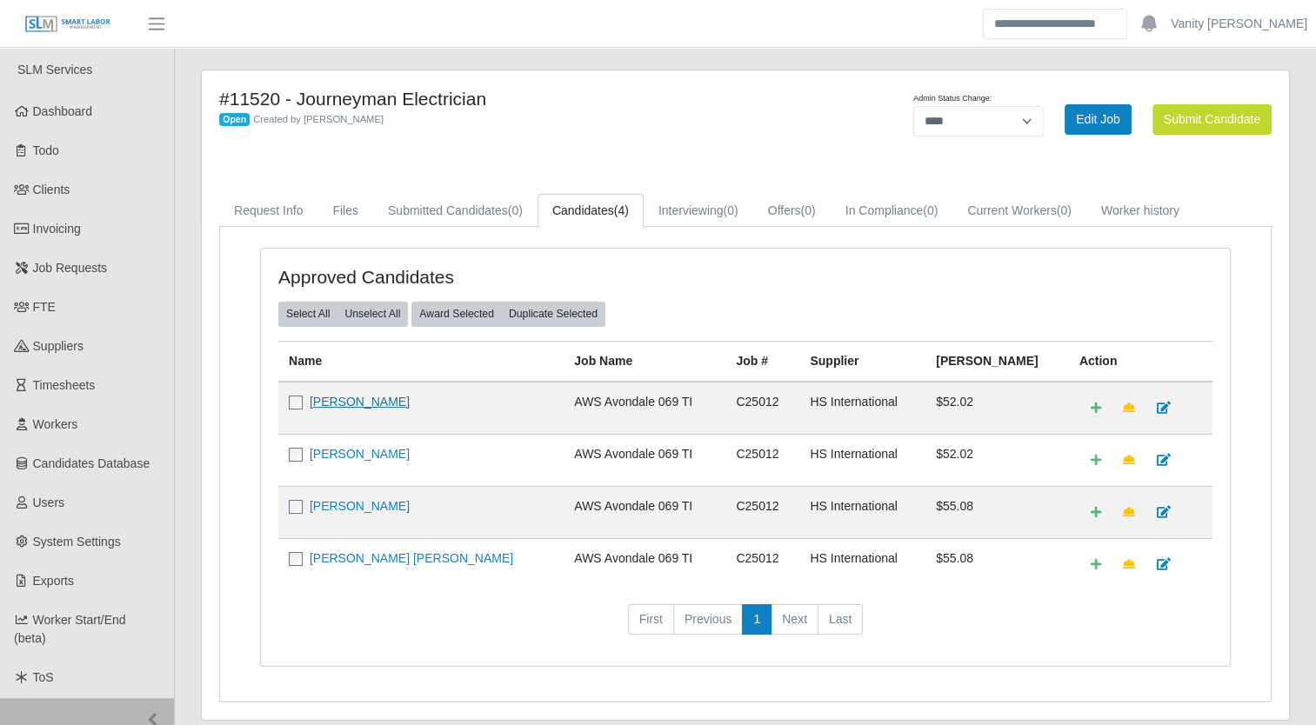
click at [352, 405] on link "[PERSON_NAME]" at bounding box center [360, 402] width 100 height 14
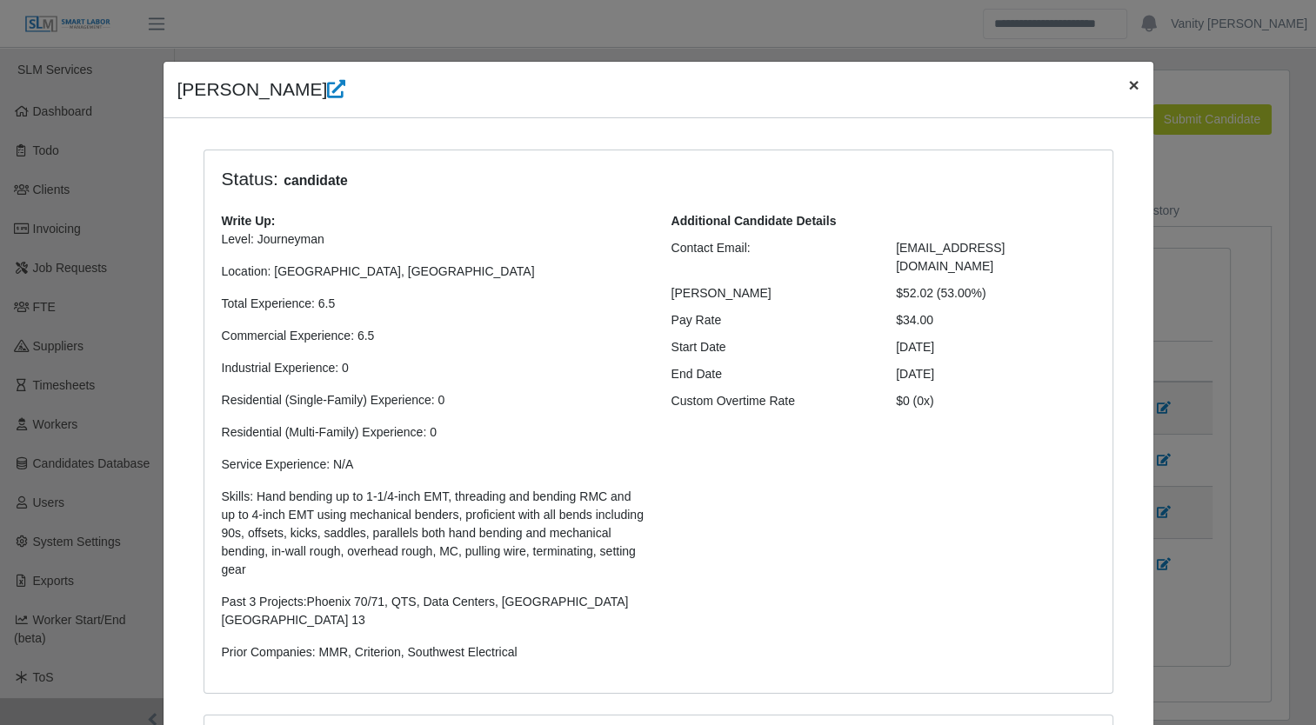
click at [1128, 85] on span "×" at bounding box center [1133, 85] width 10 height 20
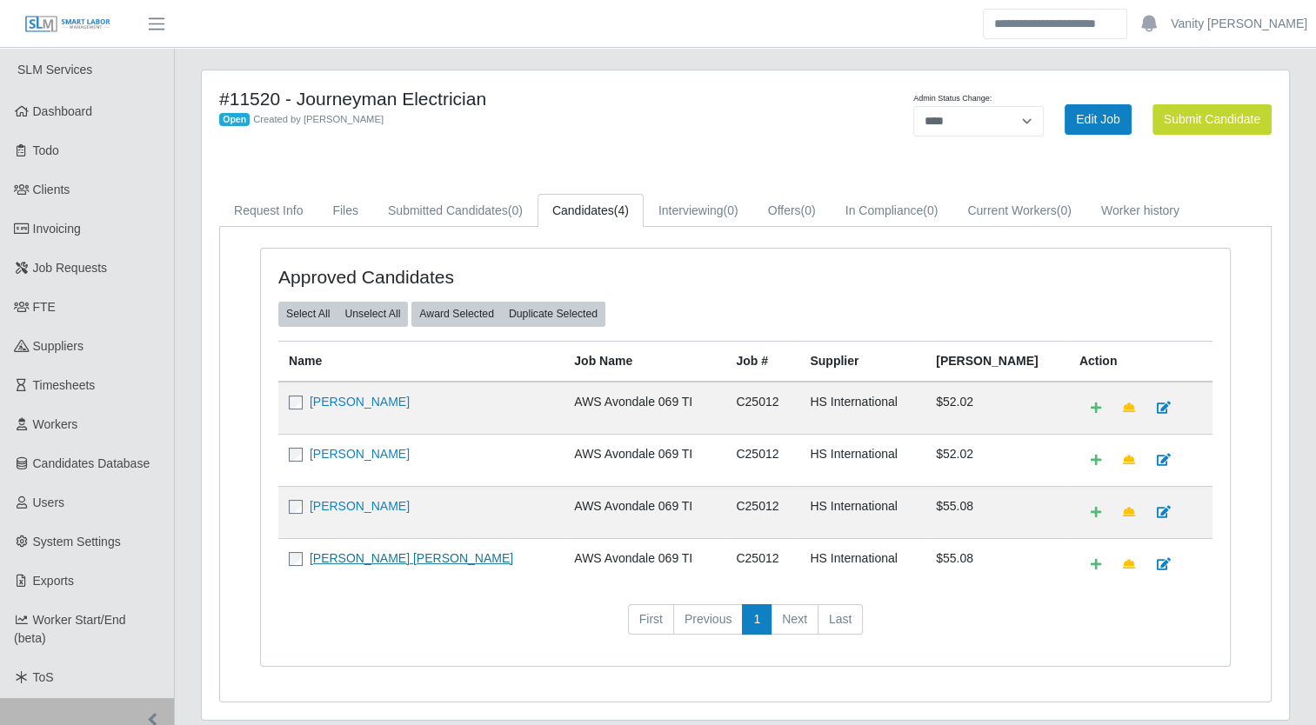
click at [337, 558] on link "[PERSON_NAME] [PERSON_NAME]" at bounding box center [411, 558] width 203 height 14
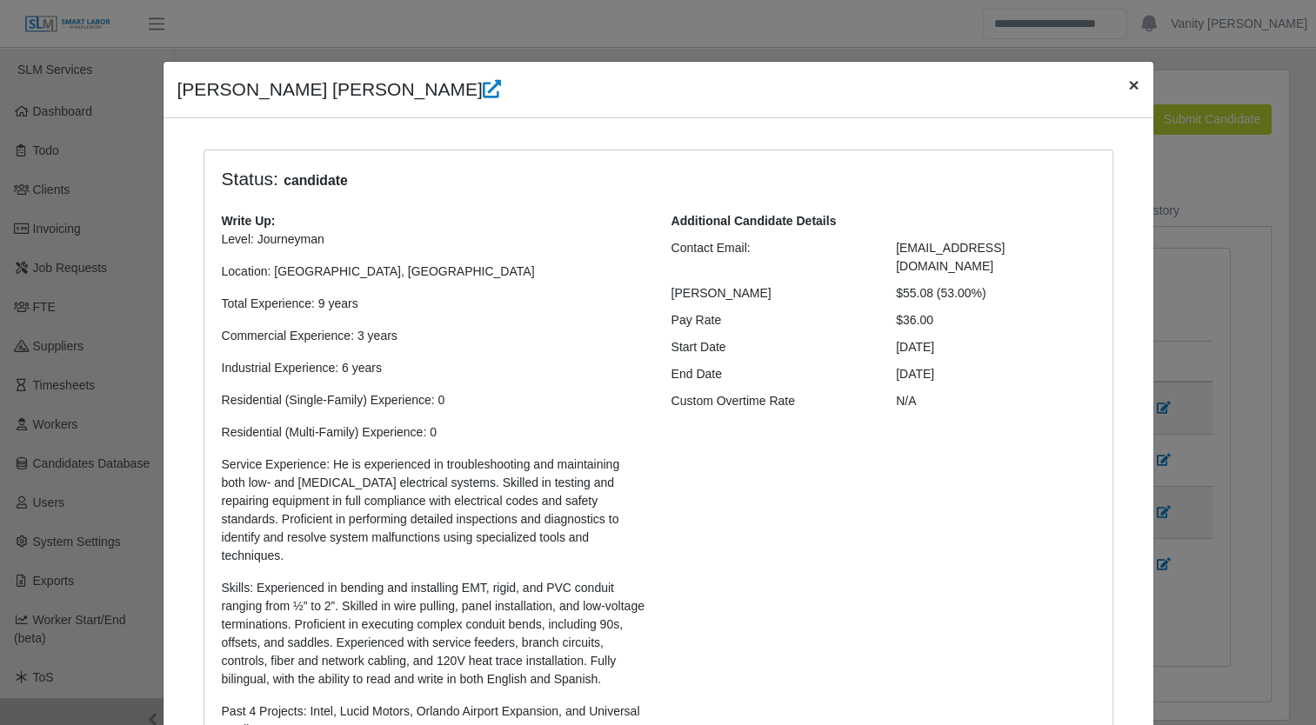
click at [1128, 79] on span "×" at bounding box center [1133, 85] width 10 height 20
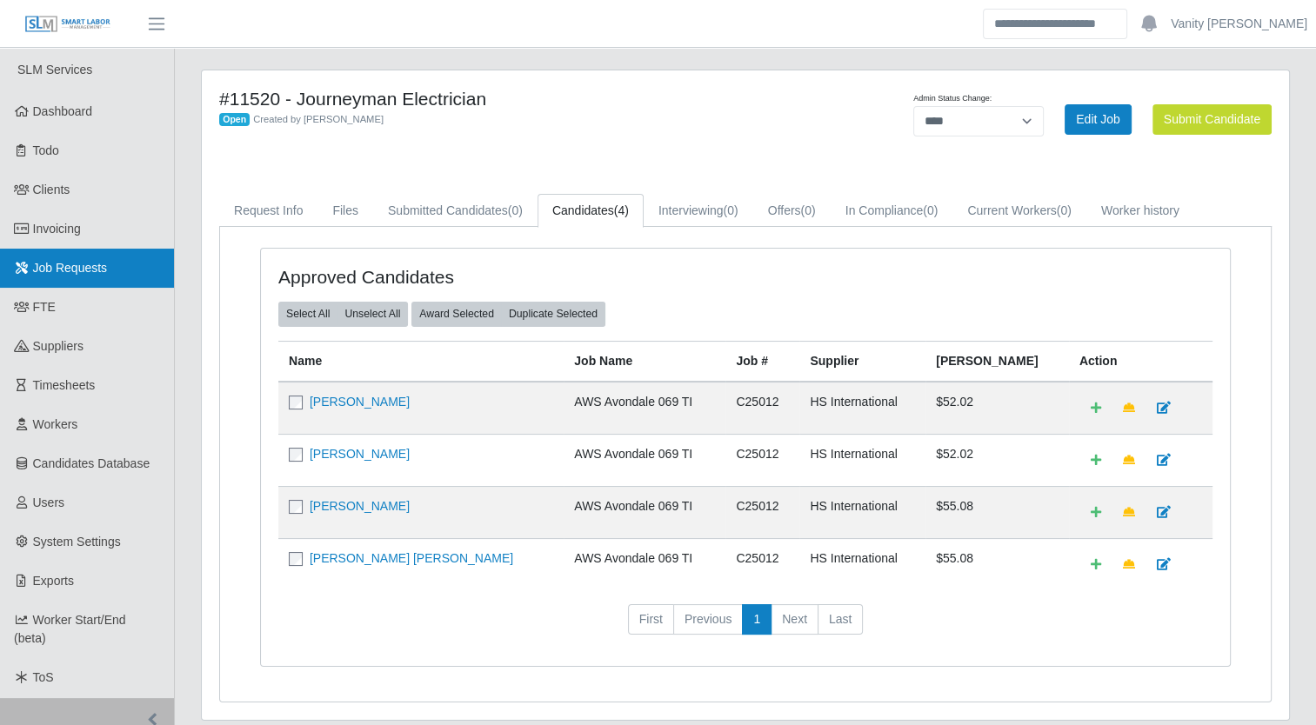
click at [65, 263] on span "Job Requests" at bounding box center [70, 268] width 75 height 14
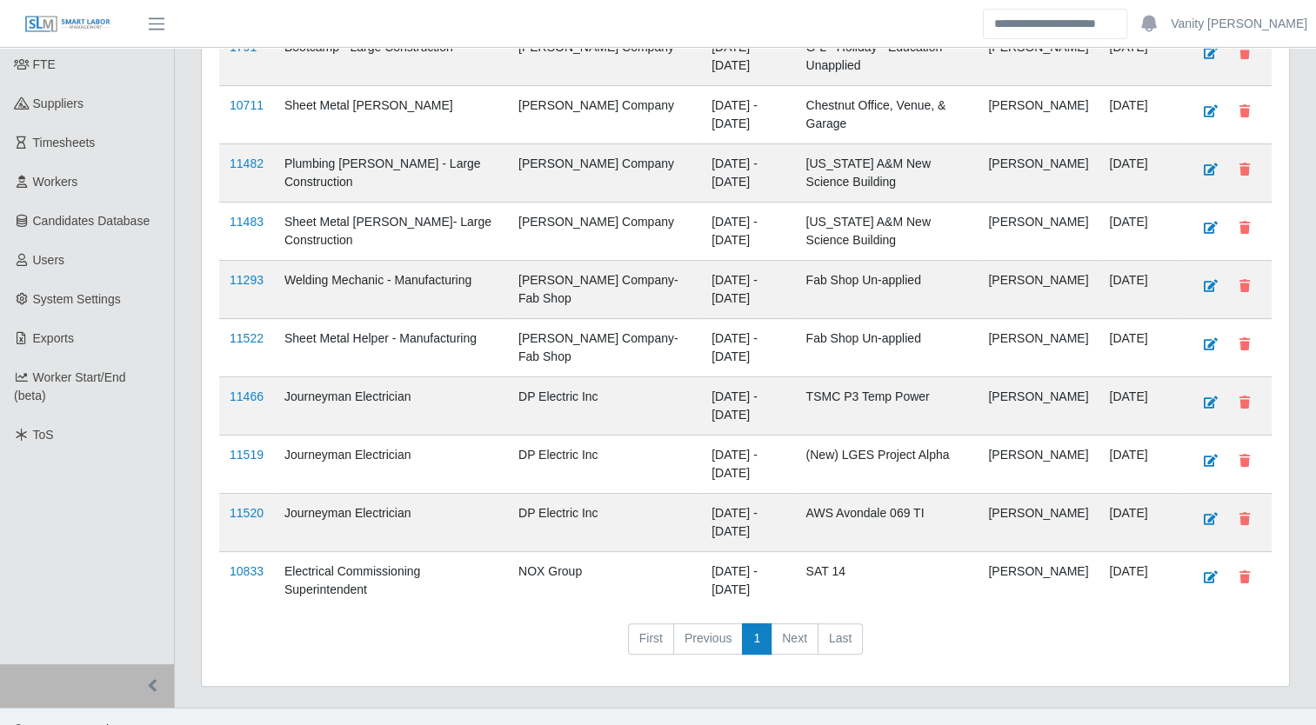
scroll to position [261, 0]
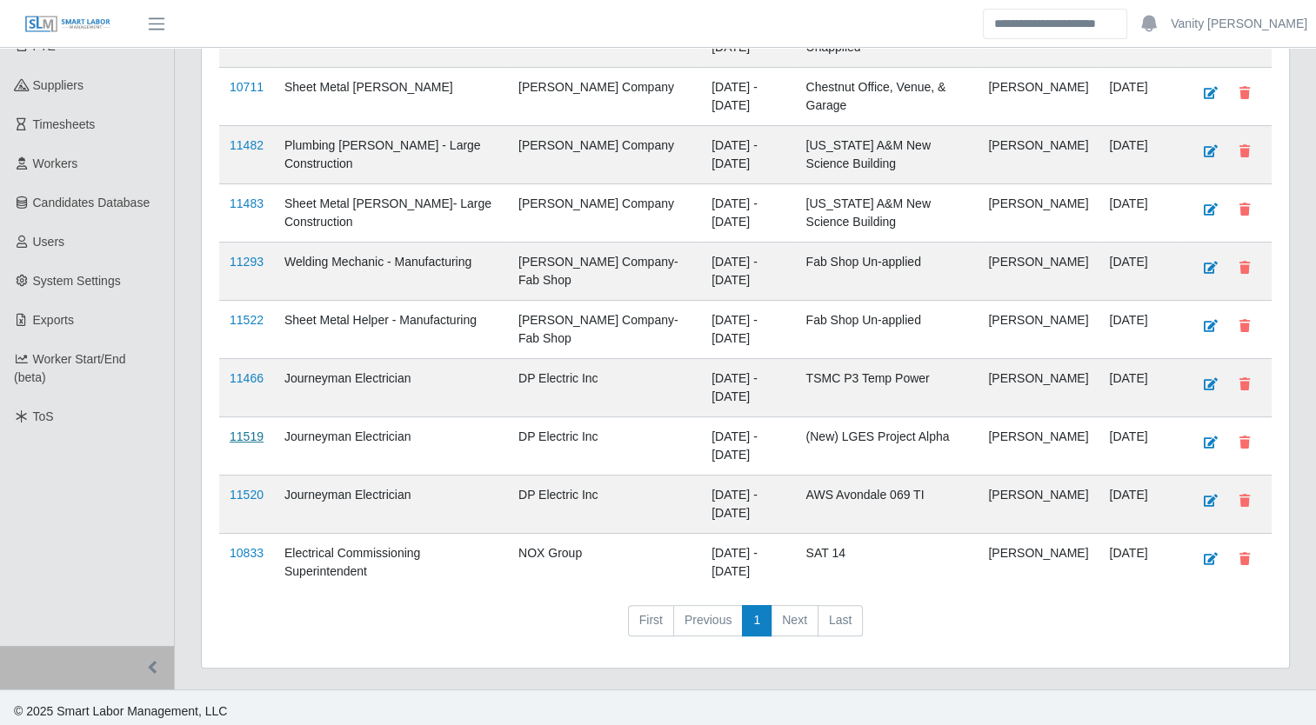
click at [246, 437] on link "11519" at bounding box center [247, 437] width 34 height 14
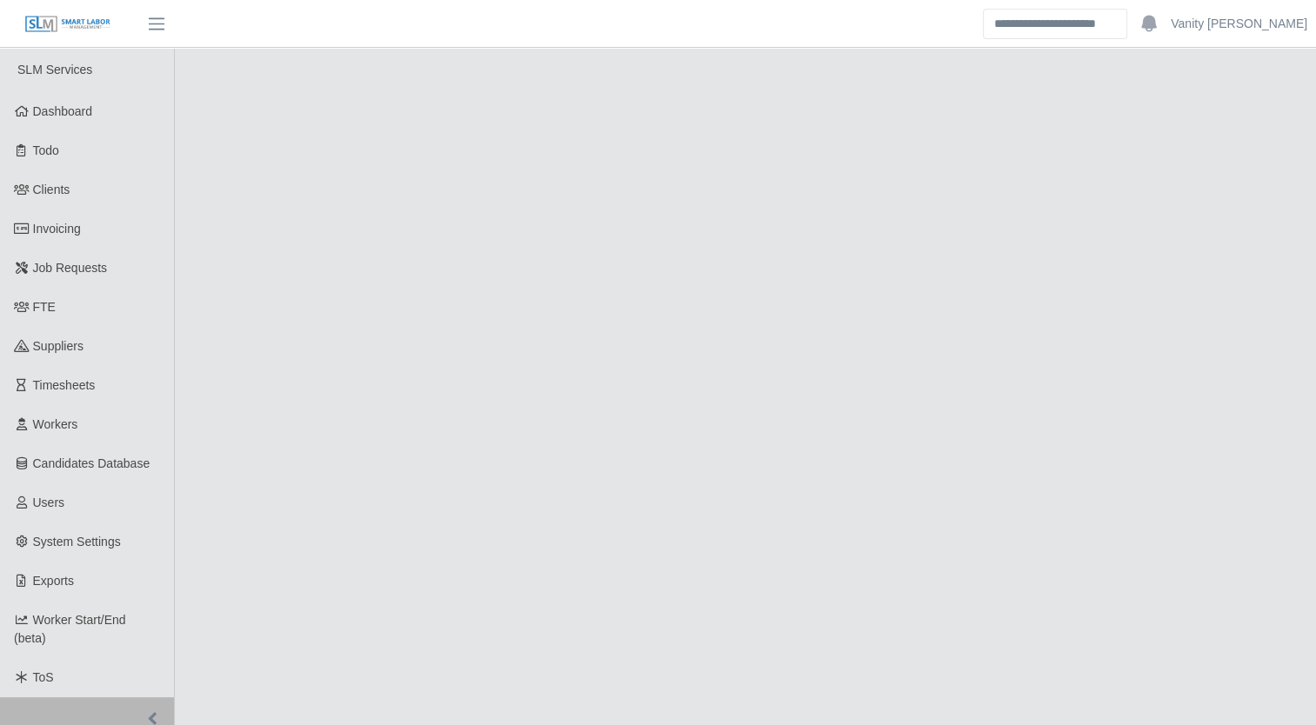
select select "****"
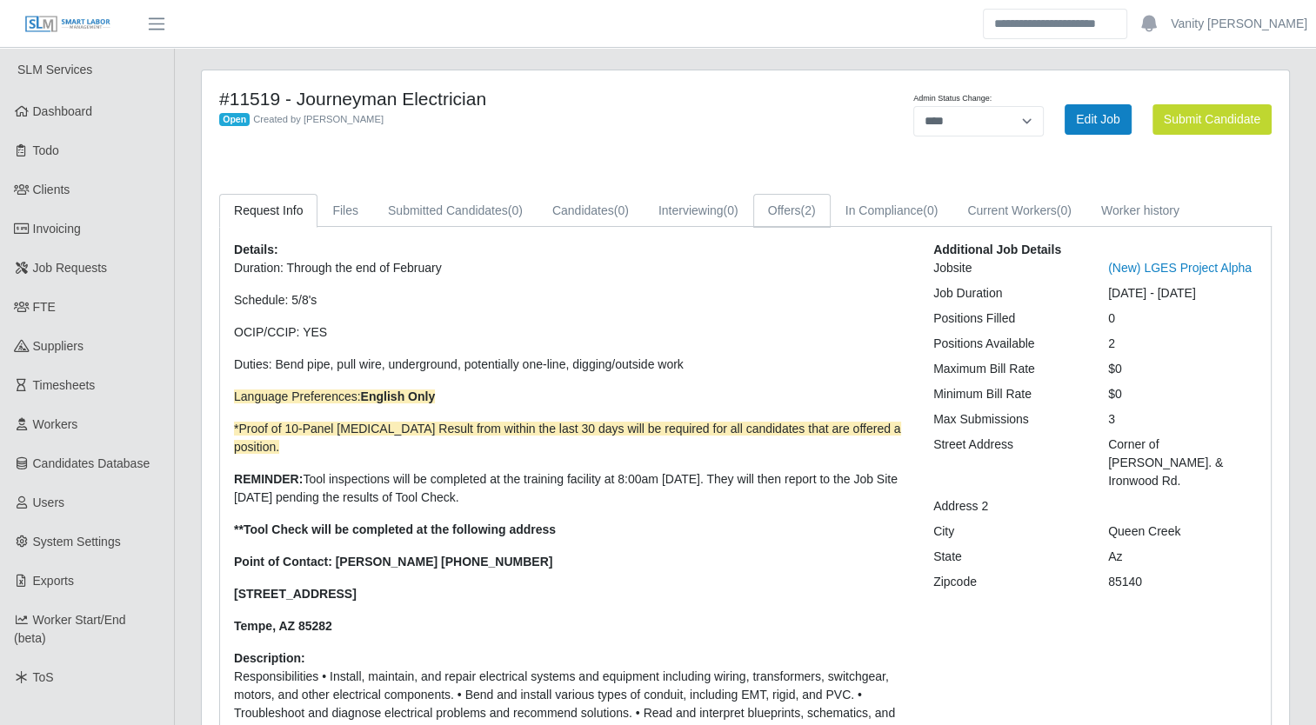
click at [778, 208] on link "Offers (2)" at bounding box center [791, 211] width 77 height 34
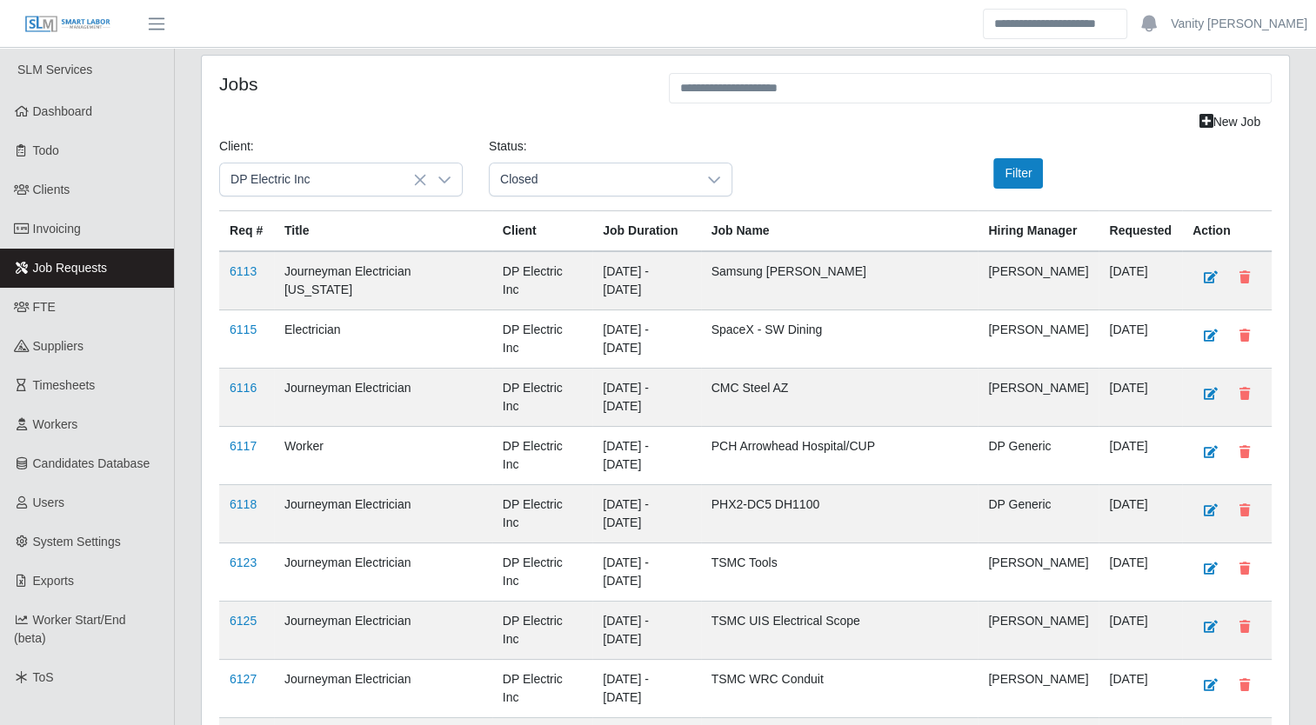
click at [57, 270] on span "Job Requests" at bounding box center [70, 268] width 75 height 14
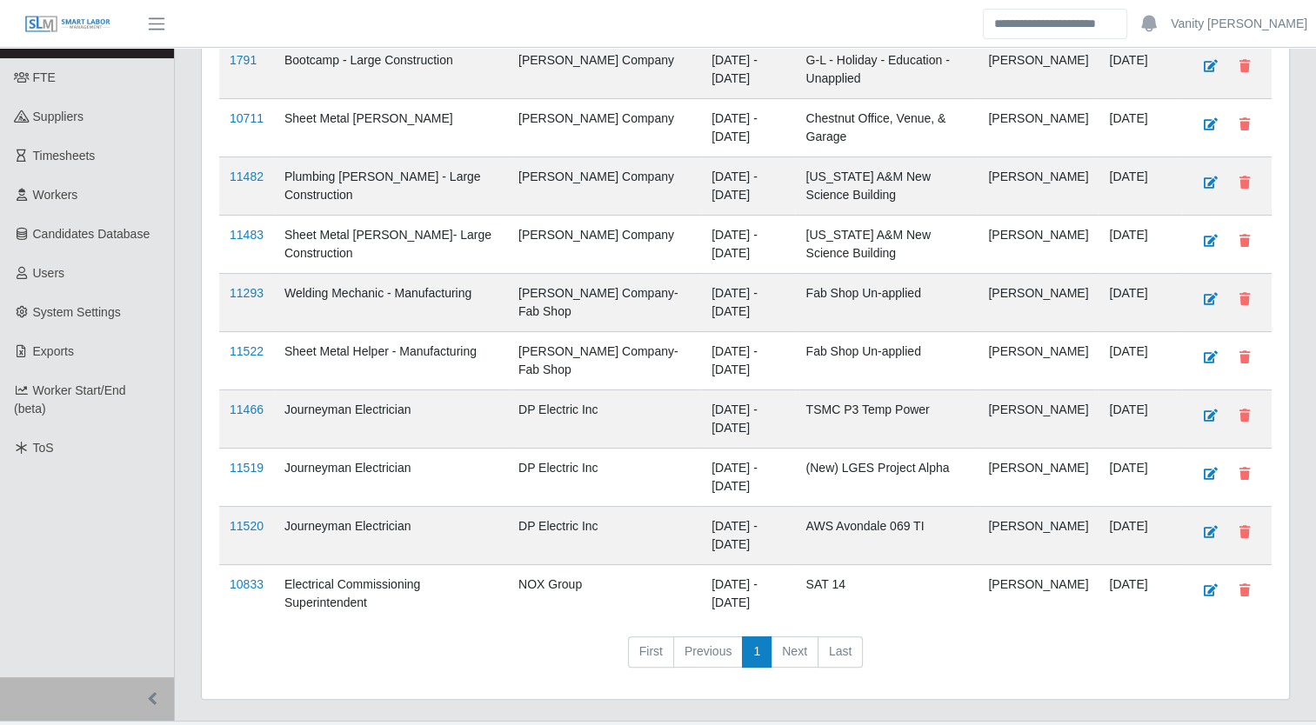
scroll to position [261, 0]
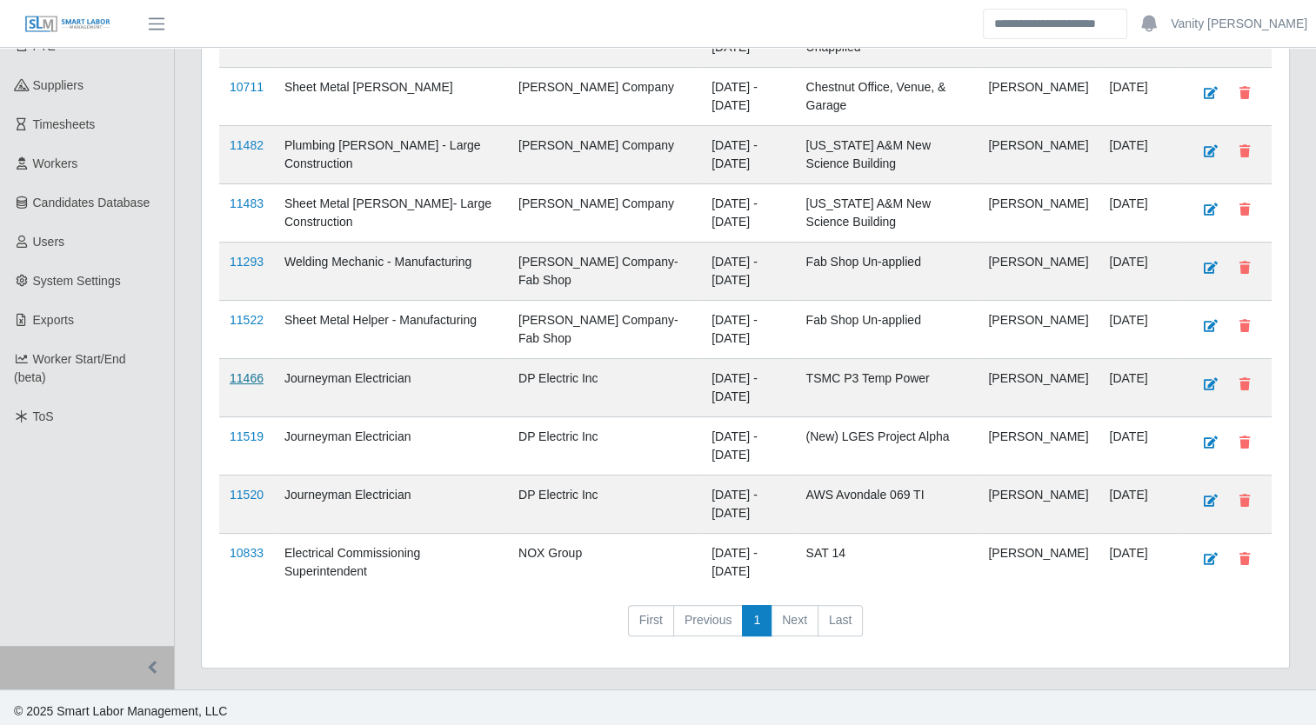
click at [233, 372] on link "11466" at bounding box center [247, 378] width 34 height 14
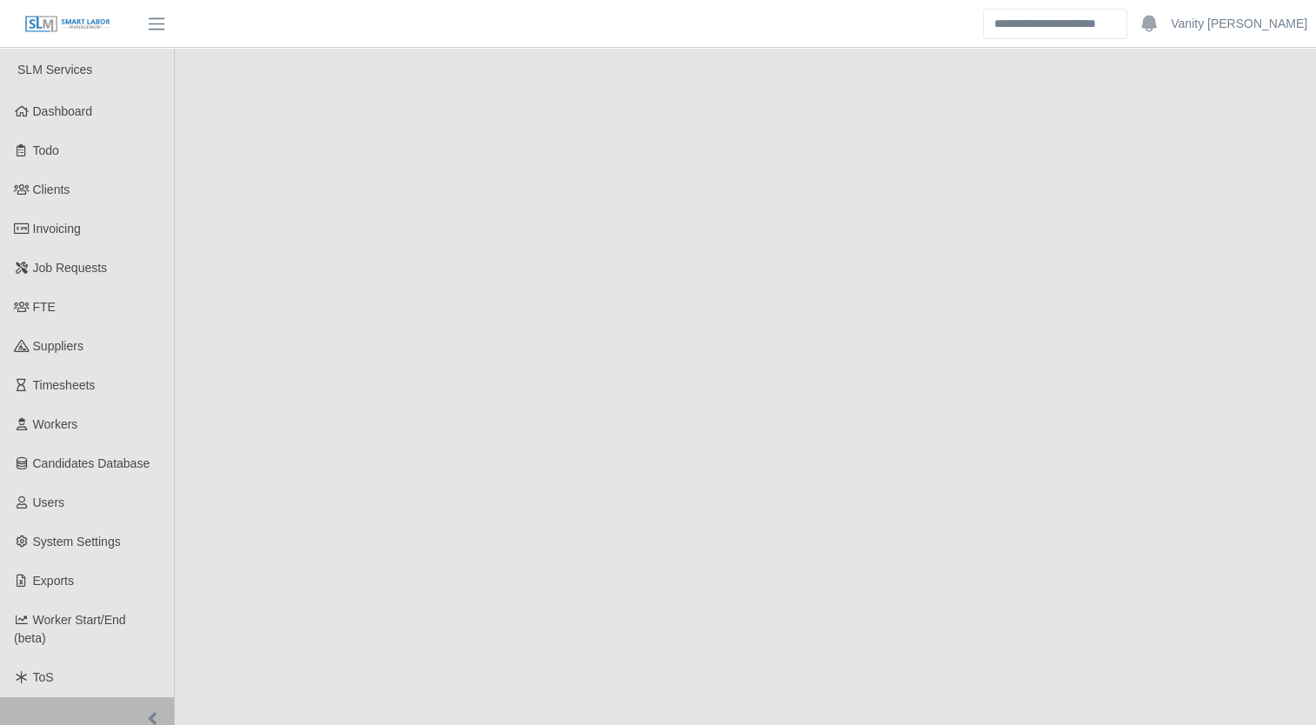
select select "****"
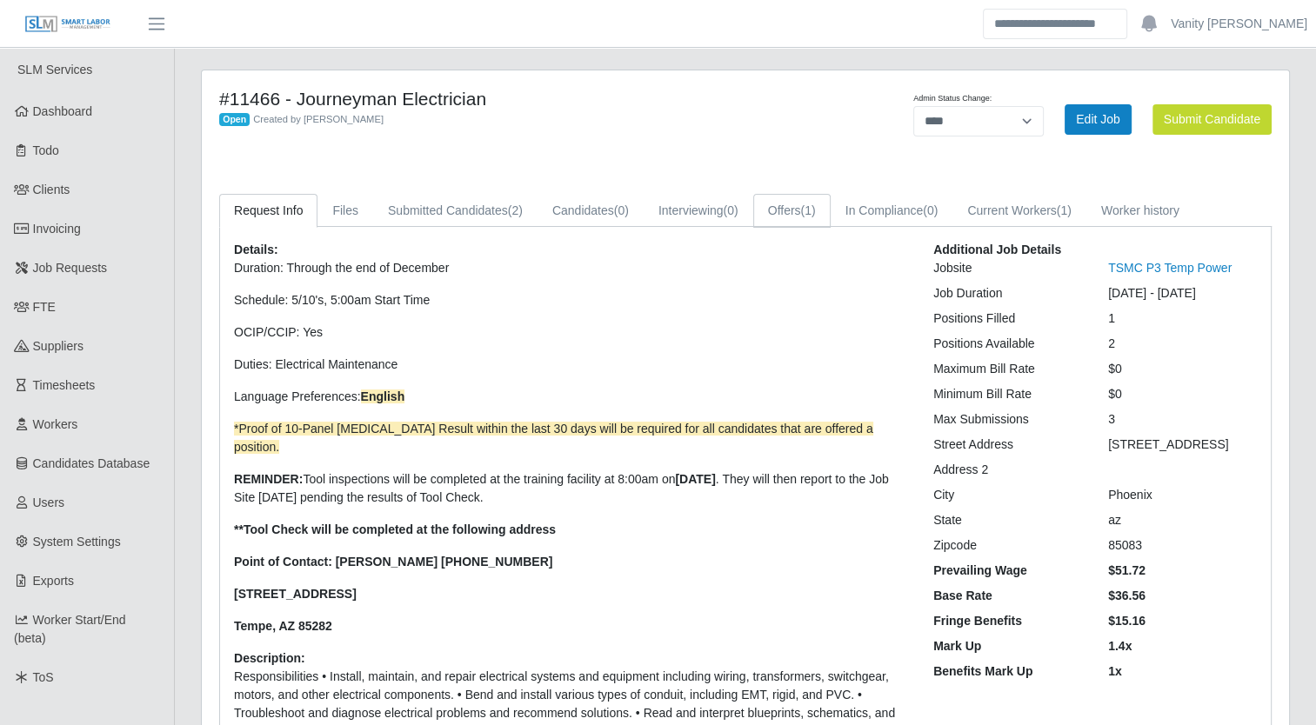
click at [810, 206] on span "(1)" at bounding box center [808, 210] width 15 height 14
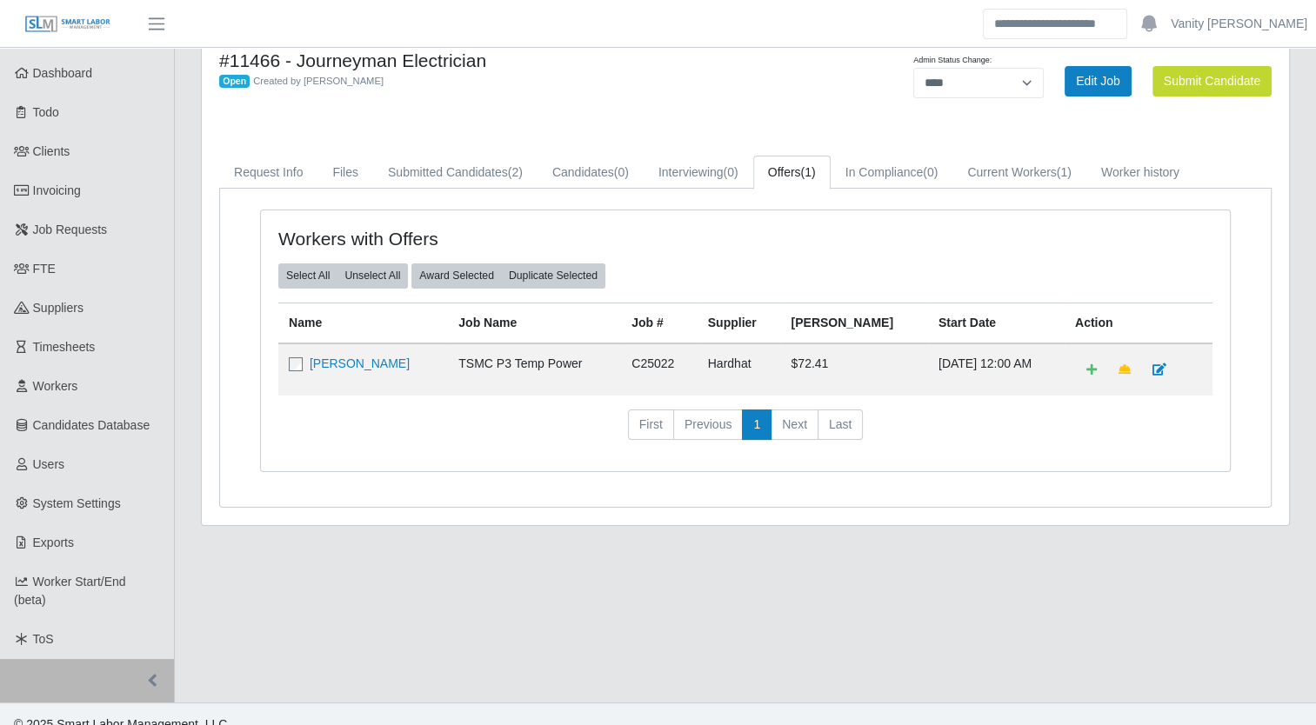
scroll to position [59, 0]
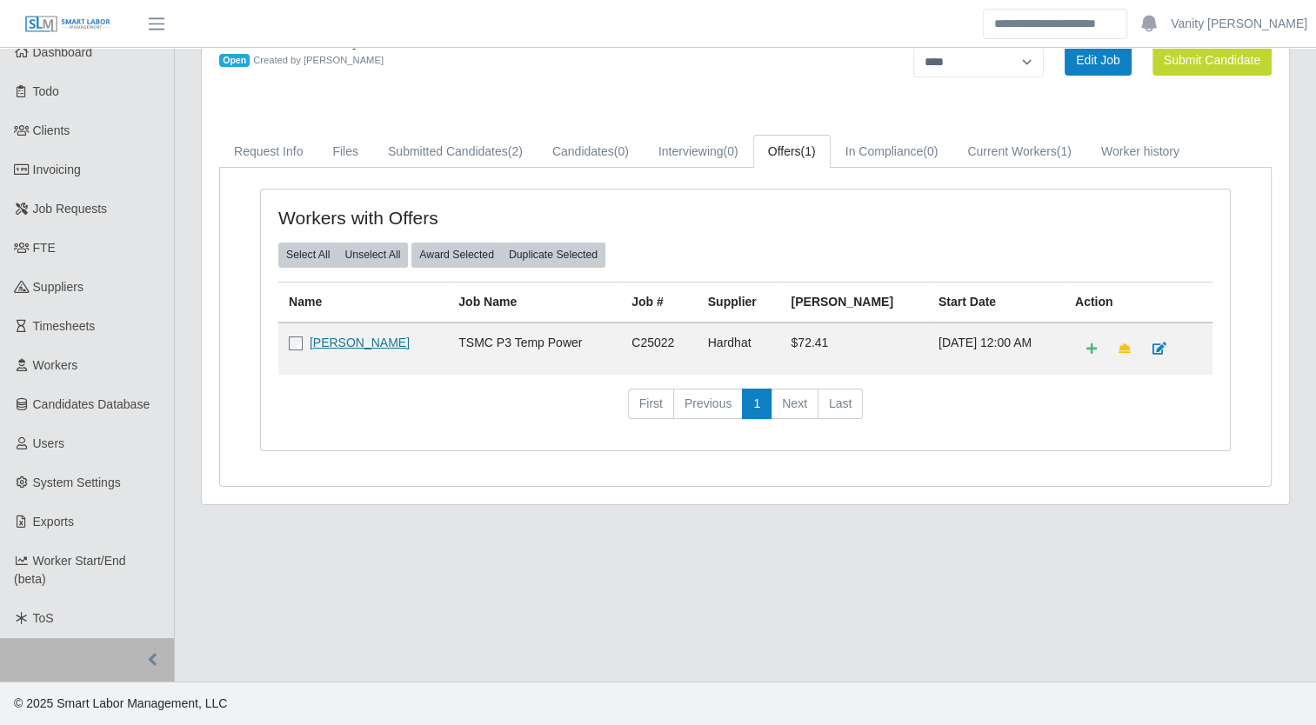
click at [410, 342] on link "[PERSON_NAME]" at bounding box center [360, 343] width 100 height 14
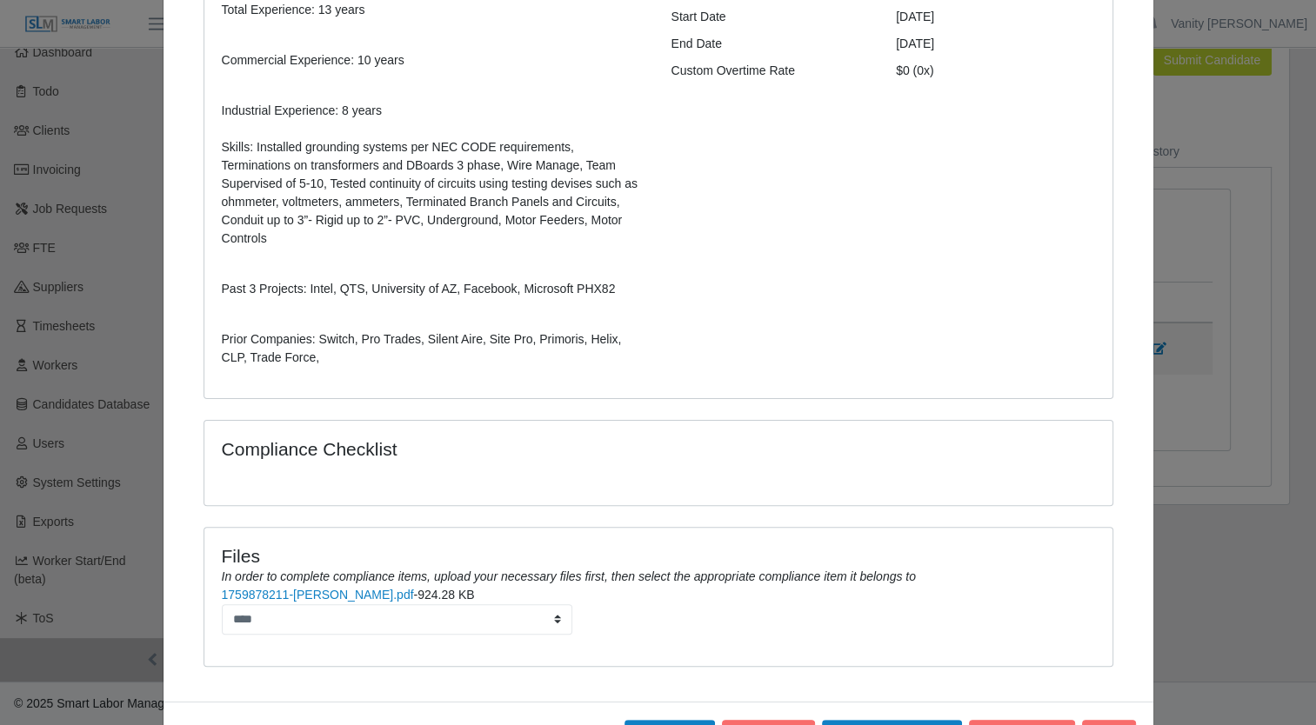
scroll to position [377, 0]
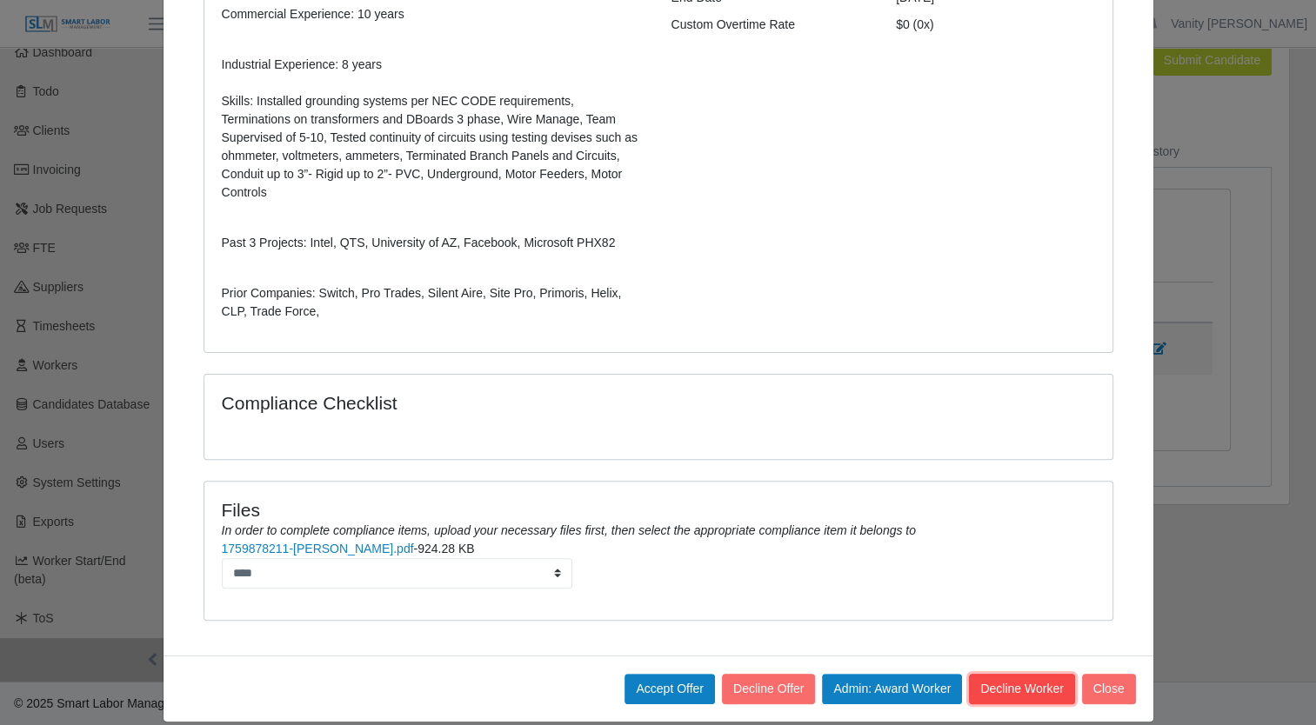
click at [976, 674] on button "Decline Worker" at bounding box center [1021, 689] width 105 height 30
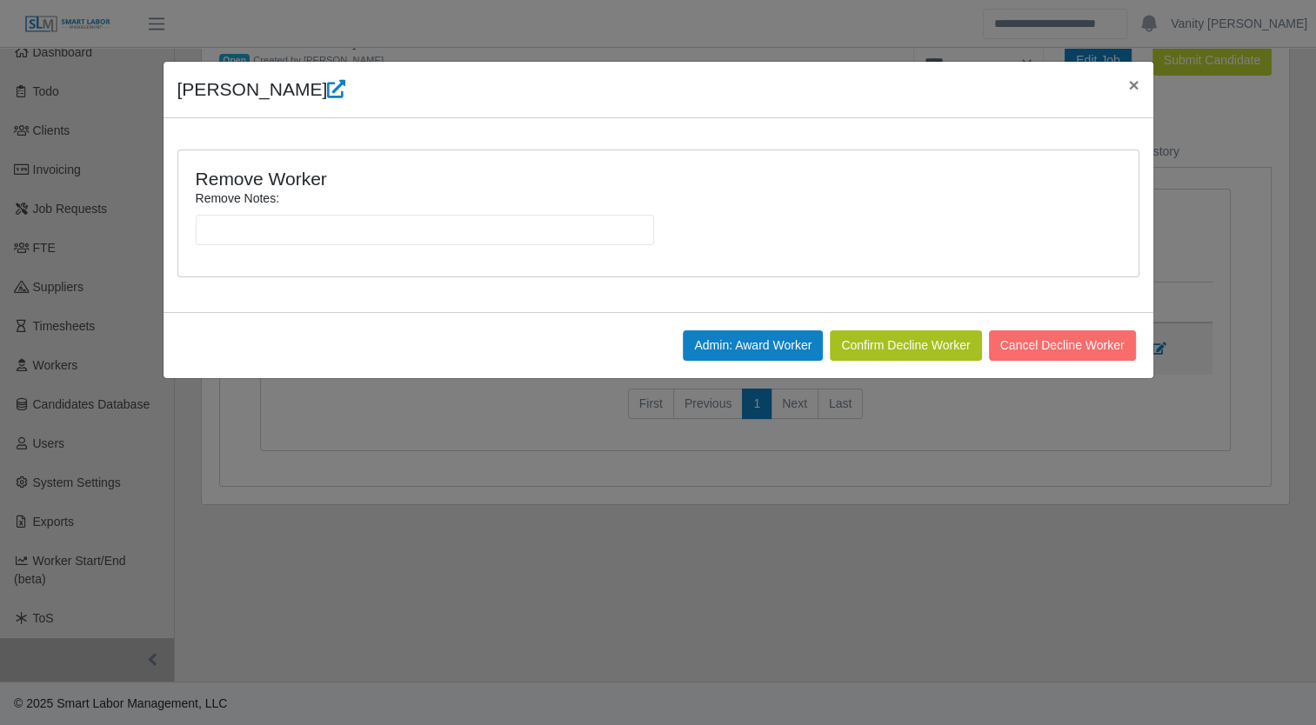
scroll to position [0, 0]
click at [859, 348] on button "Confirm Decline Worker" at bounding box center [905, 345] width 151 height 30
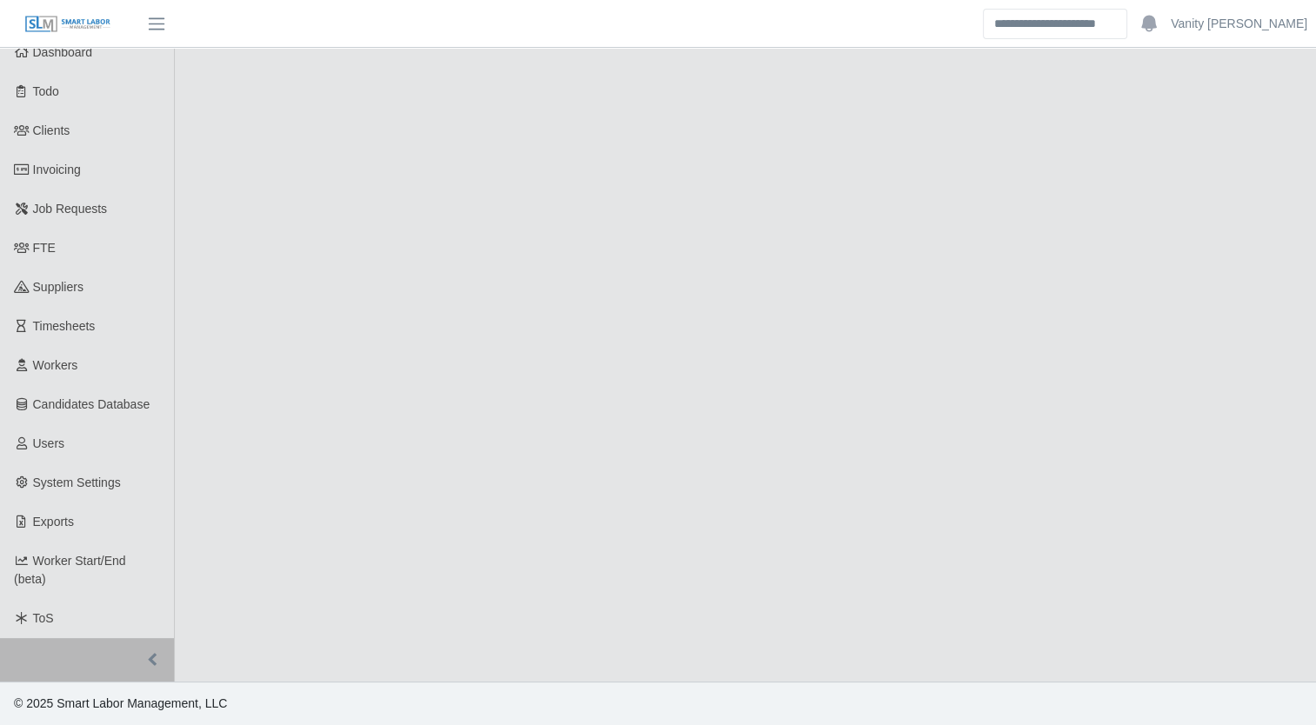
select select "****"
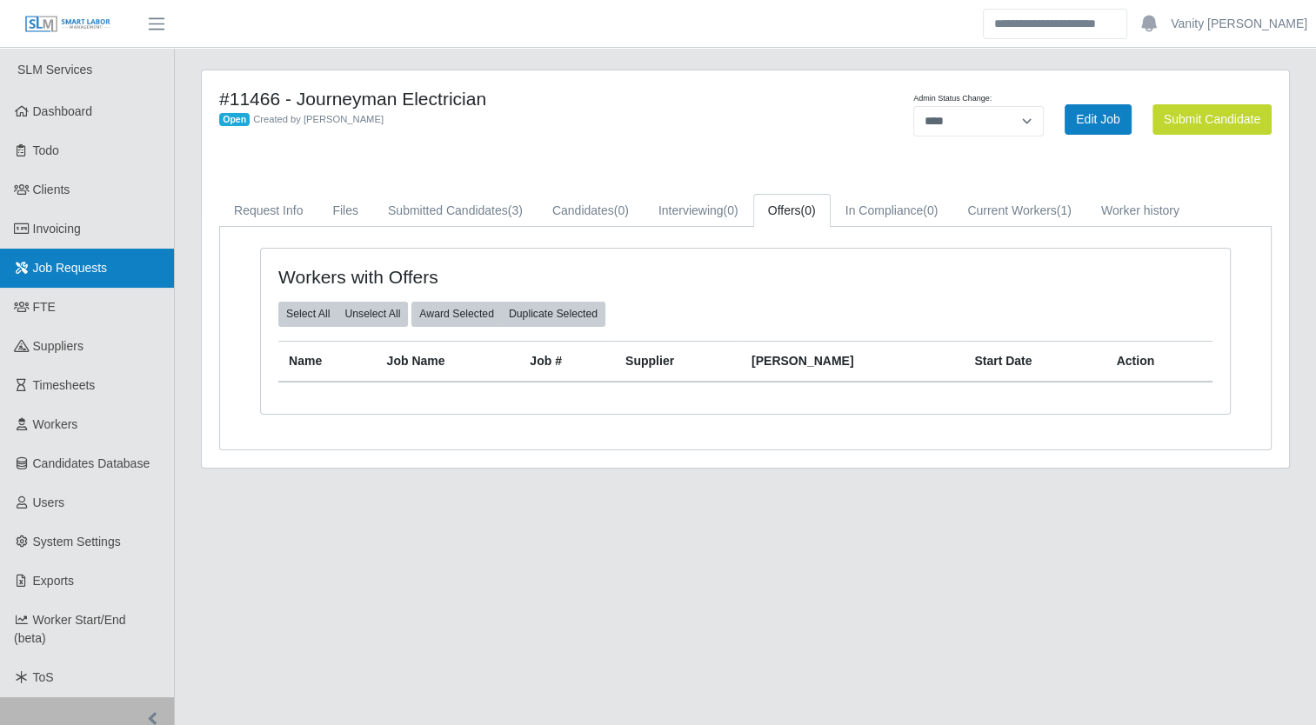
click at [78, 262] on span "Job Requests" at bounding box center [70, 268] width 75 height 14
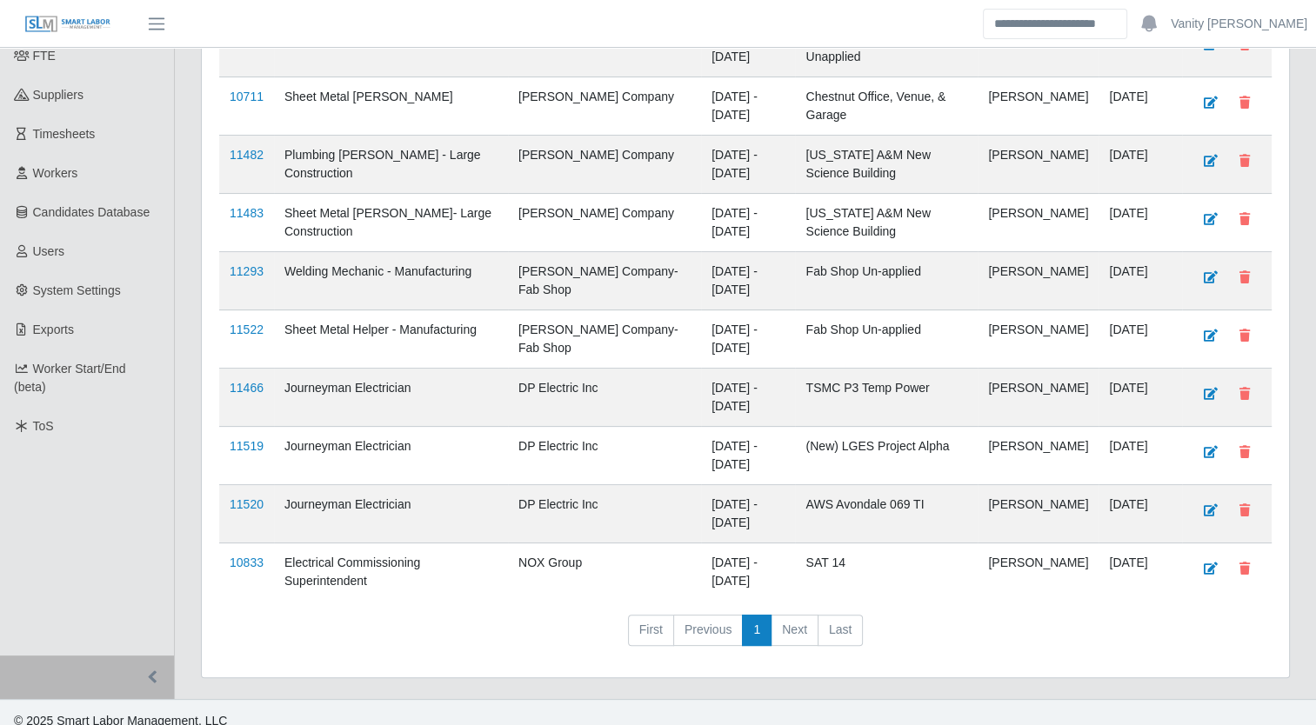
scroll to position [261, 0]
